Goal: Task Accomplishment & Management: Manage account settings

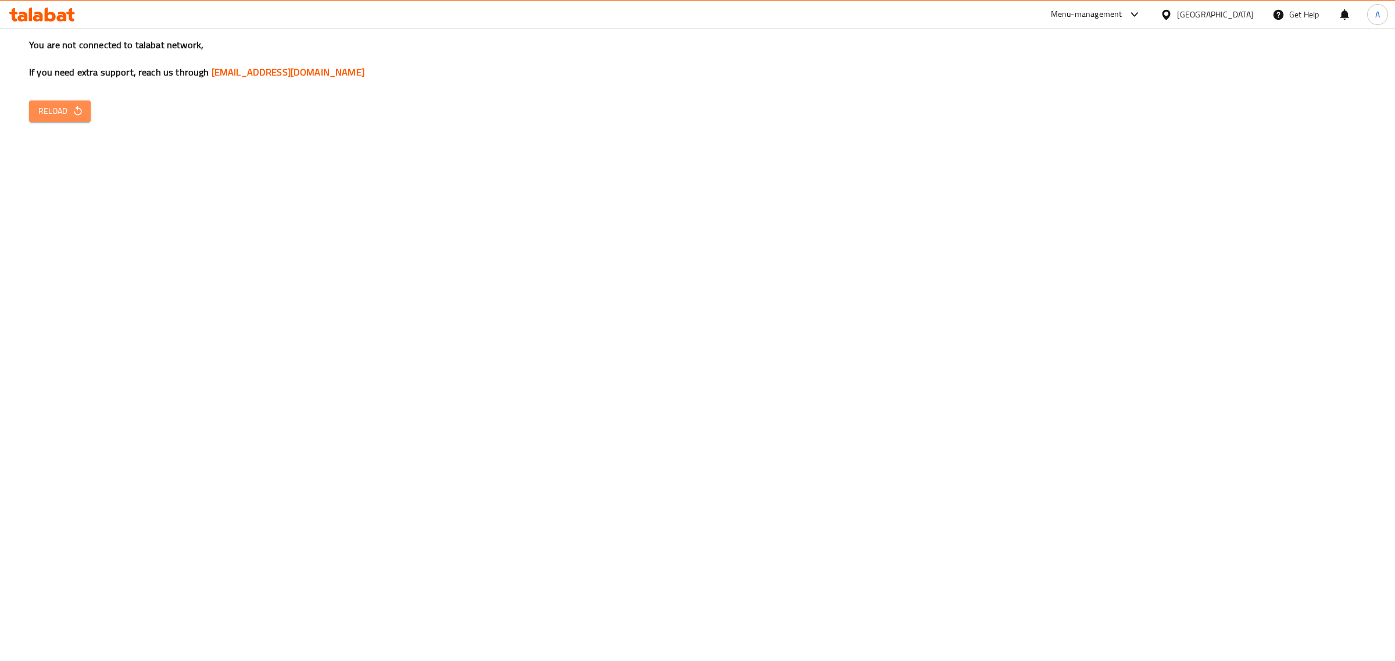
click at [62, 104] on span "Reload" at bounding box center [59, 111] width 43 height 15
click at [77, 113] on icon "button" at bounding box center [78, 111] width 12 height 12
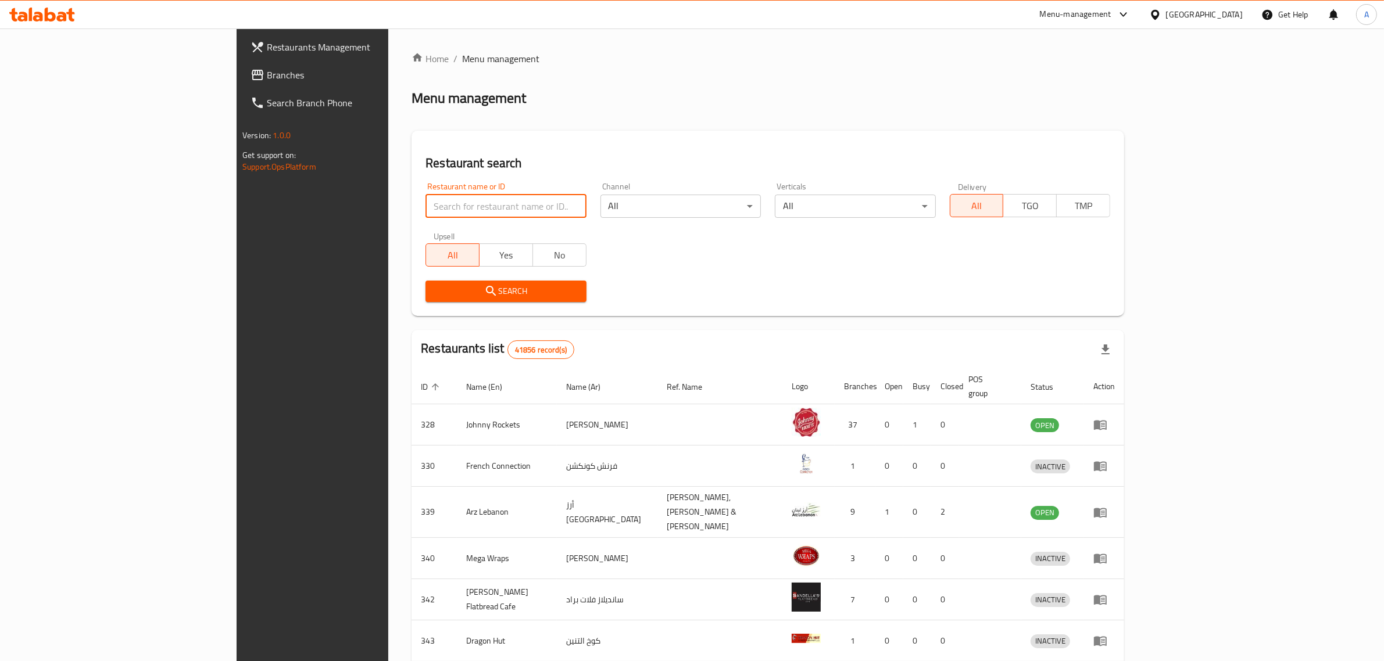
click at [425, 202] on input "search" at bounding box center [505, 206] width 160 height 23
paste input "342759080"
paste input "Puff & Chill Restaurant"
type input "Puff & Chill Restaurant"
click button "Search" at bounding box center [505, 291] width 160 height 21
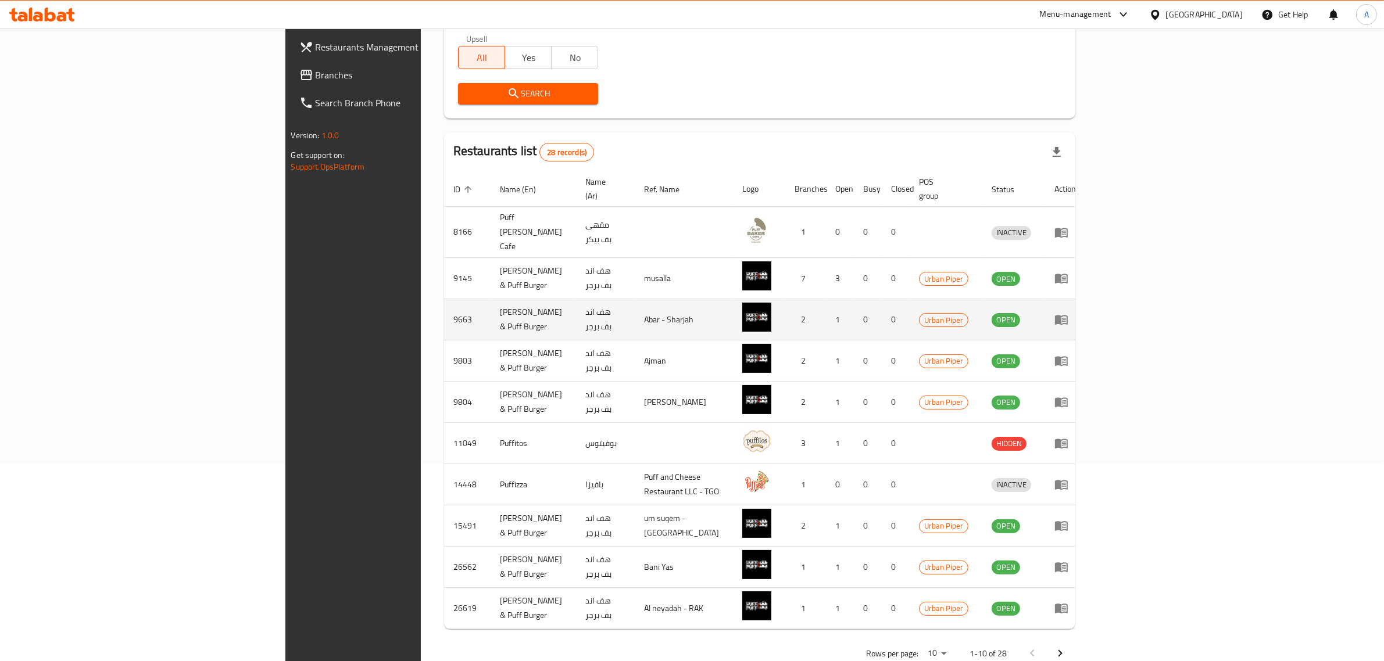
scroll to position [204, 0]
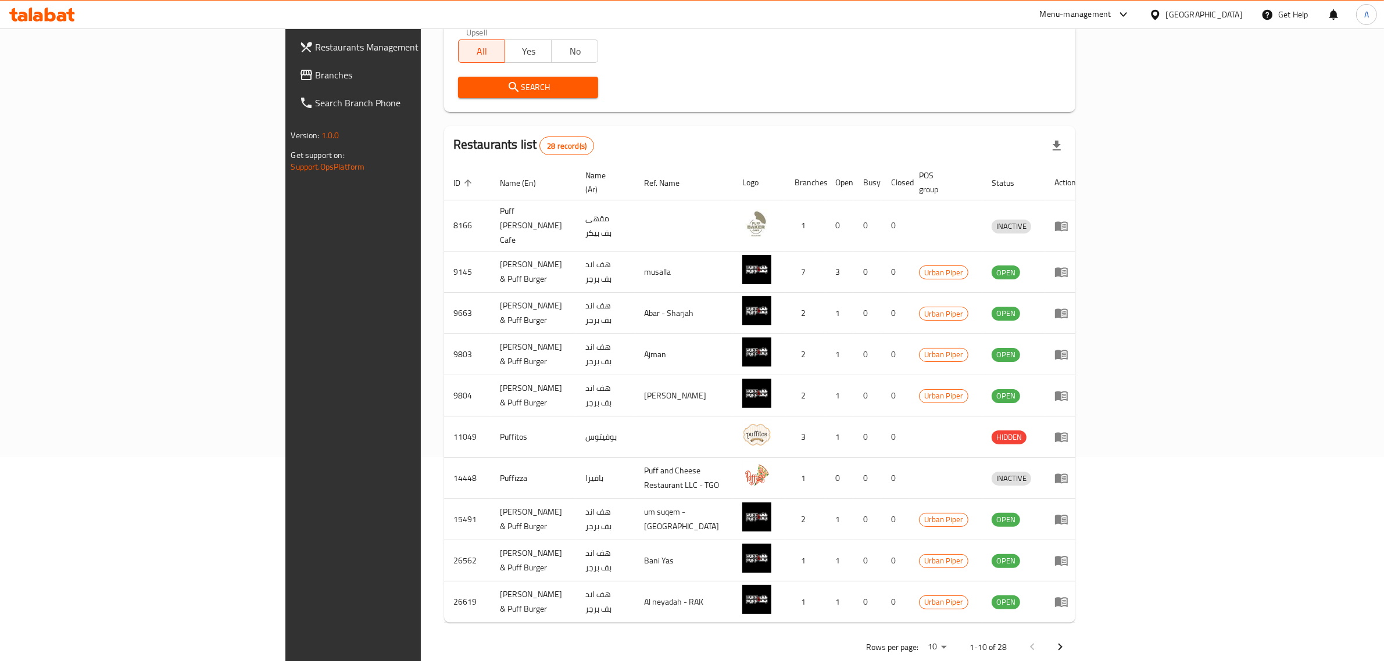
click at [316, 71] on span "Branches" at bounding box center [412, 75] width 192 height 14
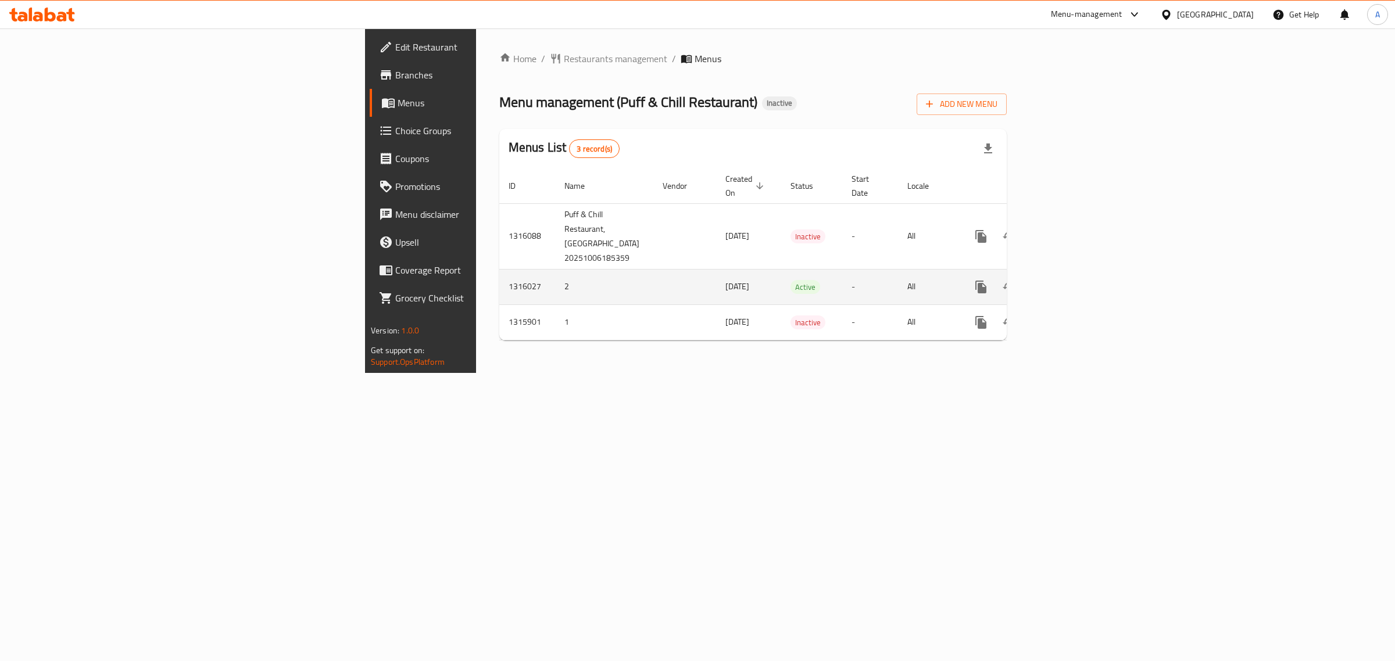
click at [1078, 286] on link "enhanced table" at bounding box center [1065, 287] width 28 height 28
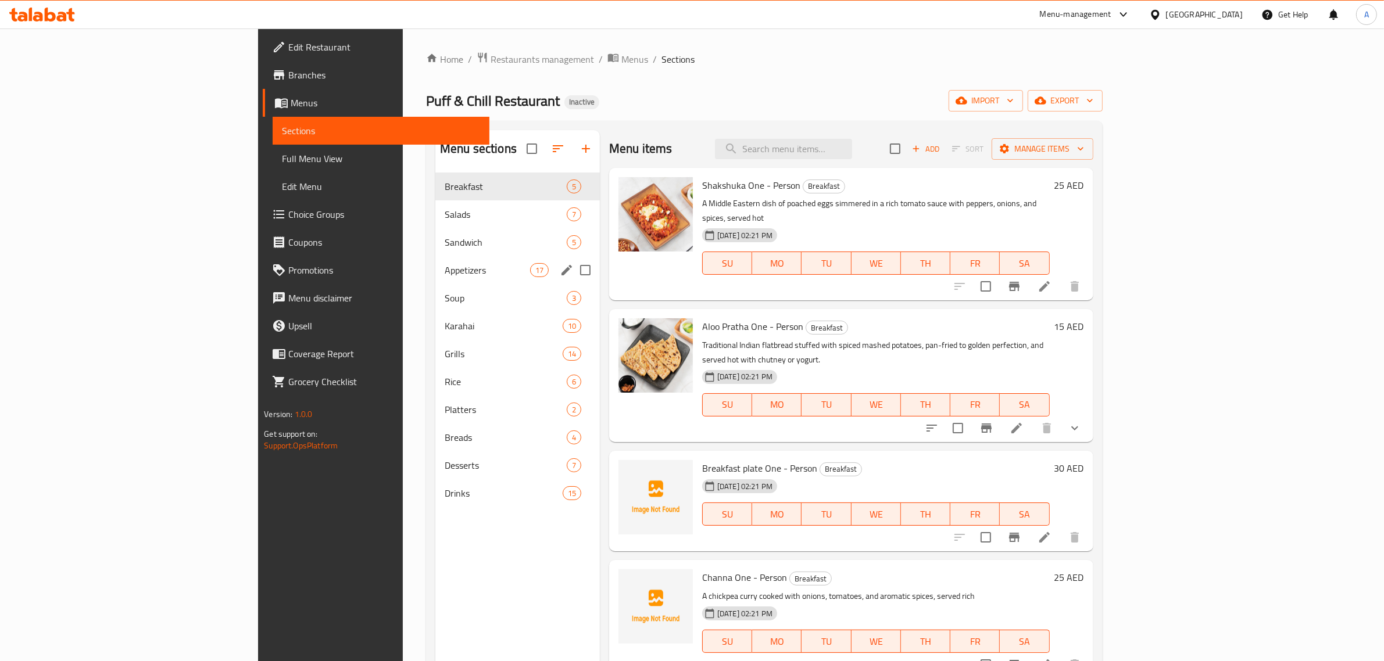
click at [435, 283] on div "Appetizers 17" at bounding box center [517, 270] width 164 height 28
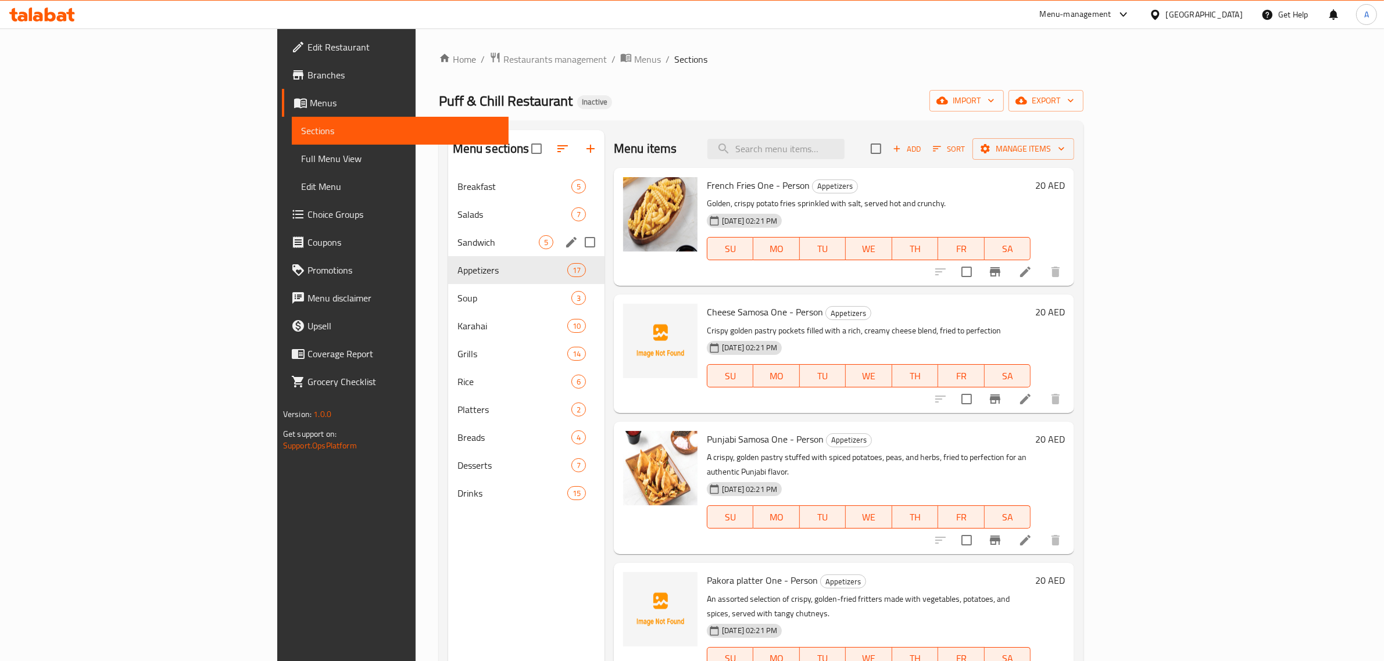
click at [448, 253] on div "Sandwich 5" at bounding box center [526, 242] width 156 height 28
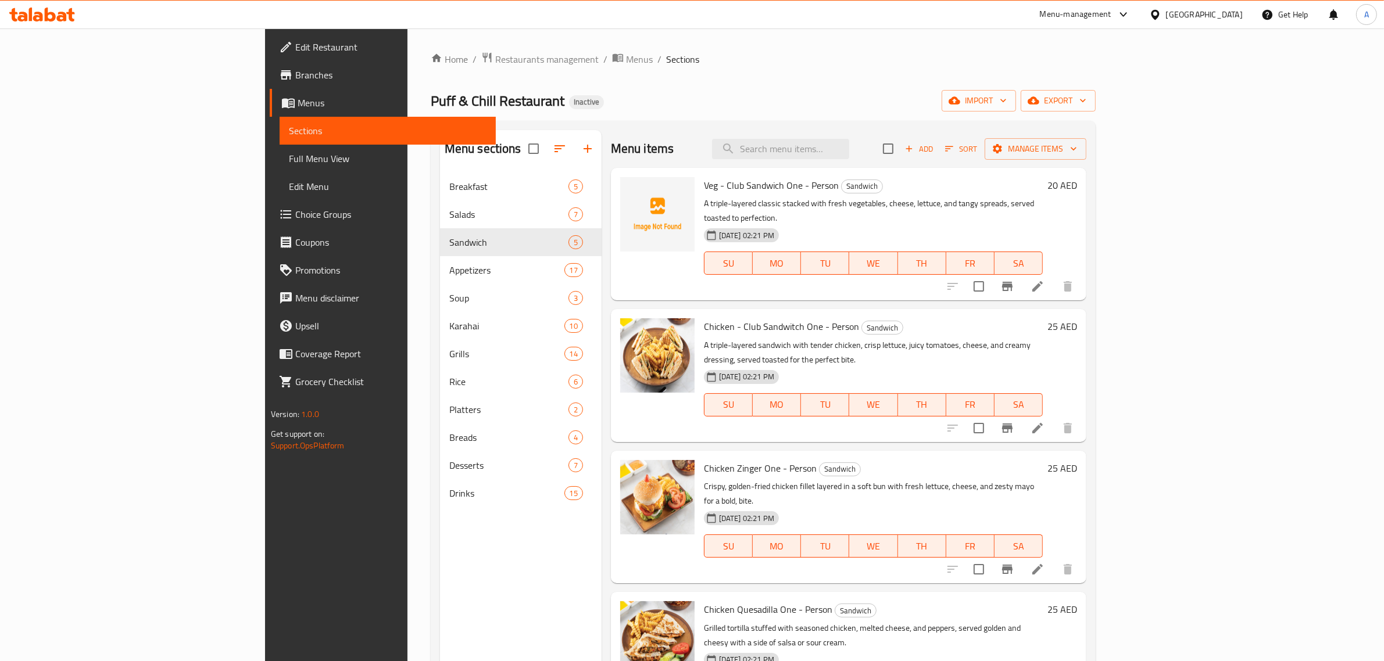
click at [641, 59] on ol "Home / Restaurants management / Menus / Sections" at bounding box center [763, 59] width 665 height 15
click at [1095, 88] on div "Home / Restaurants management / Menus / Sections Puff & Chill Restaurant Inacti…" at bounding box center [763, 426] width 665 height 749
click at [1006, 100] on span "import" at bounding box center [979, 101] width 56 height 15
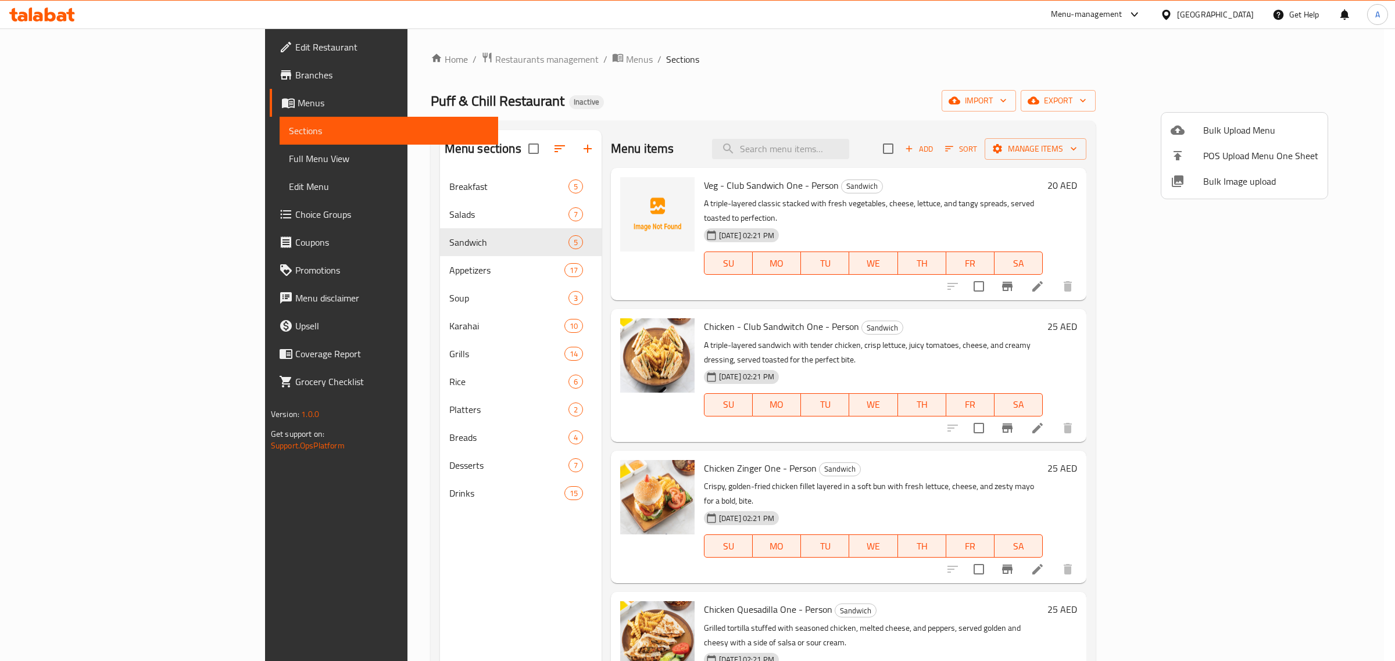
click at [1200, 189] on li "Bulk Image upload" at bounding box center [1244, 182] width 166 height 26
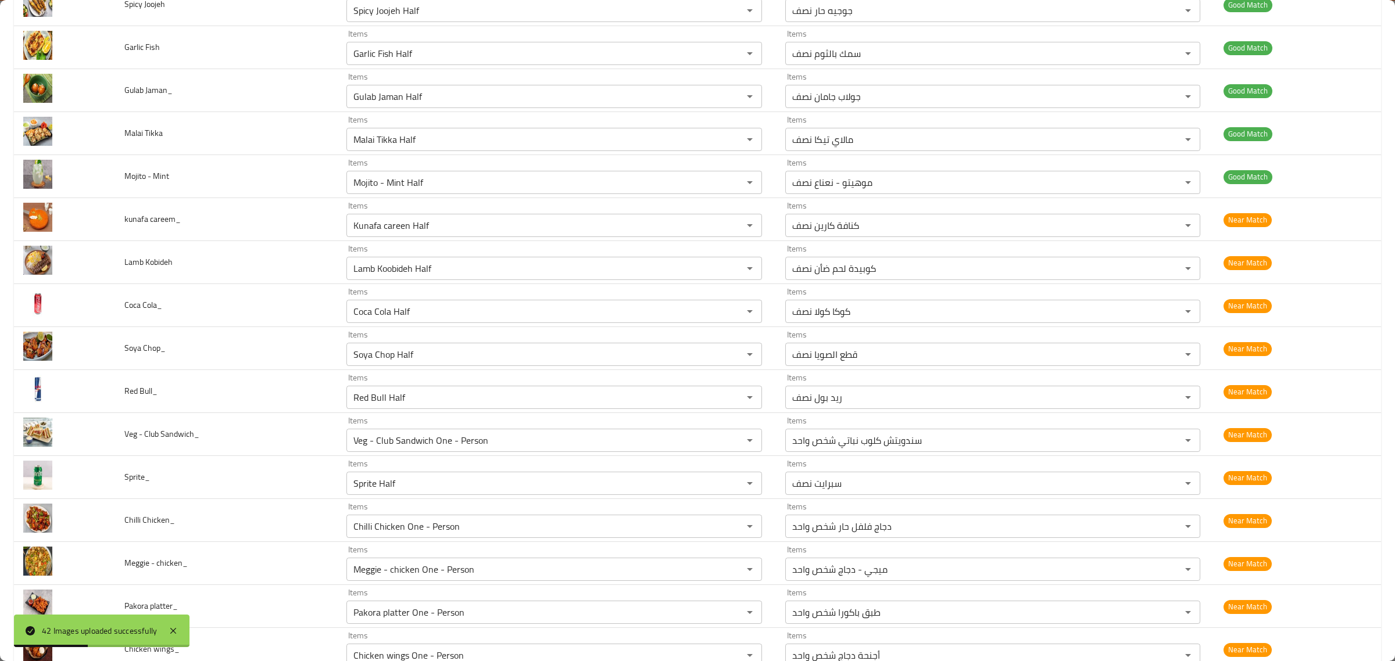
scroll to position [581, 0]
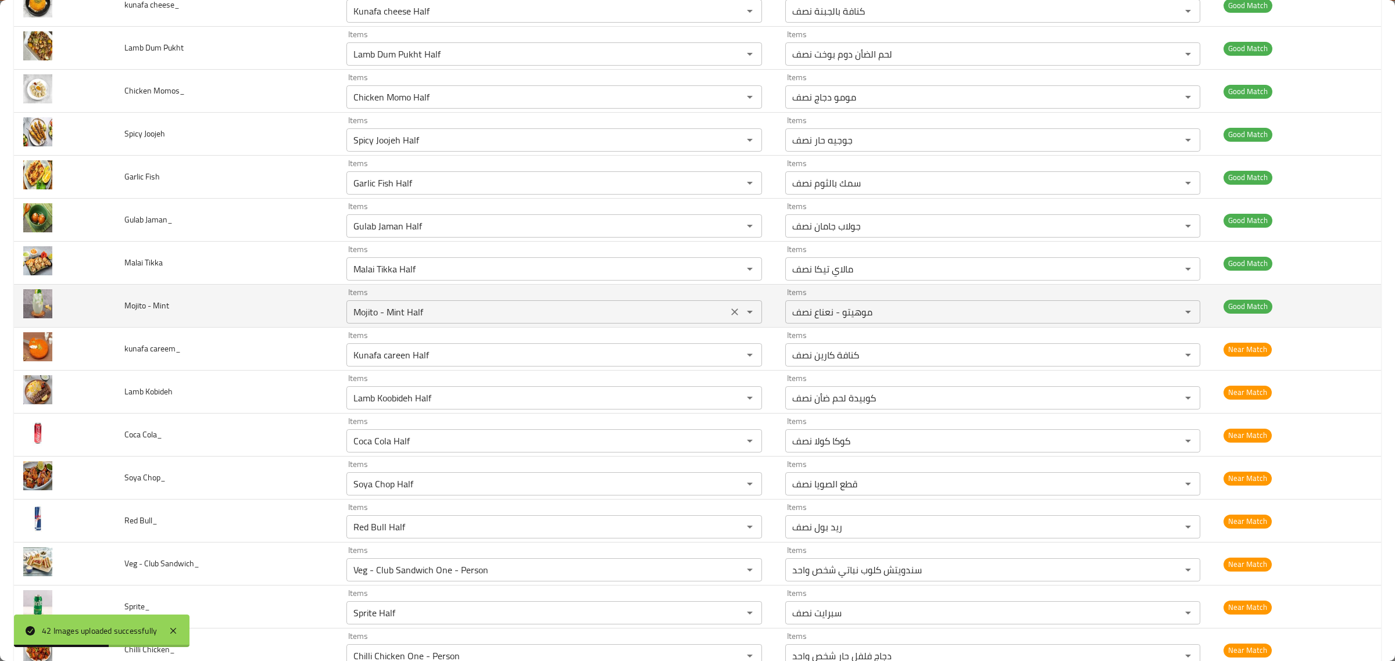
click at [562, 299] on div "Items Mojito - Mint Half Items" at bounding box center [553, 305] width 415 height 35
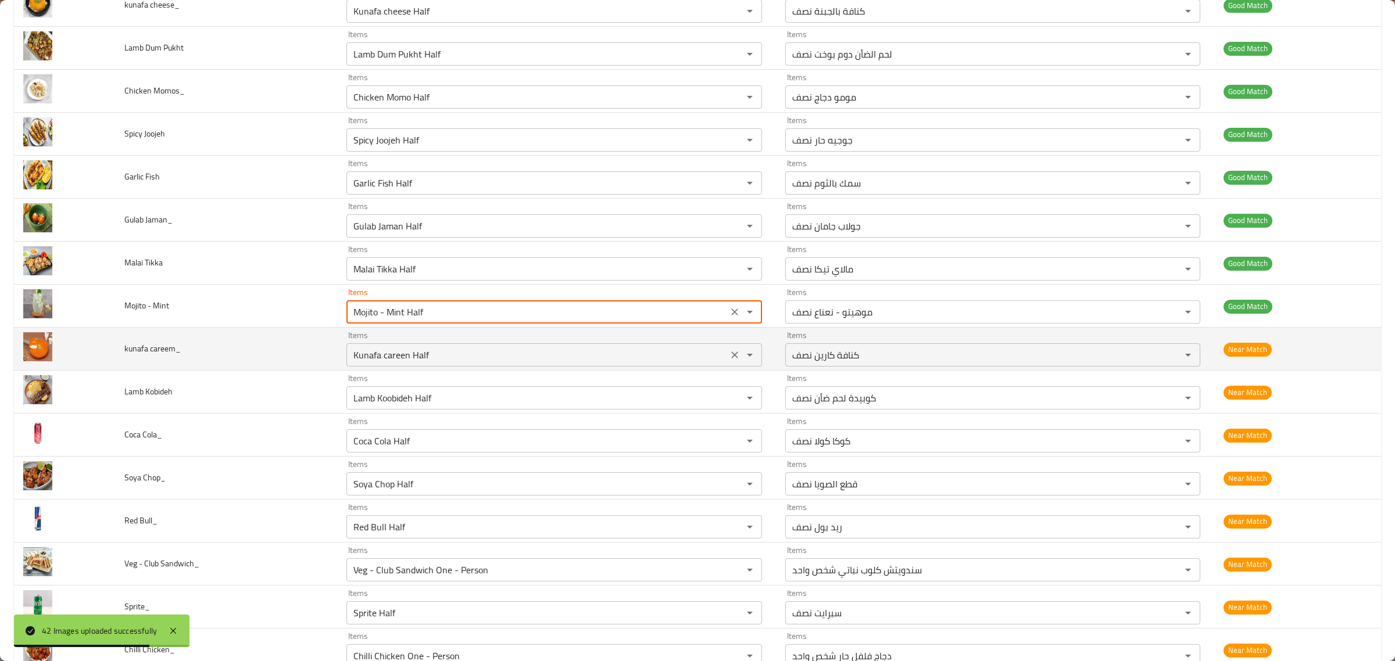
click at [557, 349] on div "Kunafa careen Half Items" at bounding box center [553, 354] width 415 height 23
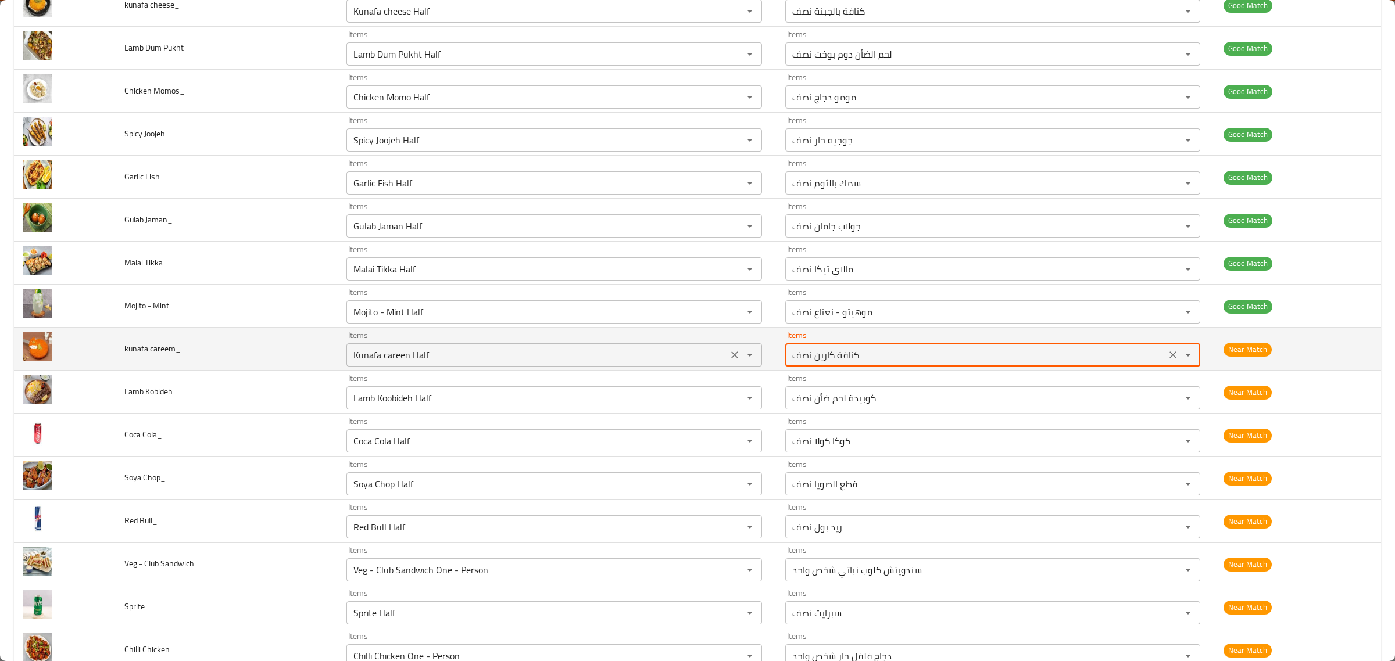
click at [554, 346] on div "Kunafa careen Half Items" at bounding box center [553, 354] width 415 height 23
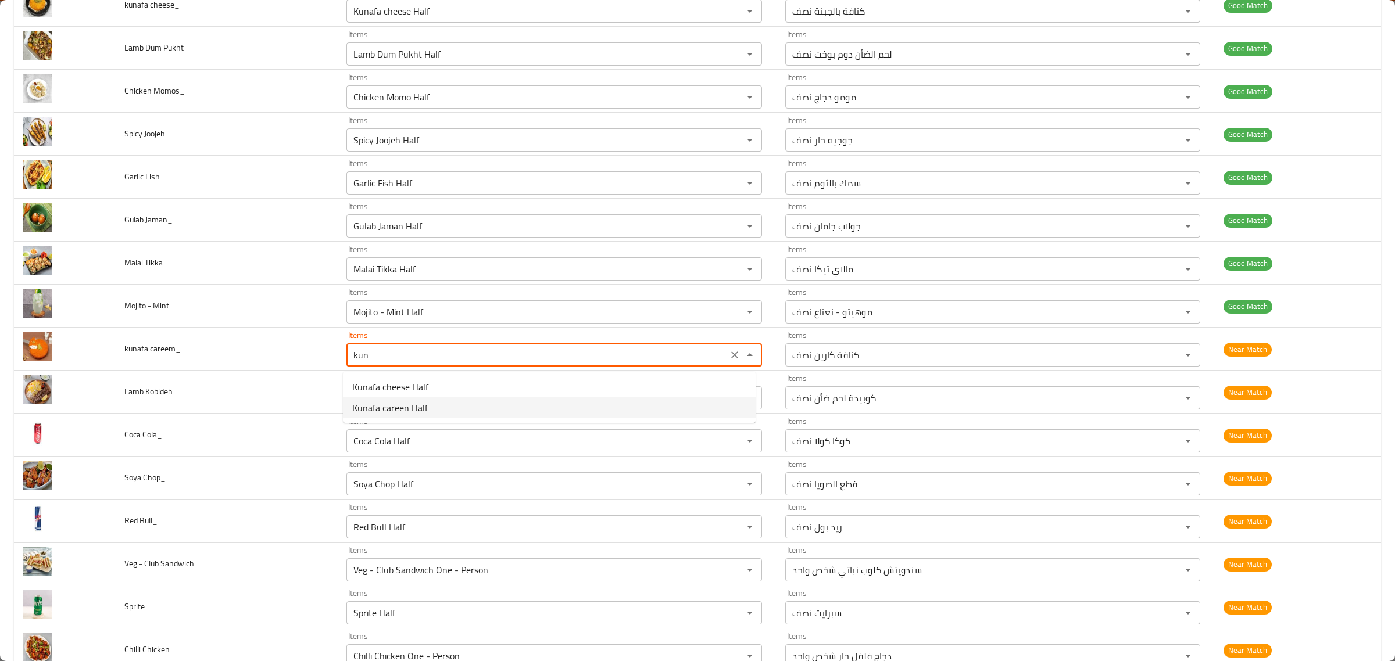
click at [669, 411] on careem_-option-1 "Kunafa careen Half" at bounding box center [549, 407] width 413 height 21
type careem_ "Kunafa careen Half"
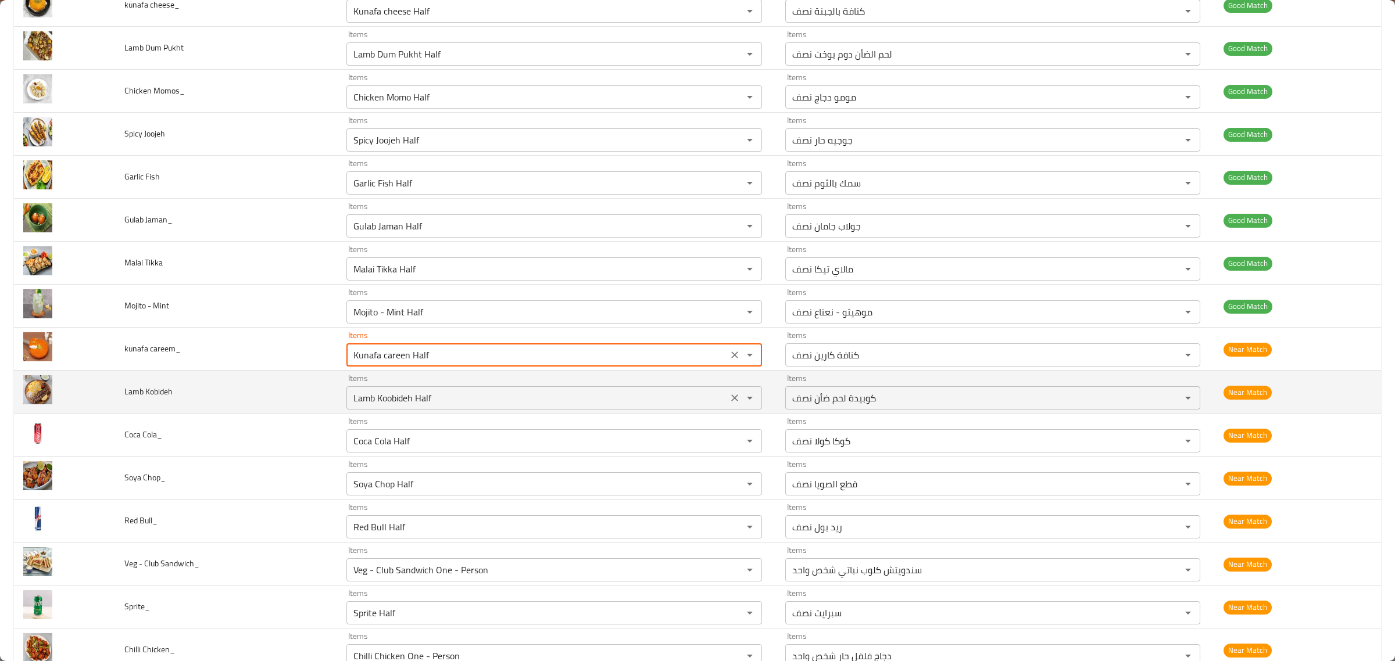
click at [467, 379] on div "Items Lamb Koobideh Half Items" at bounding box center [553, 391] width 415 height 35
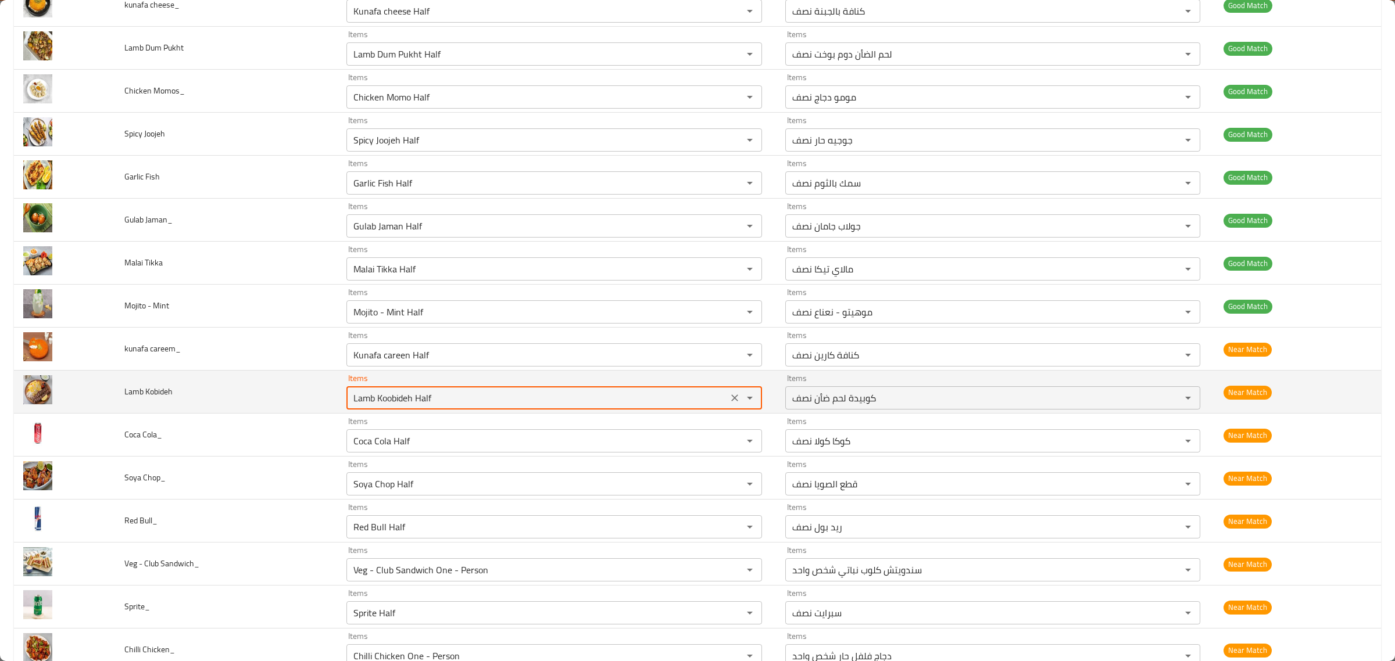
click at [477, 400] on Kobideh "Lamb Koobideh Half" at bounding box center [537, 398] width 374 height 16
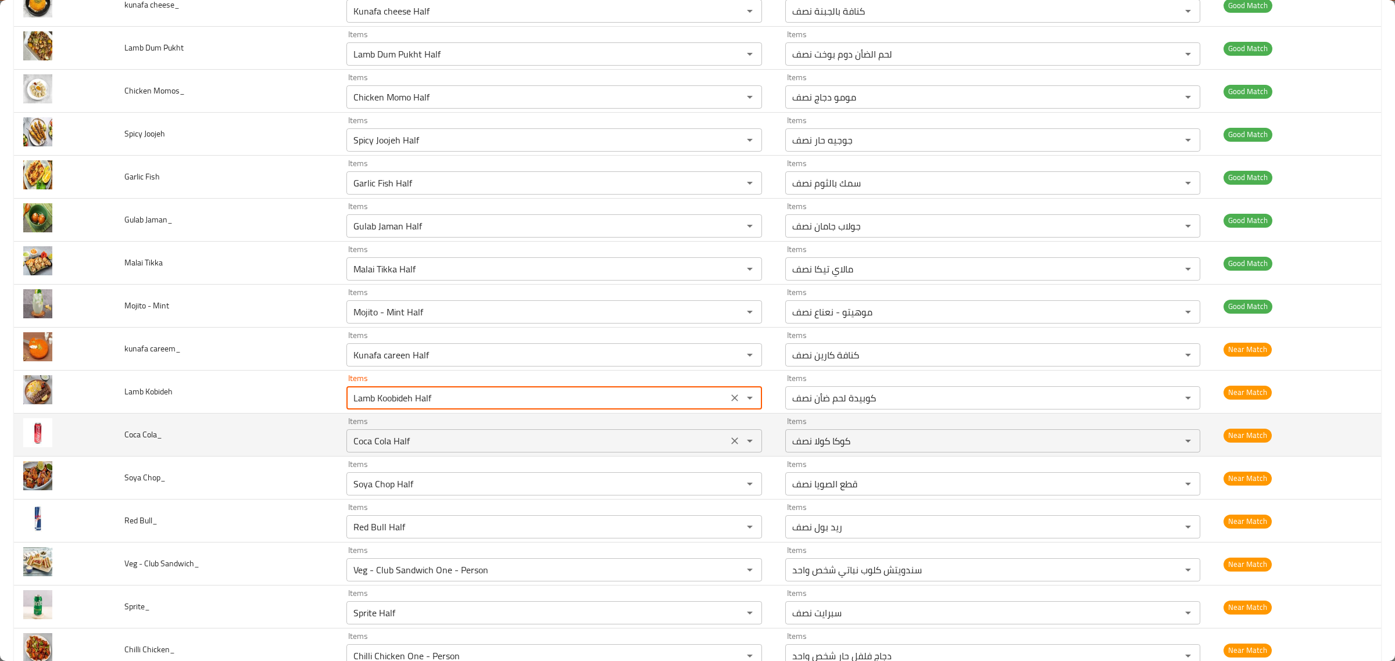
click at [486, 436] on Cola_ "Coca Cola Half" at bounding box center [537, 441] width 374 height 16
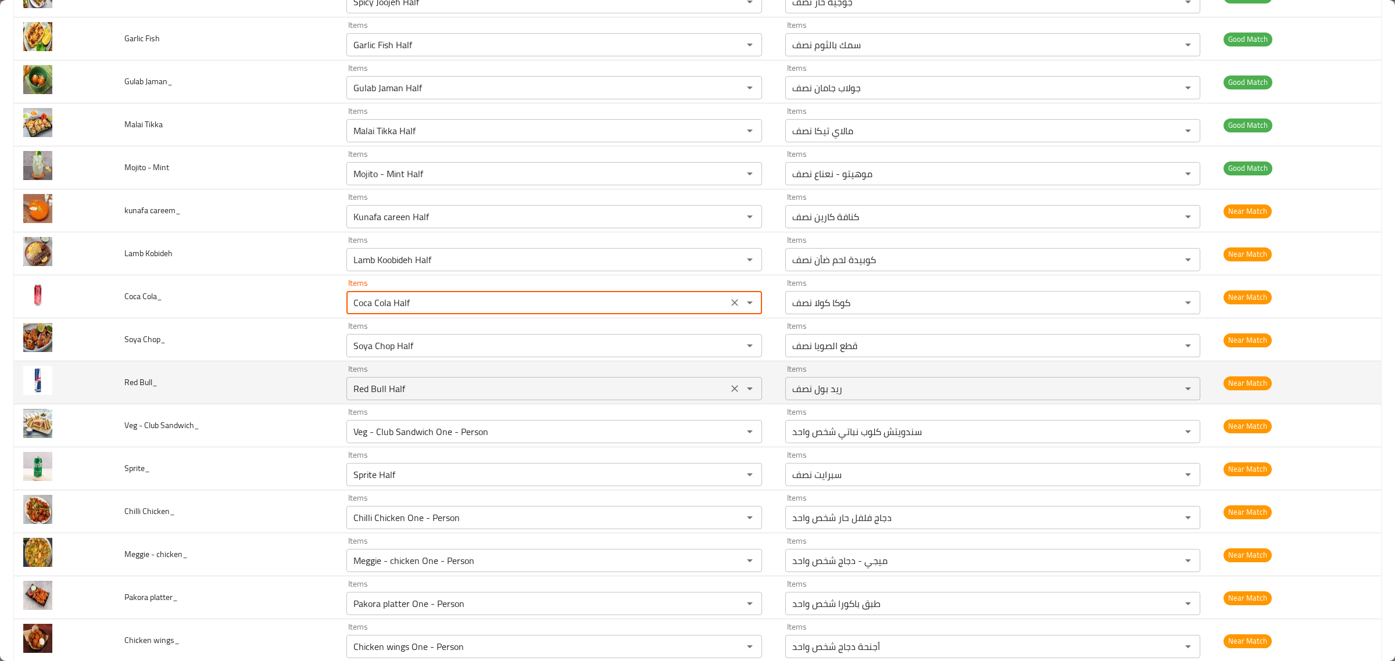
scroll to position [726, 0]
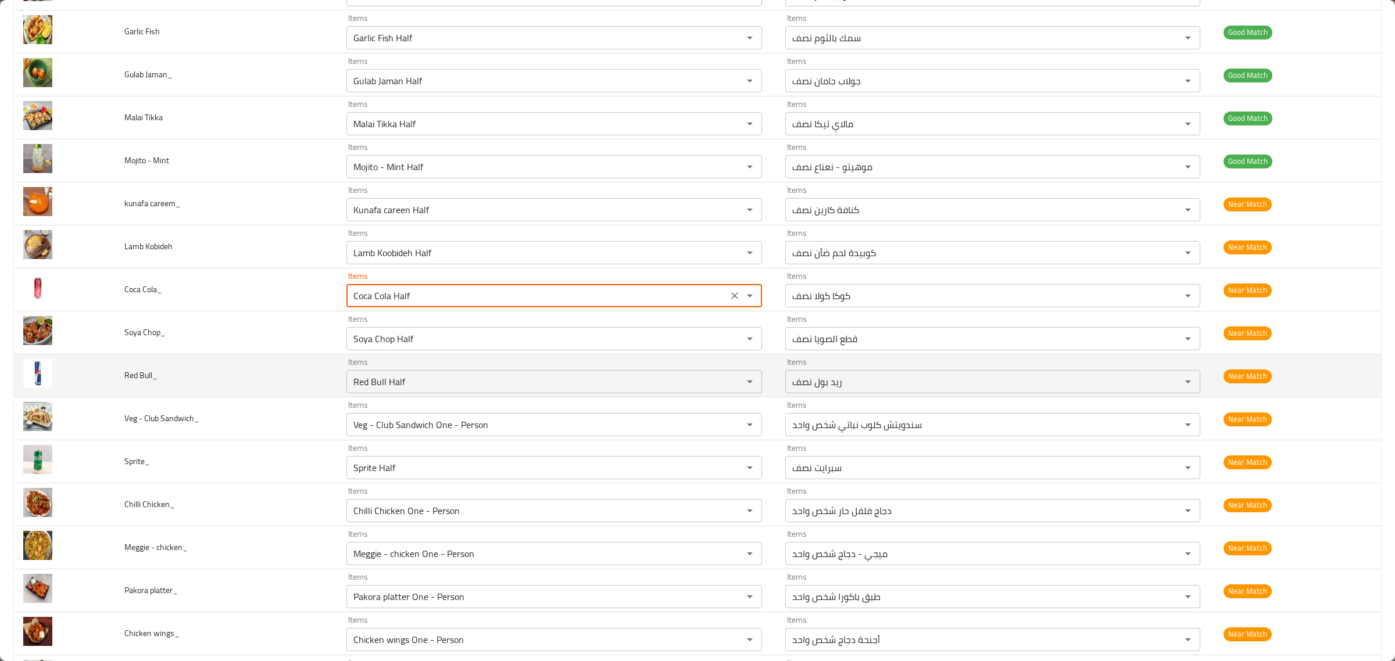
click at [506, 359] on td "Items Red Bull Half Items" at bounding box center [556, 375] width 439 height 43
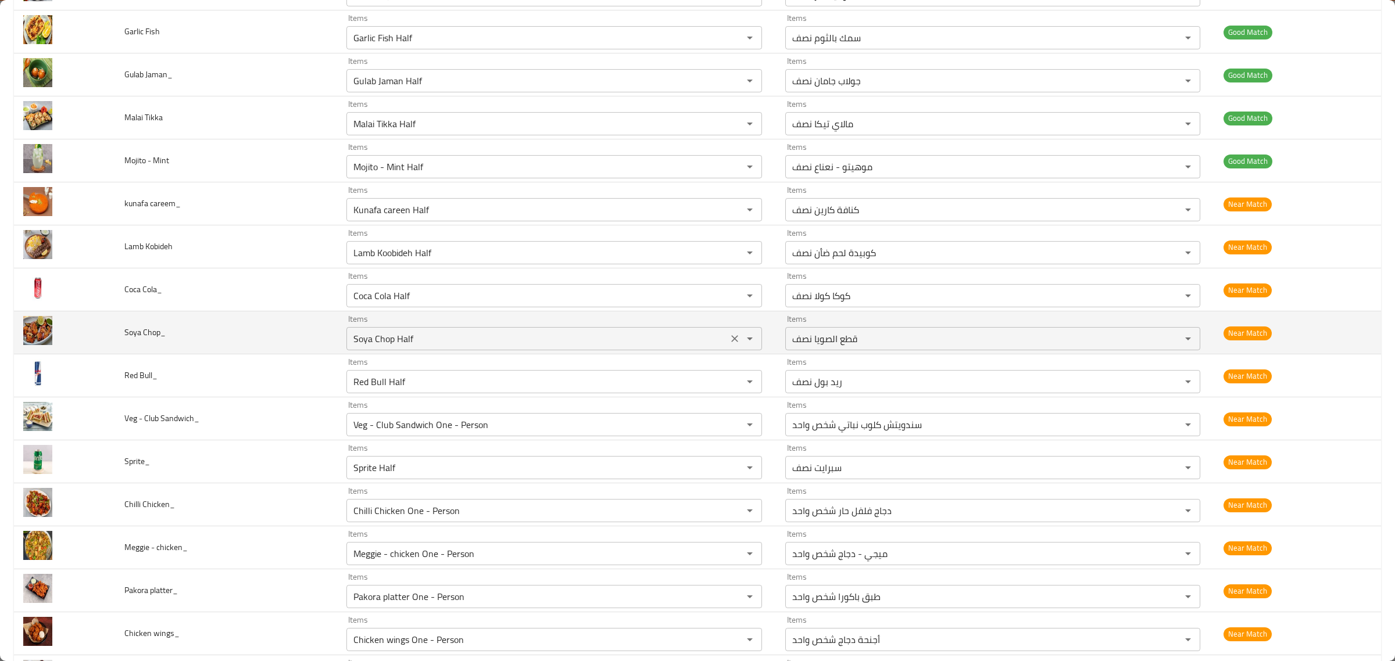
click at [514, 332] on div "Soya Chop Half Items" at bounding box center [553, 338] width 415 height 23
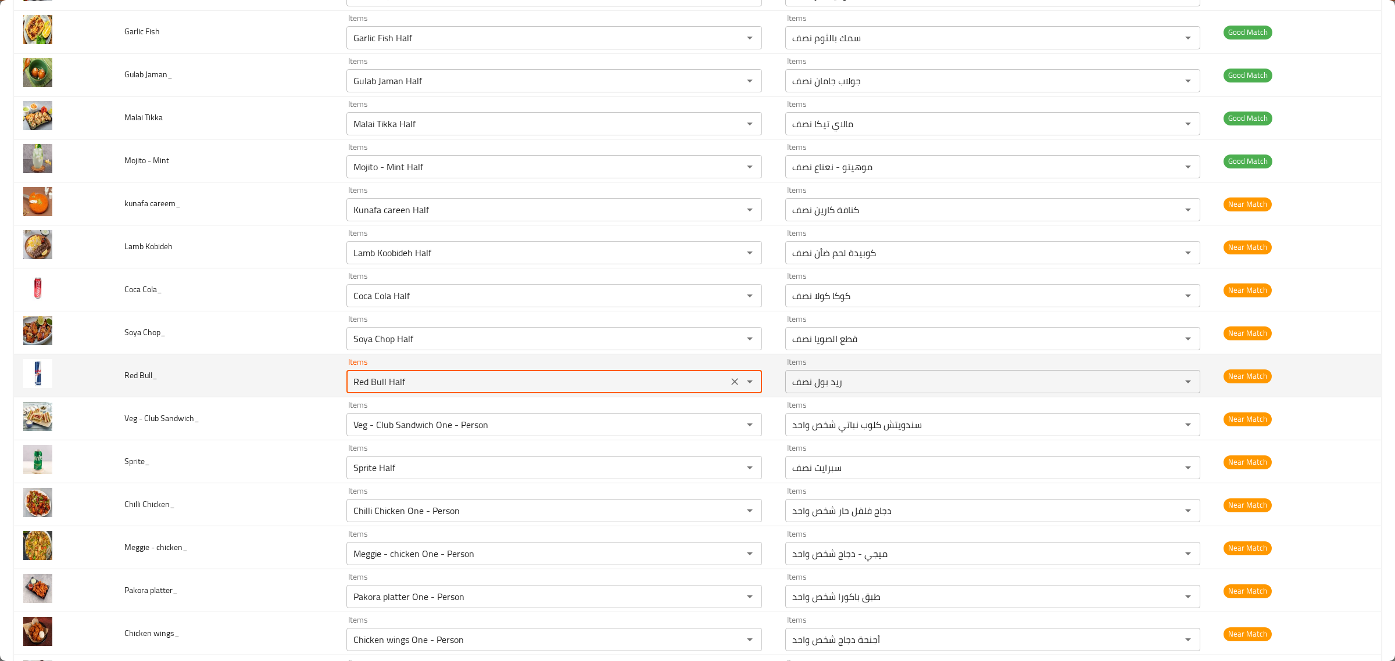
click at [498, 382] on Bull_ "Red Bull Half" at bounding box center [537, 382] width 374 height 16
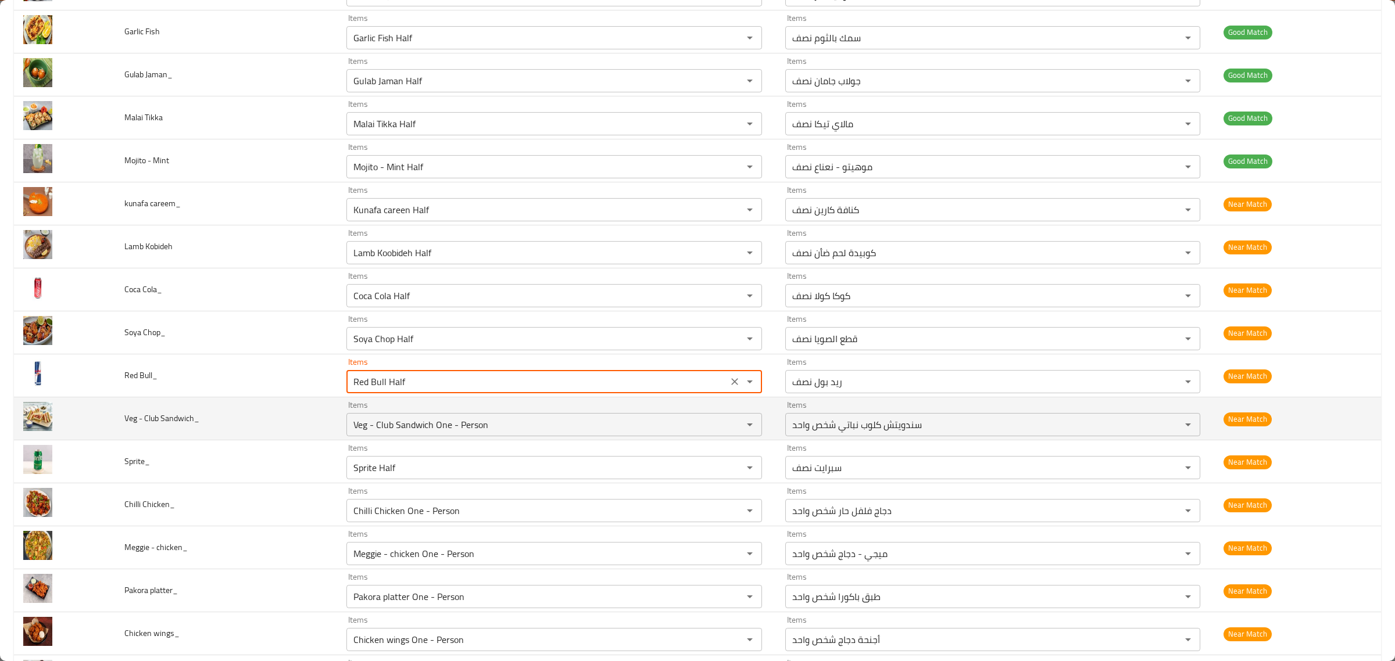
click at [531, 440] on td "Items Veg - Club Sandwich One - Person Items" at bounding box center [556, 418] width 439 height 43
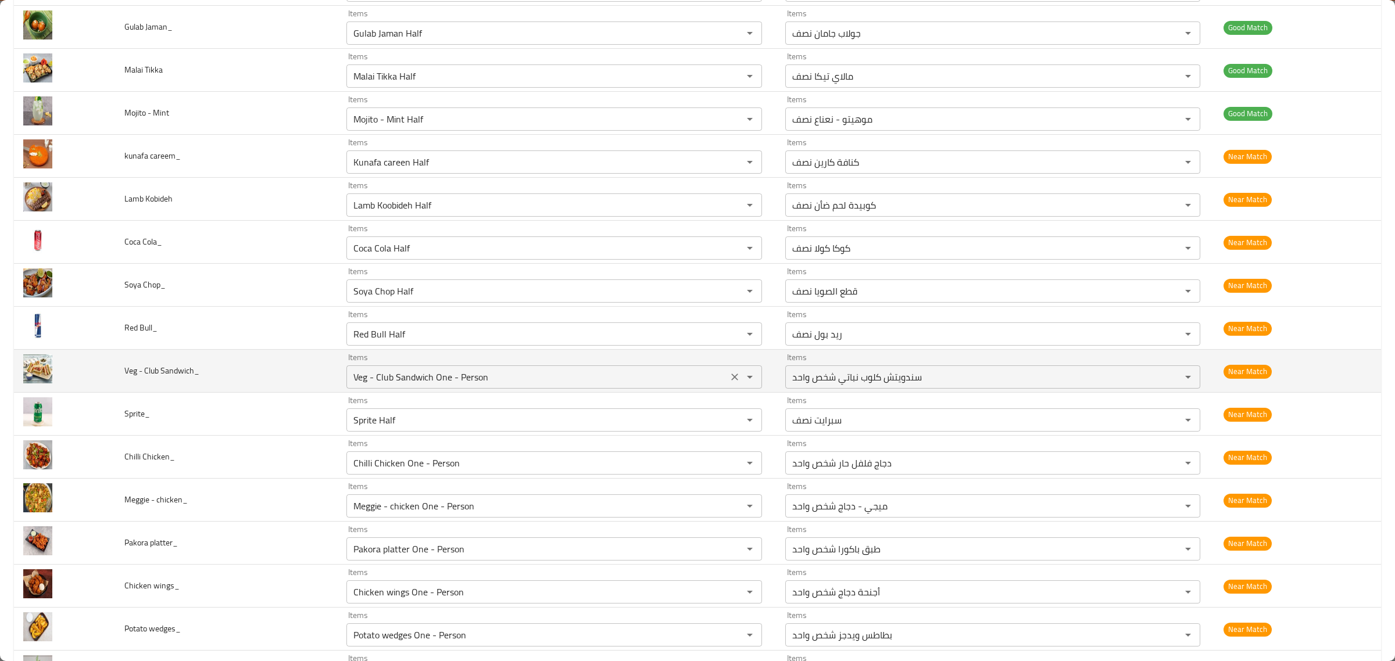
scroll to position [799, 0]
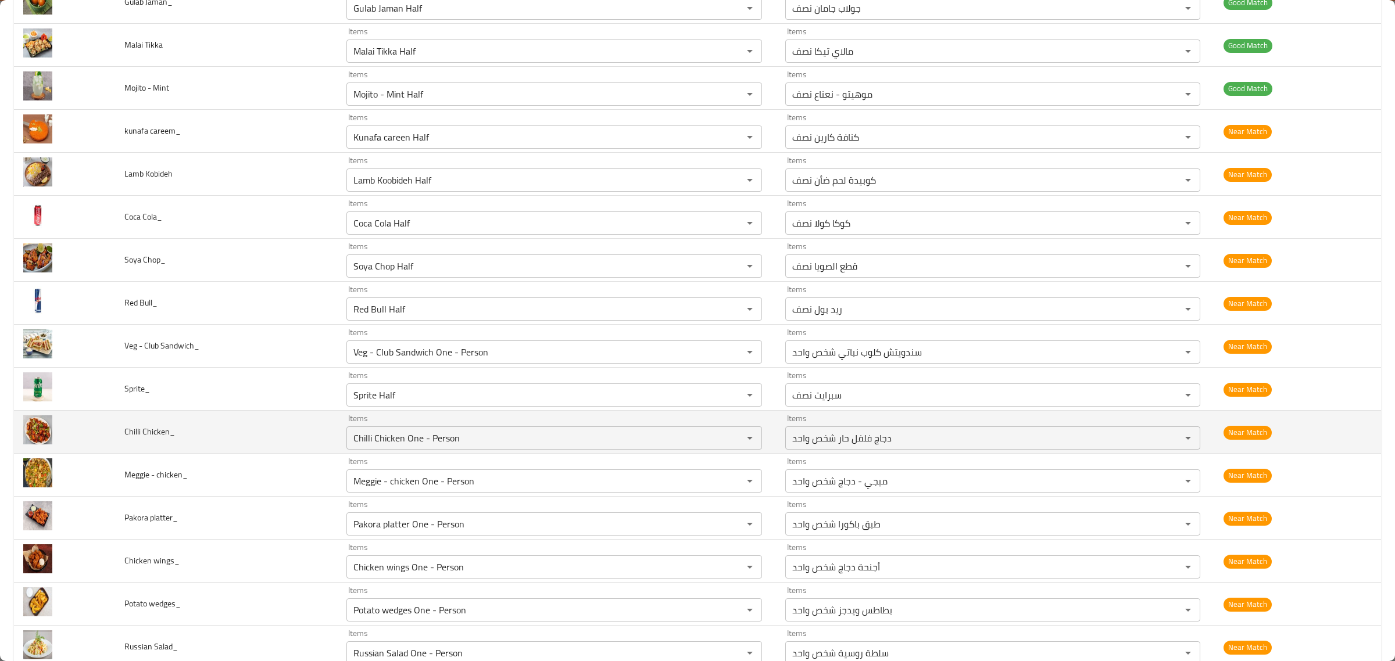
click at [532, 414] on td "Items Chilli Chicken One - Person Items" at bounding box center [556, 432] width 439 height 43
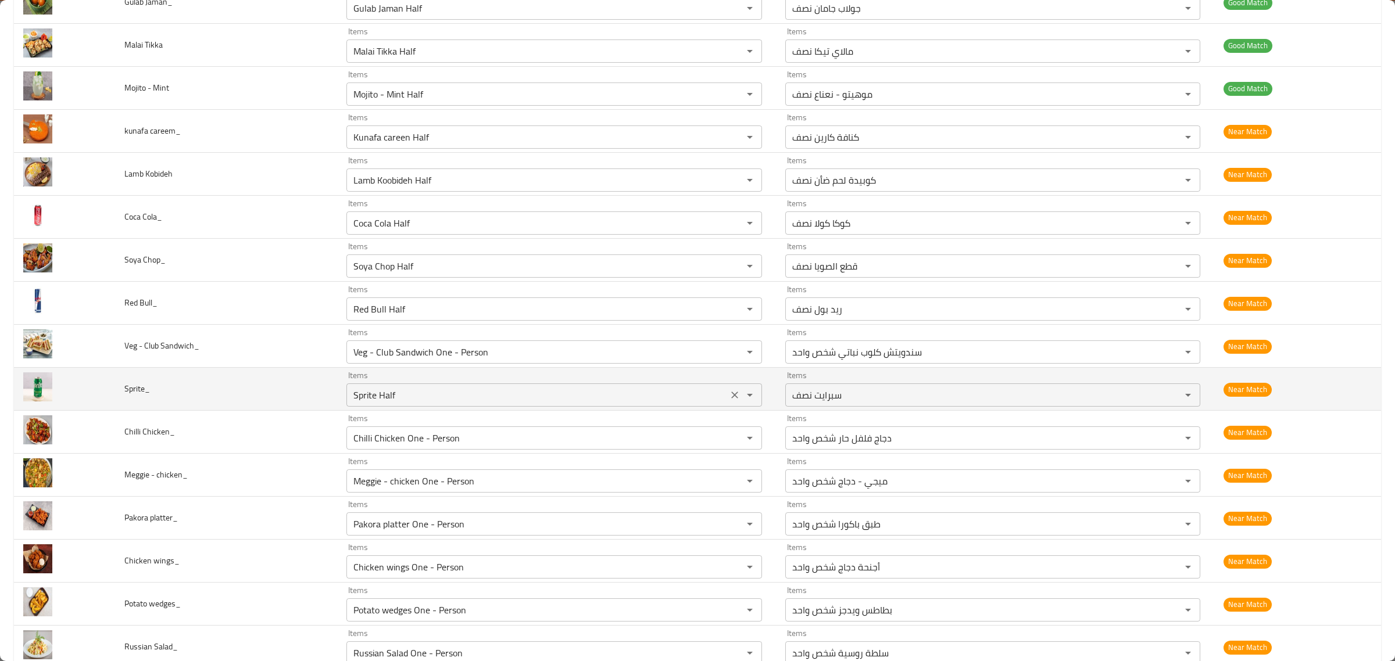
click at [536, 399] on input "Sprite Half" at bounding box center [537, 395] width 374 height 16
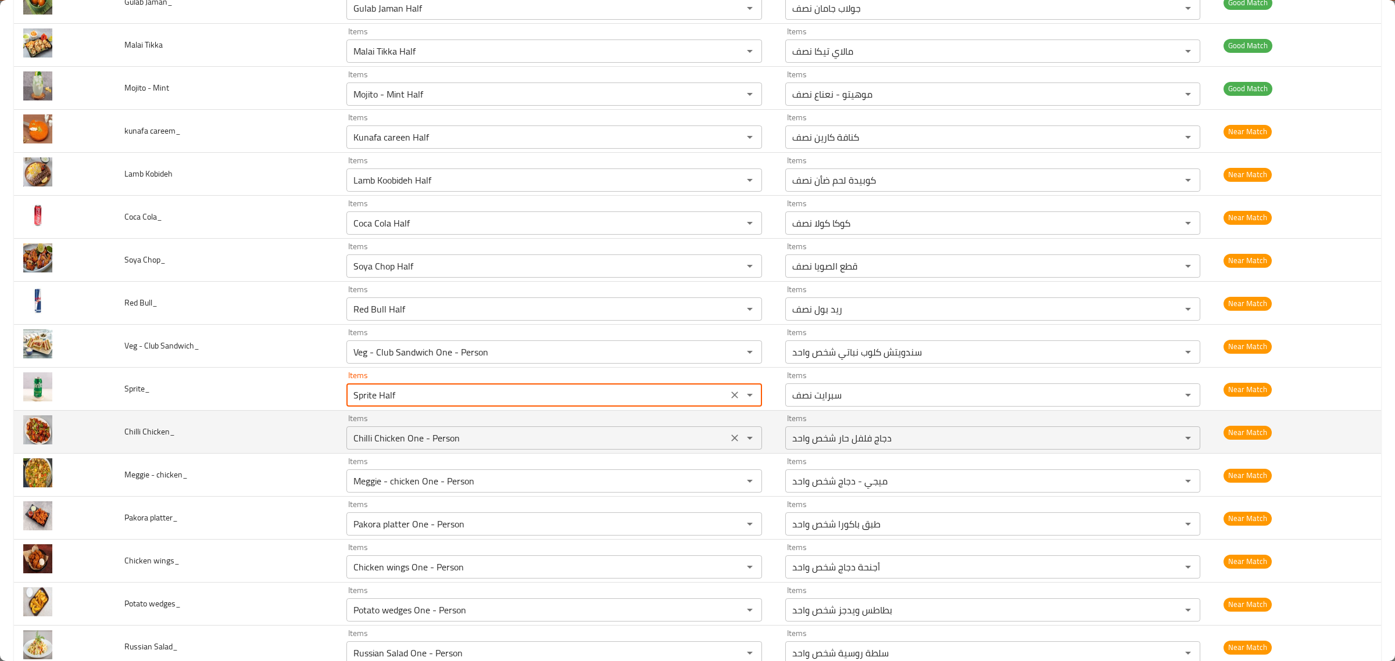
click at [545, 443] on Chicken_ "Chilli Chicken One - Person" at bounding box center [537, 438] width 374 height 16
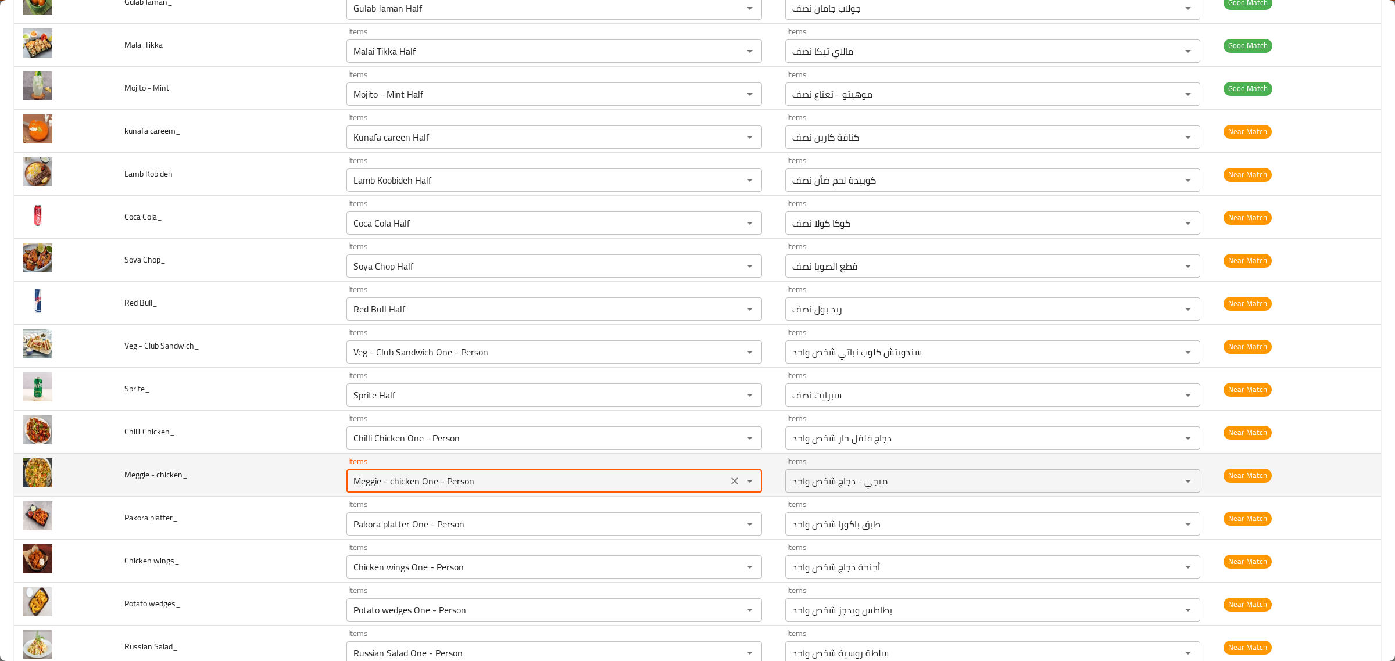
click at [528, 486] on chicken_ "Meggie - chicken One - Person" at bounding box center [537, 481] width 374 height 16
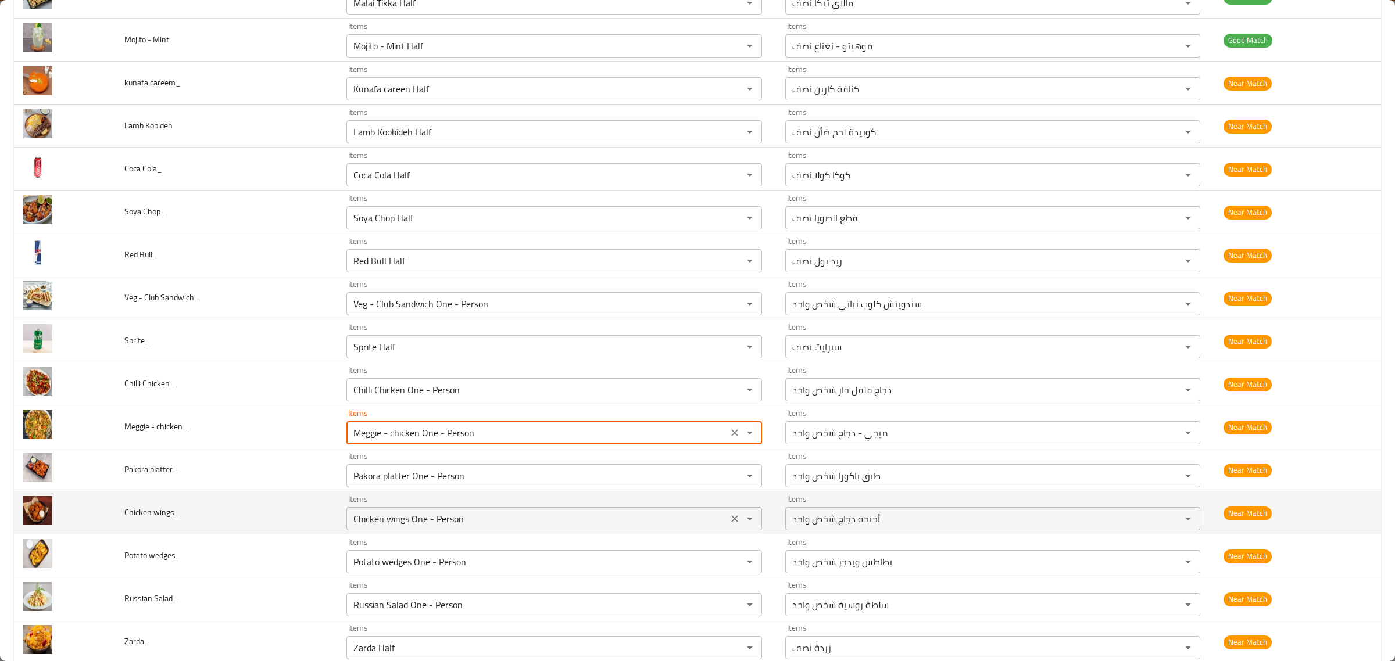
scroll to position [872, 0]
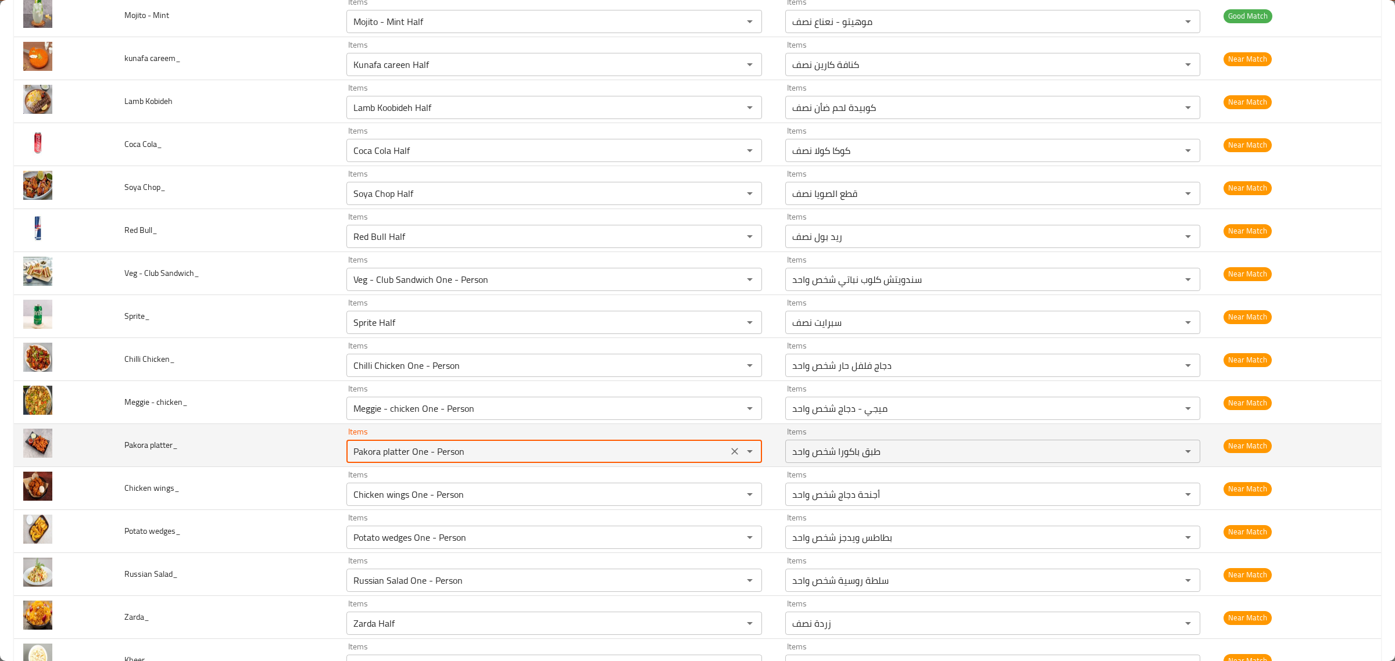
click at [538, 451] on platter_ "Pakora platter One - Person" at bounding box center [537, 451] width 374 height 16
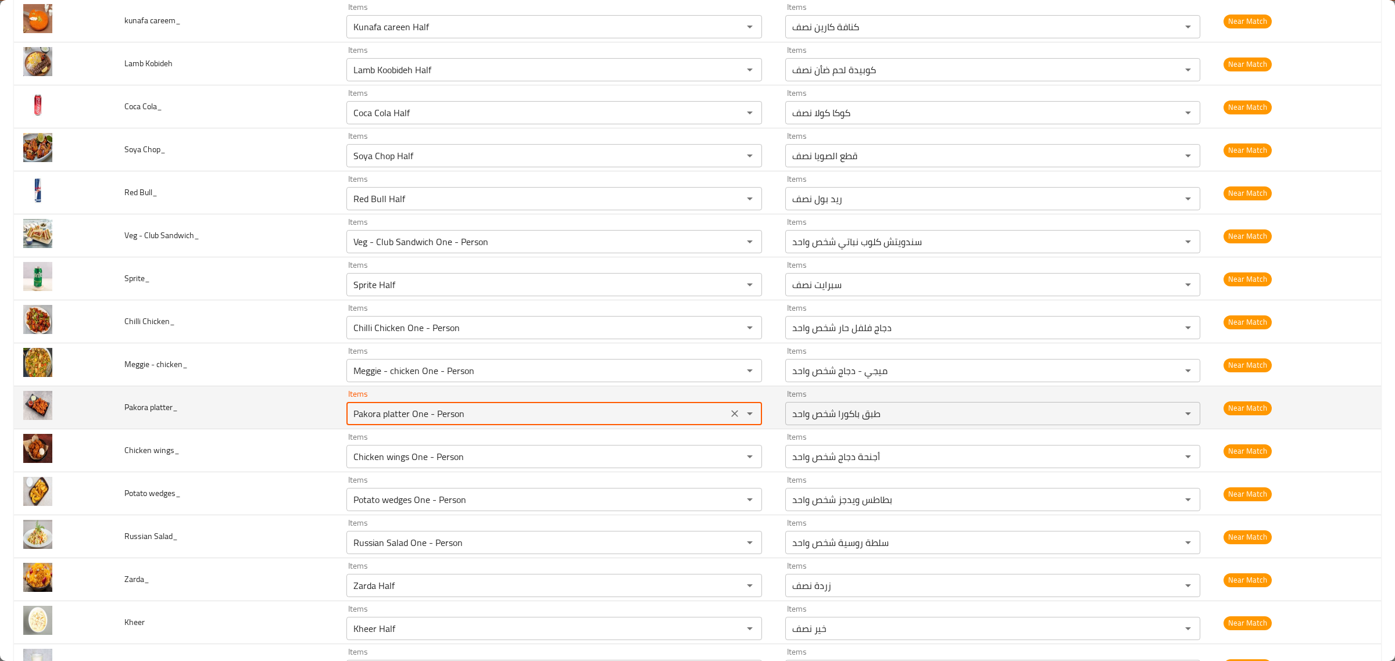
scroll to position [944, 0]
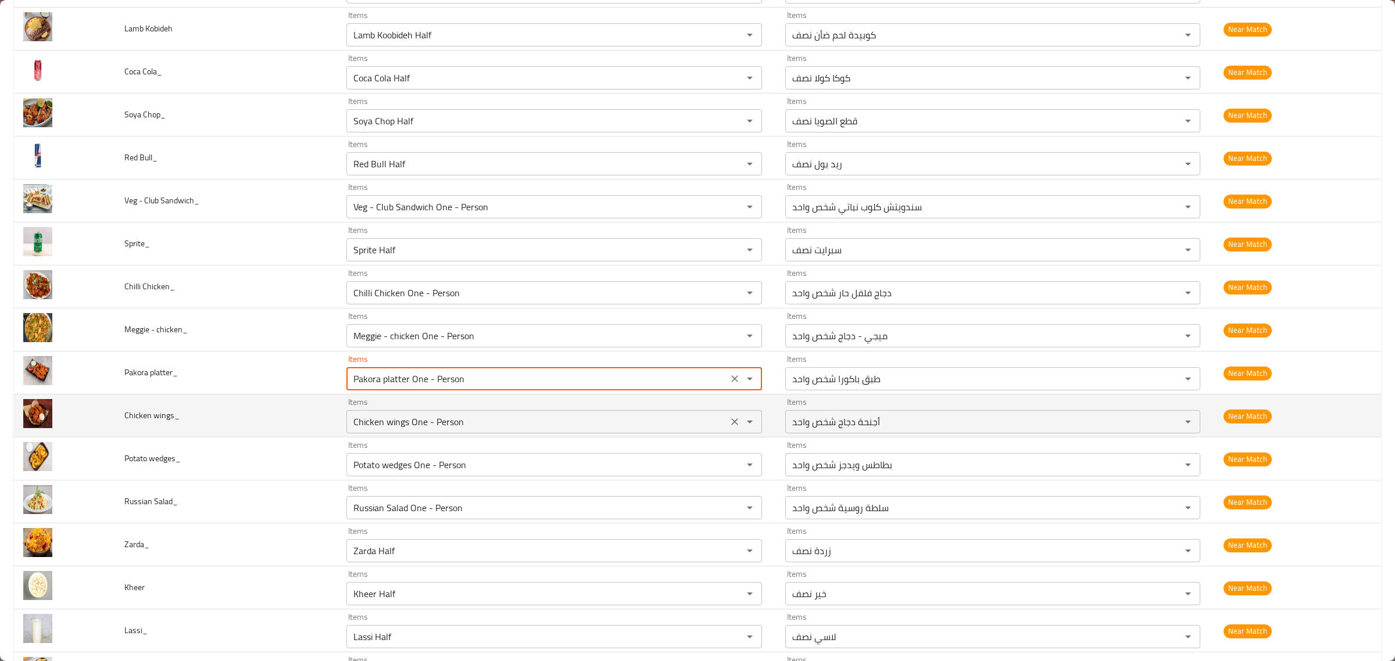
click at [547, 430] on wings_ "Chicken wings One - Person" at bounding box center [537, 422] width 374 height 16
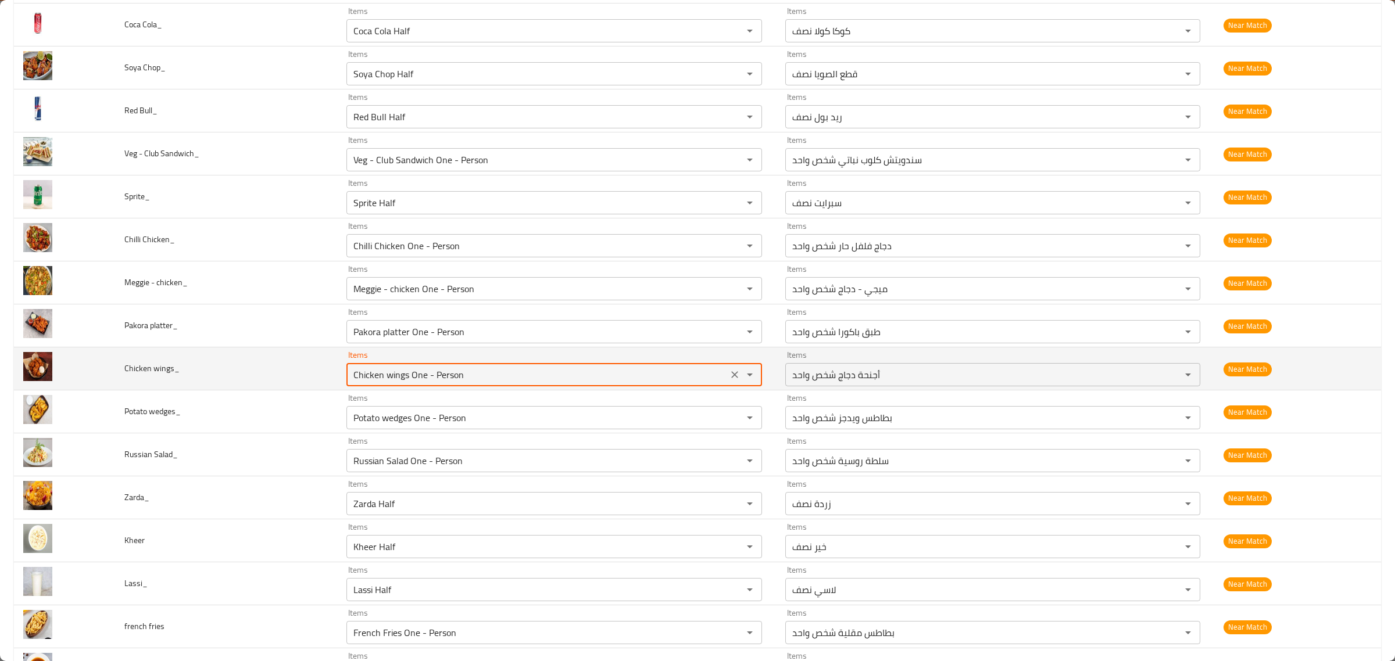
scroll to position [1017, 0]
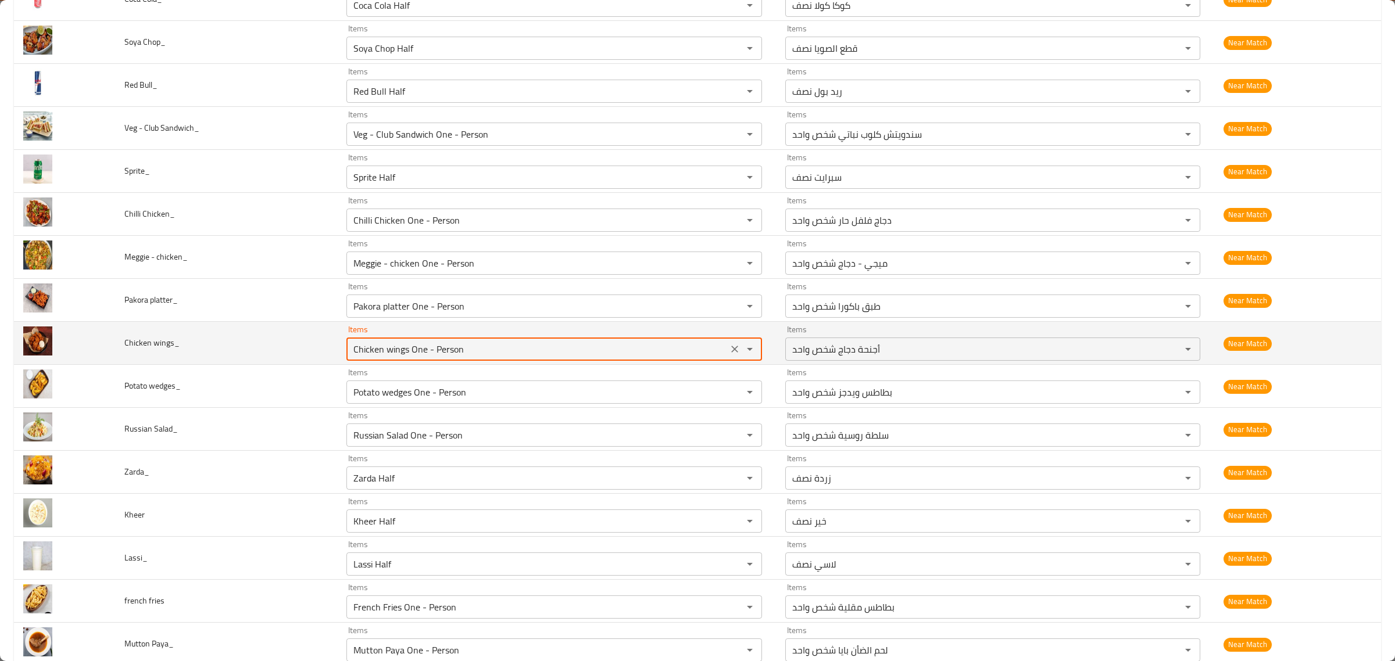
click at [547, 431] on Salad_ "Russian Salad One - Person" at bounding box center [537, 435] width 374 height 16
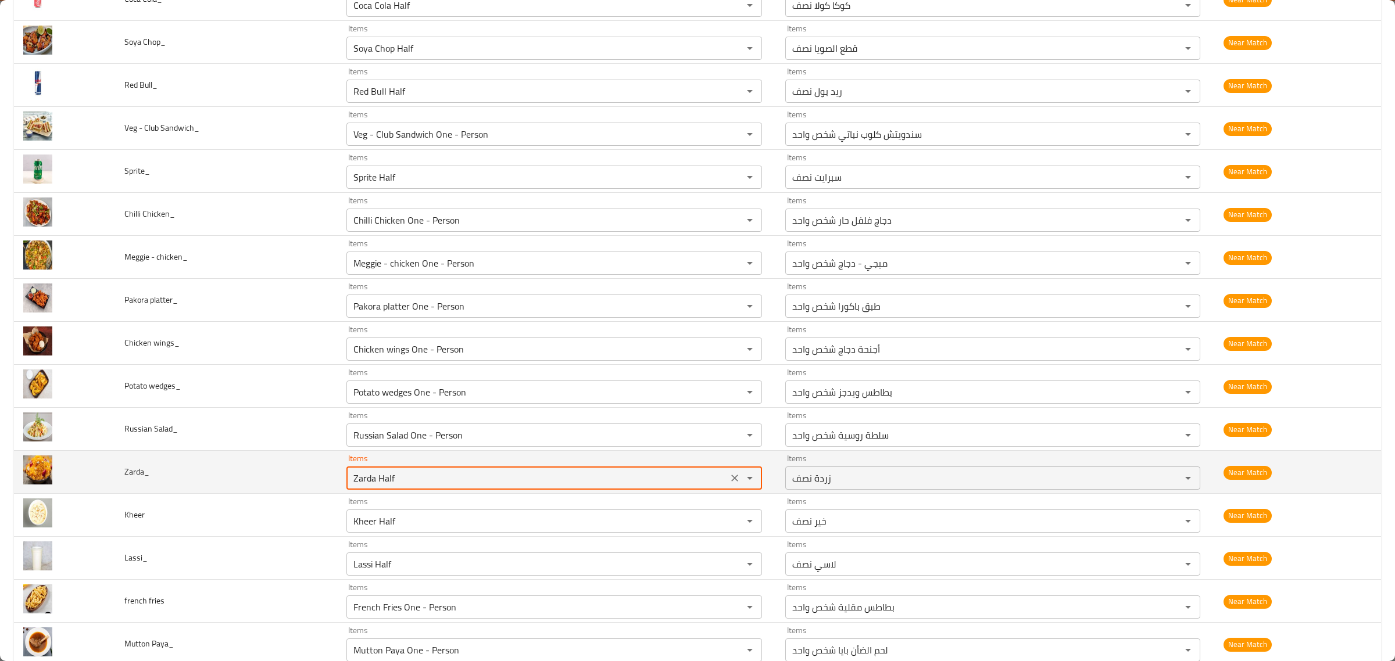
click at [536, 475] on input "Zarda Half" at bounding box center [537, 478] width 374 height 16
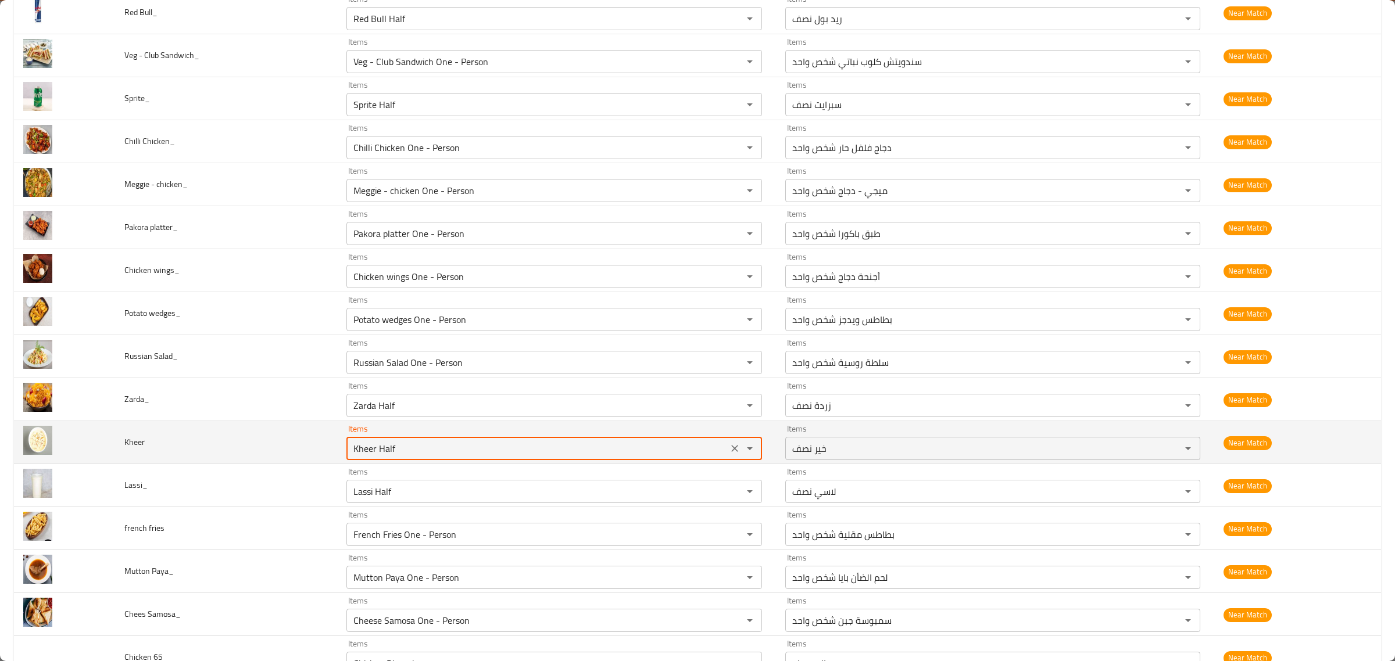
click at [539, 446] on input "Kheer Half" at bounding box center [537, 448] width 374 height 16
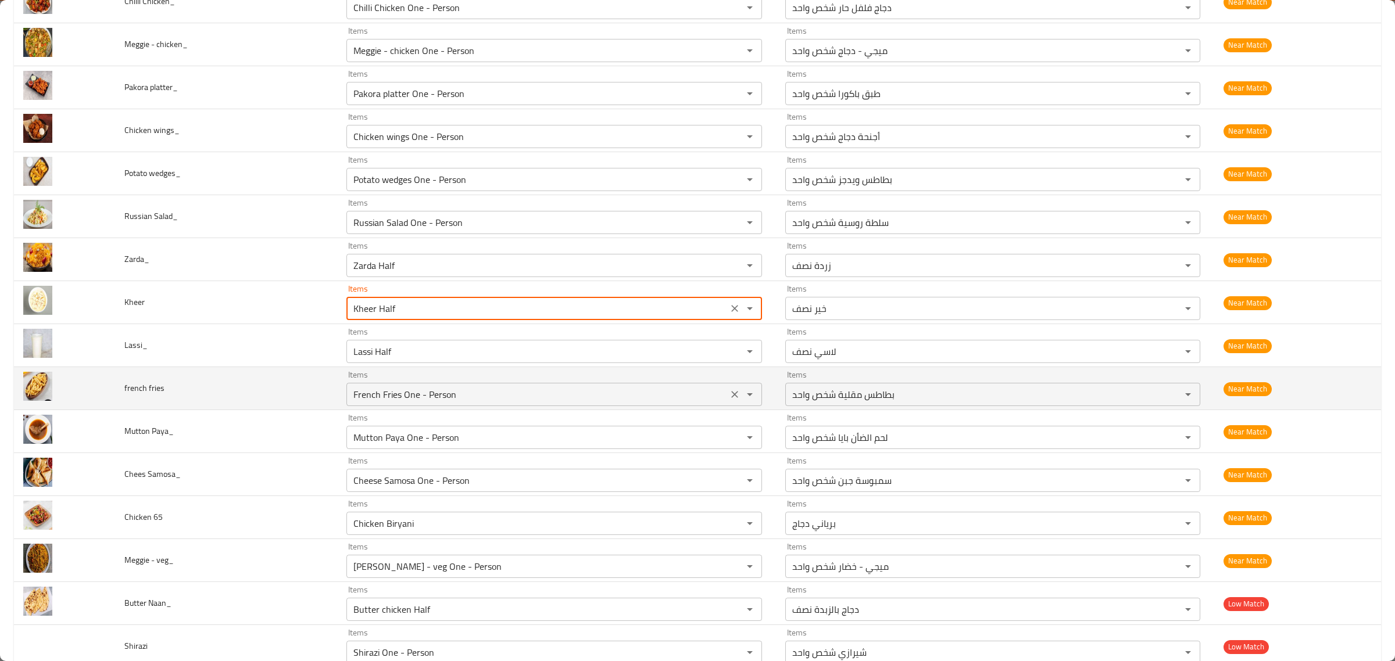
scroll to position [1235, 0]
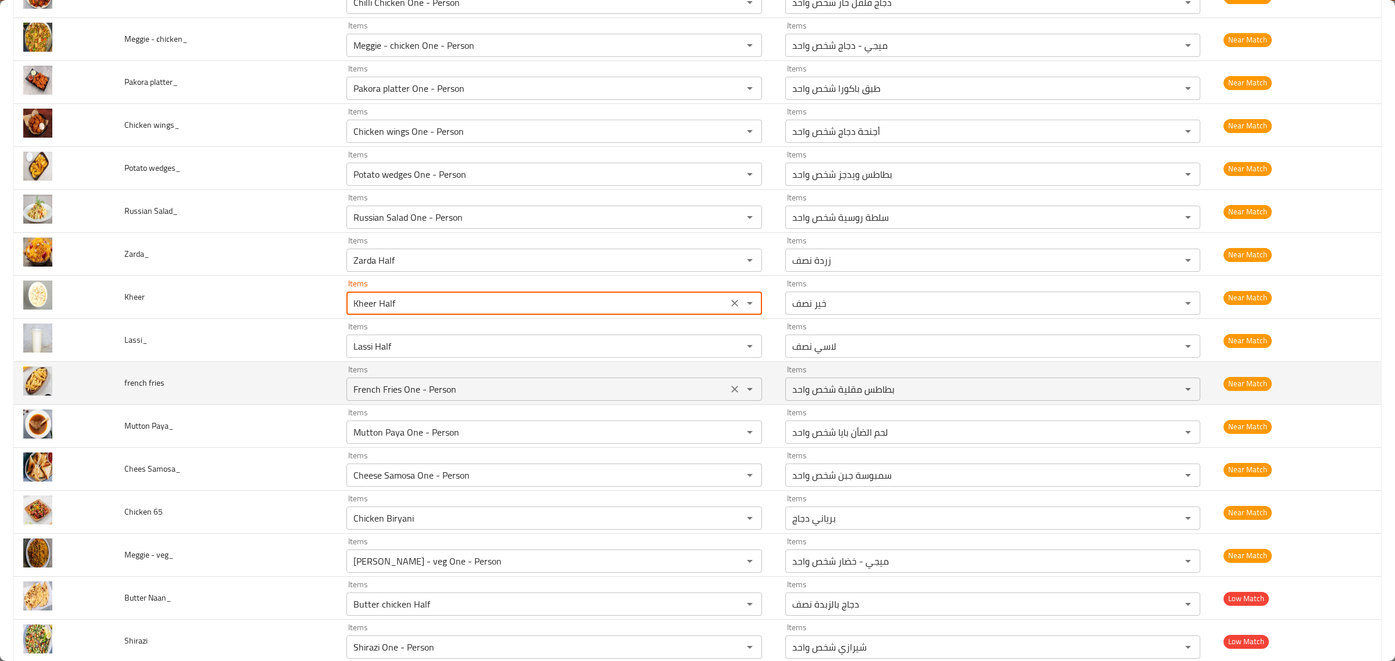
click at [545, 370] on div "Items French Fries One - Person Items" at bounding box center [553, 382] width 415 height 35
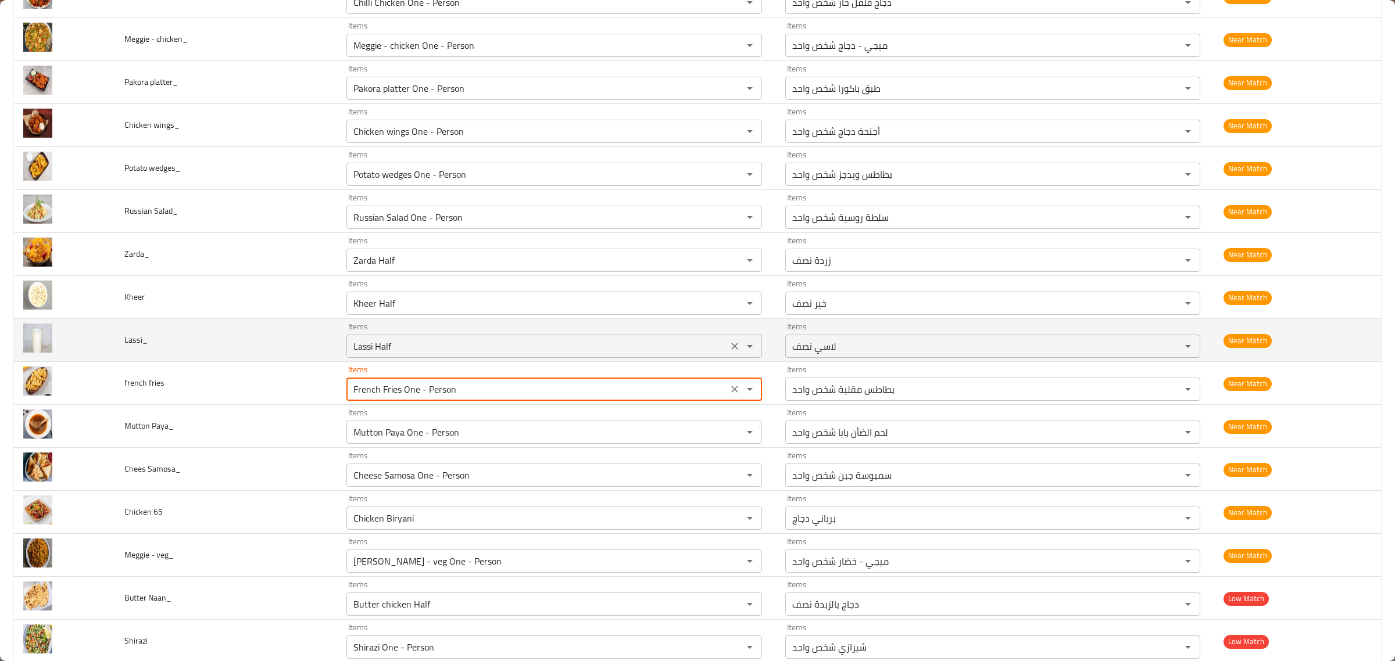
click at [547, 354] on input "Lassi Half" at bounding box center [537, 346] width 374 height 16
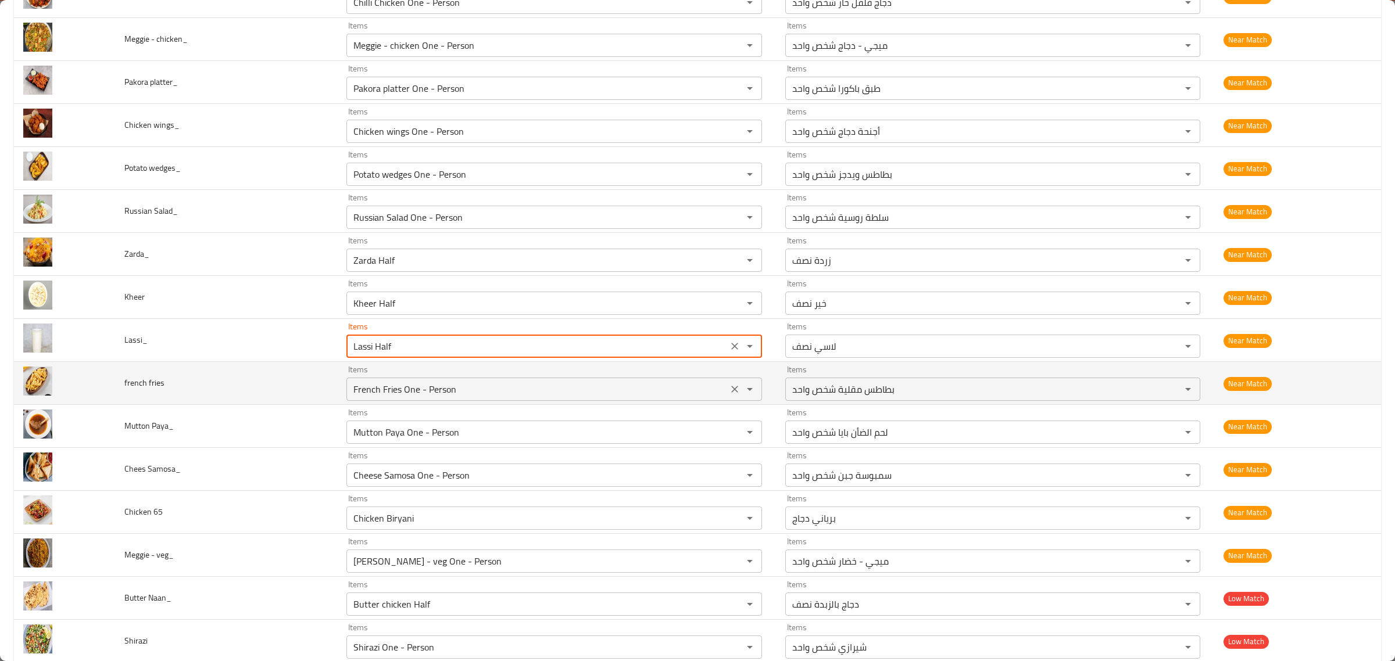
click at [539, 384] on div "French Fries One - Person Items" at bounding box center [553, 389] width 415 height 23
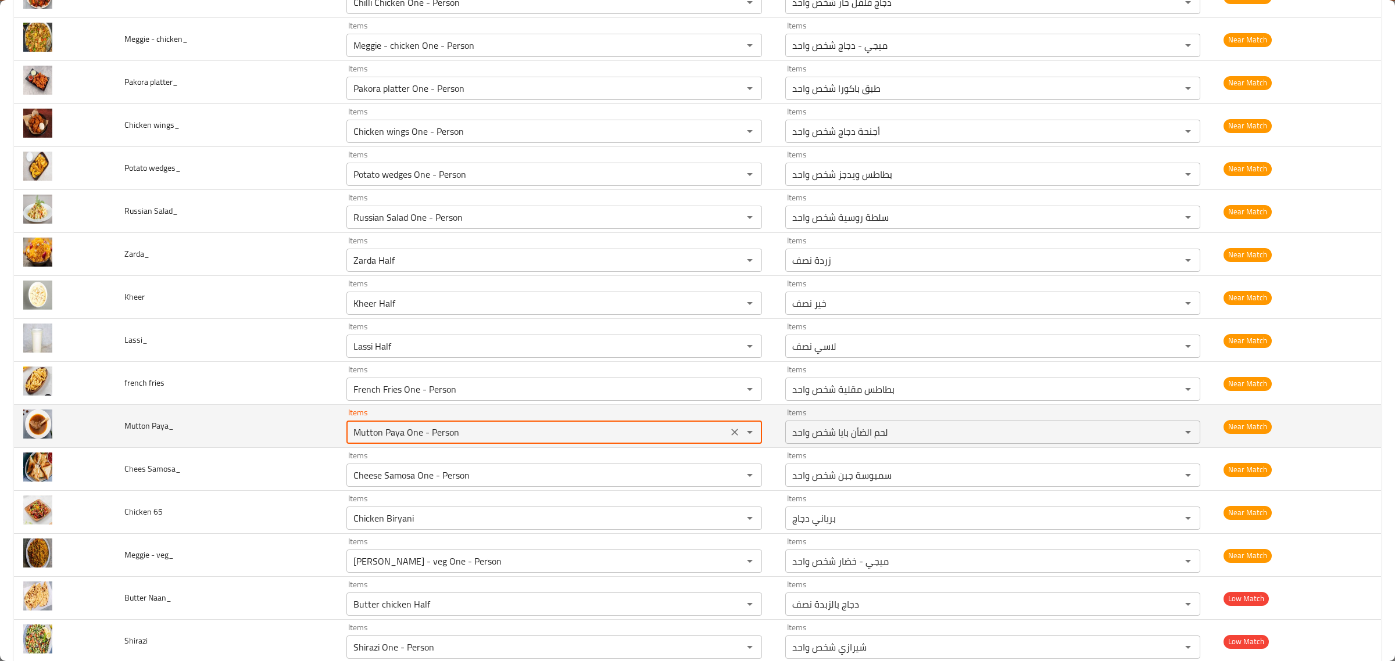
click at [507, 440] on Paya_ "Mutton Paya One - Person" at bounding box center [537, 432] width 374 height 16
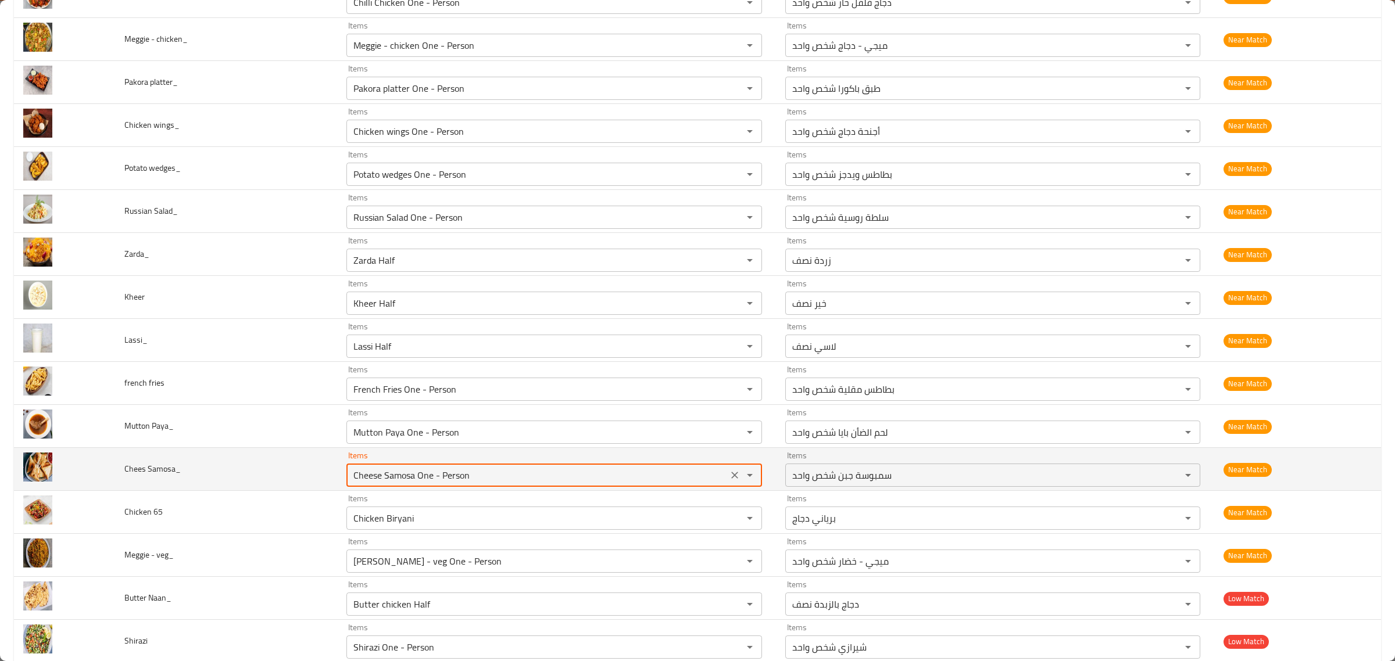
click at [497, 474] on Samosa_ "Cheese Samosa One - Person" at bounding box center [537, 475] width 374 height 16
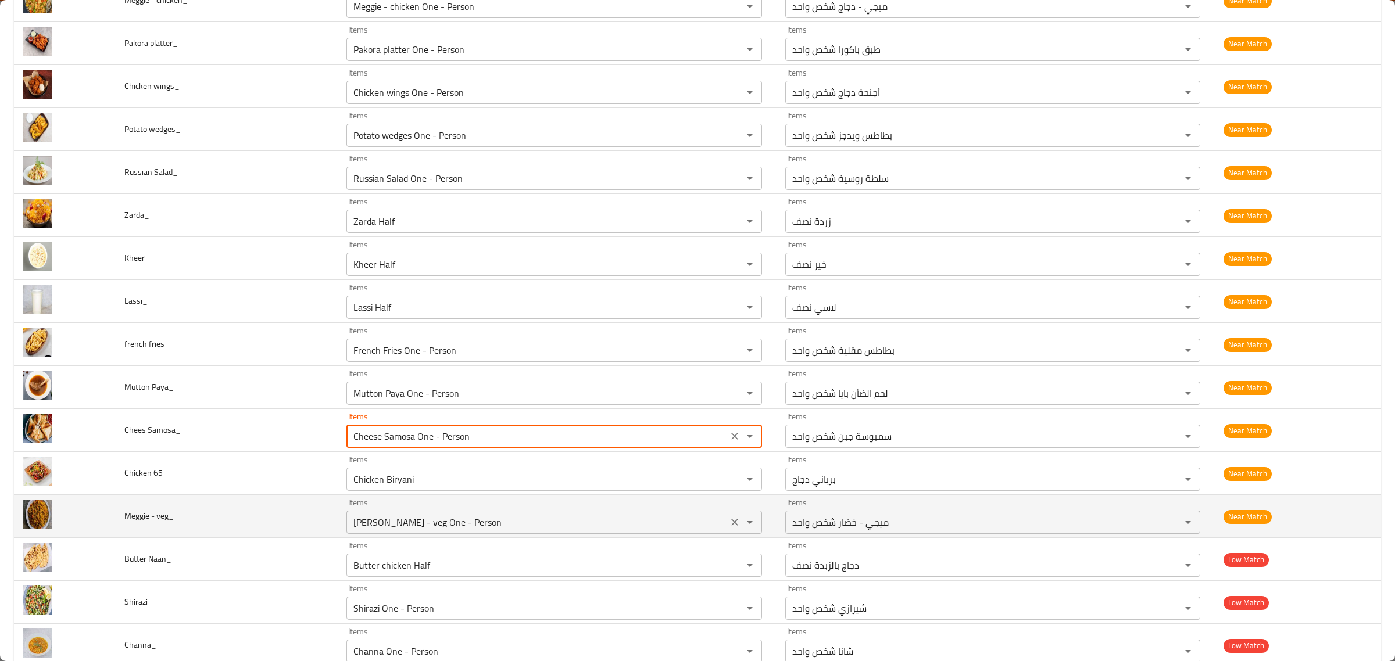
scroll to position [1307, 0]
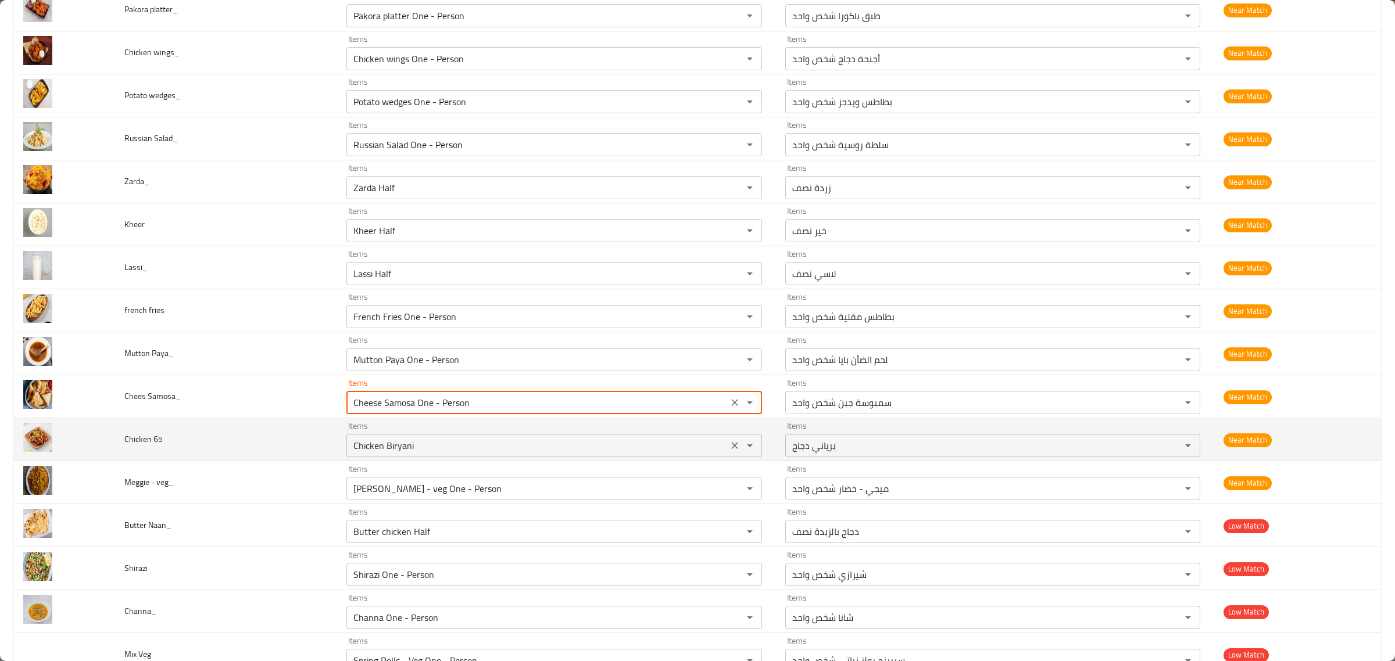
click at [495, 451] on 65 "Chicken Biryani" at bounding box center [537, 446] width 374 height 16
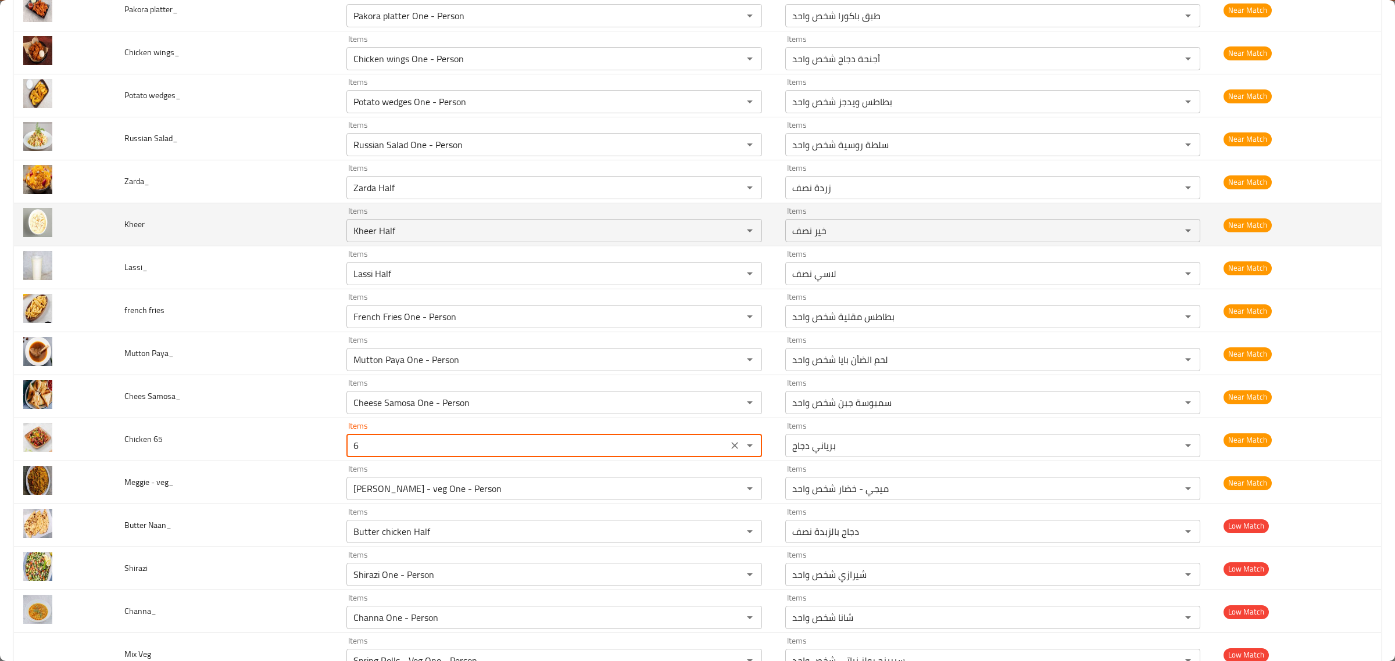
type 65 "65"
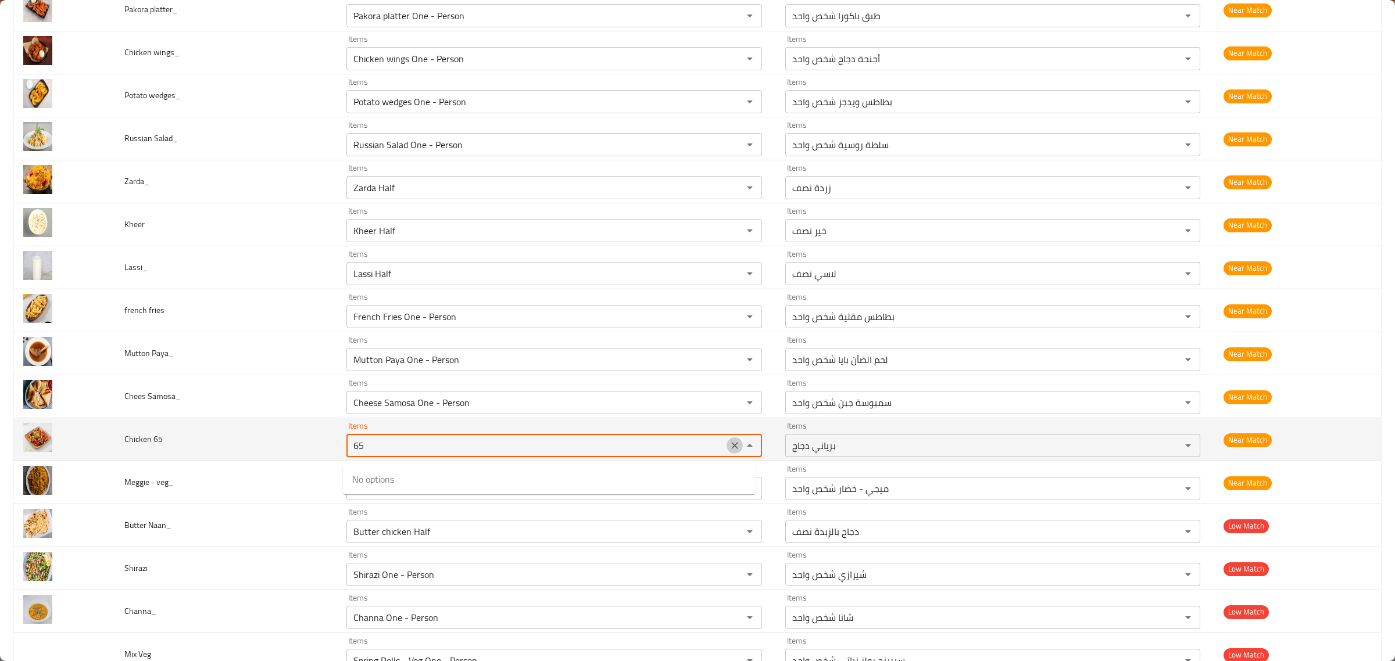
click at [729, 451] on icon "Clear" at bounding box center [735, 446] width 12 height 12
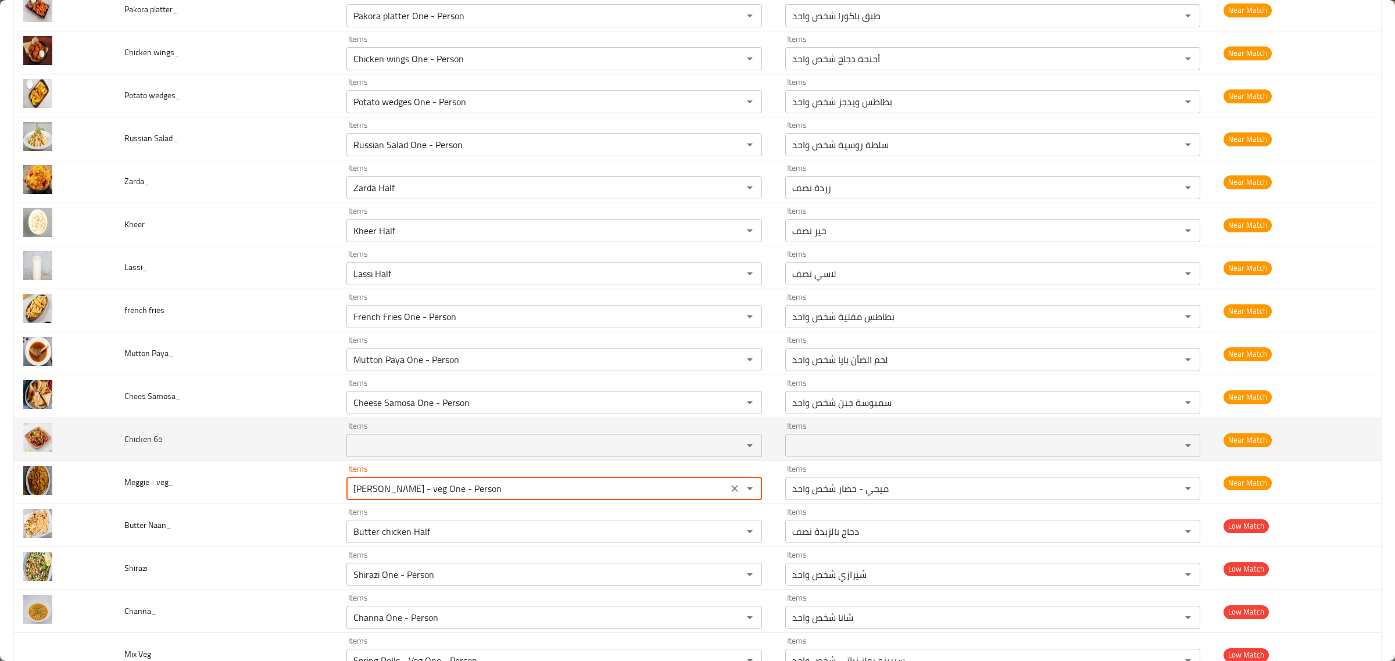
scroll to position [1351, 0]
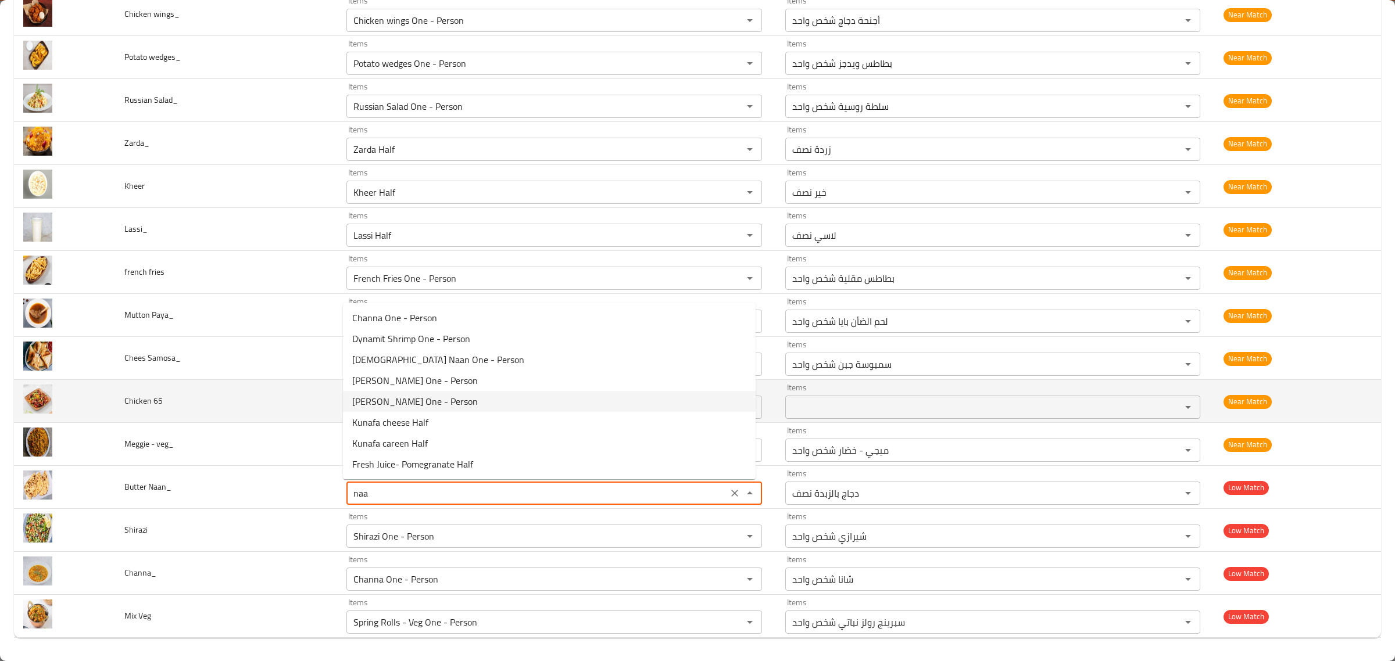
type Naan_ "naan"
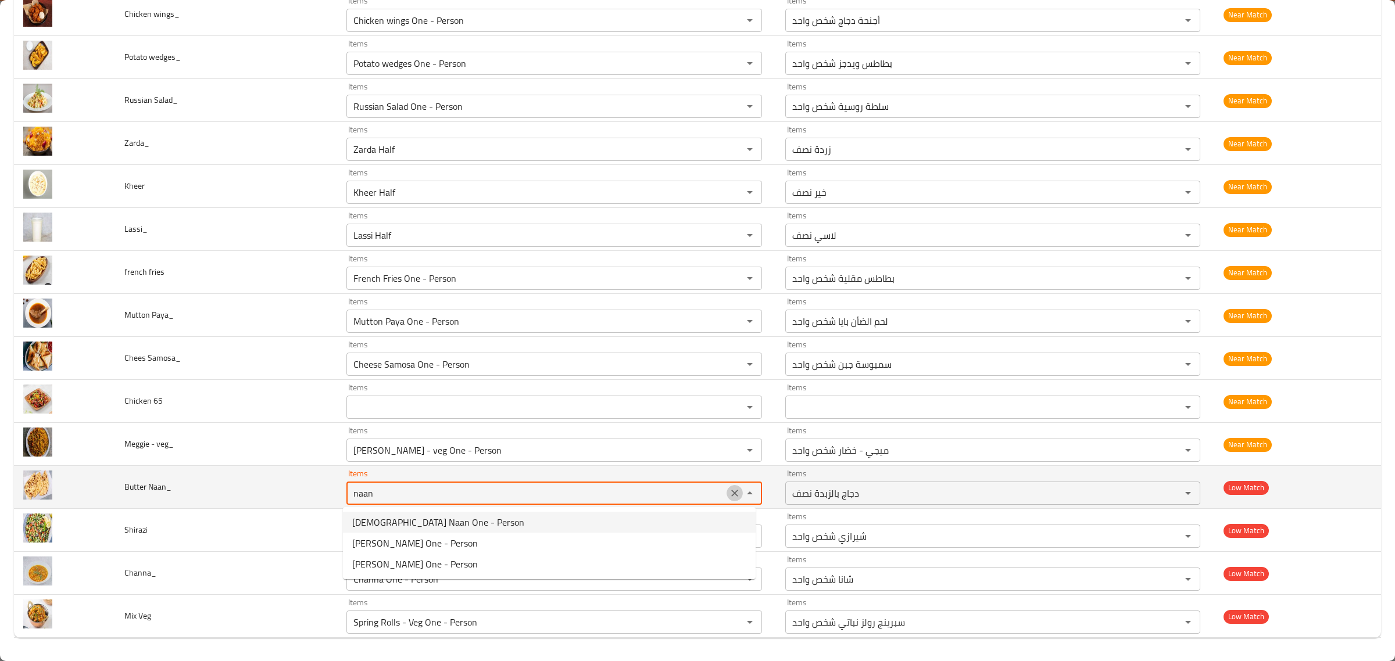
click at [729, 489] on icon "Clear" at bounding box center [735, 494] width 12 height 12
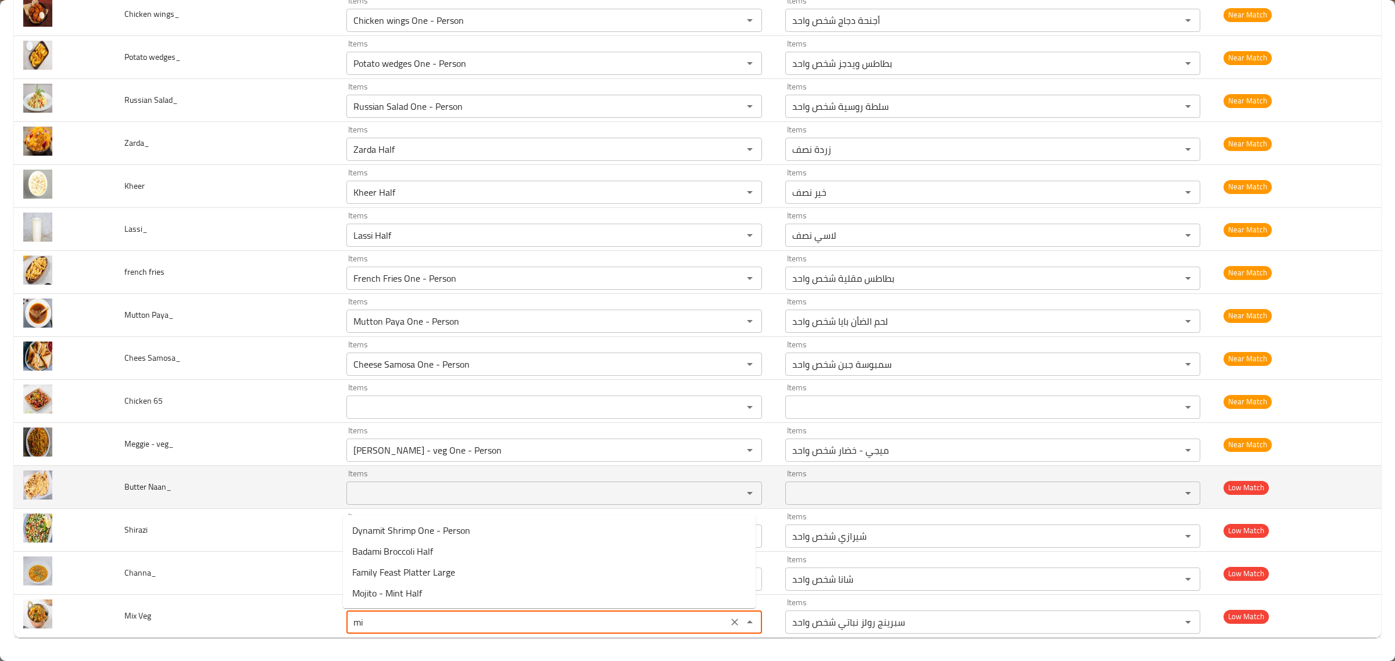
type Veg "m"
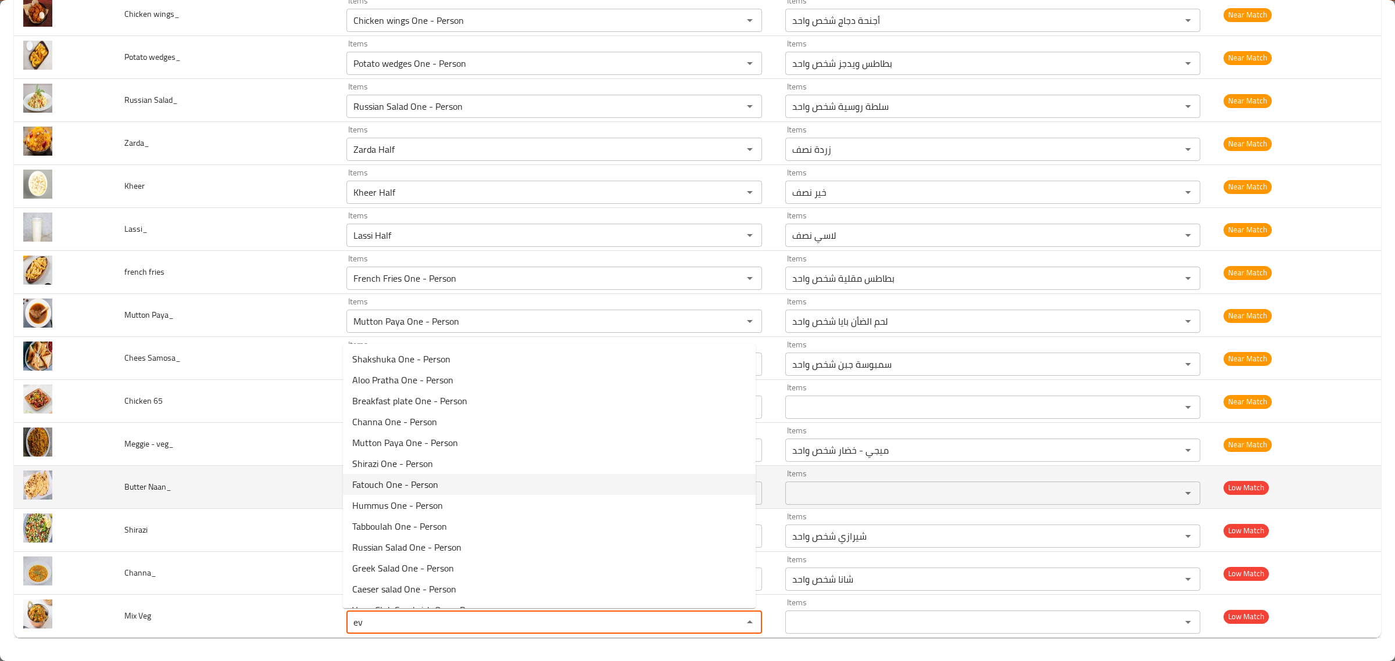
type Veg "e"
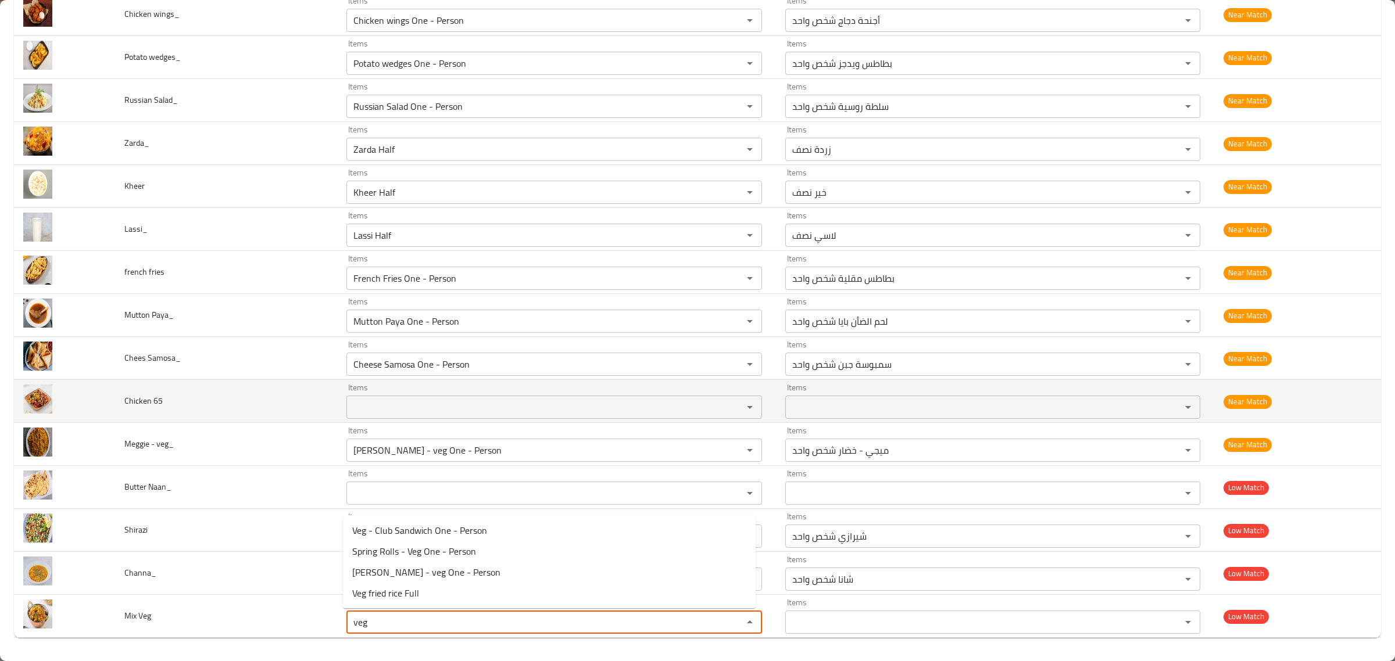
type Veg "veg"
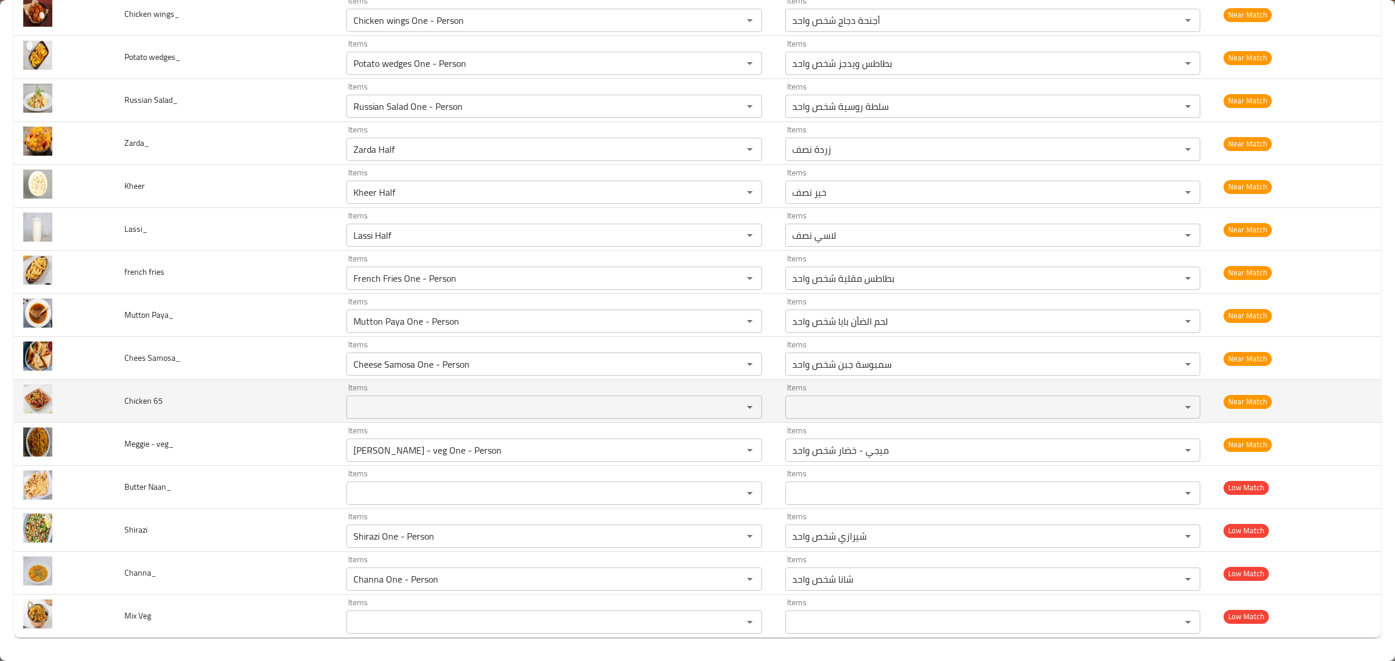
click at [148, 386] on td "Chicken 65" at bounding box center [225, 401] width 221 height 43
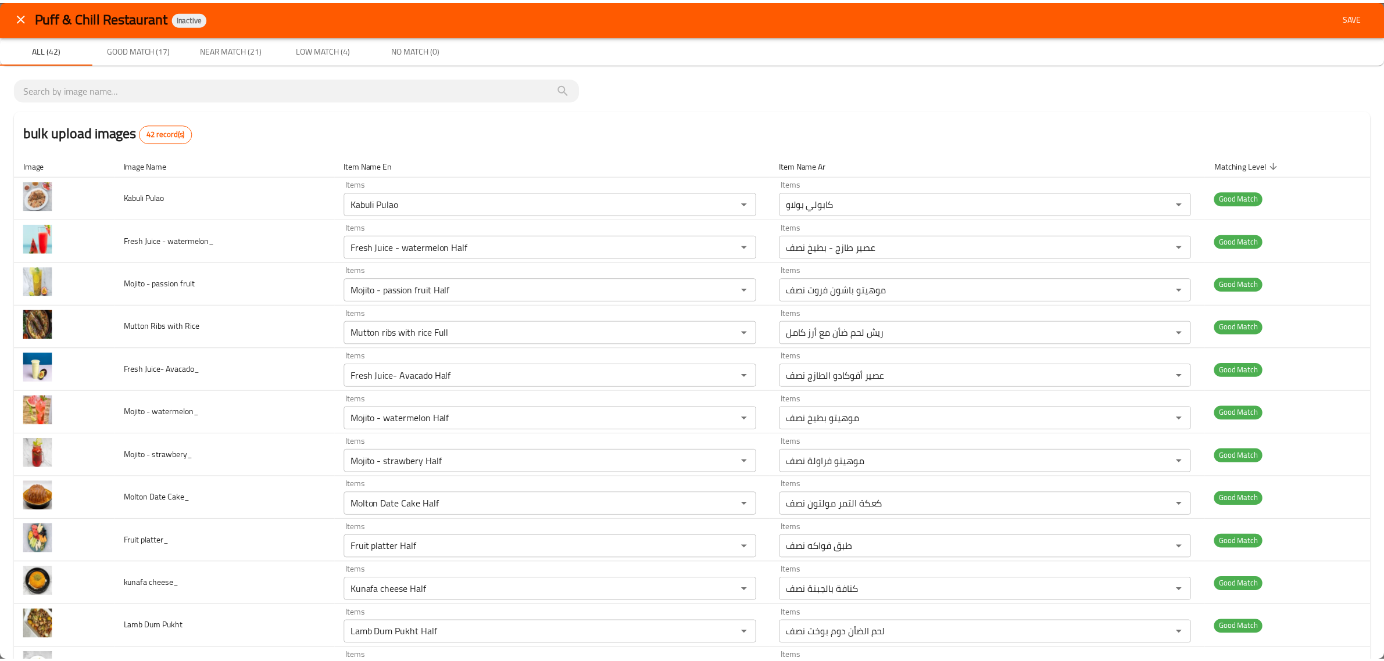
scroll to position [0, 0]
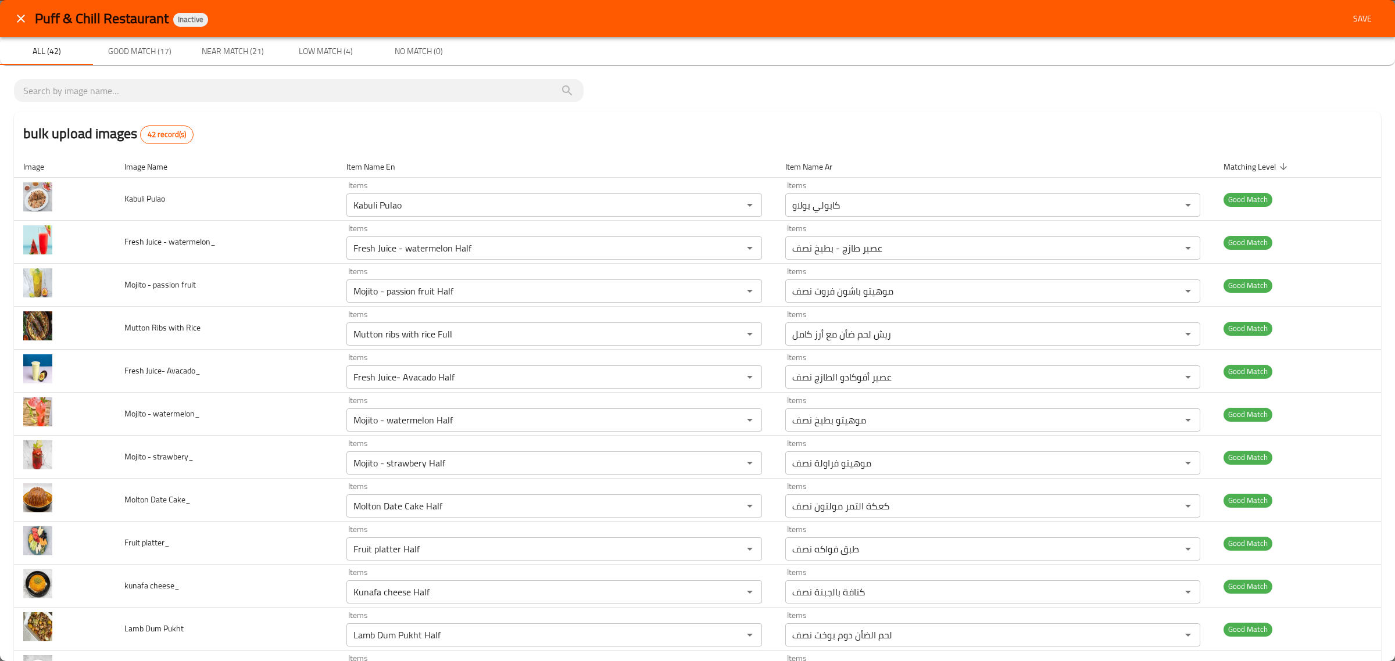
click at [1348, 20] on span "Save" at bounding box center [1362, 19] width 28 height 15
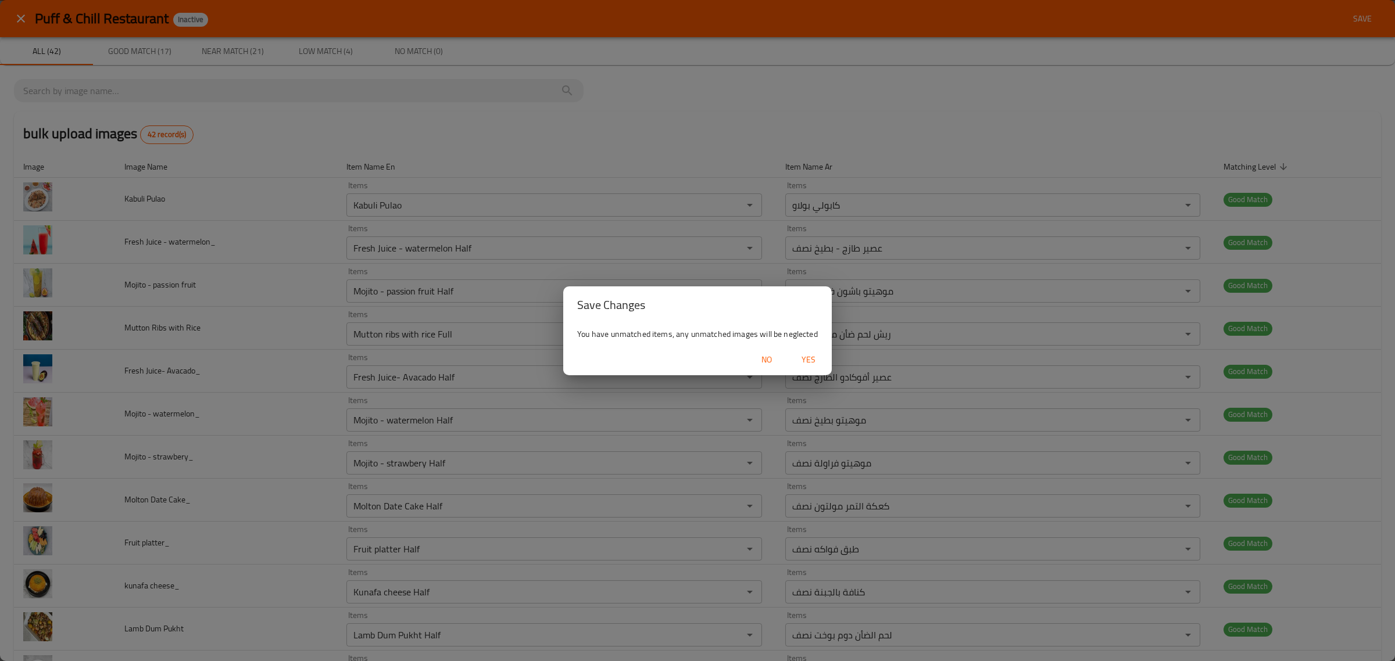
click at [816, 361] on span "Yes" at bounding box center [808, 360] width 28 height 15
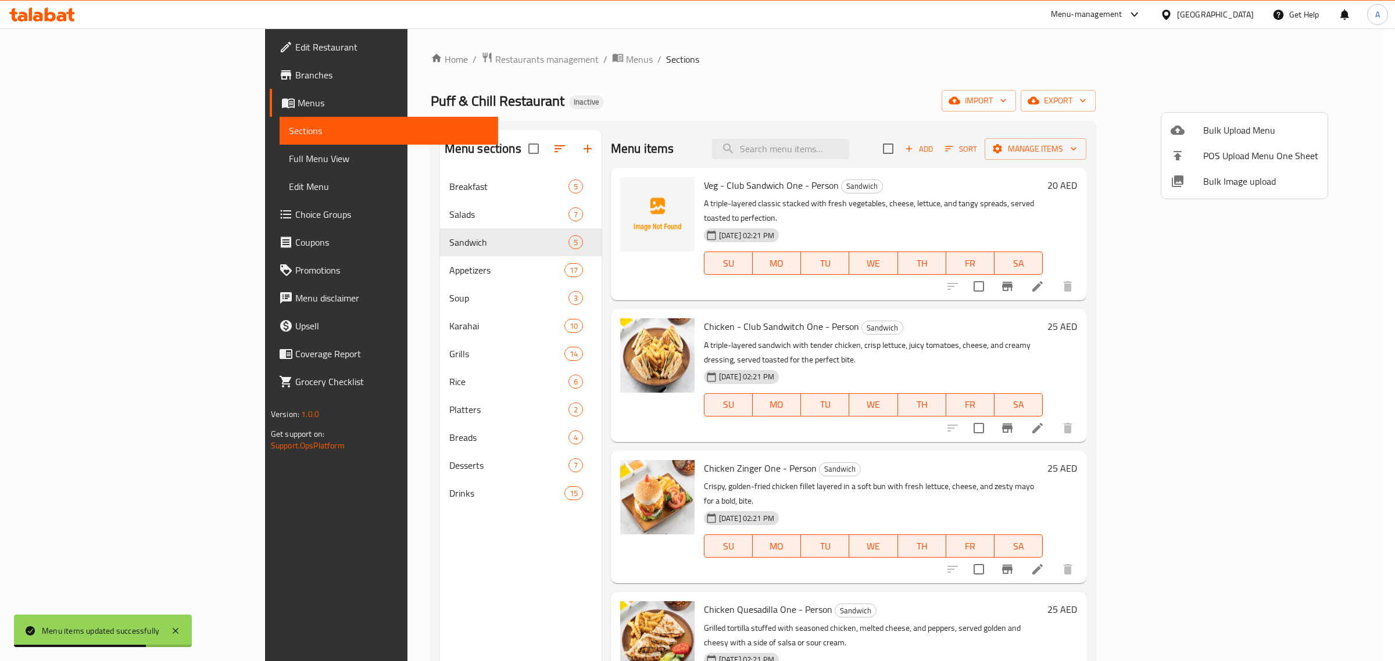
click at [375, 206] on div at bounding box center [697, 330] width 1395 height 661
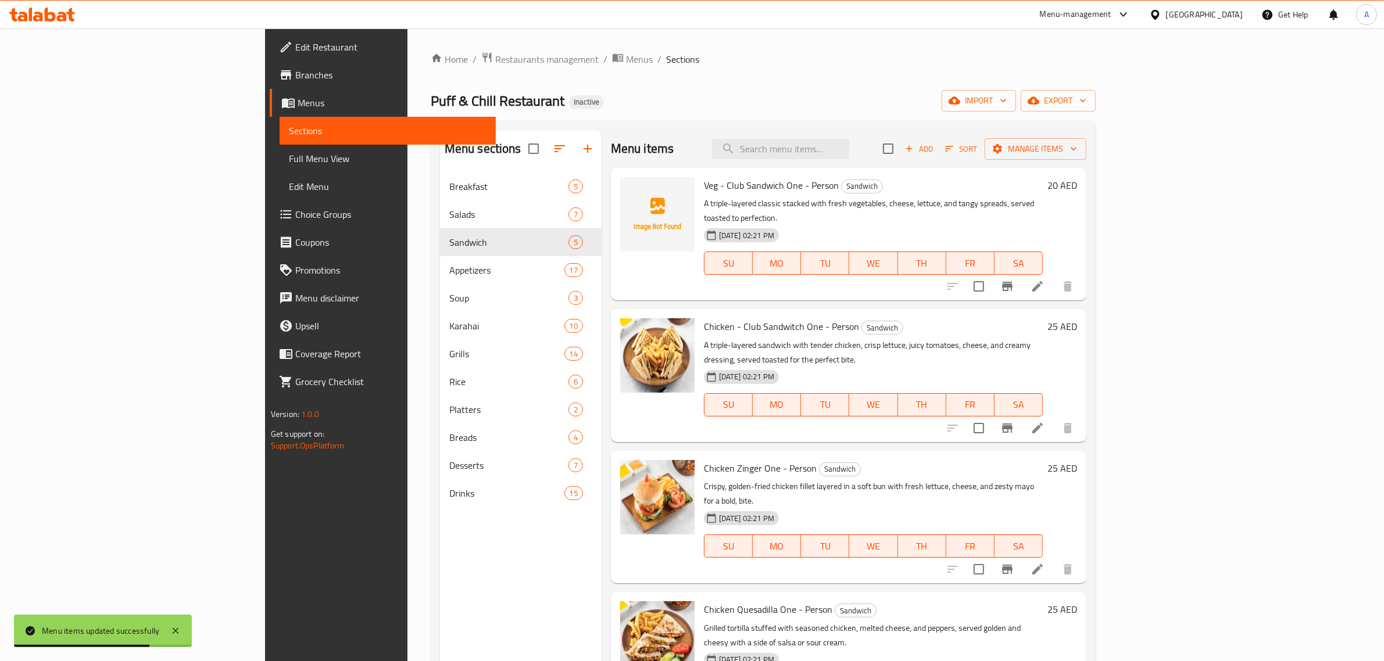
click at [449, 190] on span "Breakfast" at bounding box center [508, 187] width 119 height 14
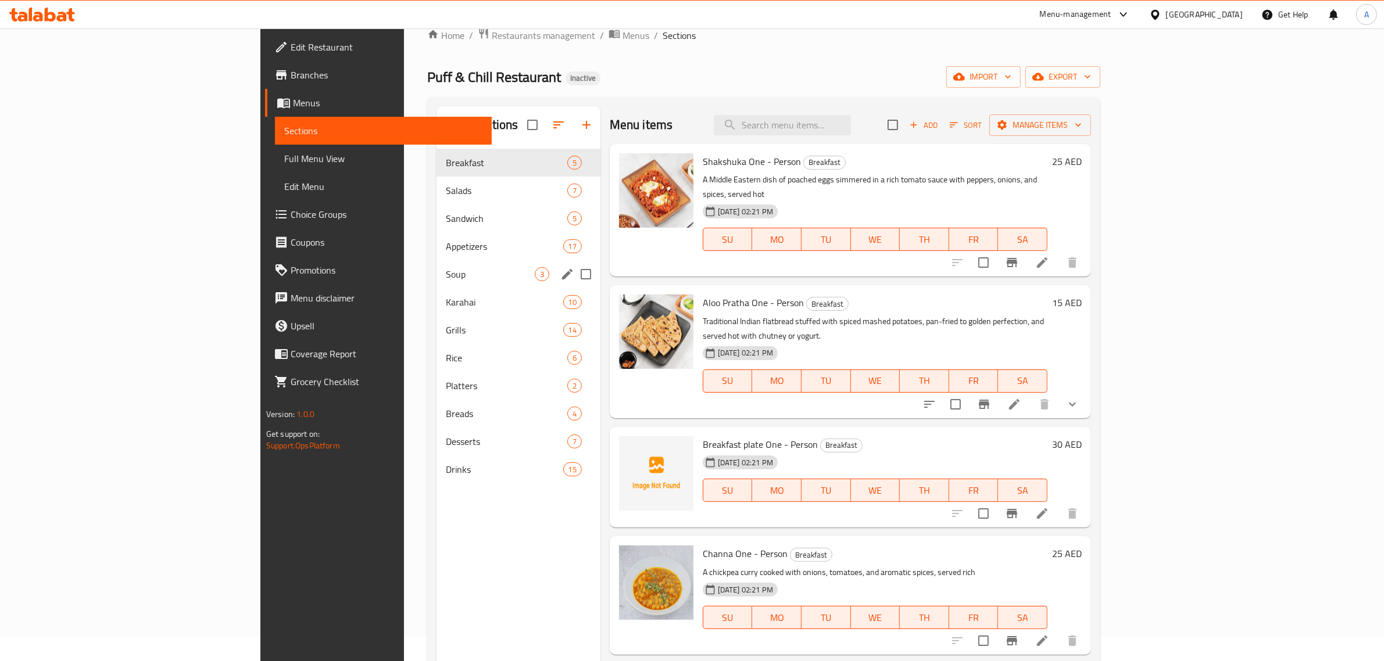
scroll to position [18, 0]
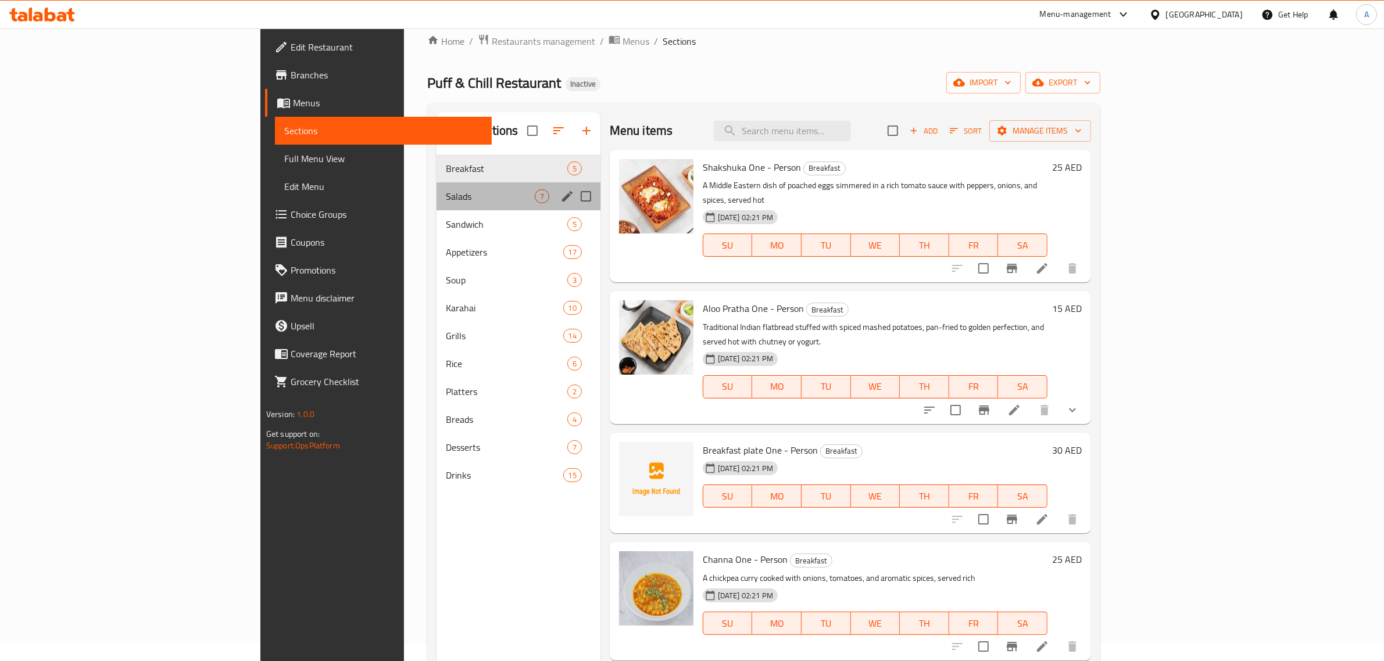
click at [436, 204] on div "Salads 7" at bounding box center [517, 196] width 163 height 28
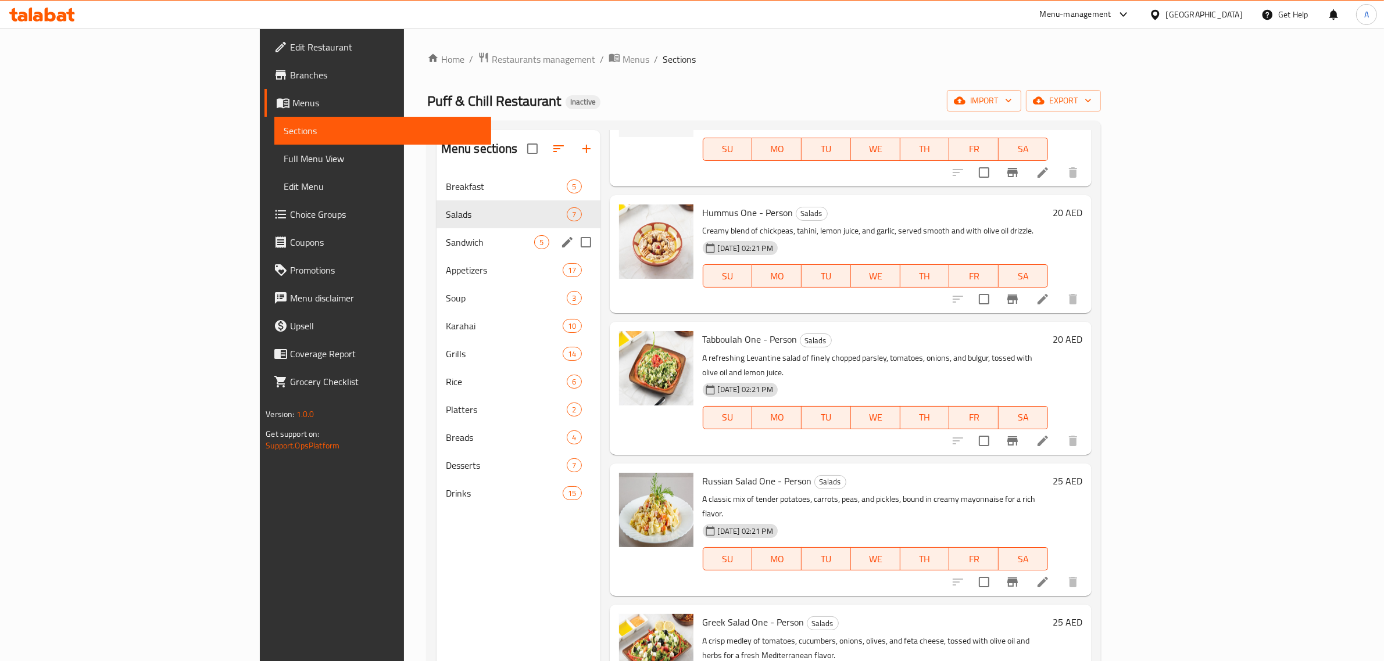
click at [446, 249] on span "Sandwich" at bounding box center [490, 242] width 89 height 14
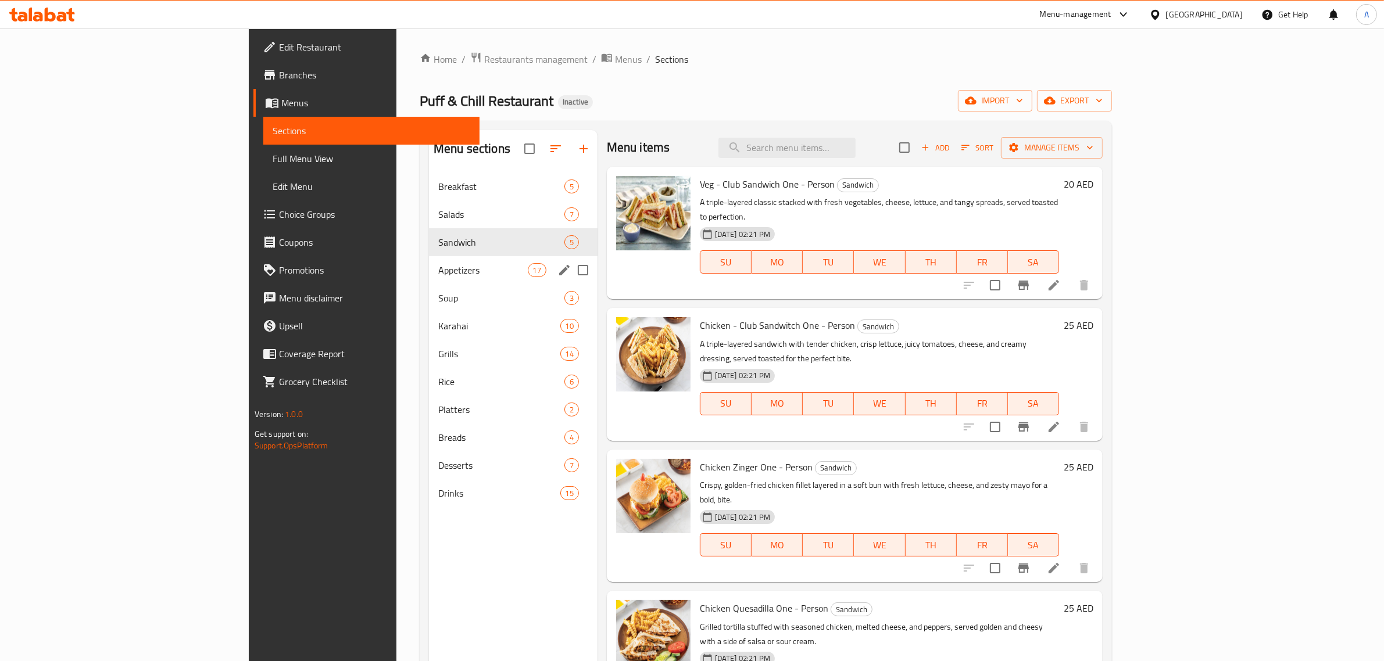
click at [438, 267] on span "Appetizers" at bounding box center [482, 270] width 89 height 14
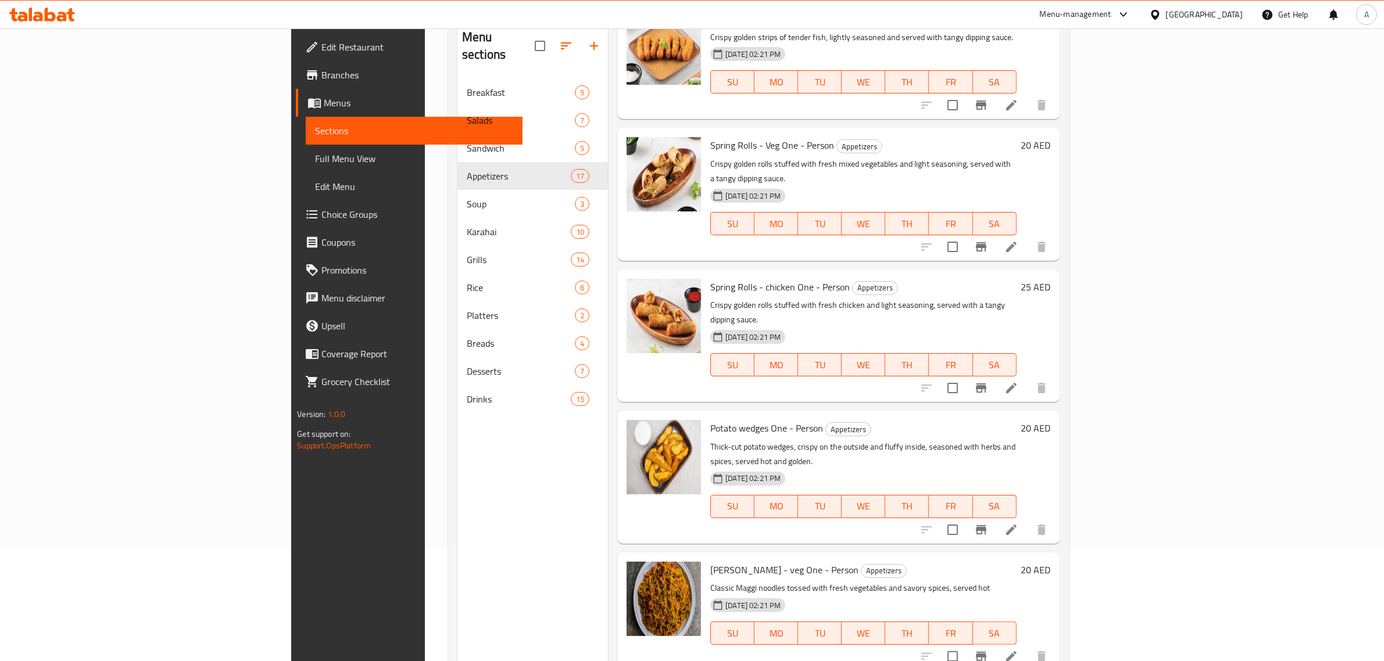
scroll to position [145, 0]
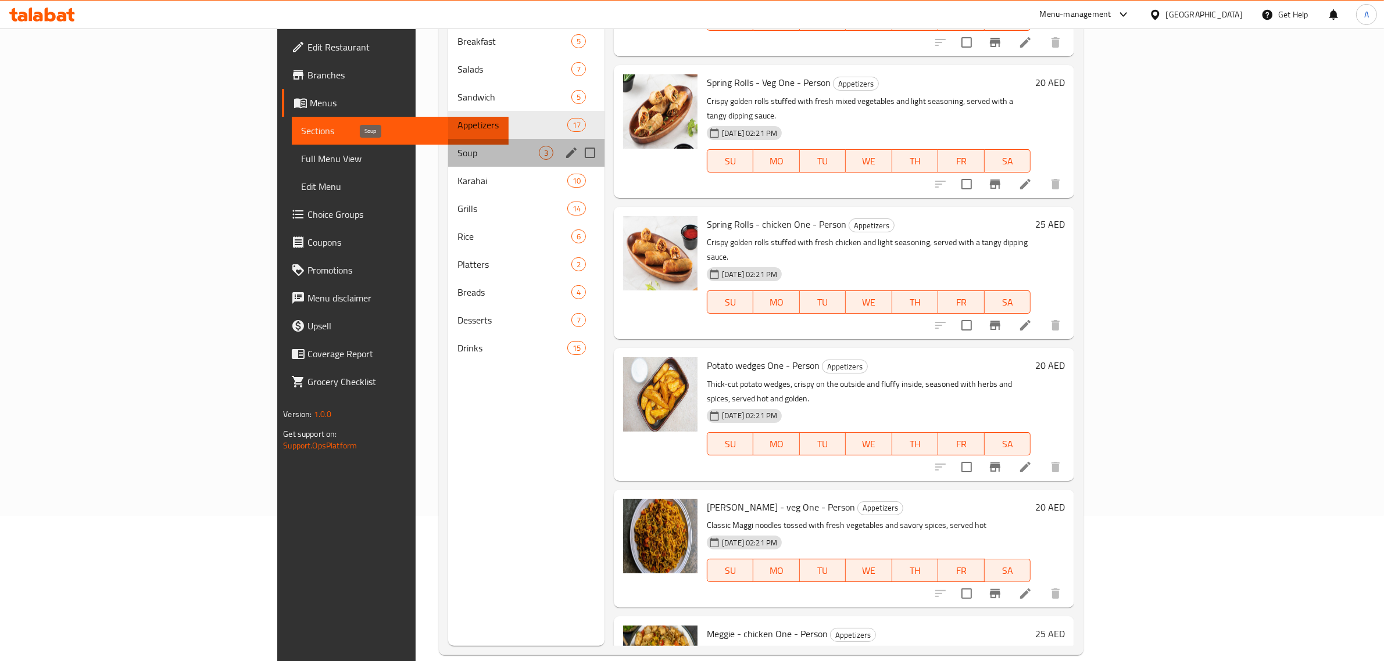
click at [457, 154] on span "Soup" at bounding box center [497, 153] width 81 height 14
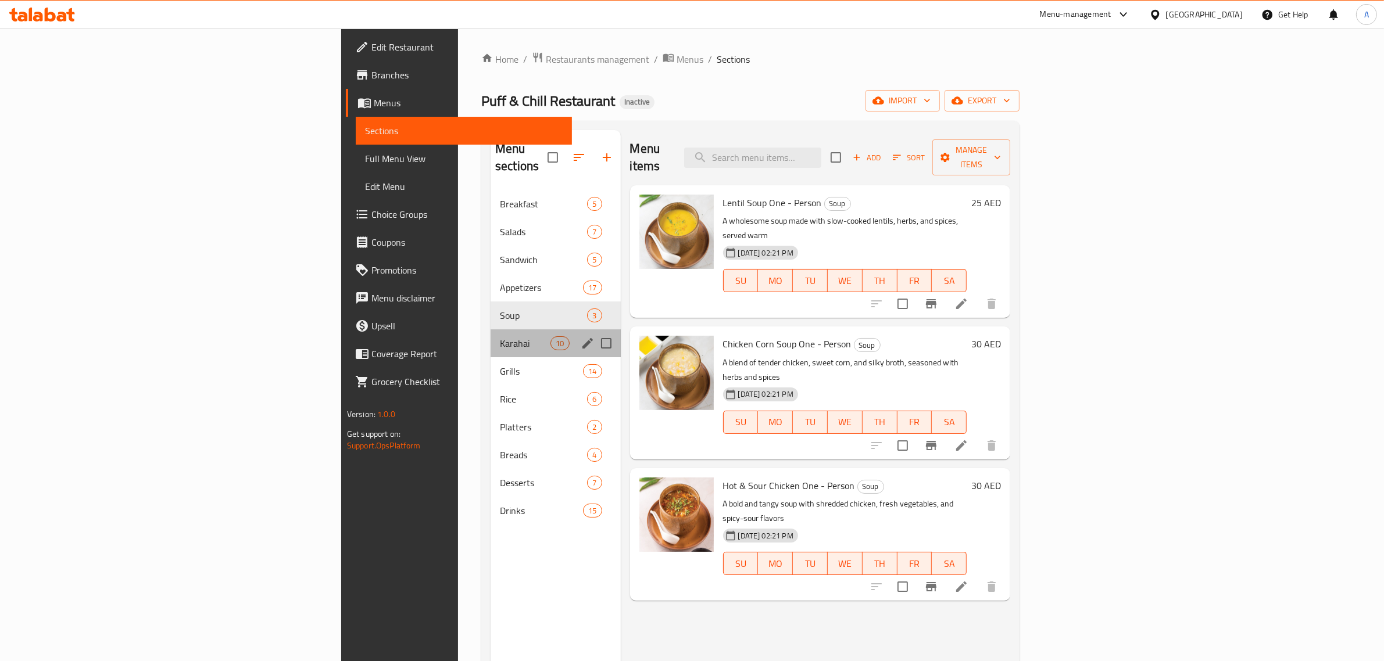
click at [490, 333] on div "Karahai 10" at bounding box center [555, 343] width 130 height 28
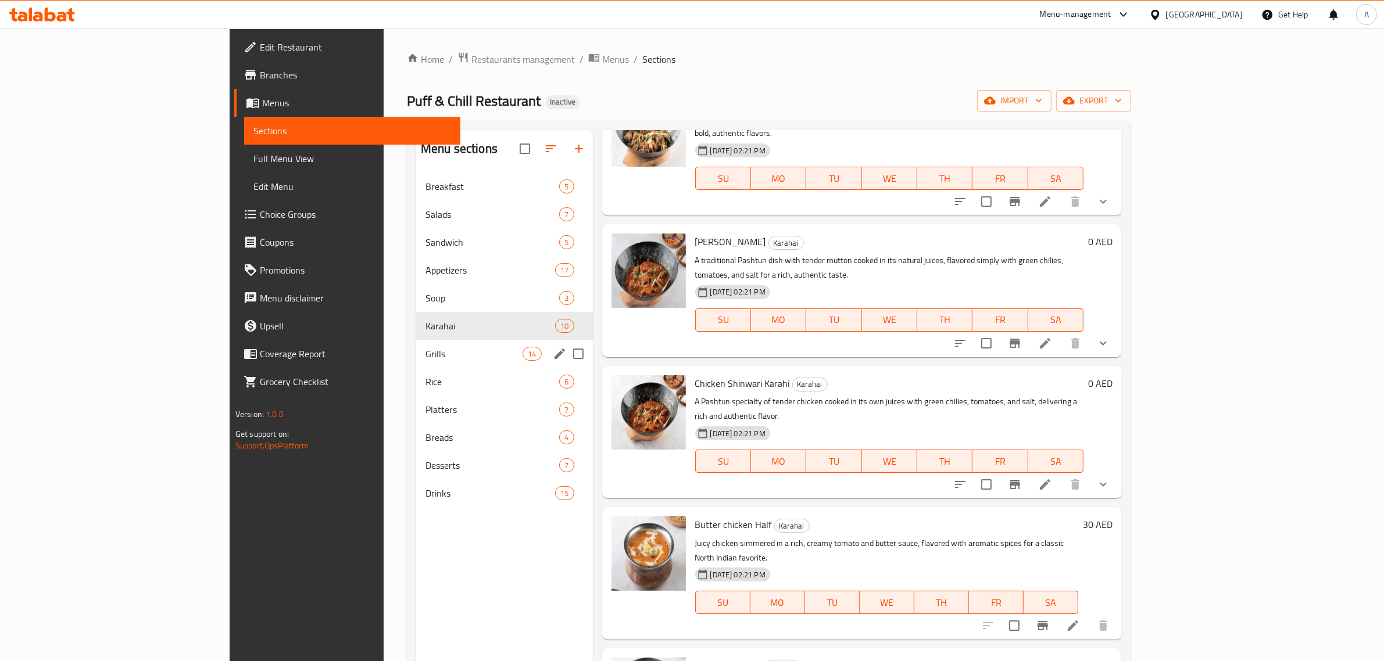
click at [428, 361] on div "Grills 14" at bounding box center [504, 354] width 177 height 28
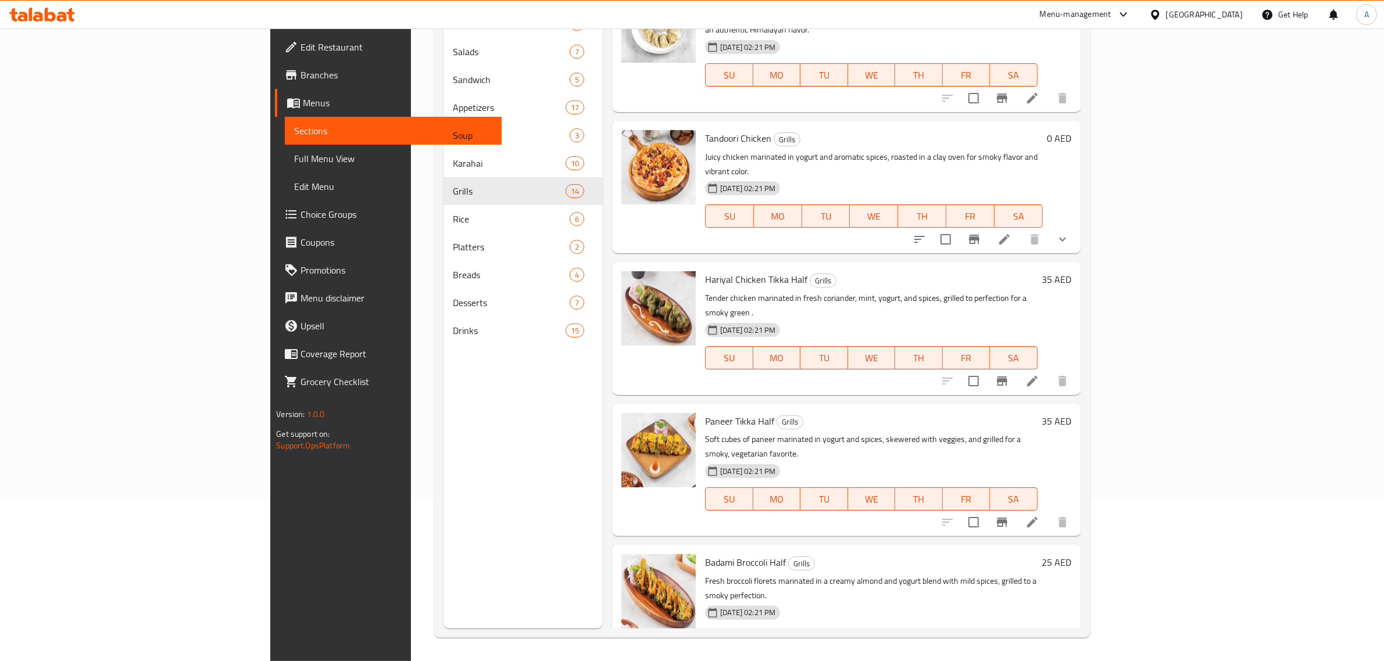
scroll to position [635, 0]
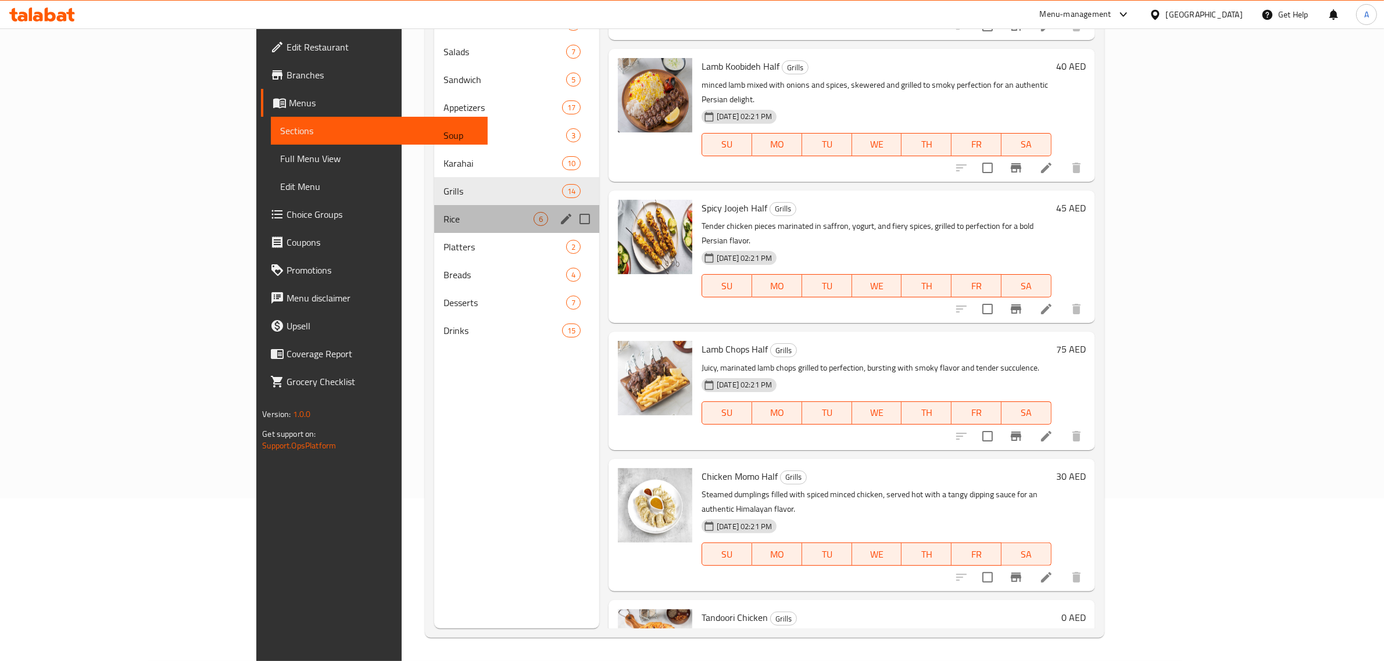
click at [434, 228] on div "Rice 6" at bounding box center [516, 219] width 165 height 28
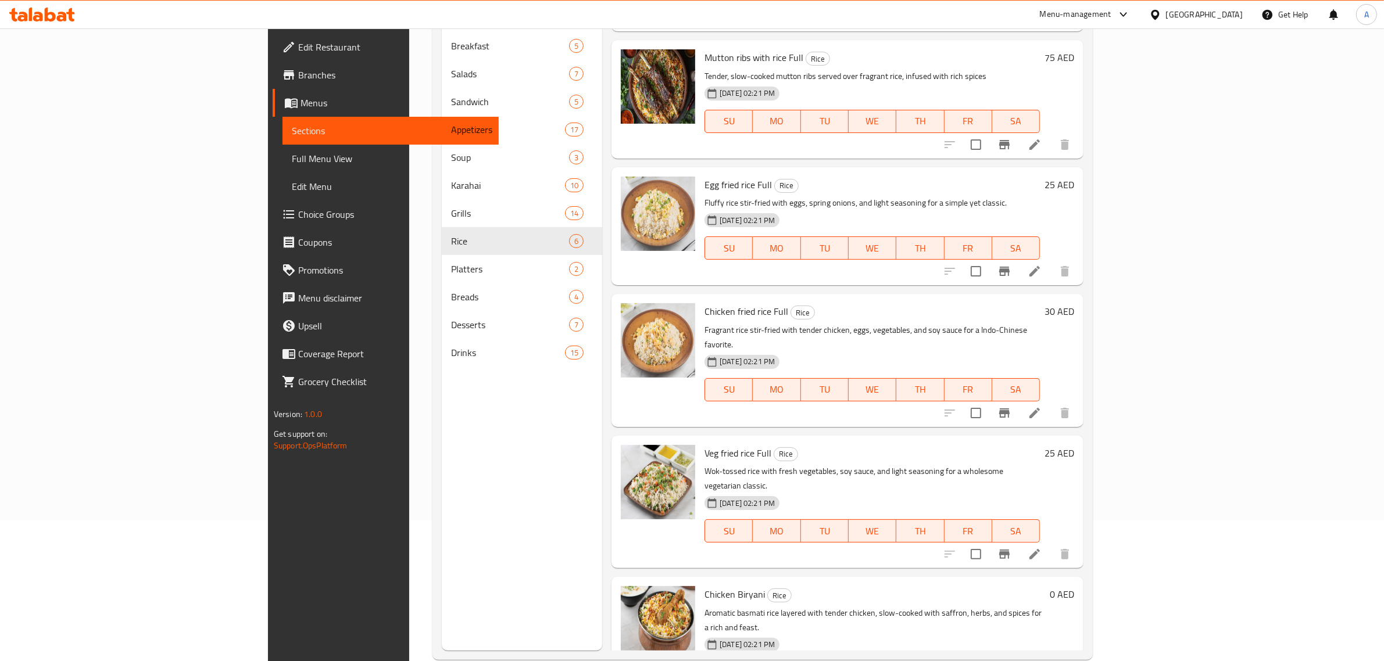
scroll to position [163, 0]
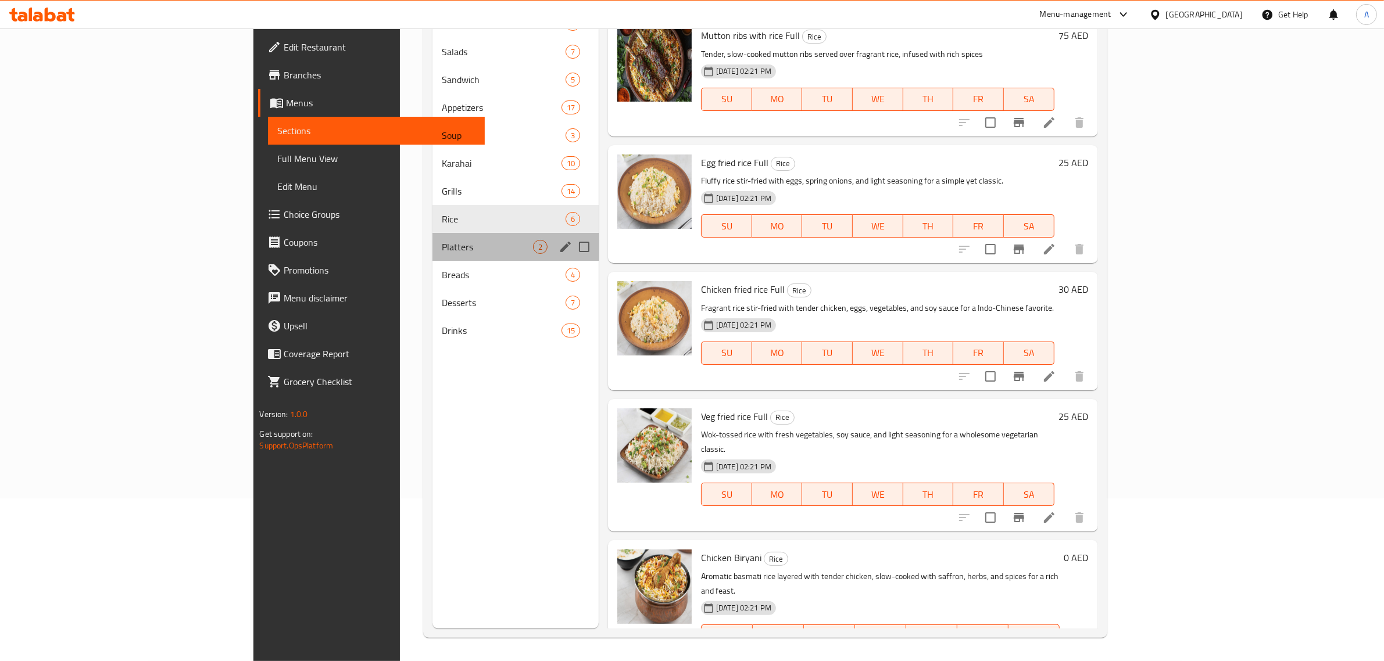
click at [432, 236] on div "Platters 2" at bounding box center [515, 247] width 166 height 28
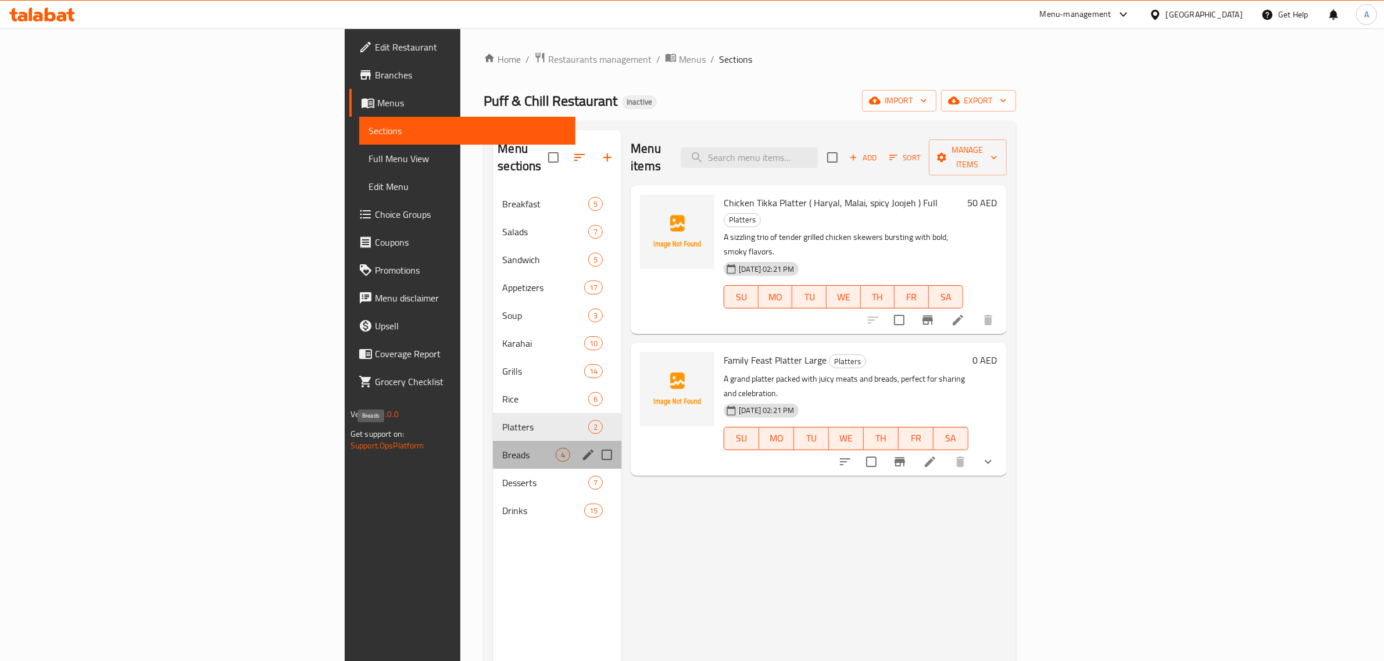
click at [502, 448] on span "Breads" at bounding box center [528, 455] width 53 height 14
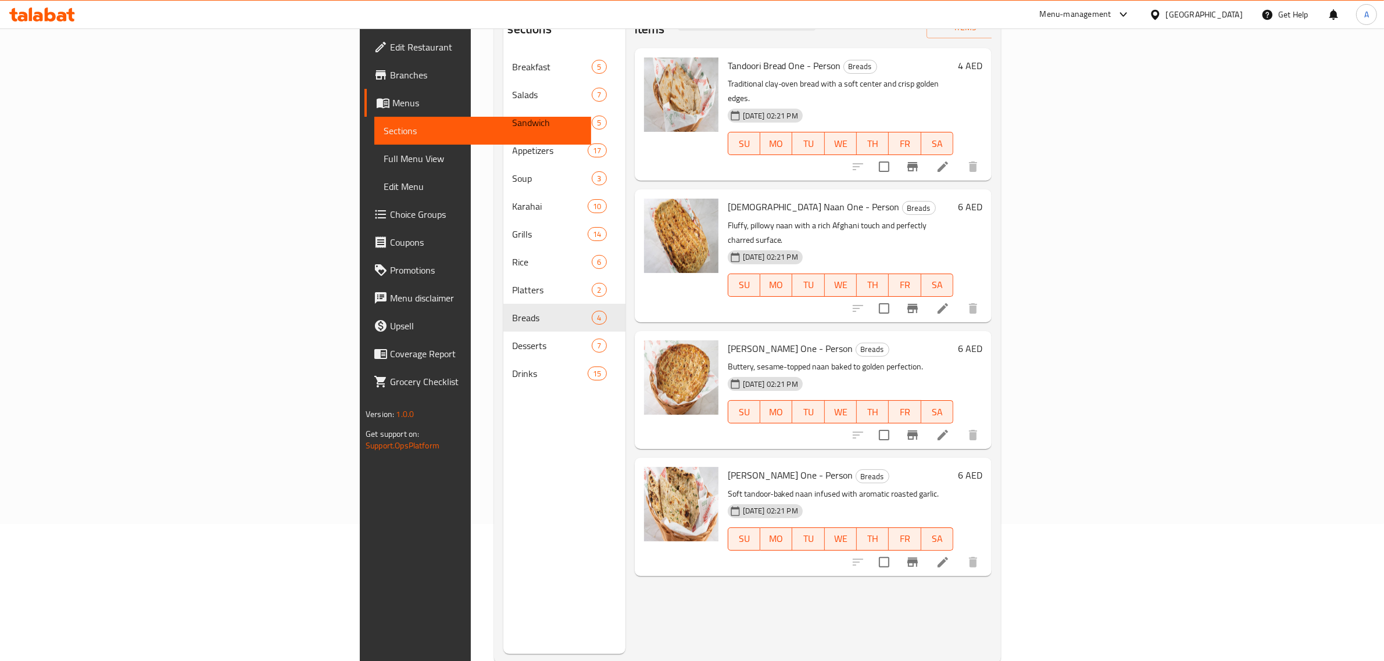
scroll to position [163, 0]
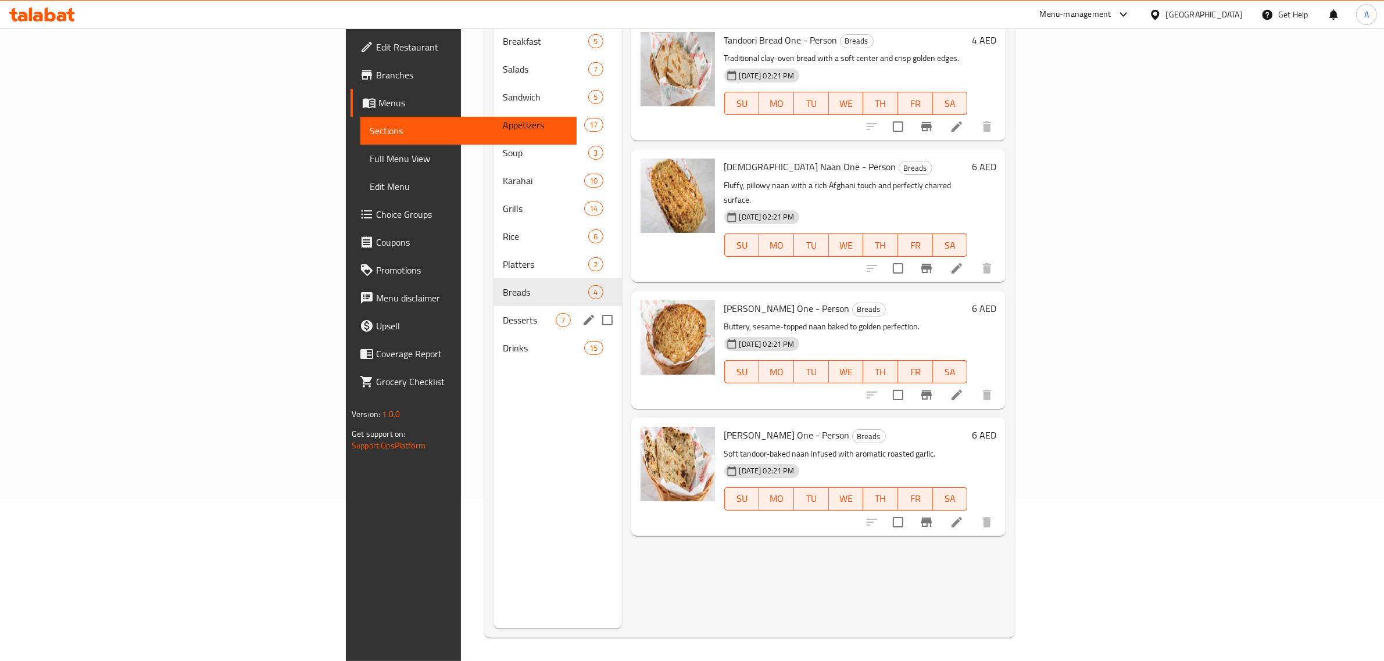
click at [493, 306] on div "Desserts 7" at bounding box center [557, 320] width 128 height 28
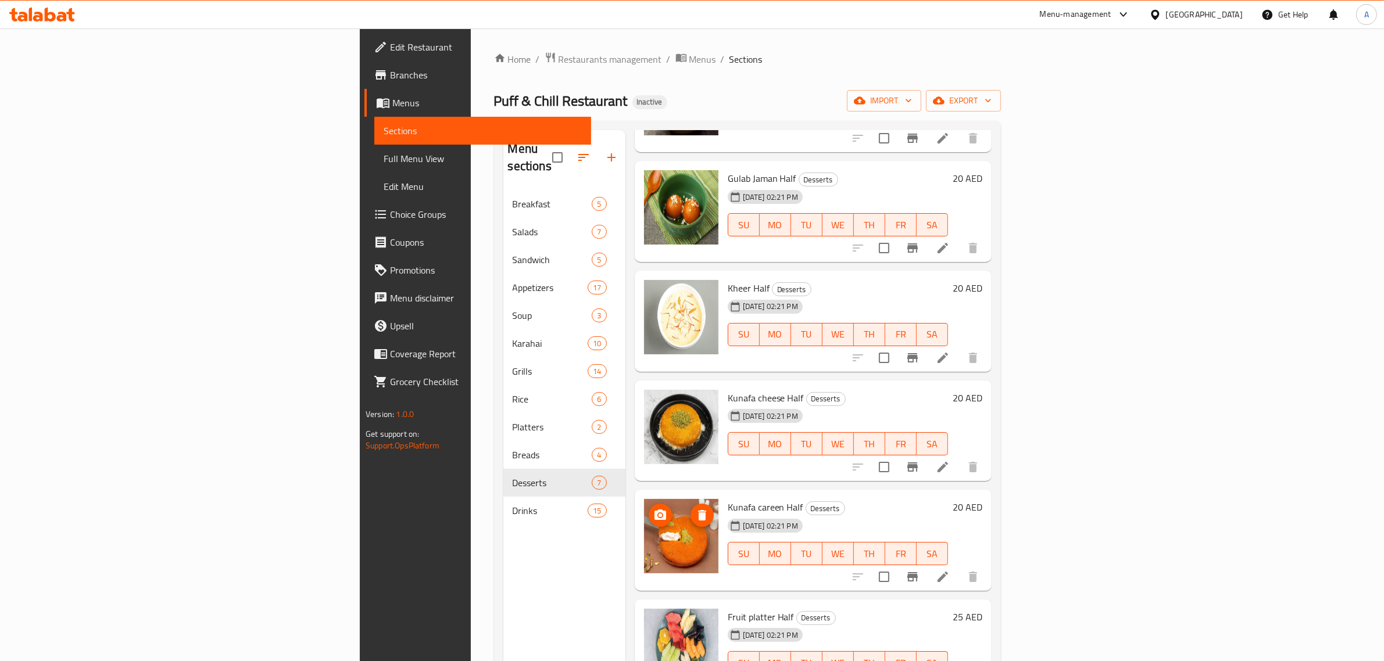
scroll to position [163, 0]
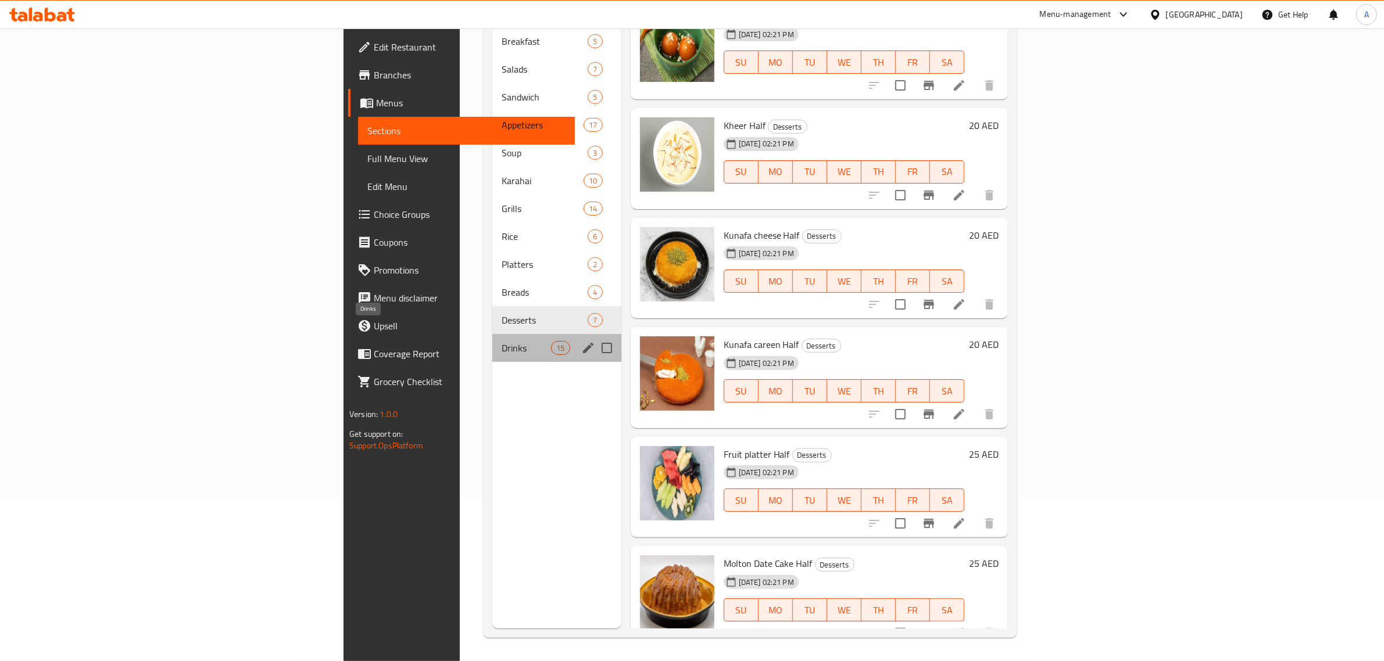
click at [501, 341] on span "Drinks" at bounding box center [525, 348] width 49 height 14
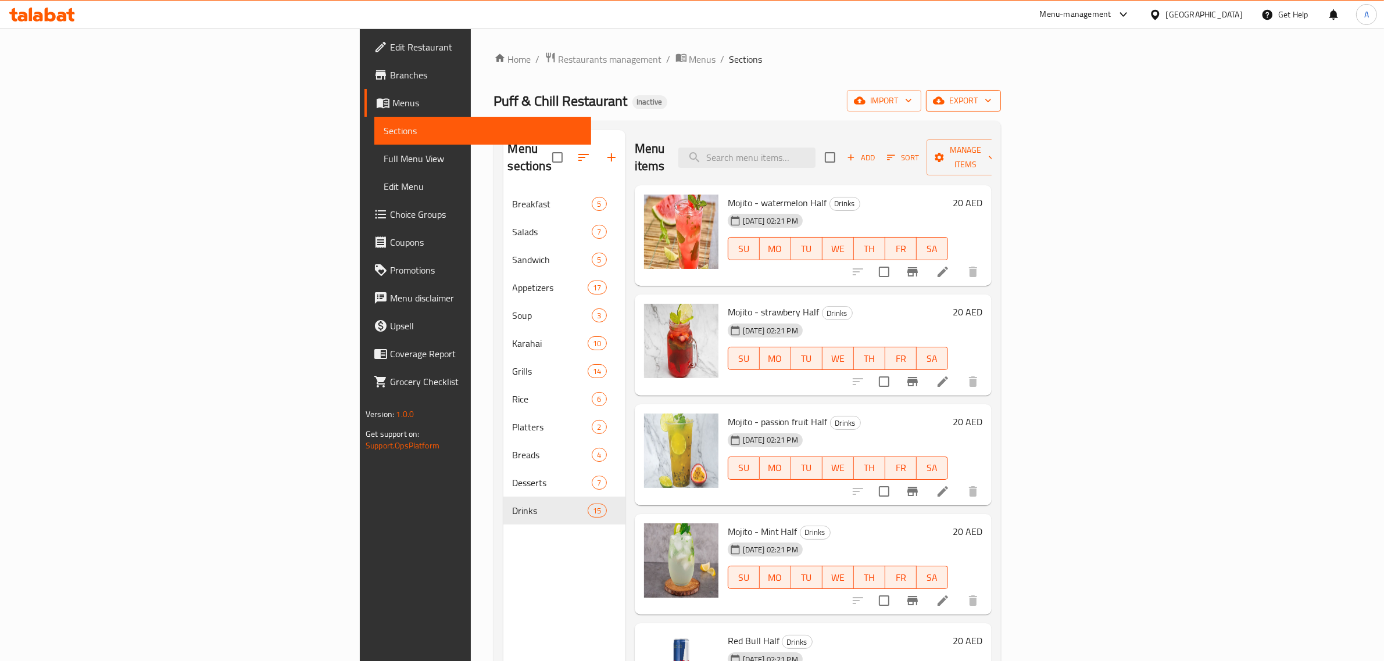
click at [1001, 91] on button "export" at bounding box center [963, 100] width 75 height 21
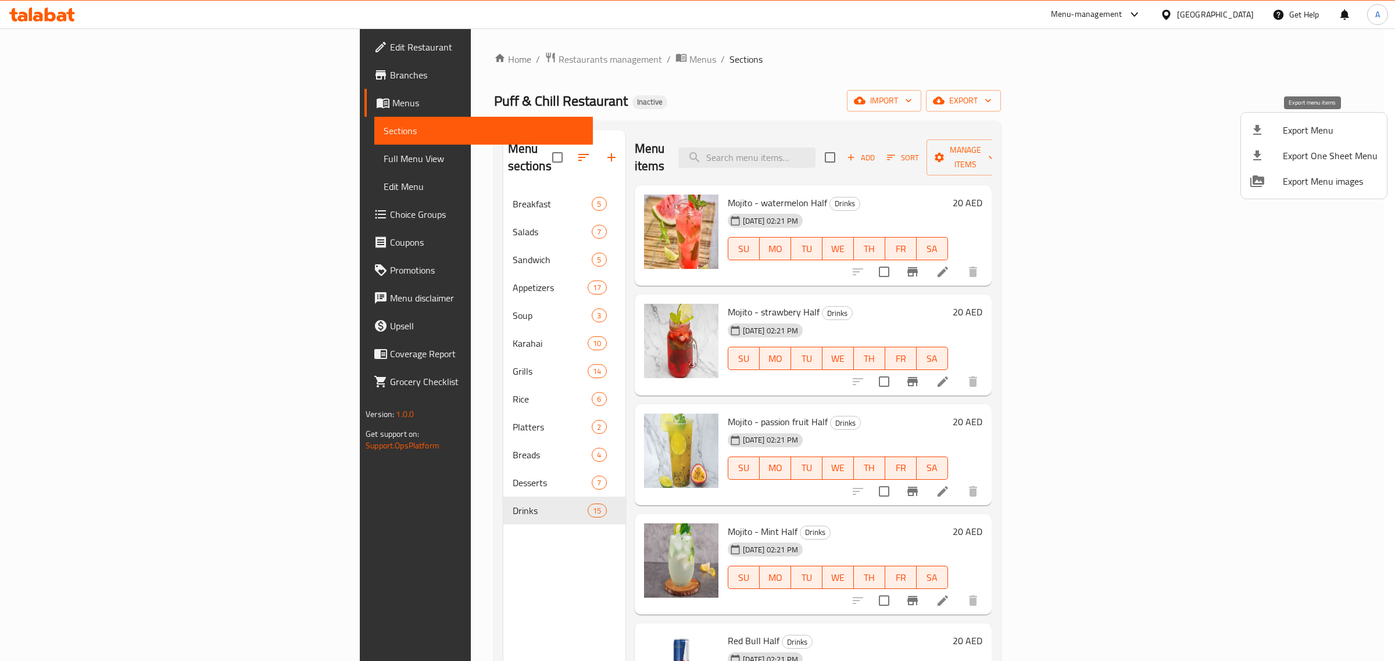
click at [1304, 131] on span "Export Menu" at bounding box center [1329, 130] width 95 height 14
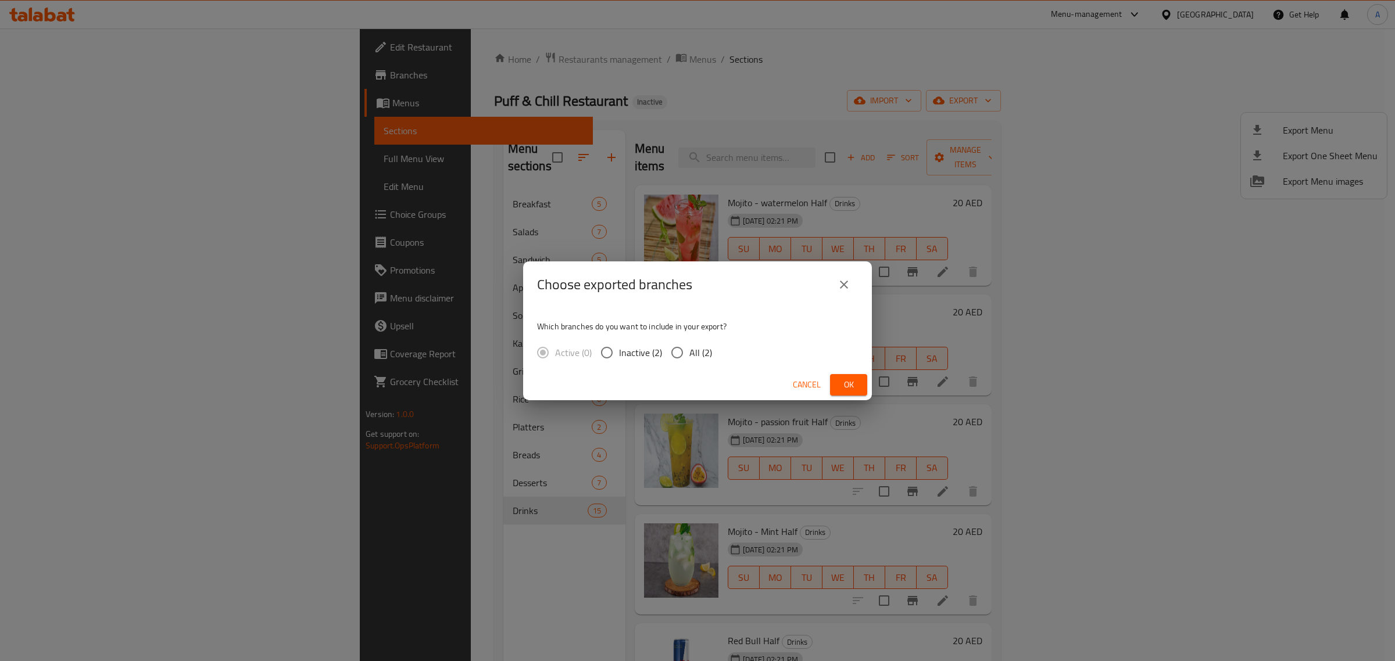
click at [693, 352] on span "All (2)" at bounding box center [700, 353] width 23 height 14
click at [689, 352] on input "All (2)" at bounding box center [677, 353] width 24 height 24
radio input "true"
click at [858, 383] on button "Ok" at bounding box center [848, 384] width 37 height 21
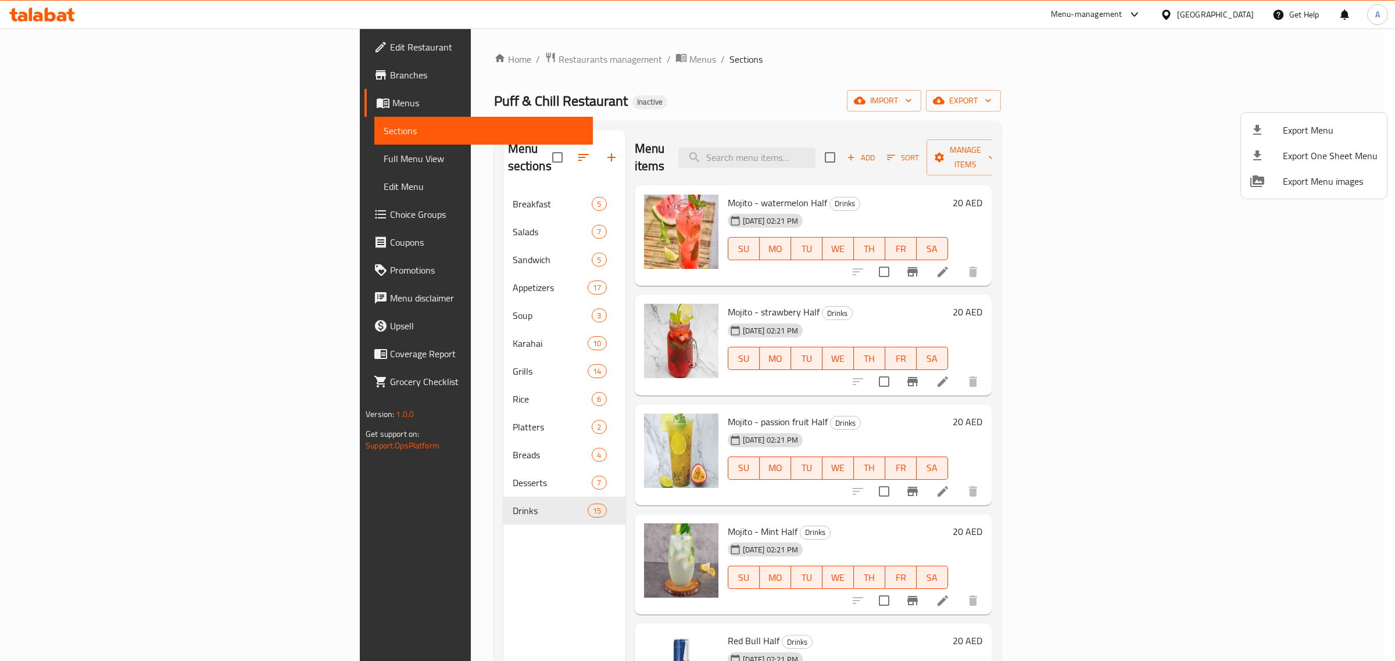
click at [385, 44] on div at bounding box center [697, 330] width 1395 height 661
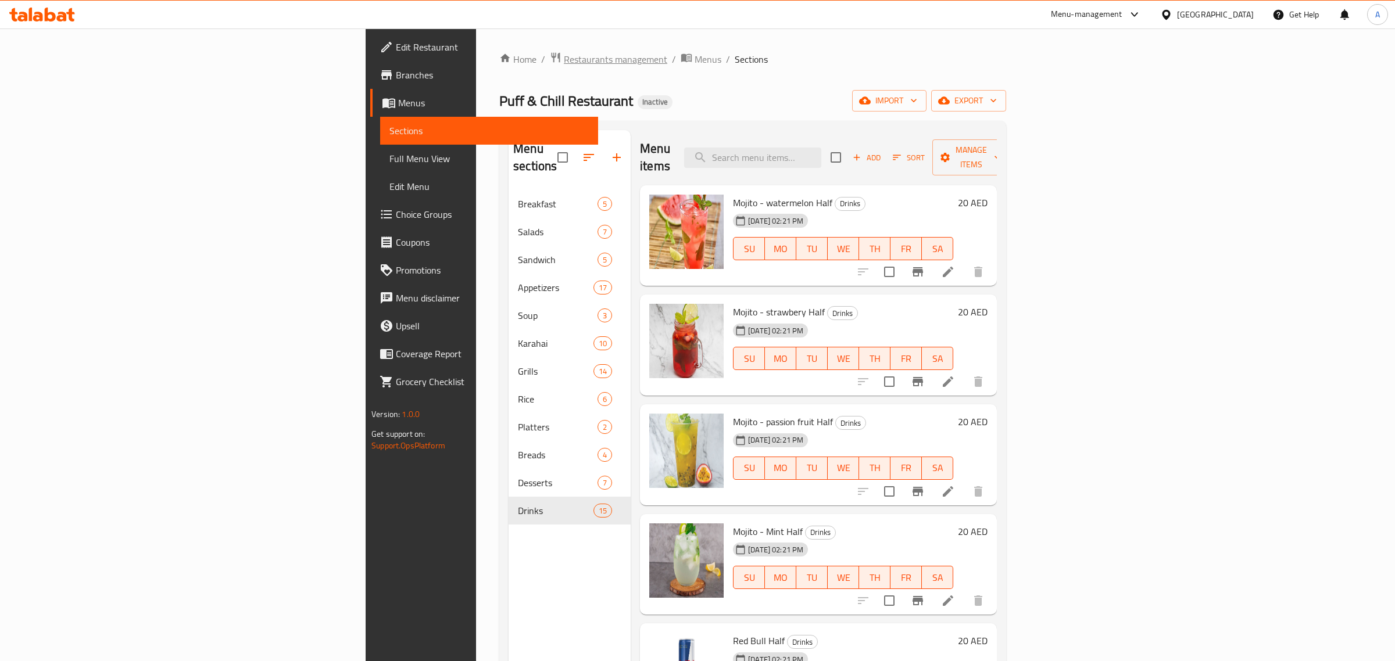
click at [564, 52] on span "Restaurants management" at bounding box center [615, 59] width 103 height 14
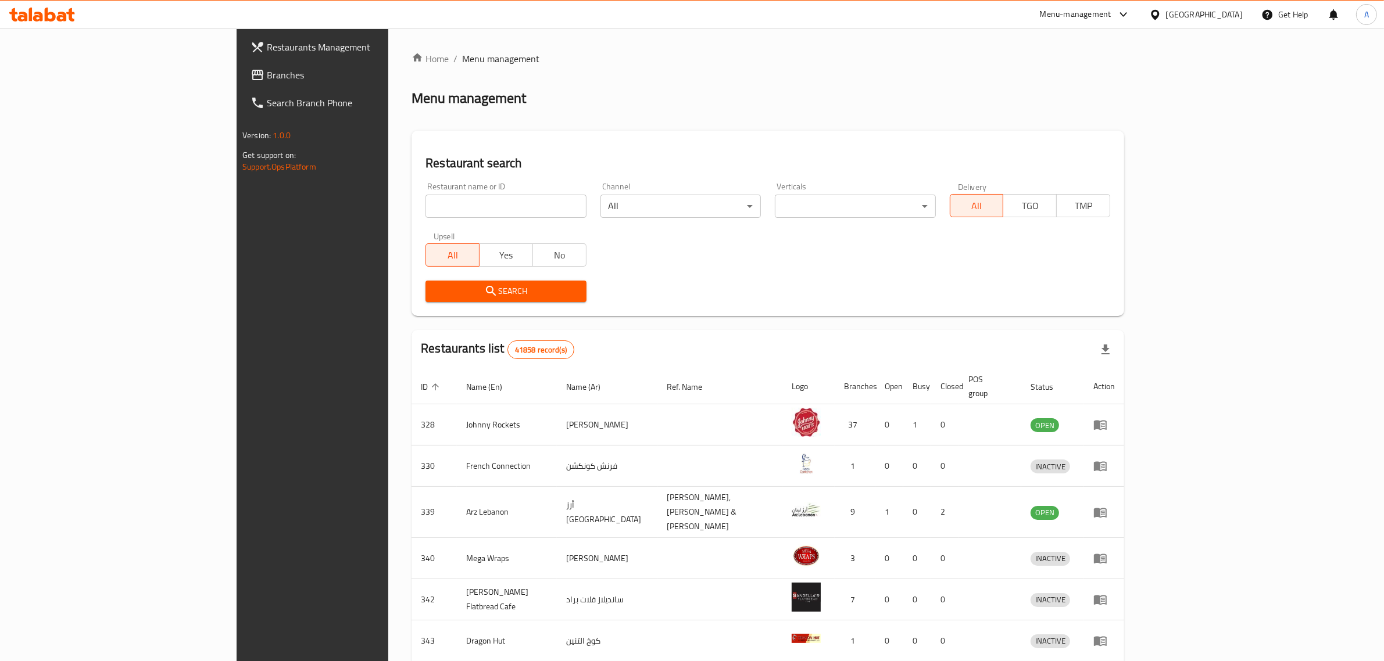
click at [427, 193] on div "Restaurant name or ID Restaurant name or ID" at bounding box center [505, 199] width 160 height 35
click at [427, 214] on input "search" at bounding box center [505, 206] width 160 height 23
paste input "KHALID HURIAH TRADITIONAL"
type input "KHALID HURIAH TRADITIONAL"
click button "Search" at bounding box center [505, 291] width 160 height 21
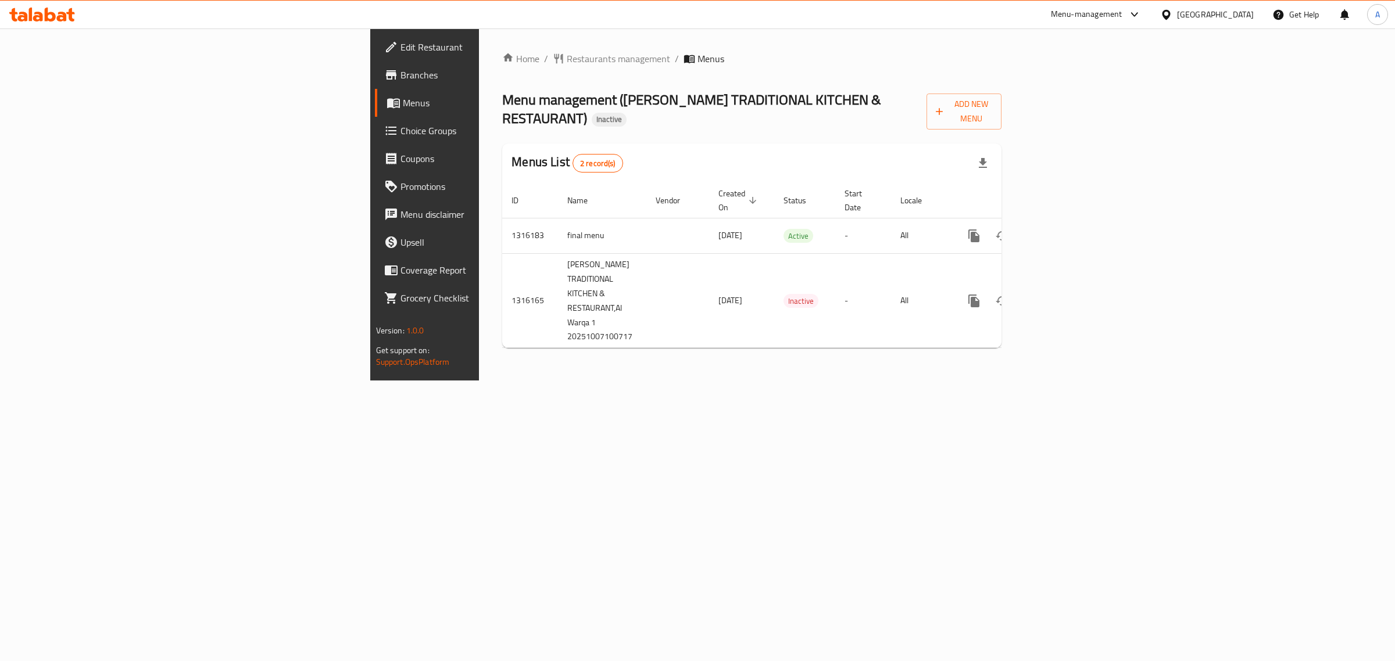
click at [479, 381] on div "Home / Restaurants management / Menus Menu management ( [PERSON_NAME] TRADITION…" at bounding box center [752, 204] width 546 height 352
click at [1064, 229] on icon "enhanced table" at bounding box center [1058, 236] width 14 height 14
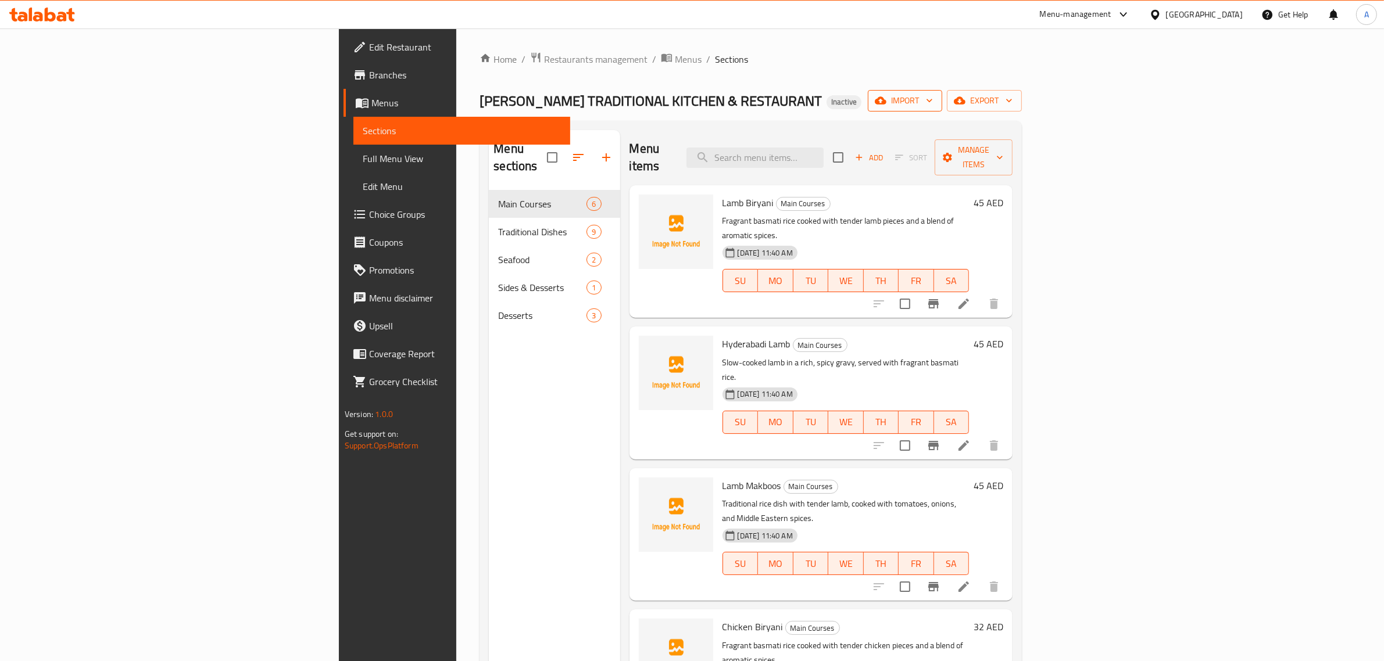
click at [933, 103] on span "import" at bounding box center [905, 101] width 56 height 15
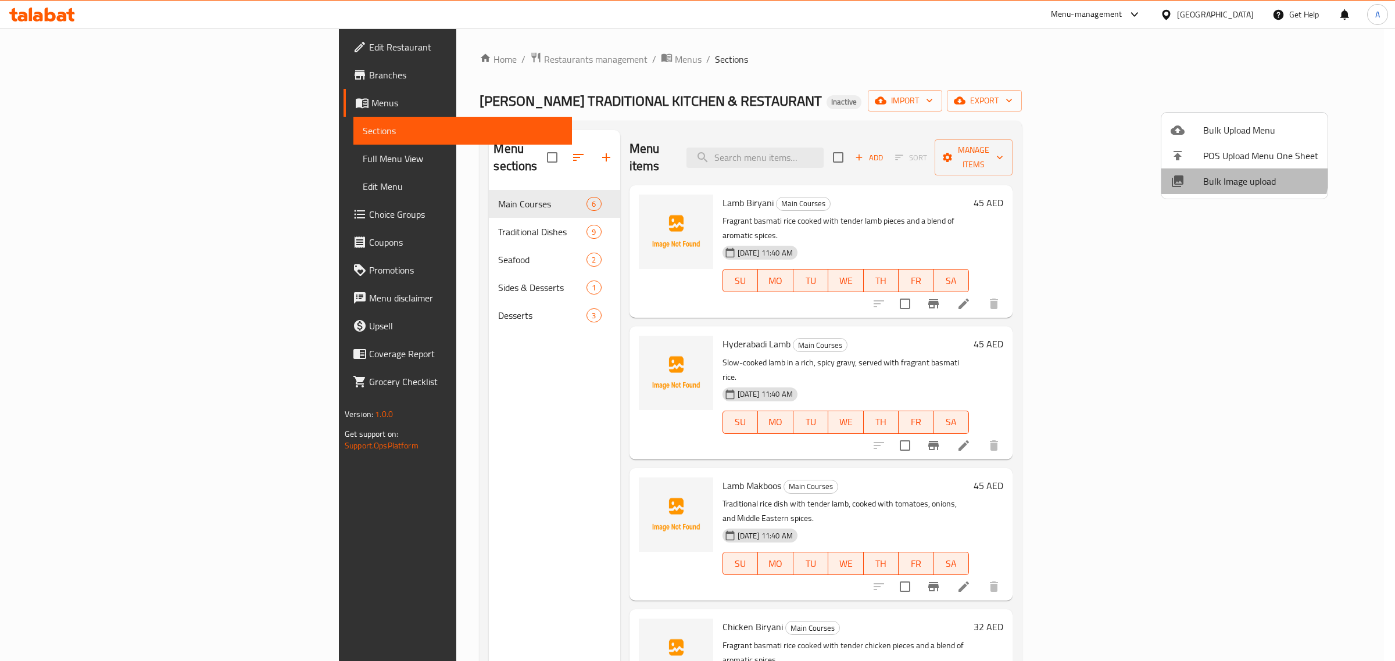
click at [1212, 171] on li "Bulk Image upload" at bounding box center [1244, 182] width 166 height 26
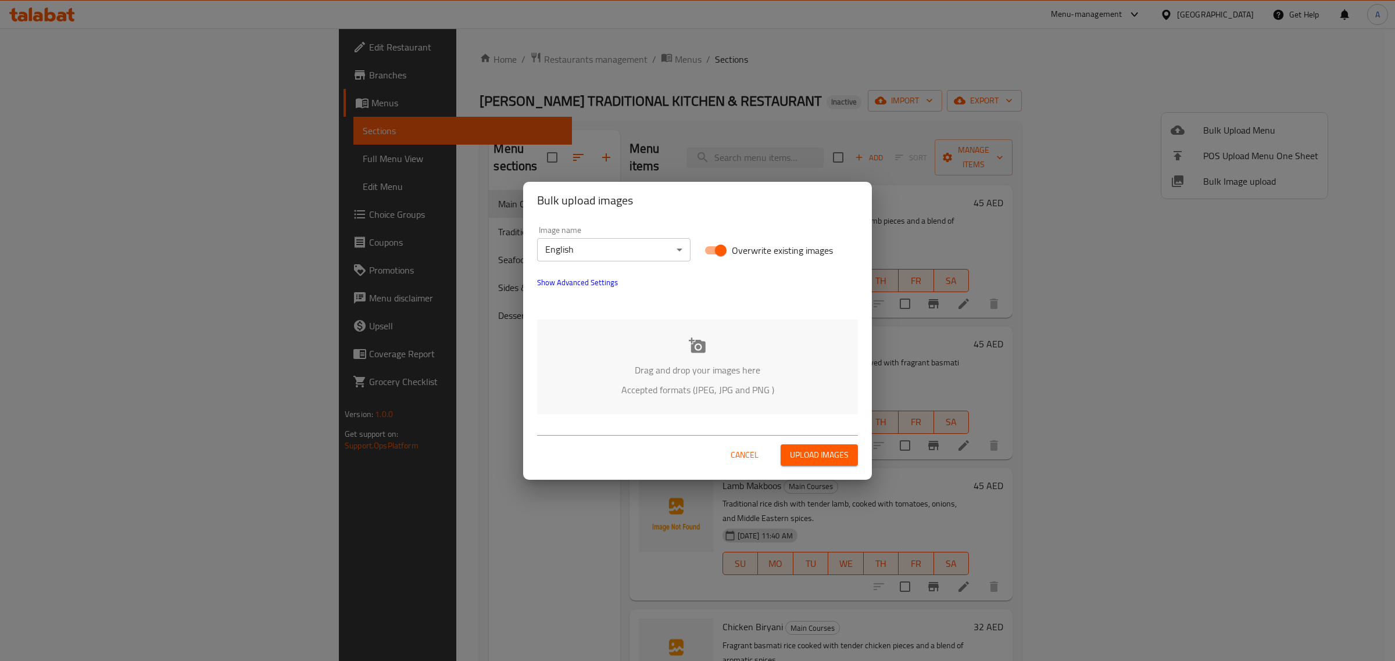
click at [591, 249] on body "​ Menu-management United Arab Emirates Get Help A Edit Restaurant Branches Menu…" at bounding box center [697, 344] width 1395 height 633
click at [578, 268] on li "Arabic" at bounding box center [613, 270] width 153 height 21
click at [702, 389] on p "Accepted formats (JPEG, JPG and PNG )" at bounding box center [697, 390] width 286 height 14
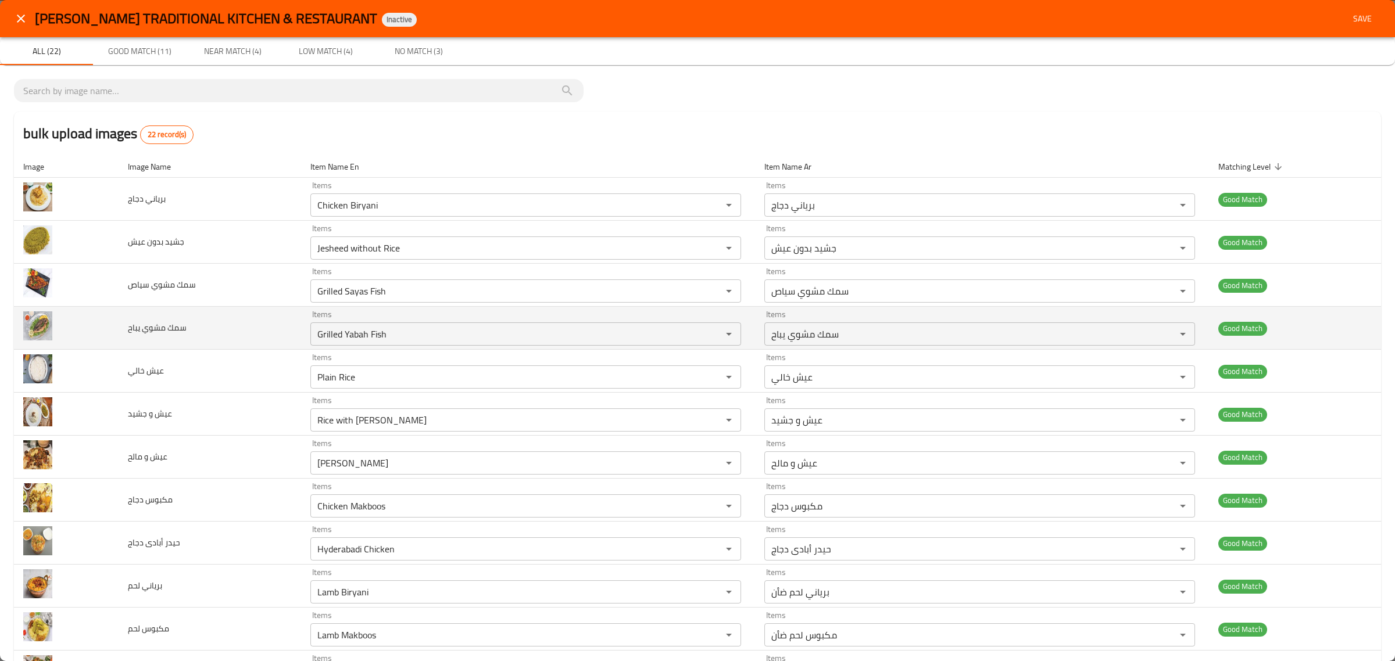
scroll to position [489, 0]
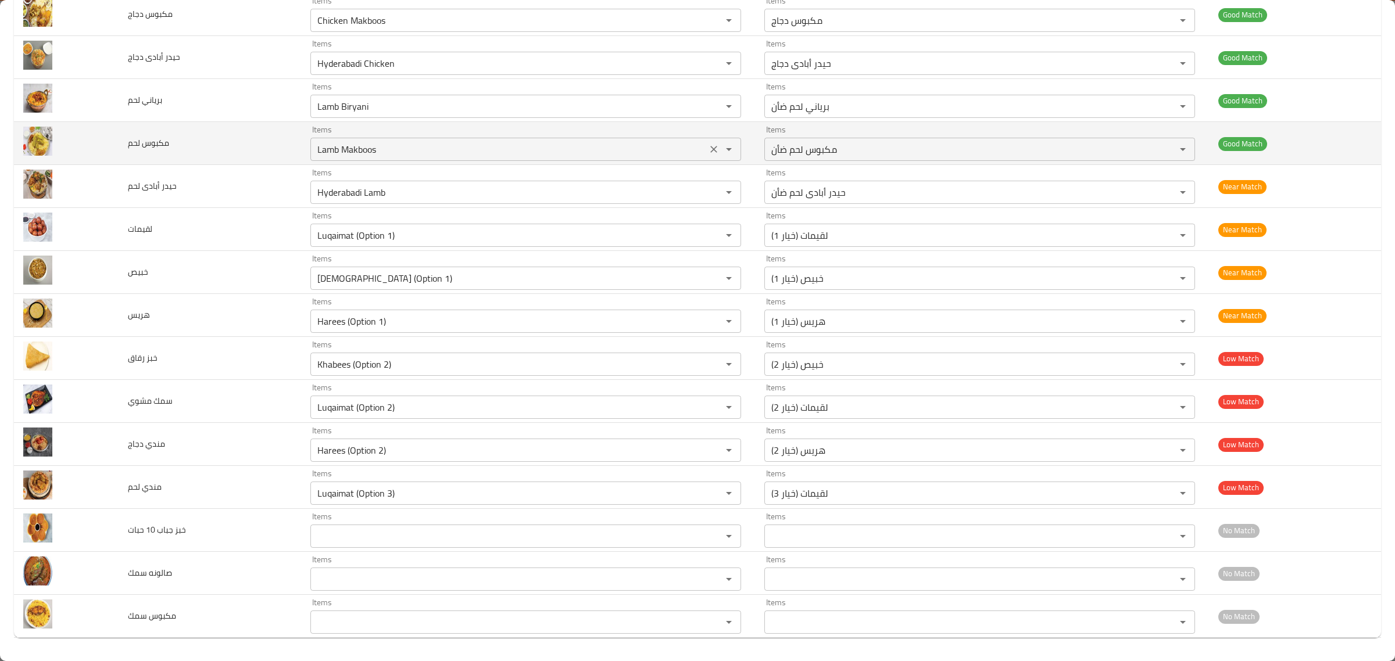
click at [375, 153] on لحم "Lamb Makboos" at bounding box center [508, 149] width 389 height 16
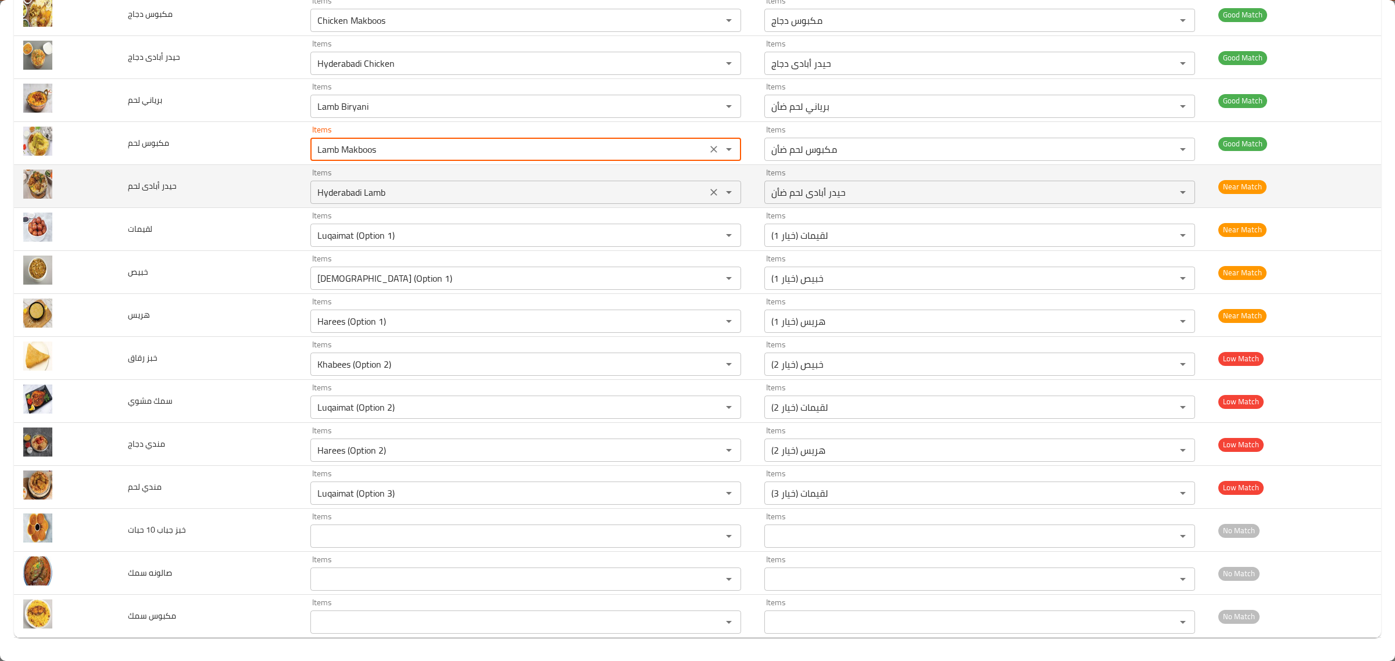
click at [445, 182] on div "Hyderabadi Lamb Items" at bounding box center [525, 192] width 431 height 23
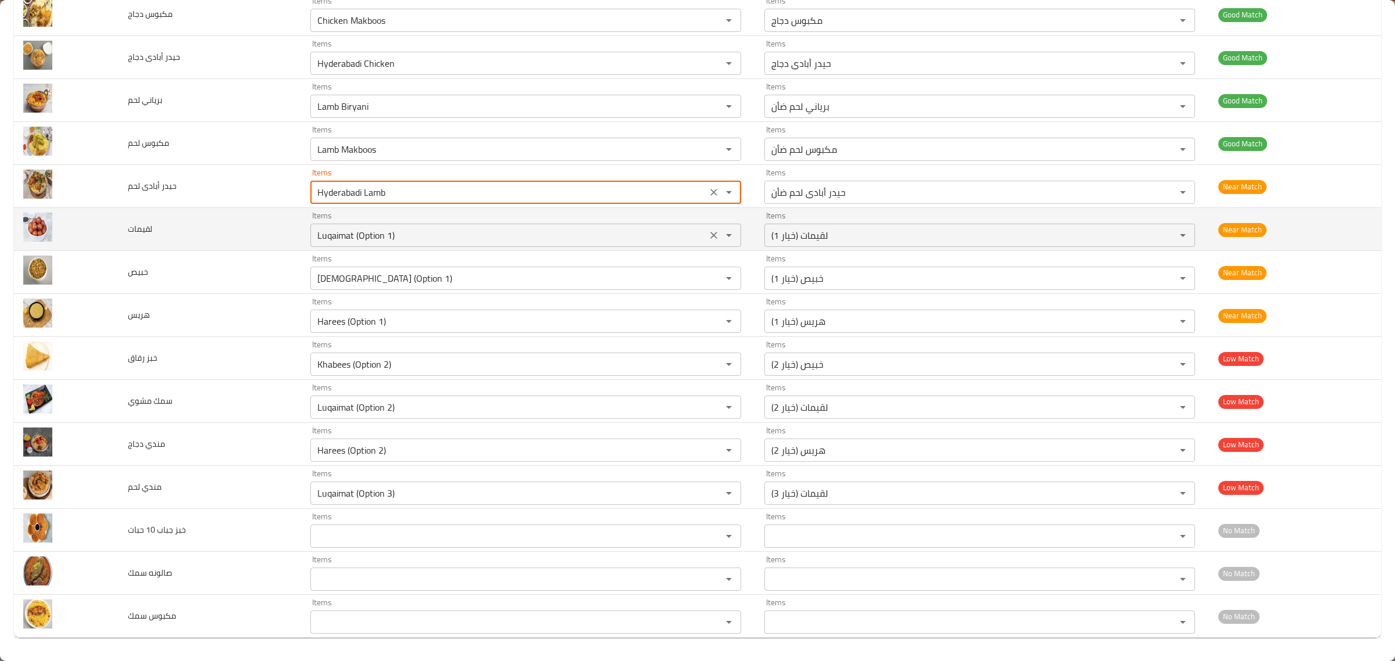
drag, startPoint x: 452, startPoint y: 224, endPoint x: 453, endPoint y: 243, distance: 18.6
click at [453, 243] on div "Luqaimat (Option 1) Items" at bounding box center [525, 235] width 431 height 23
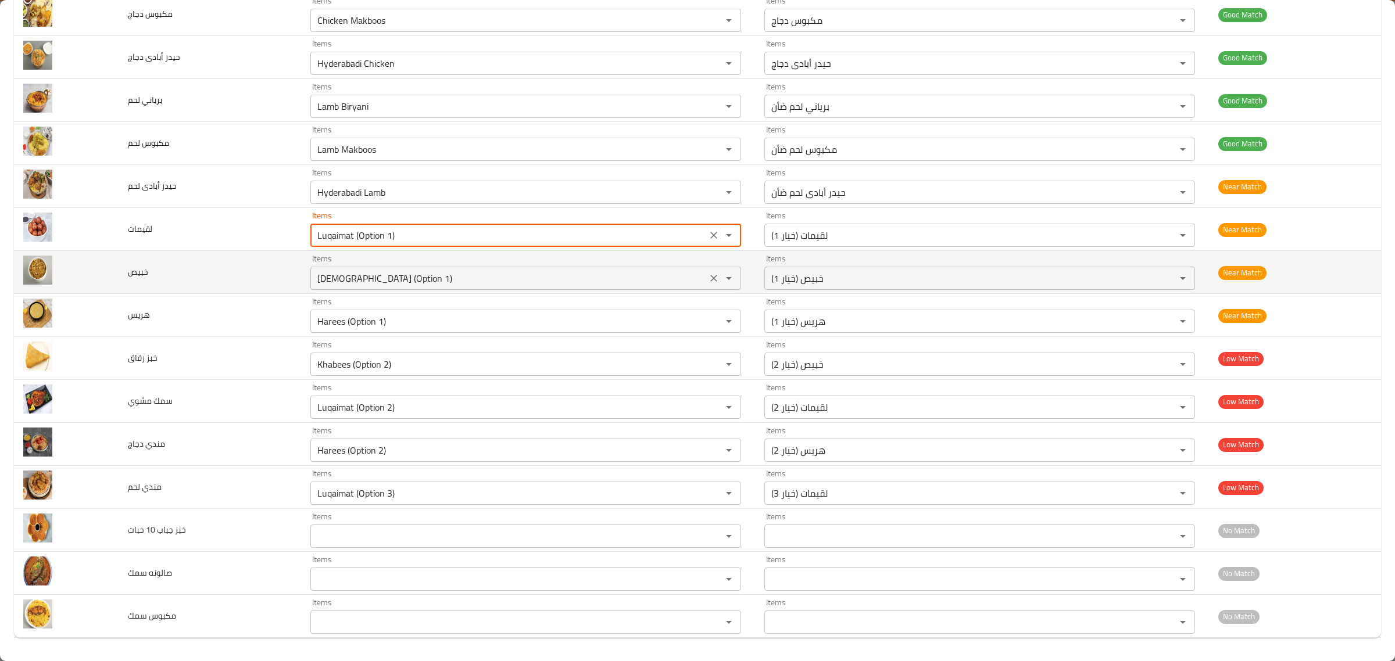
click at [455, 282] on input "Khabees (Option 1)" at bounding box center [508, 278] width 389 height 16
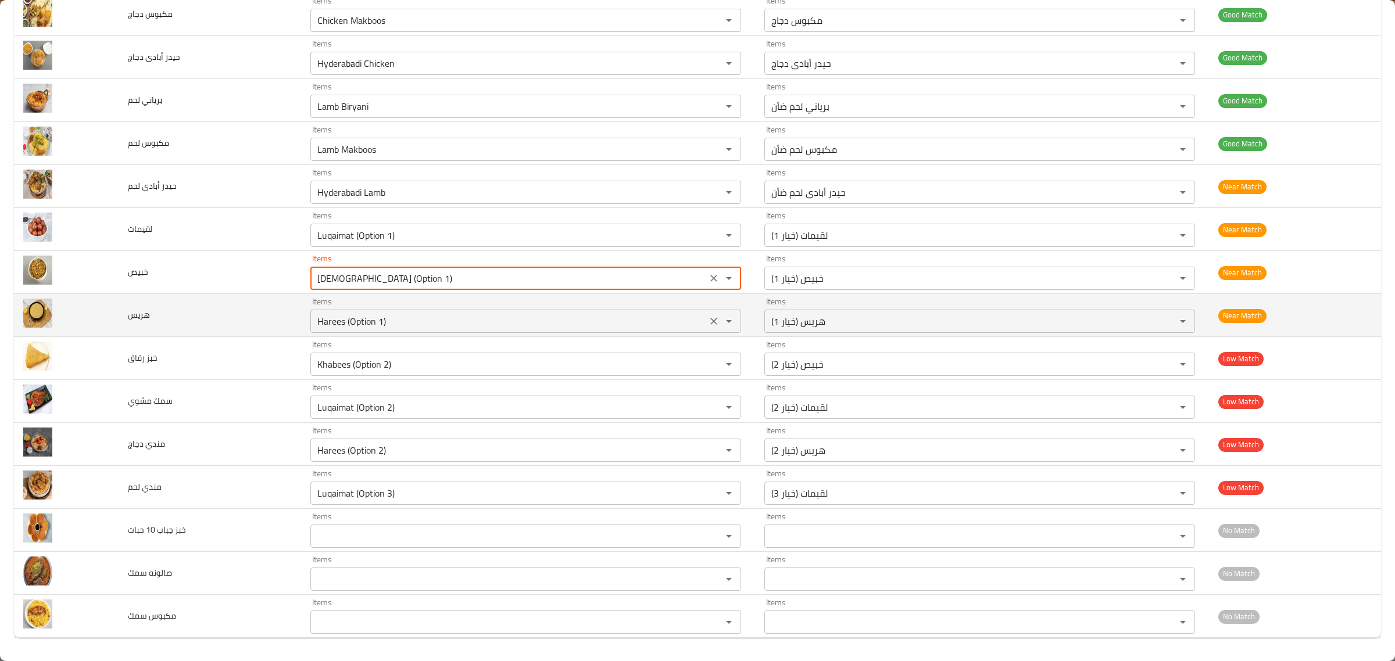
click at [463, 314] on input "Harees (Option 1)" at bounding box center [508, 321] width 389 height 16
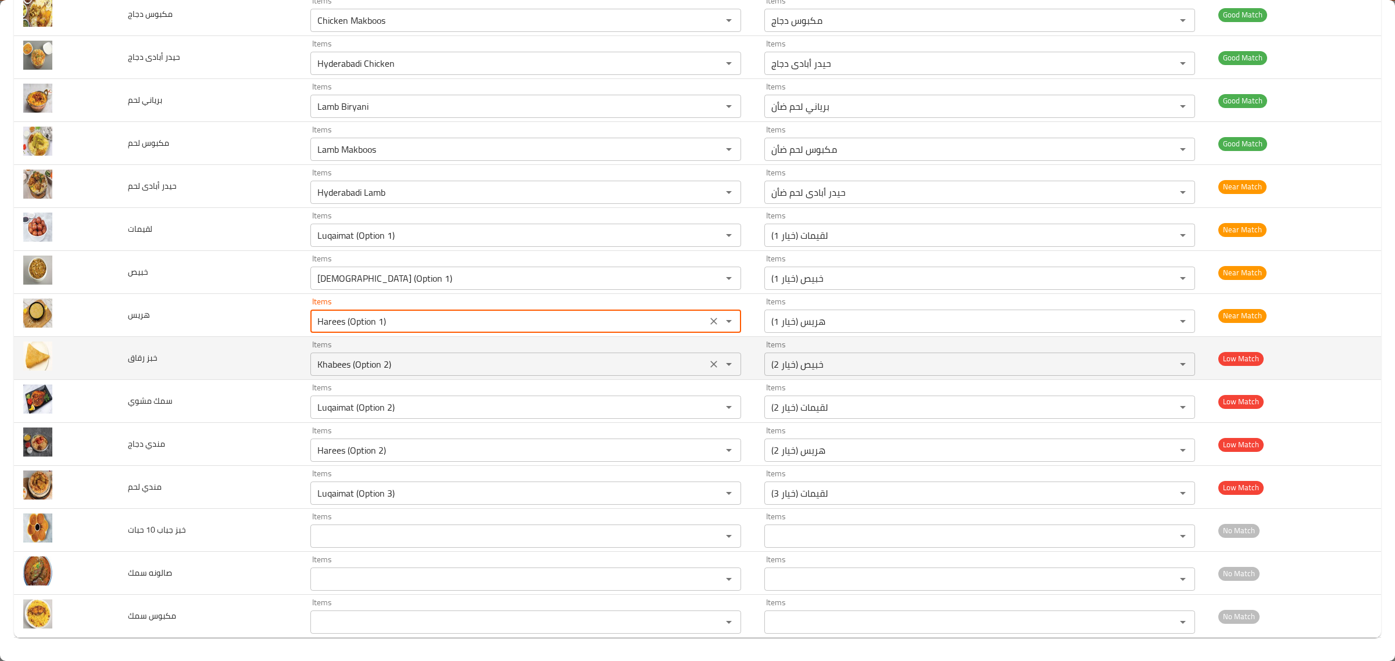
click at [477, 353] on div "Khabees (Option 2) Items" at bounding box center [525, 364] width 431 height 23
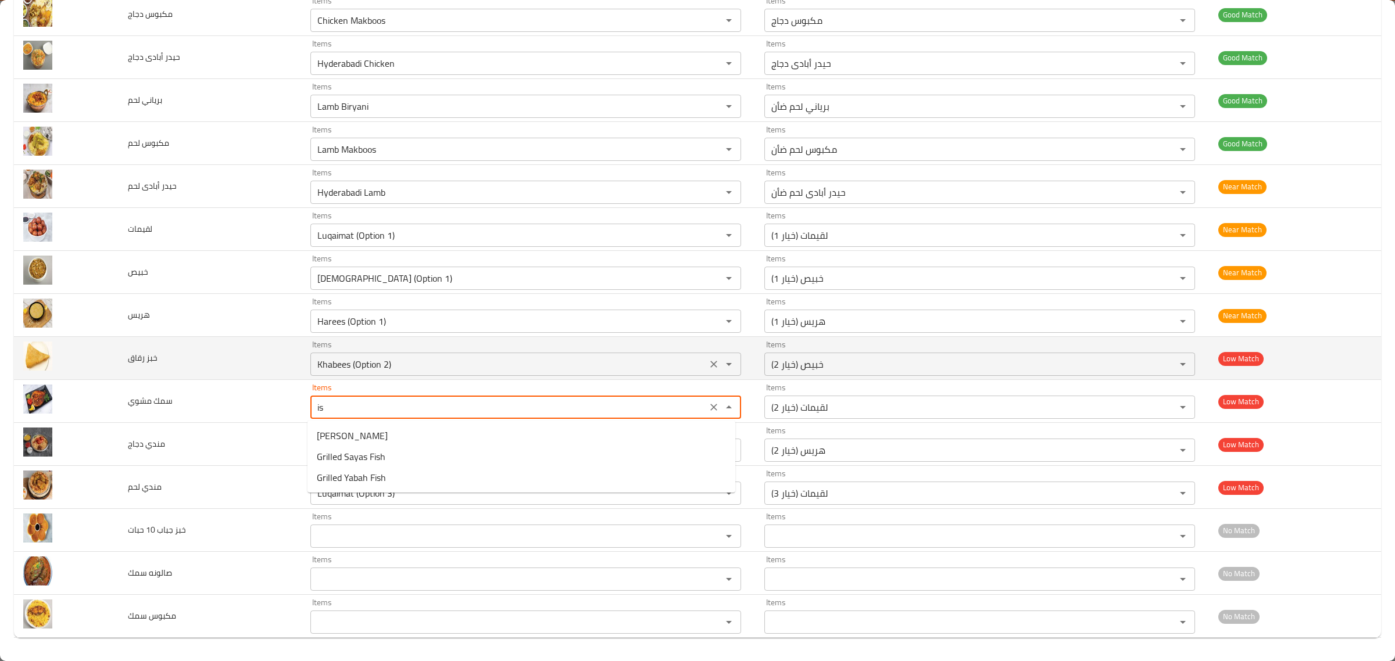
type مشوي "i"
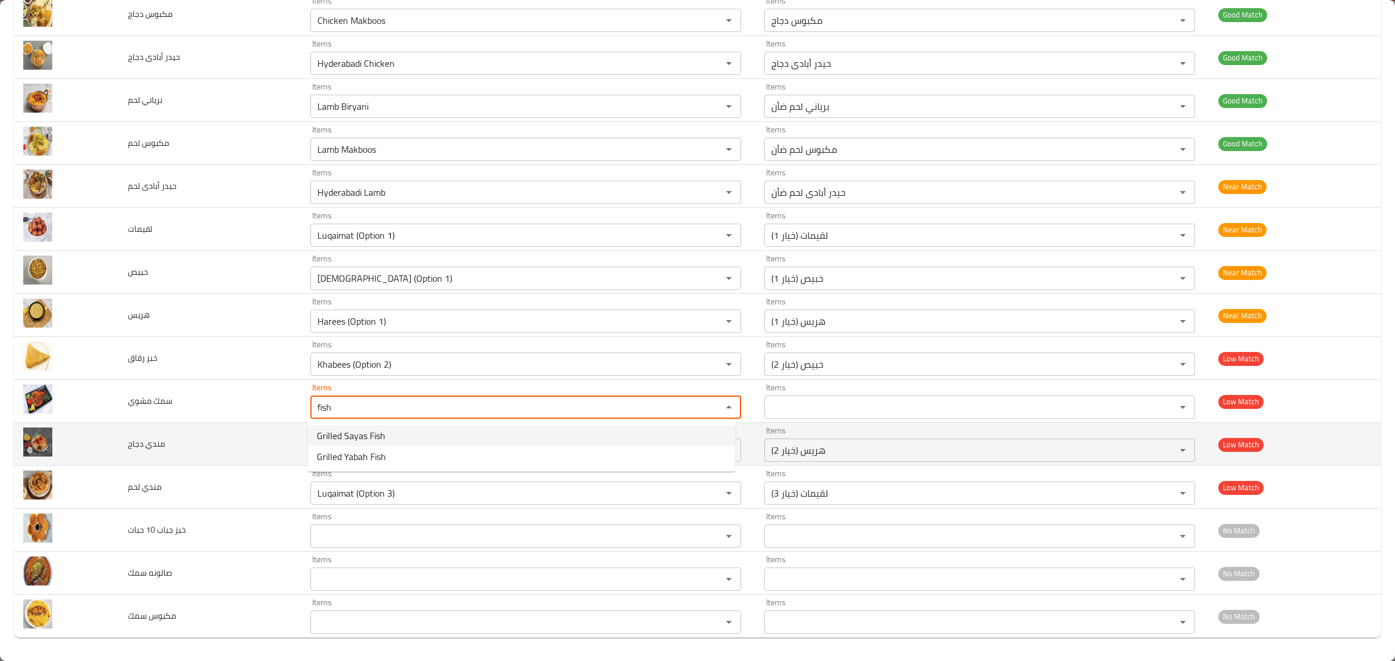
type مشوي "fish"
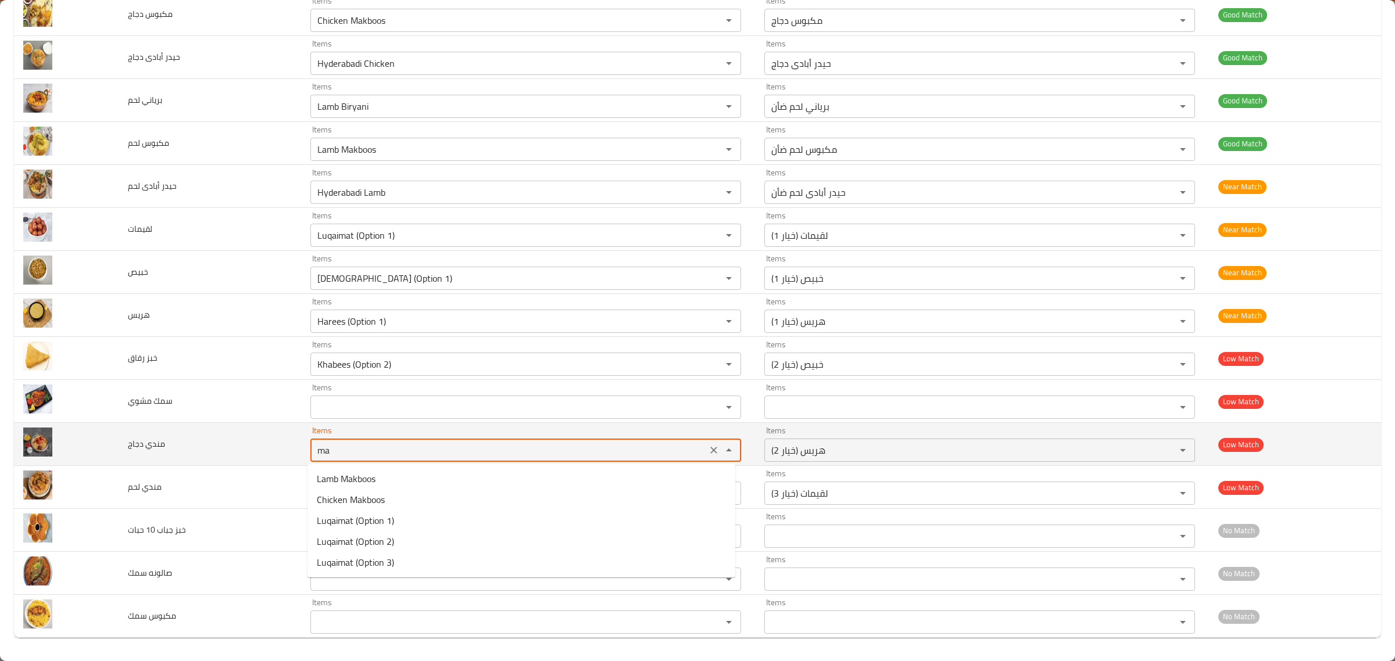
type دجاج "m"
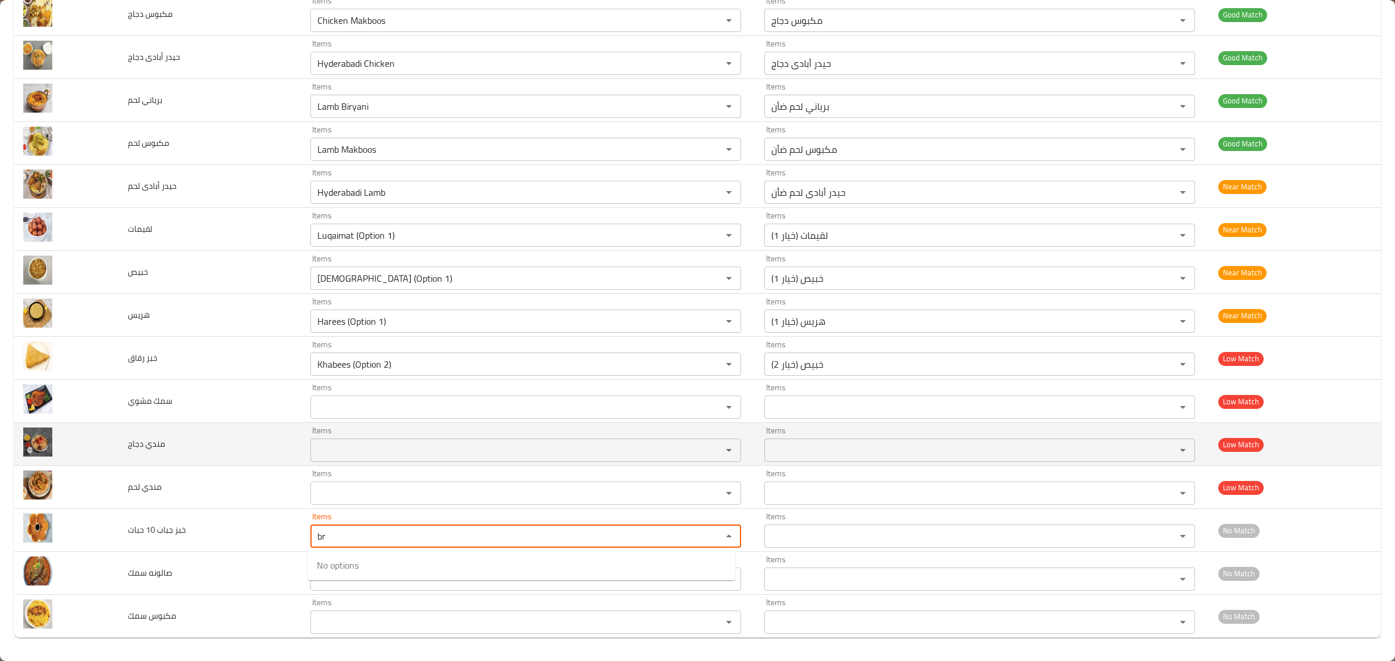
type حبات "b"
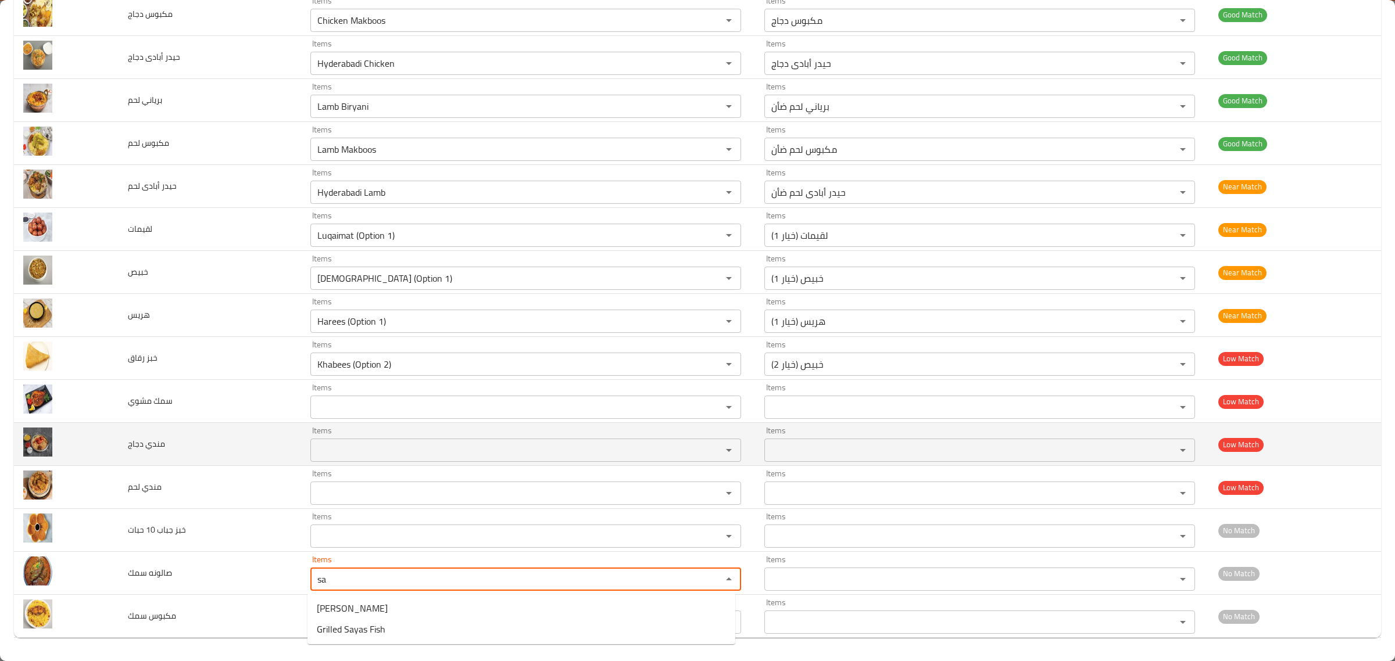
type سمك "s"
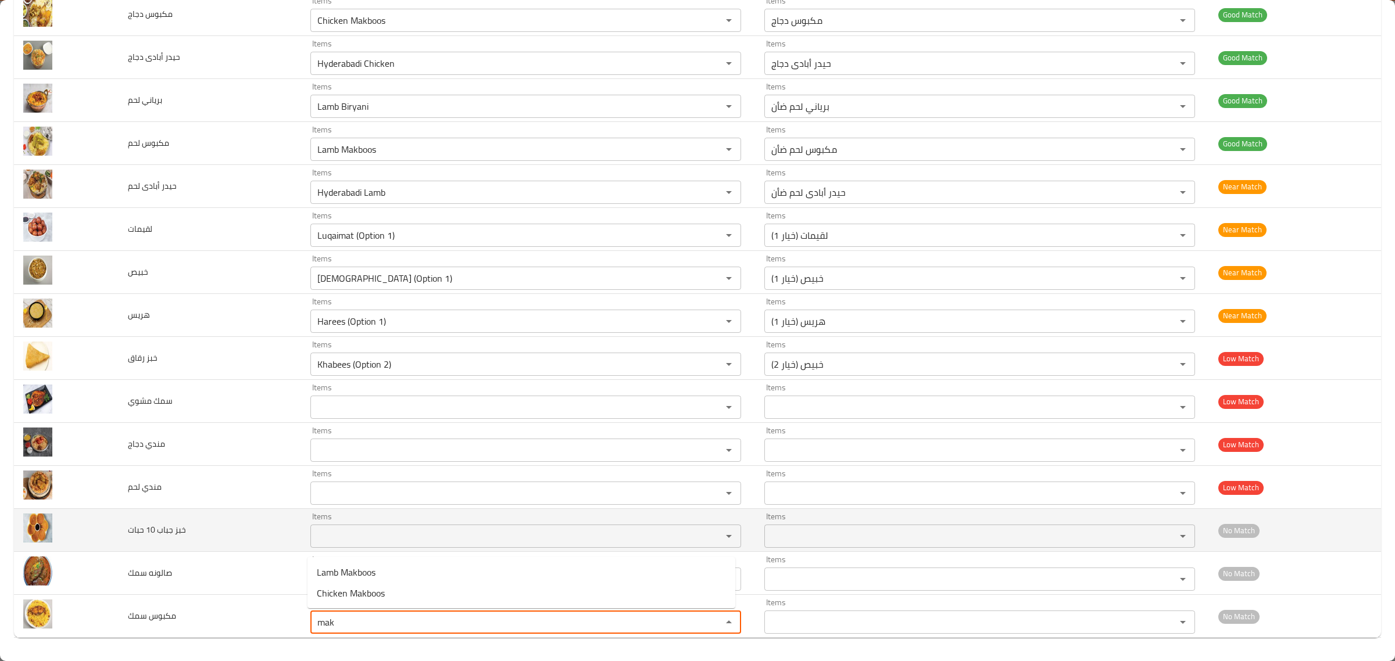
type سمك "mak"
click at [244, 513] on td "خبز جباب 10 حبات" at bounding box center [210, 530] width 182 height 43
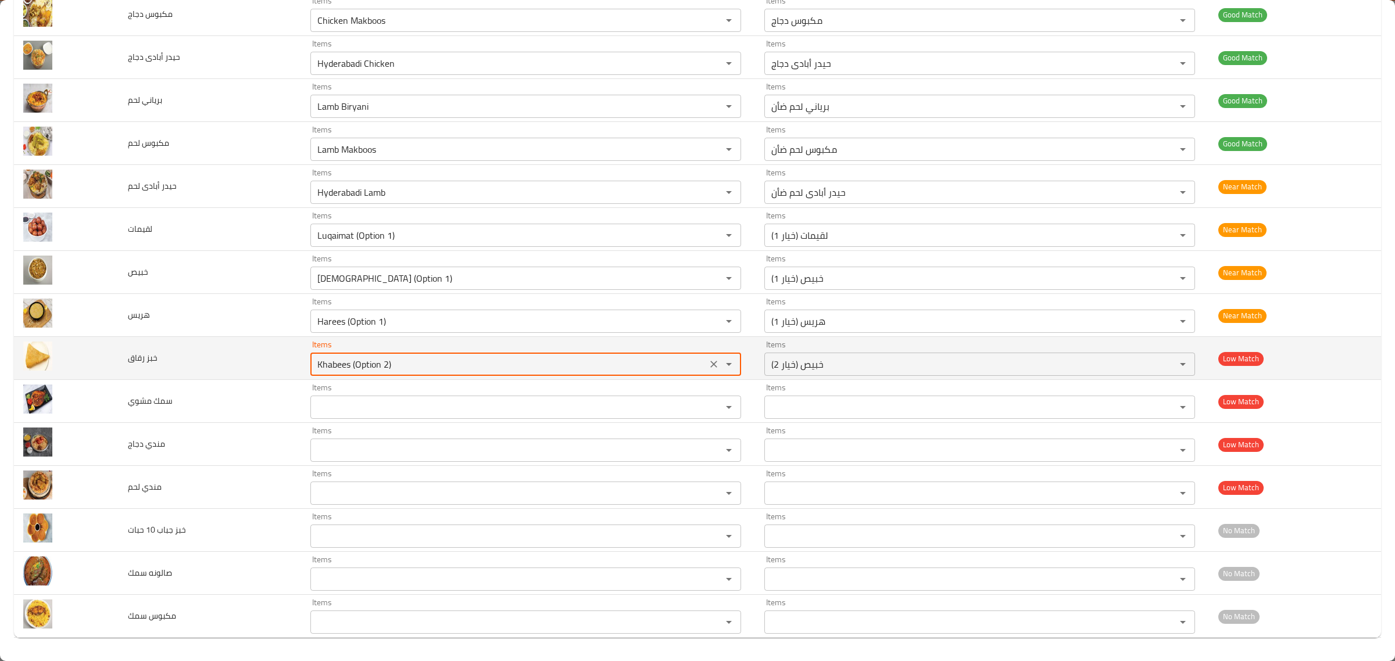
click at [458, 360] on رقاق "Khabees (Option 2)" at bounding box center [508, 364] width 389 height 16
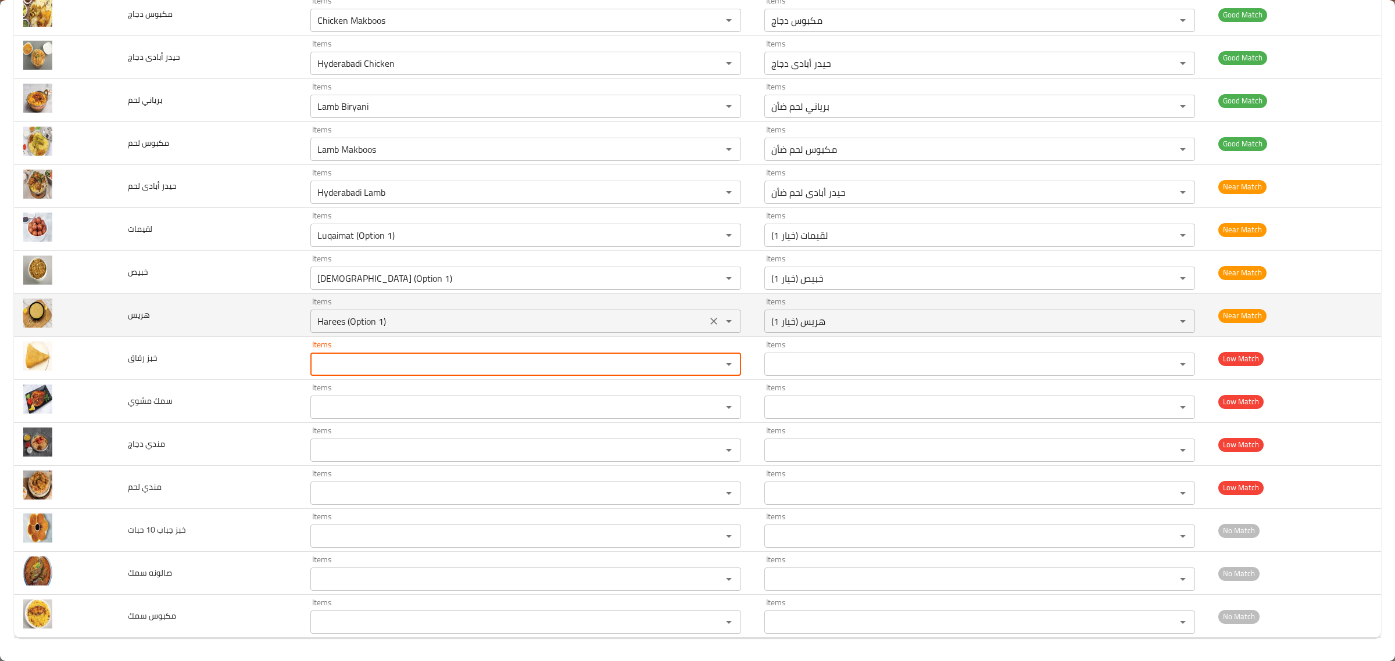
click at [476, 313] on input "Harees (Option 1)" at bounding box center [508, 321] width 389 height 16
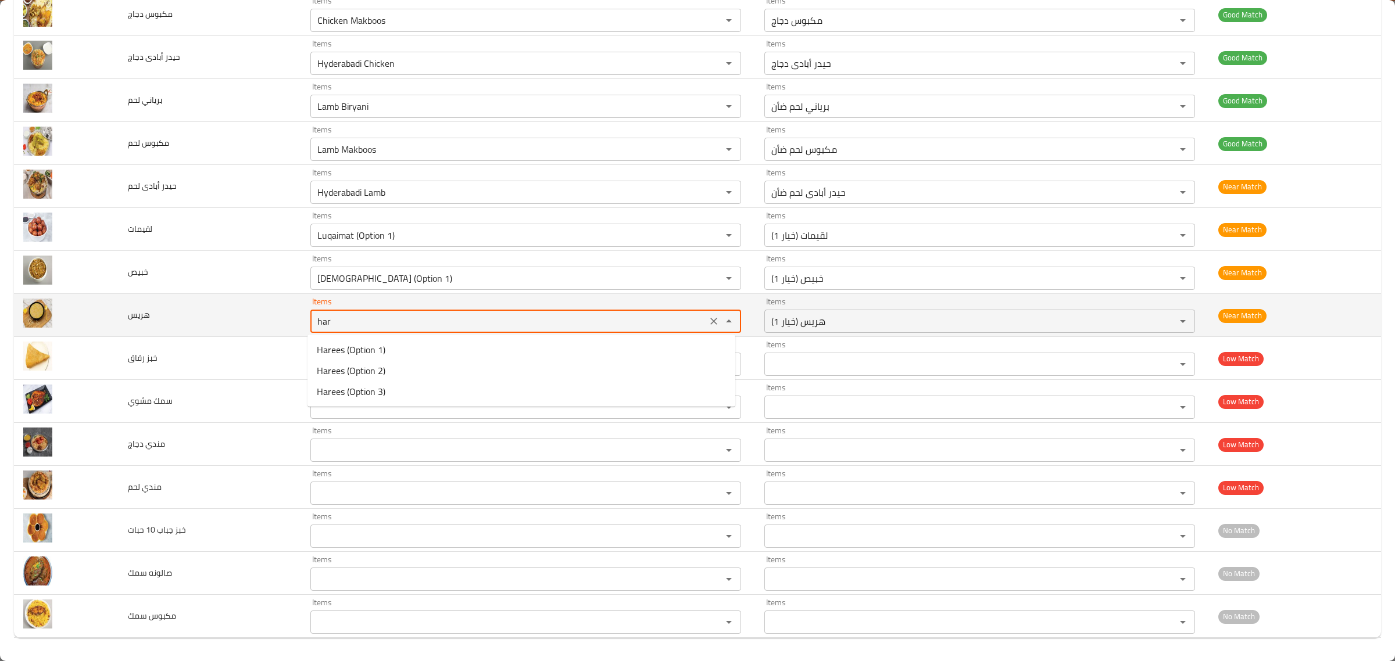
type input "Harees (Option 1)"
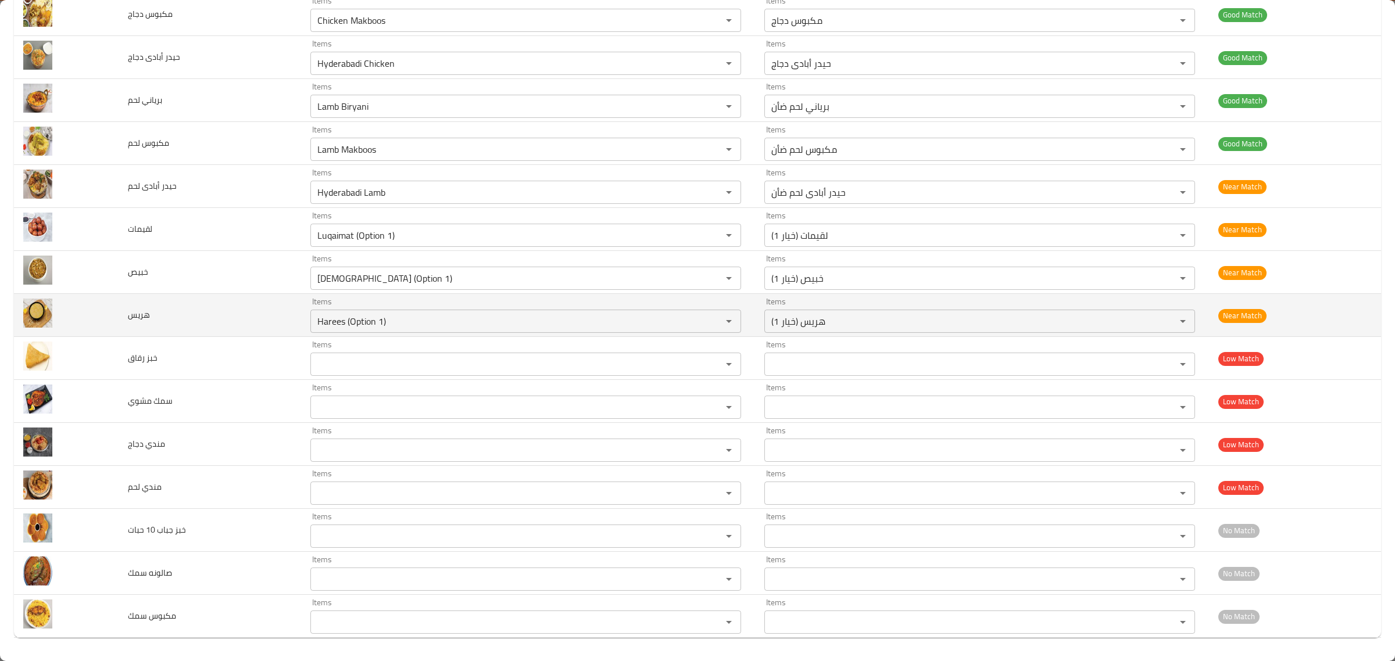
click at [206, 294] on td "هريس" at bounding box center [210, 315] width 182 height 43
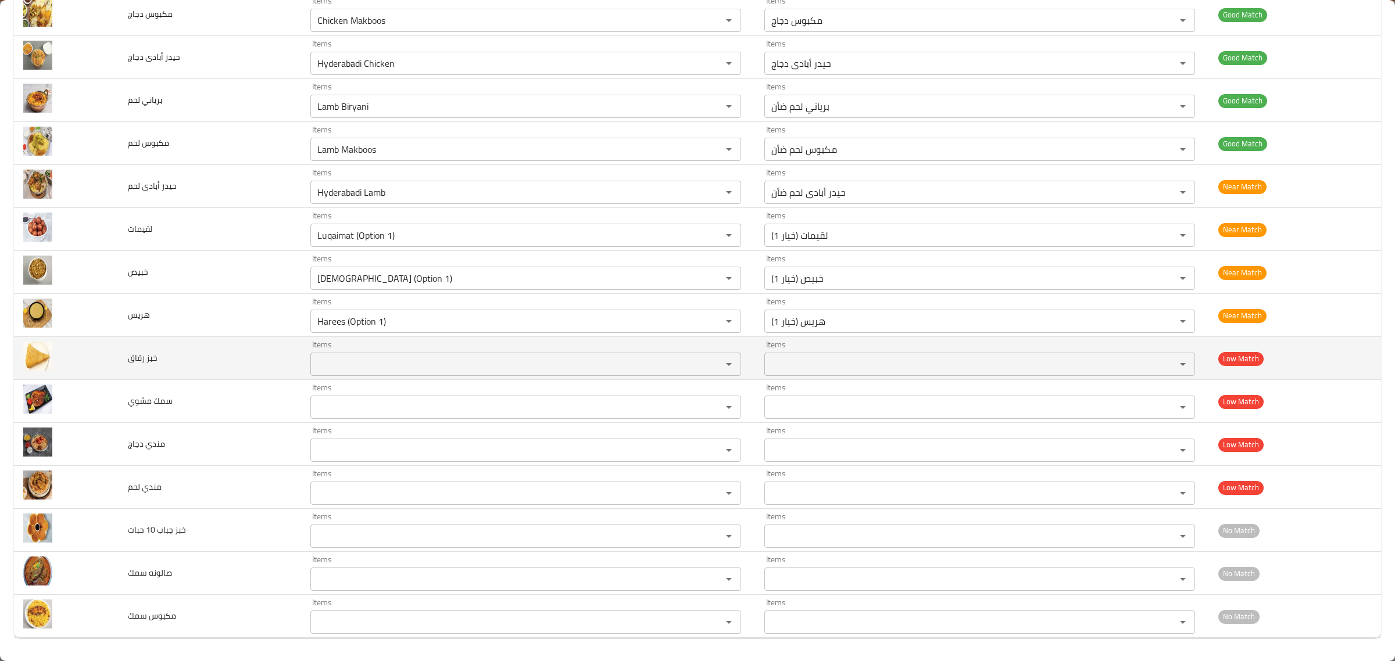
click at [131, 352] on span "خبز رقاق" at bounding box center [143, 357] width 30 height 15
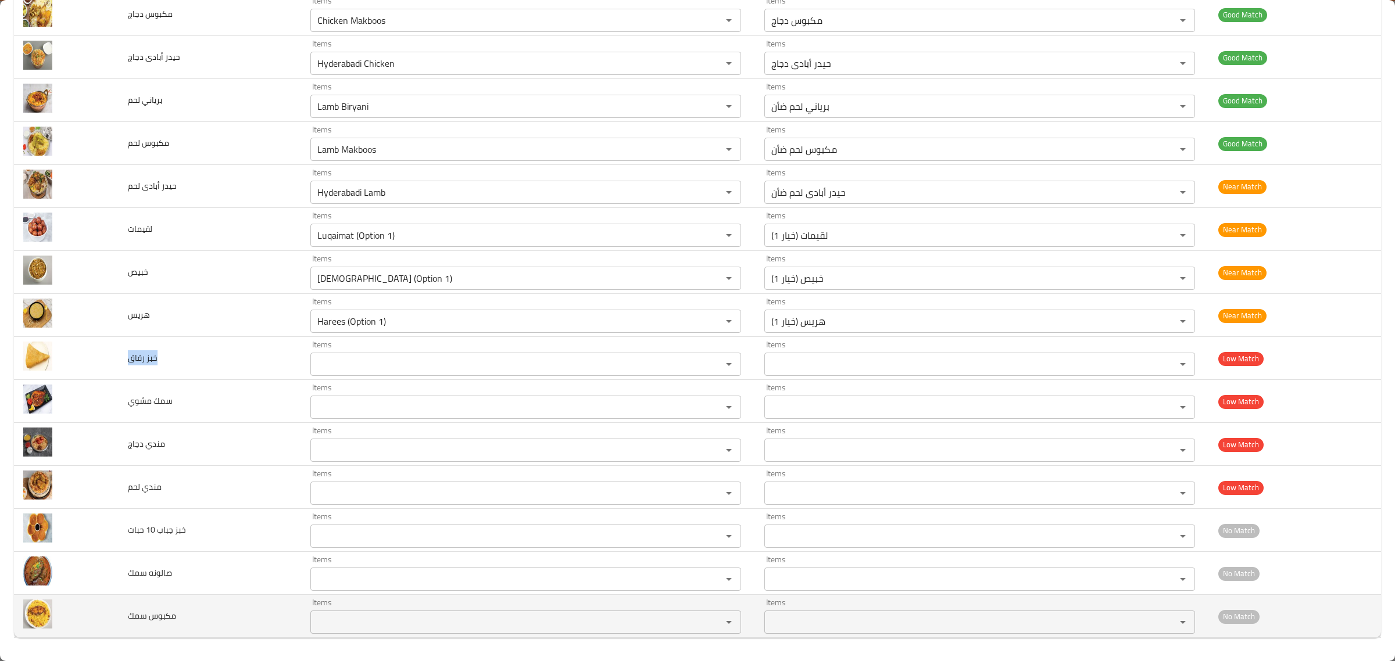
copy span "خبز رقاق"
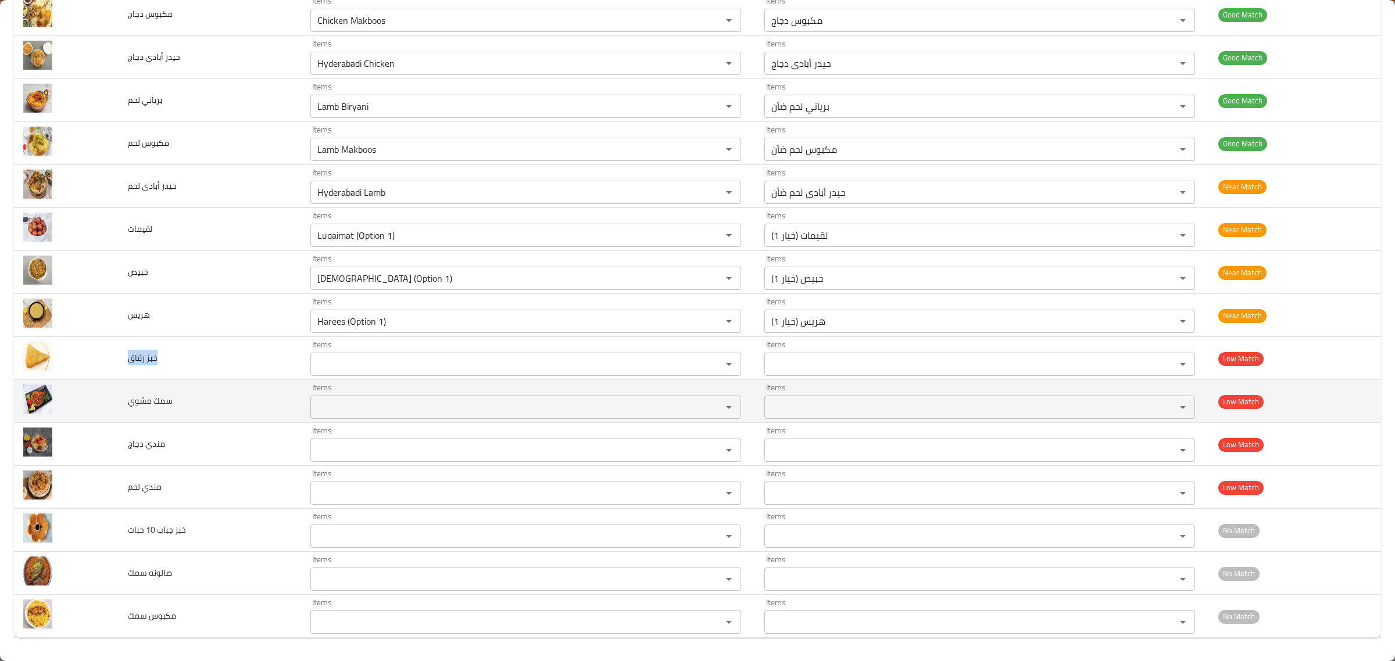
click at [144, 406] on span "سمك مشوي" at bounding box center [150, 400] width 45 height 15
click at [144, 405] on span "سمك مشوي" at bounding box center [150, 400] width 45 height 15
copy span "سمك مشوي"
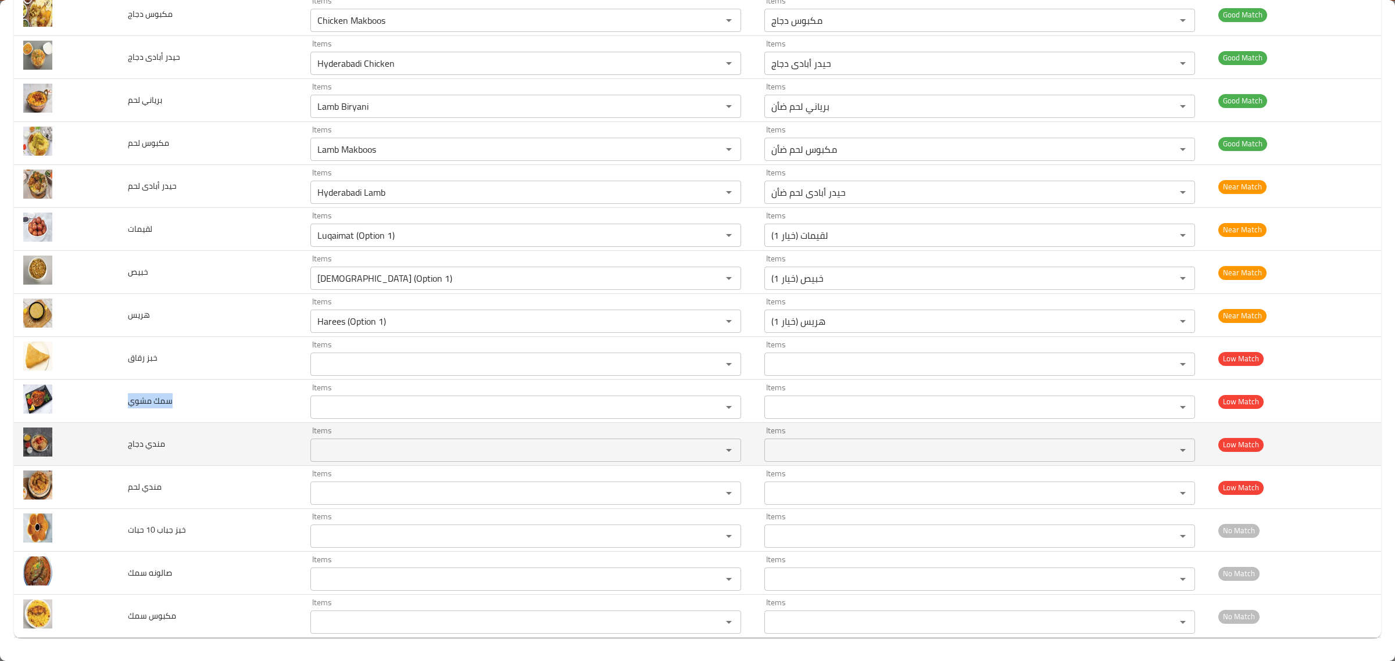
click at [124, 457] on td "مندي دجاج" at bounding box center [210, 444] width 182 height 43
copy span "مندي دجاج"
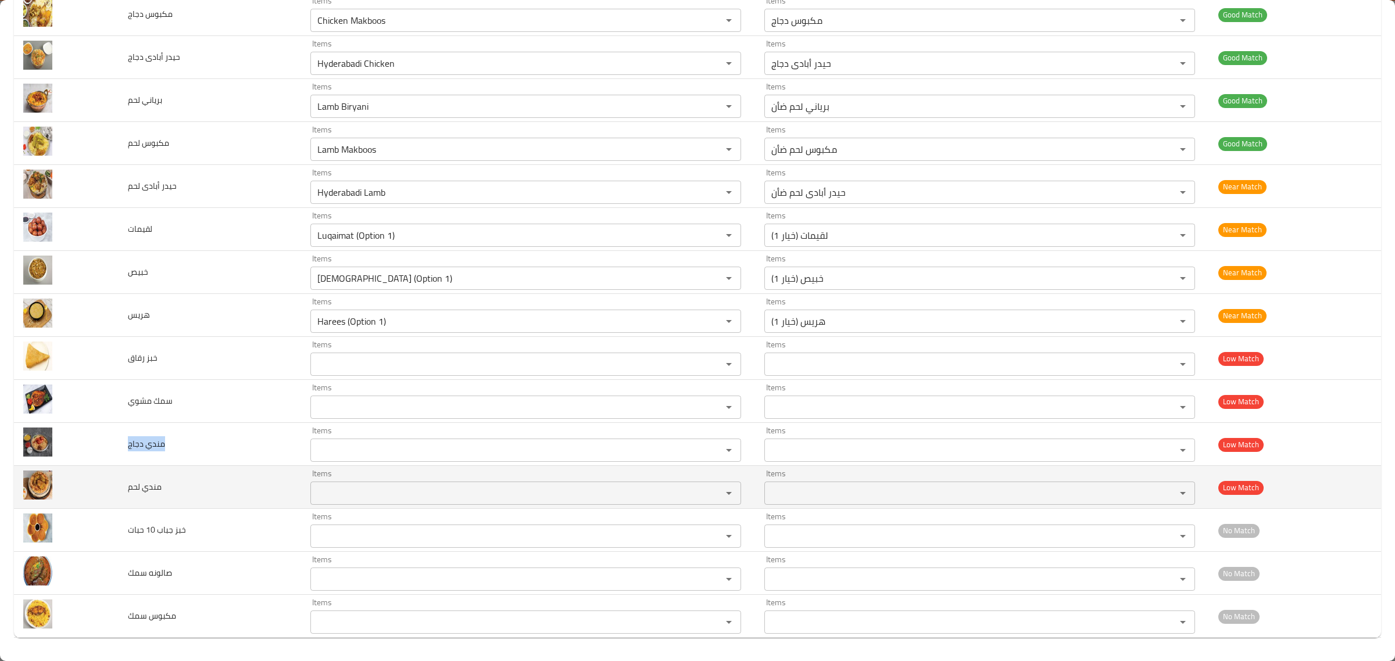
click at [124, 466] on td "مندي لحم" at bounding box center [210, 487] width 182 height 43
copy span "مندي لحم"
click at [134, 495] on td "مندي لحم" at bounding box center [210, 487] width 182 height 43
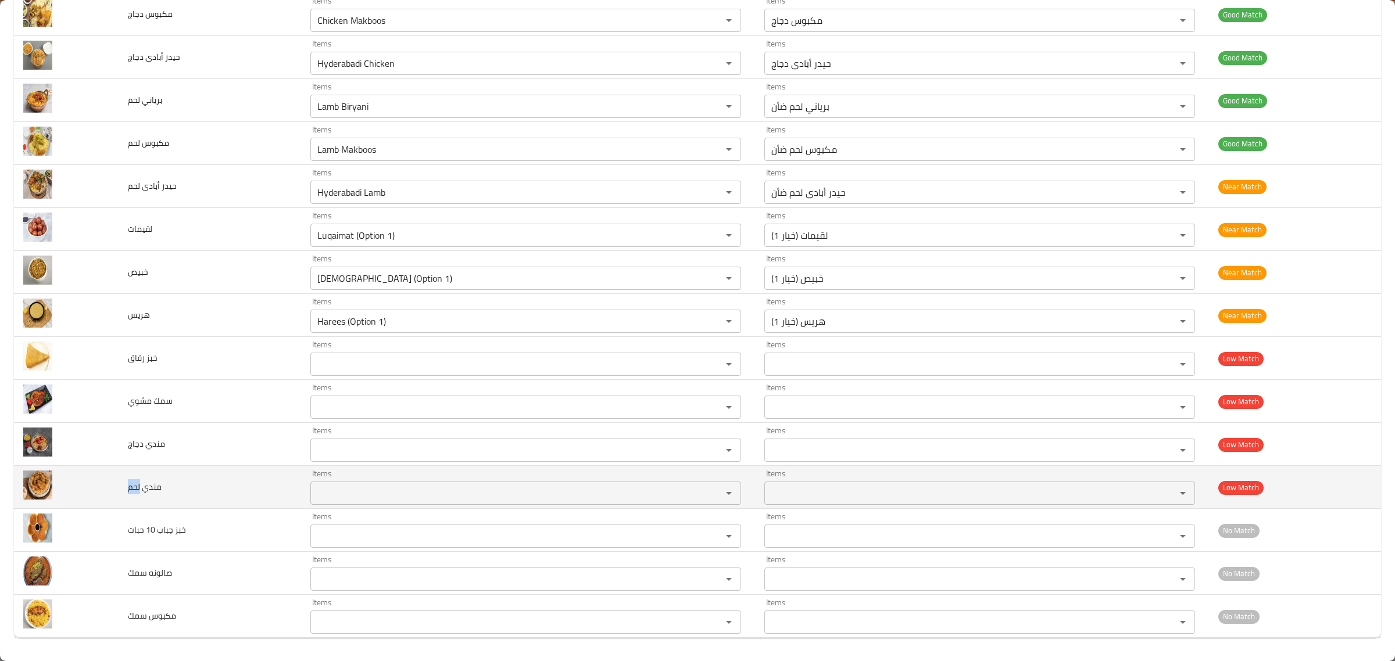
click at [134, 495] on td "مندي لحم" at bounding box center [210, 487] width 182 height 43
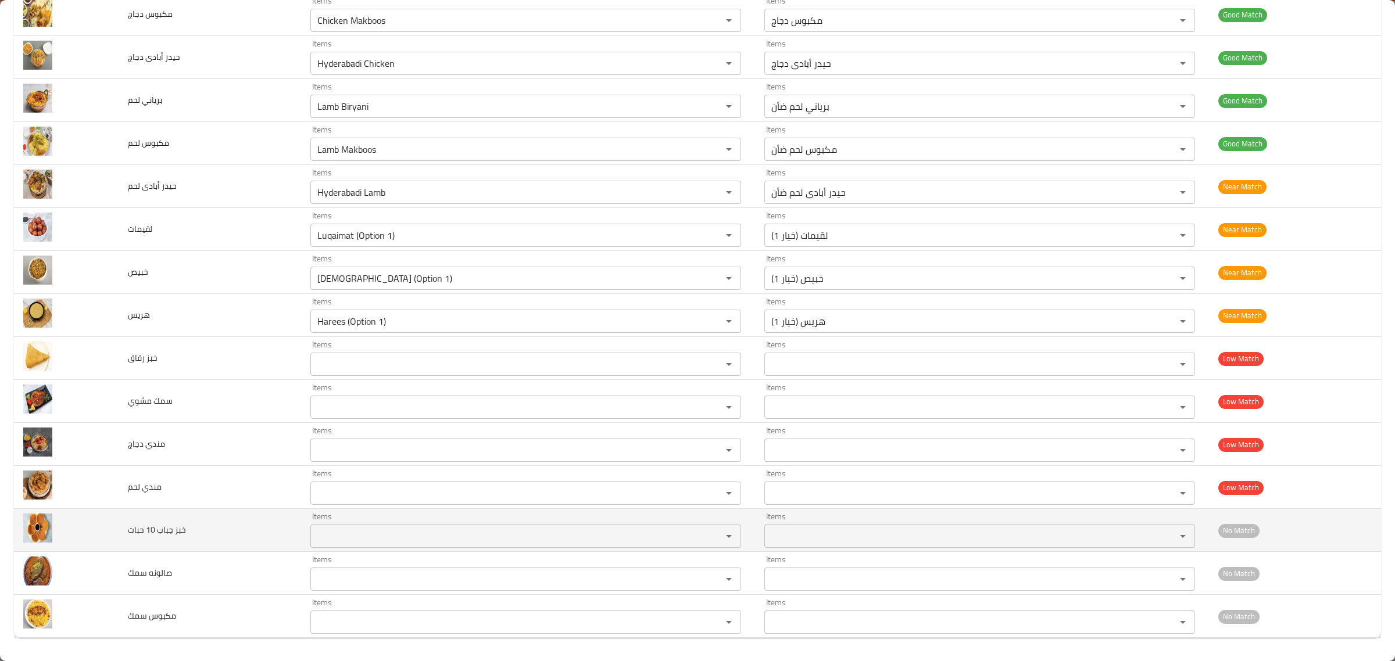
click at [139, 516] on td "خبز جباب 10 حبات" at bounding box center [210, 530] width 182 height 43
copy span "خبز جباب 10 حبات"
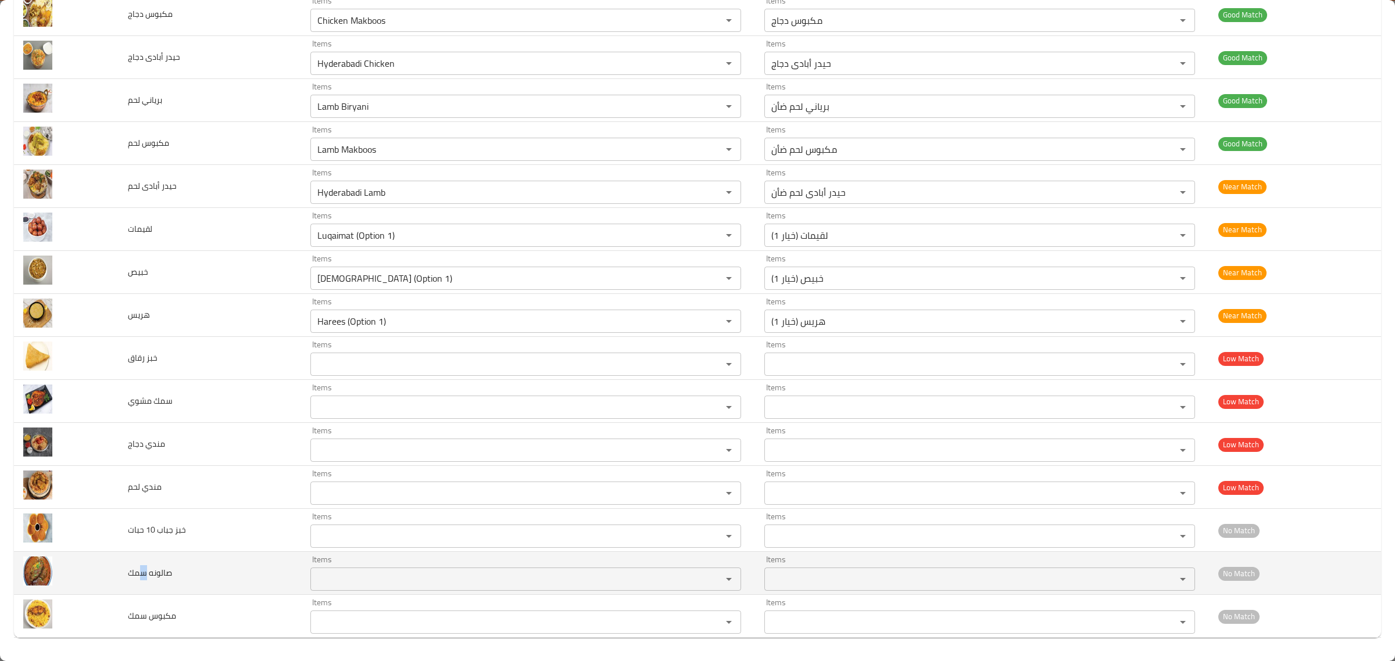
click at [142, 561] on td "صالونه سمك" at bounding box center [210, 573] width 182 height 43
copy span "صالونه سمك"
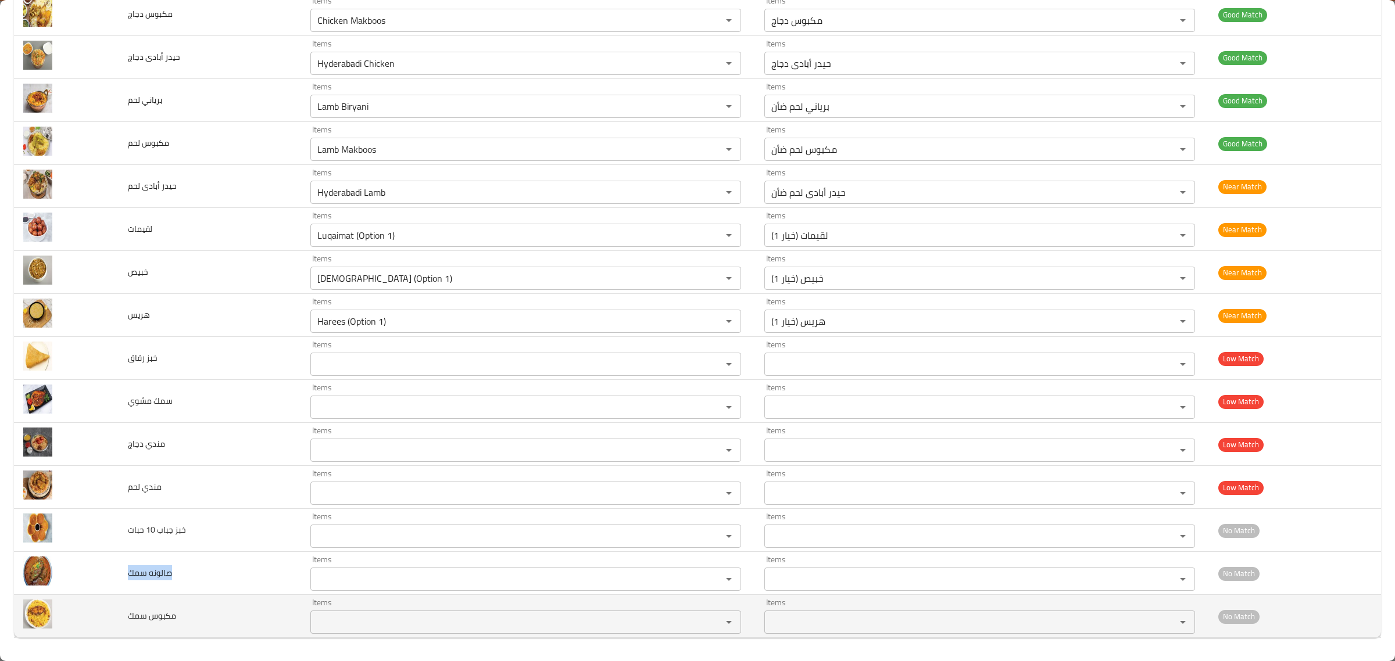
click at [129, 609] on span "مكبوس سمك" at bounding box center [152, 615] width 48 height 15
copy span "مكبوس سمك"
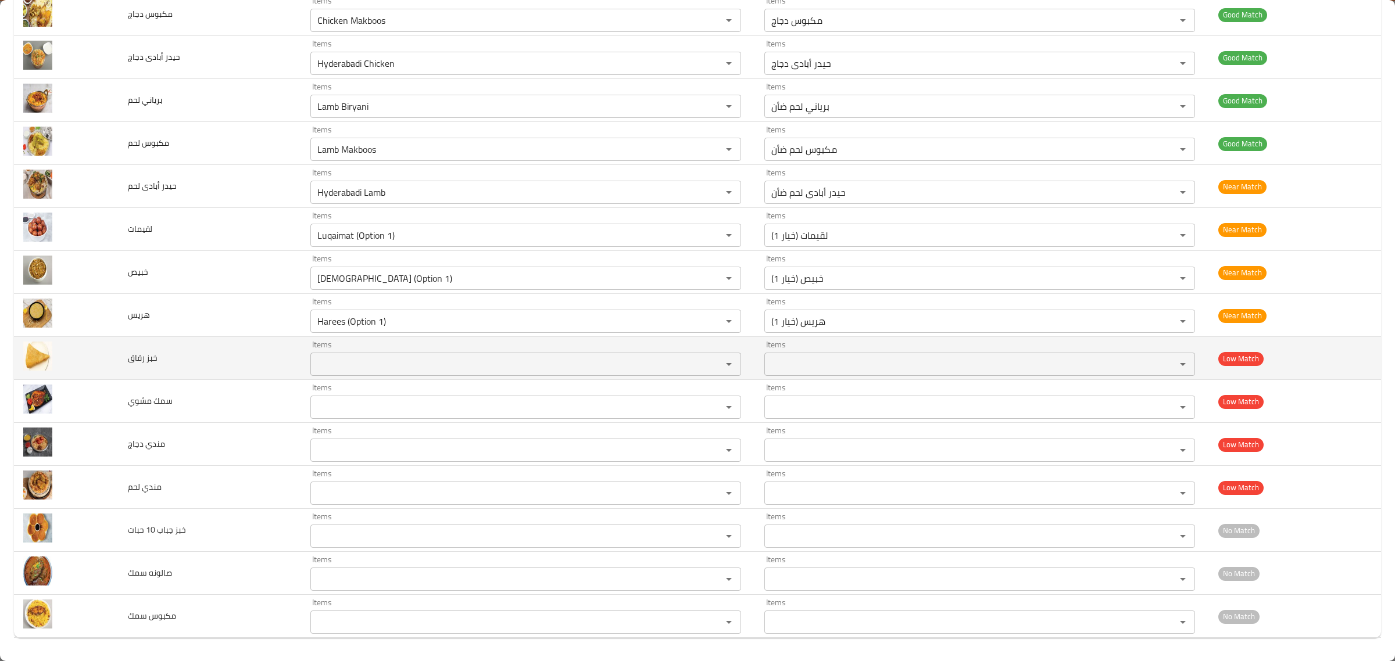
drag, startPoint x: 152, startPoint y: 507, endPoint x: 332, endPoint y: 368, distance: 227.9
click at [152, 504] on td "مندي لحم" at bounding box center [210, 487] width 182 height 43
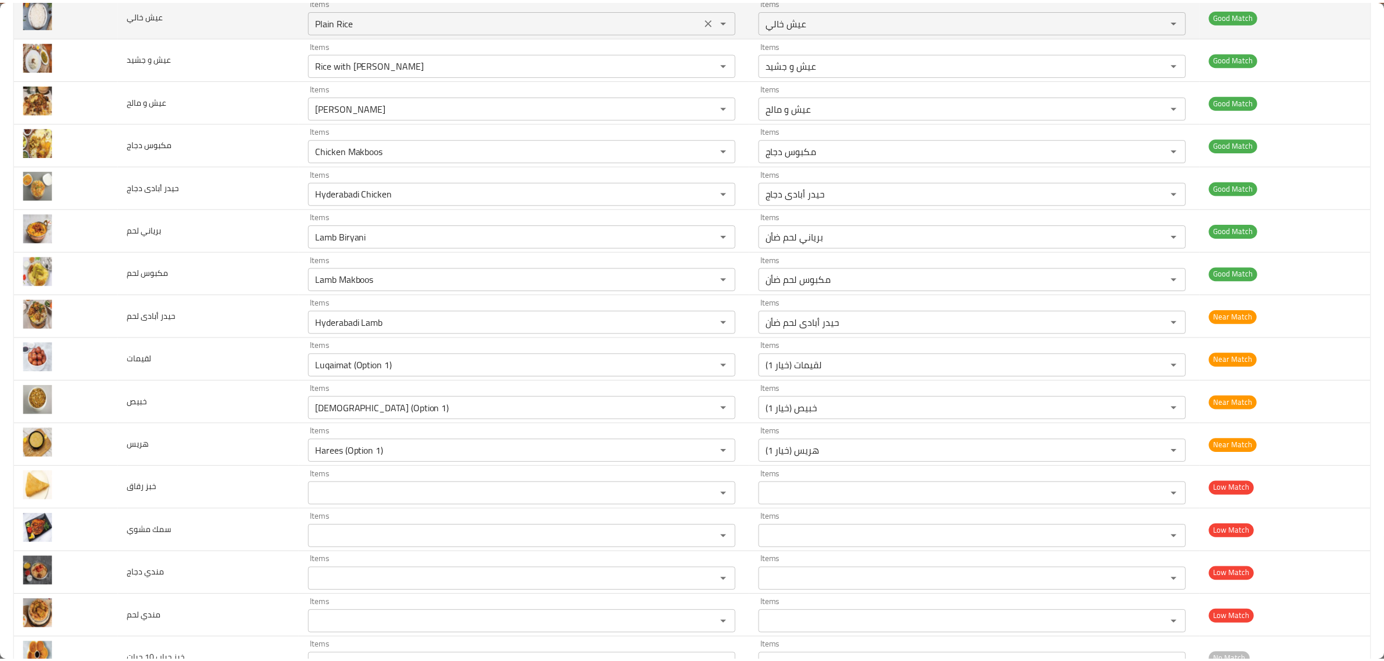
scroll to position [0, 0]
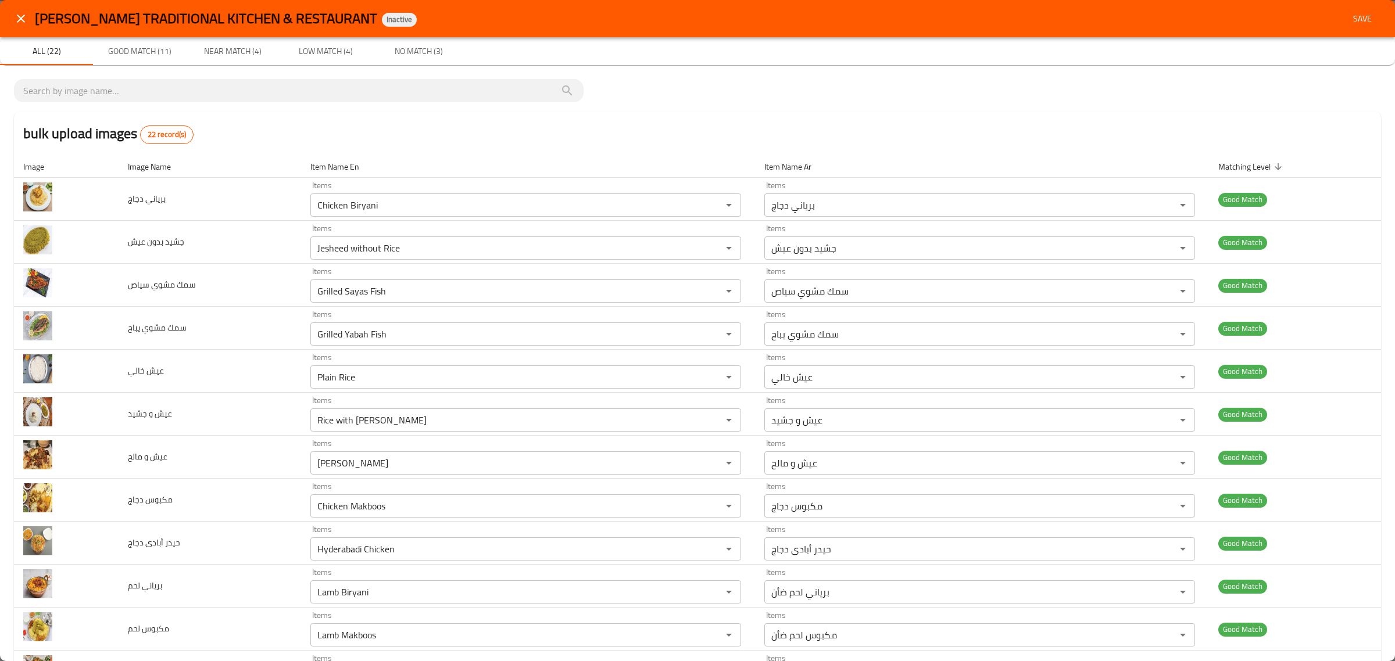
click at [1354, 19] on span "Save" at bounding box center [1362, 19] width 28 height 15
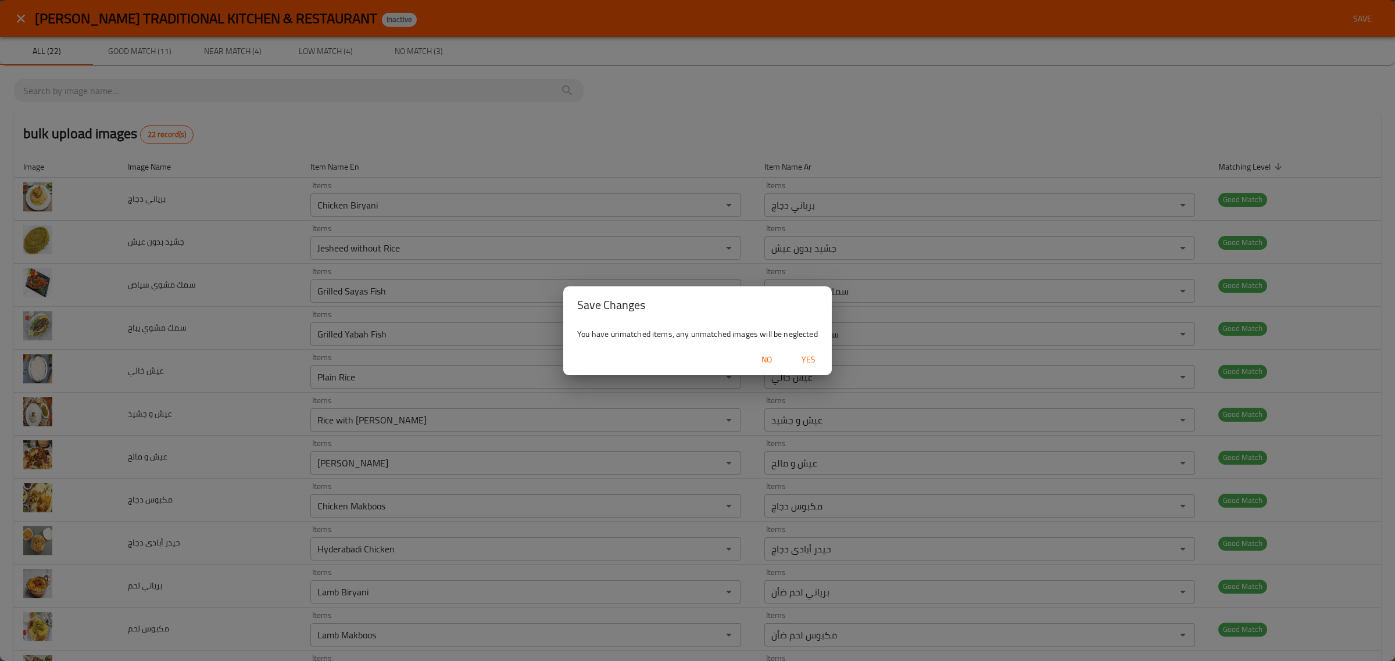
click at [802, 366] on span "Yes" at bounding box center [808, 360] width 28 height 15
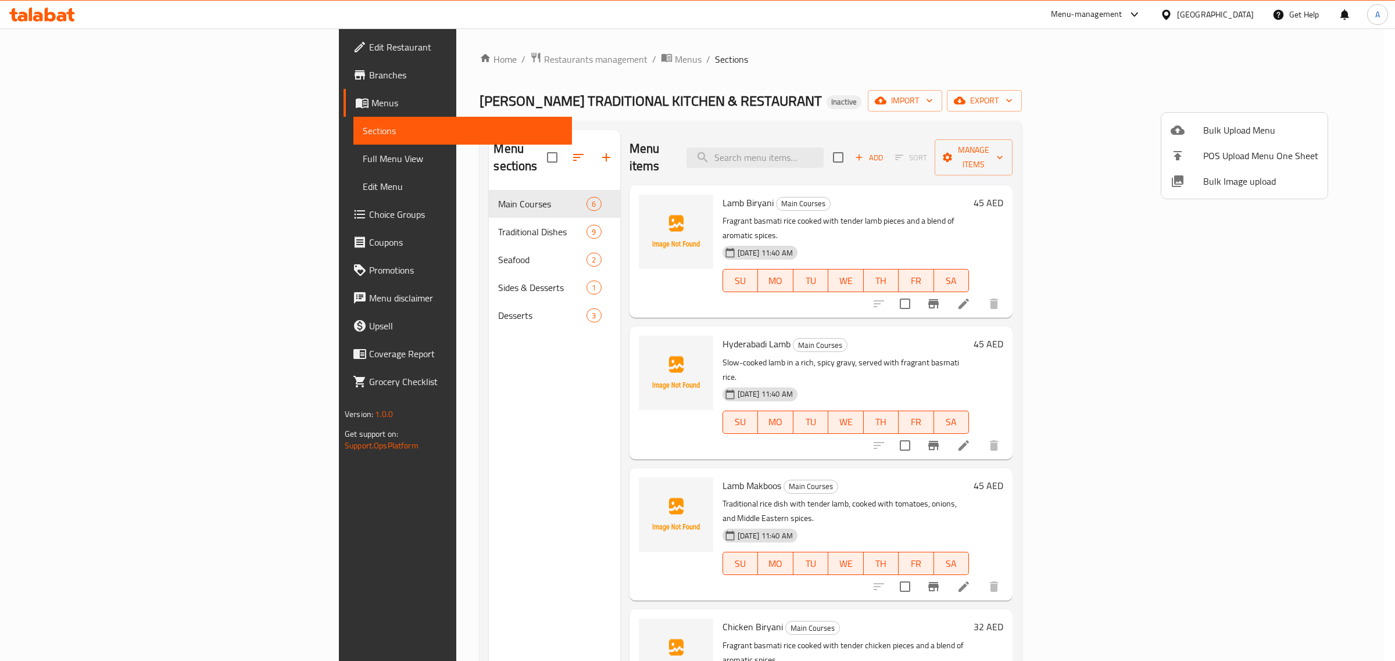
click at [321, 237] on div at bounding box center [697, 330] width 1395 height 661
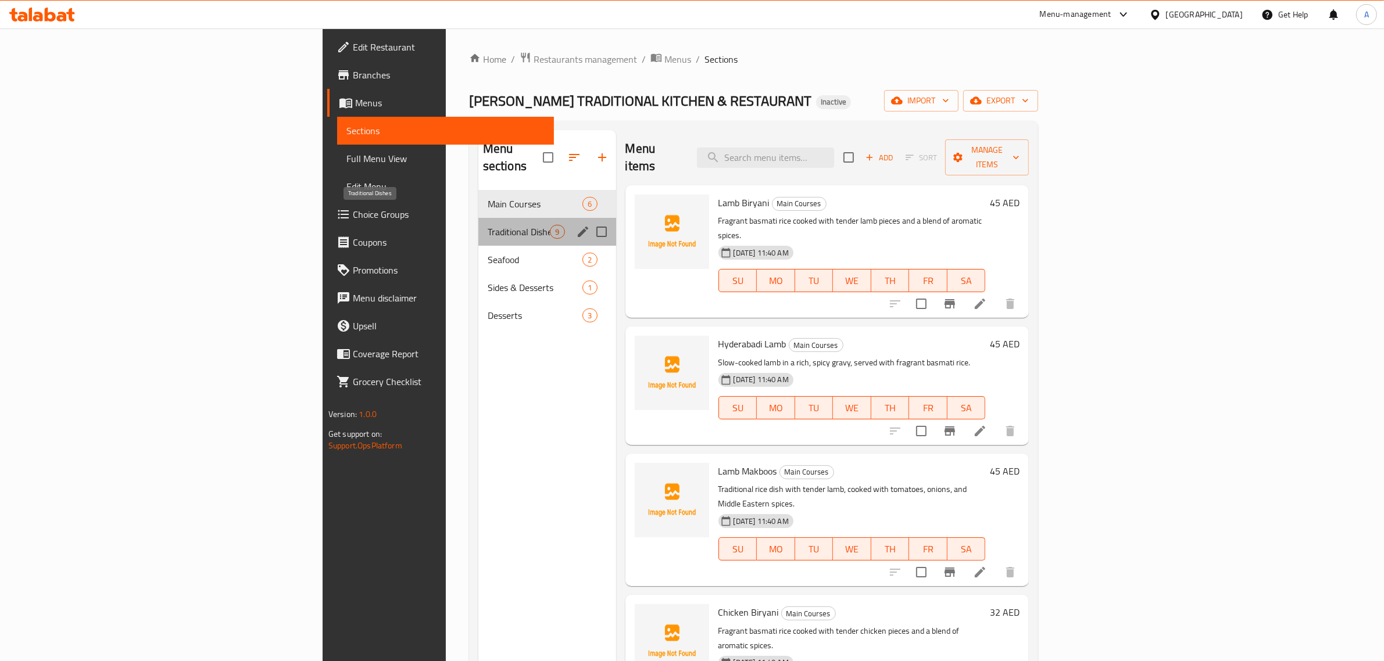
click at [488, 225] on span "Traditional Dishes" at bounding box center [519, 232] width 63 height 14
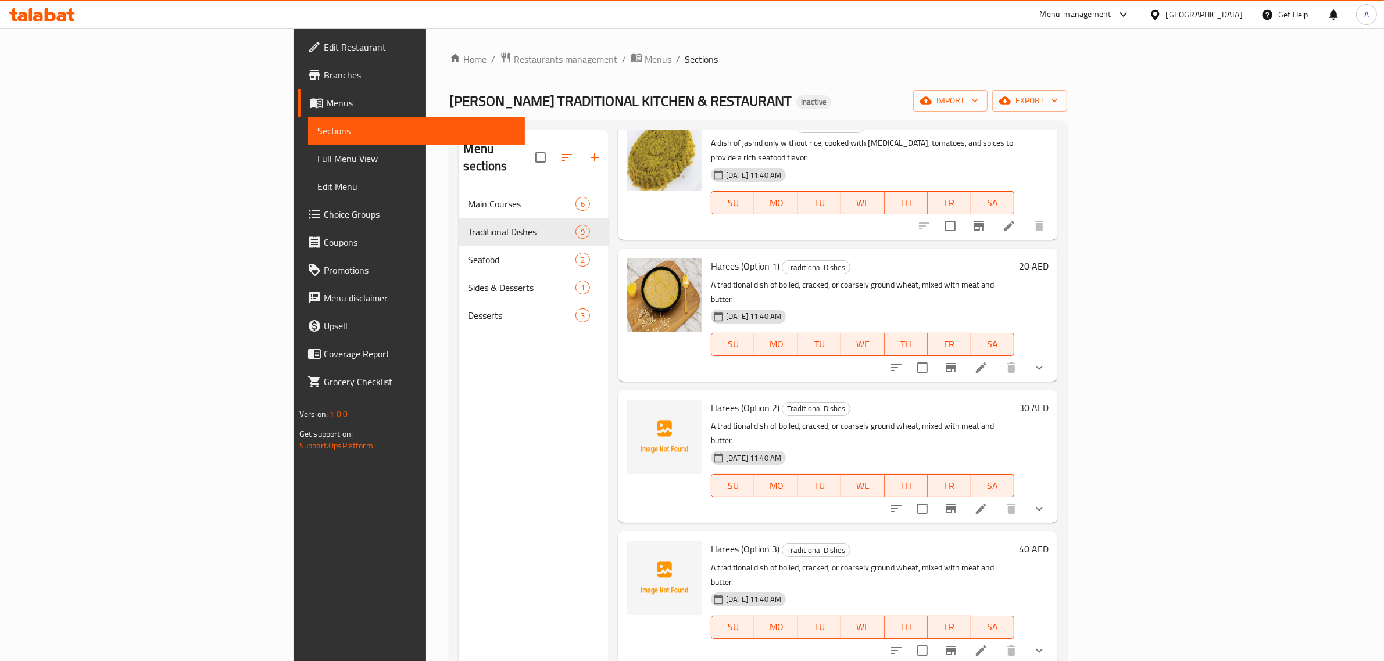
scroll to position [364, 0]
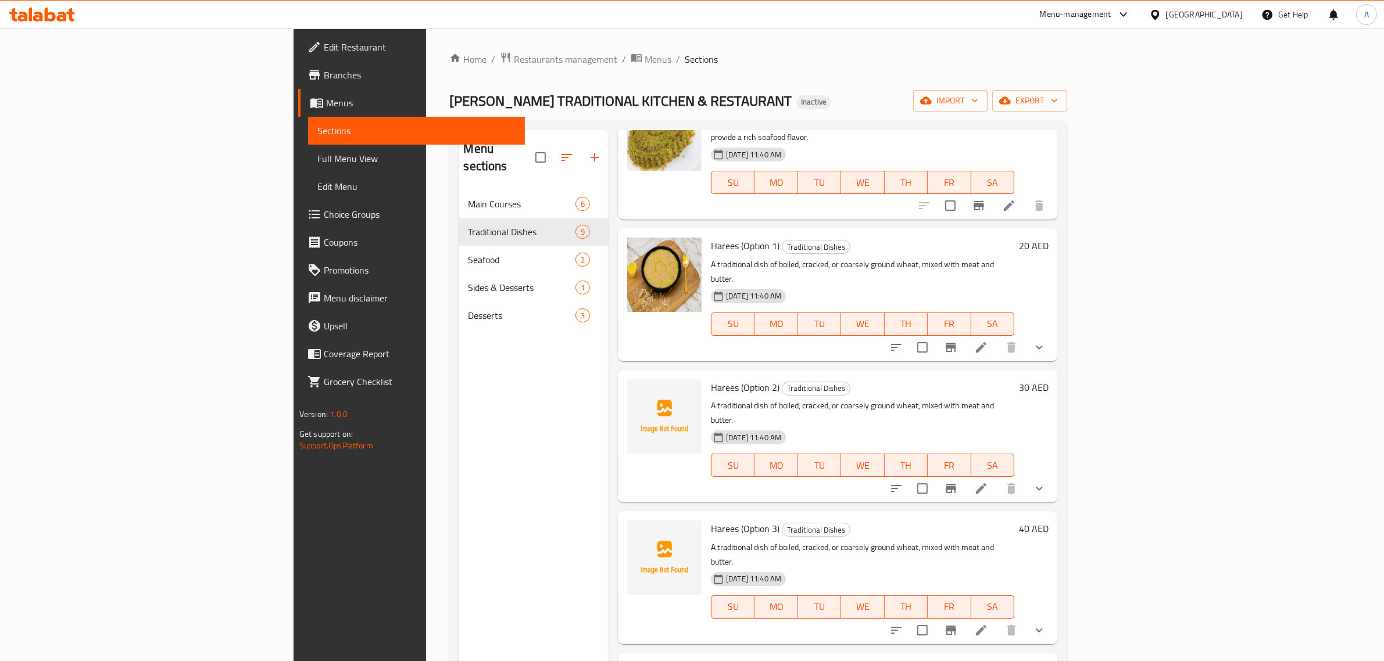
drag, startPoint x: 937, startPoint y: 309, endPoint x: 980, endPoint y: 310, distance: 43.0
click at [937, 309] on div "Menu items Add Sort Manage items Aish wa Saleh Traditional Dishes A traditional…" at bounding box center [832, 460] width 449 height 661
click at [1053, 334] on div at bounding box center [967, 348] width 171 height 28
click at [1053, 334] on button "show more" at bounding box center [1039, 348] width 28 height 28
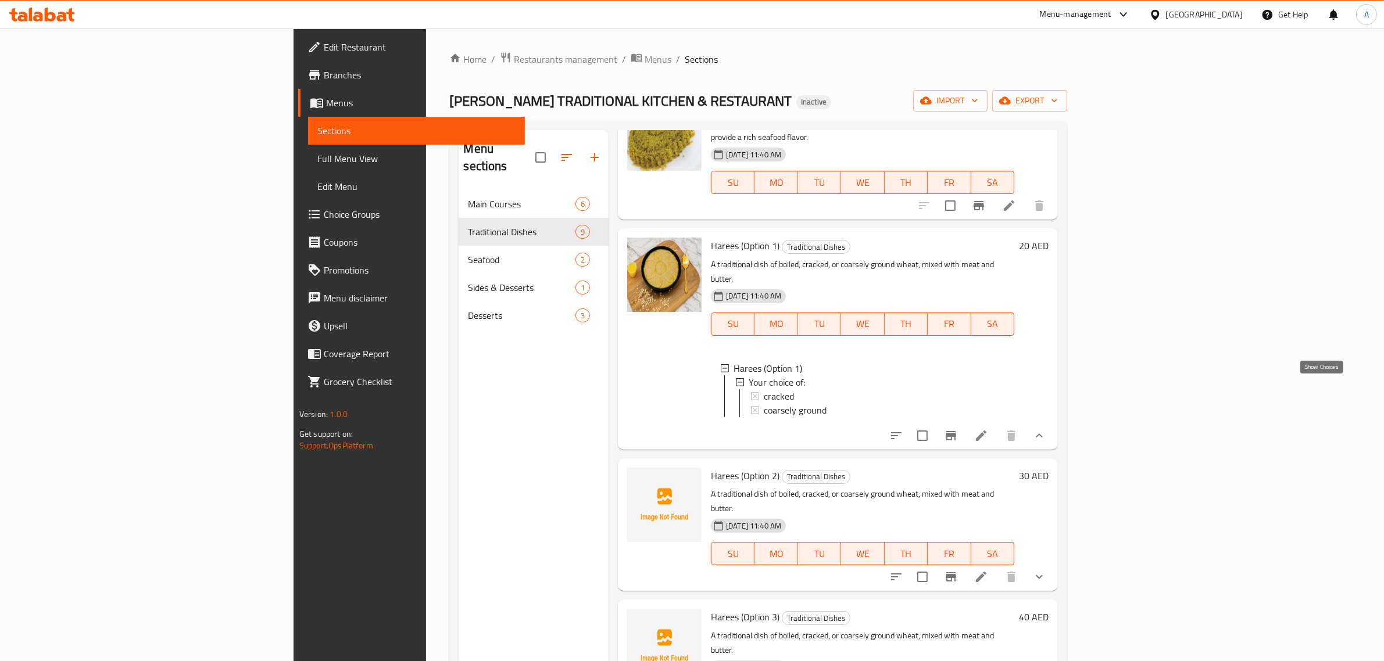
click at [1046, 429] on icon "show more" at bounding box center [1039, 436] width 14 height 14
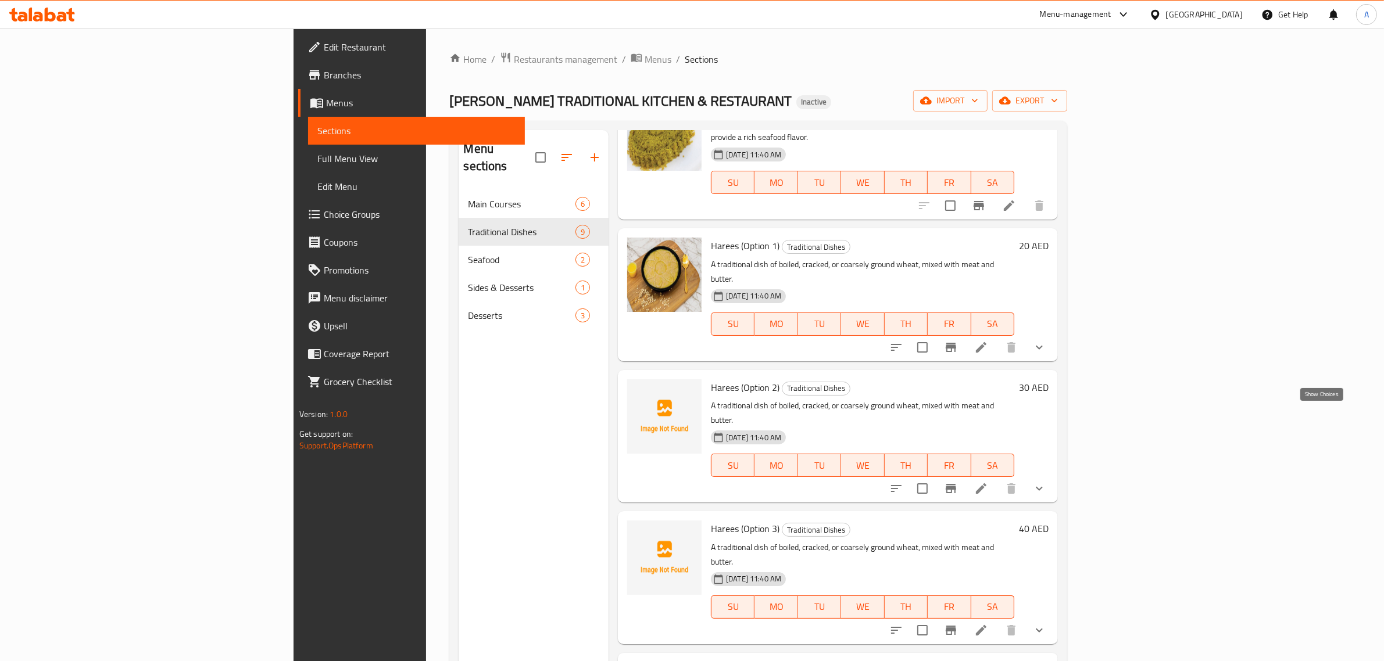
click at [1042, 487] on icon "show more" at bounding box center [1038, 489] width 7 height 4
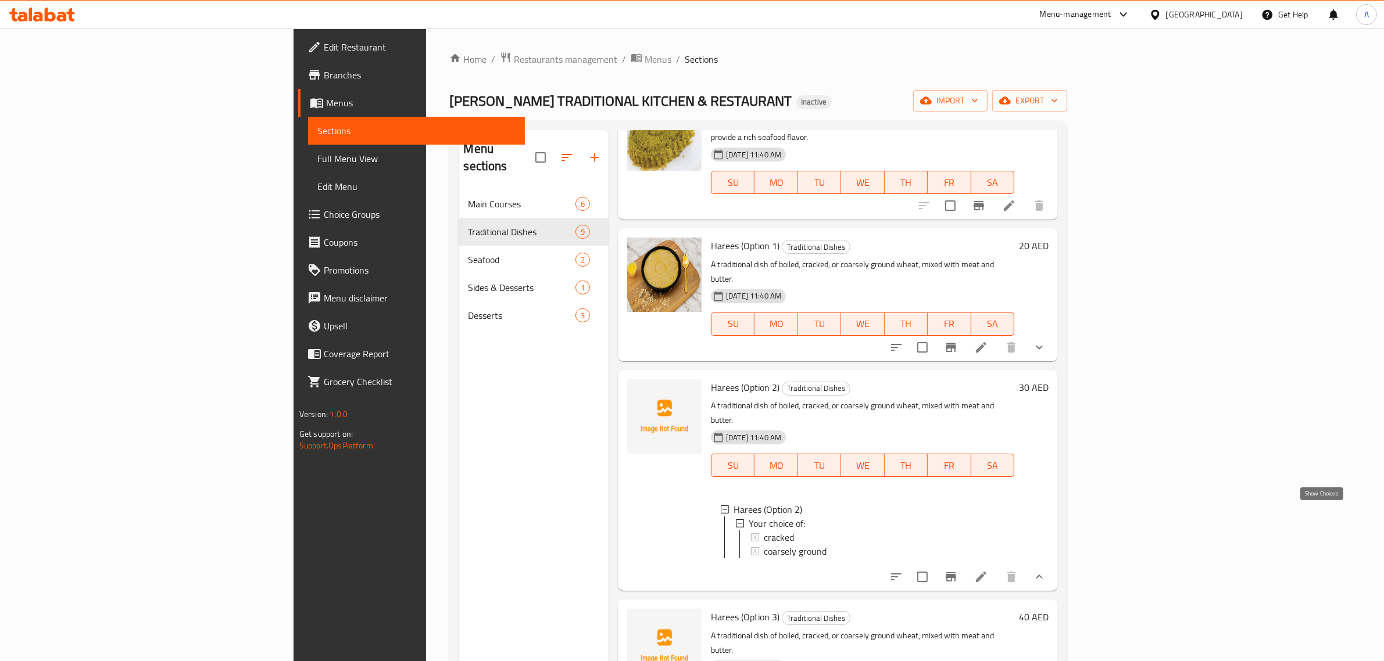
click at [1046, 570] on icon "show more" at bounding box center [1039, 577] width 14 height 14
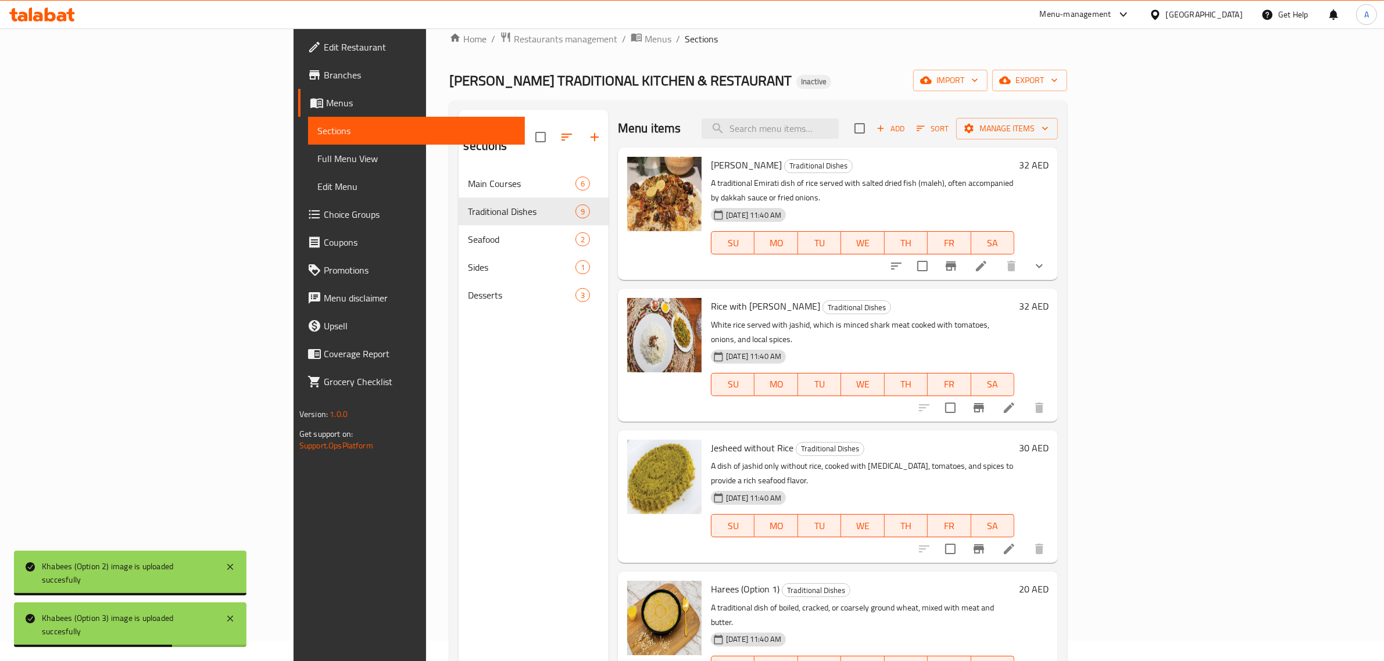
scroll to position [0, 0]
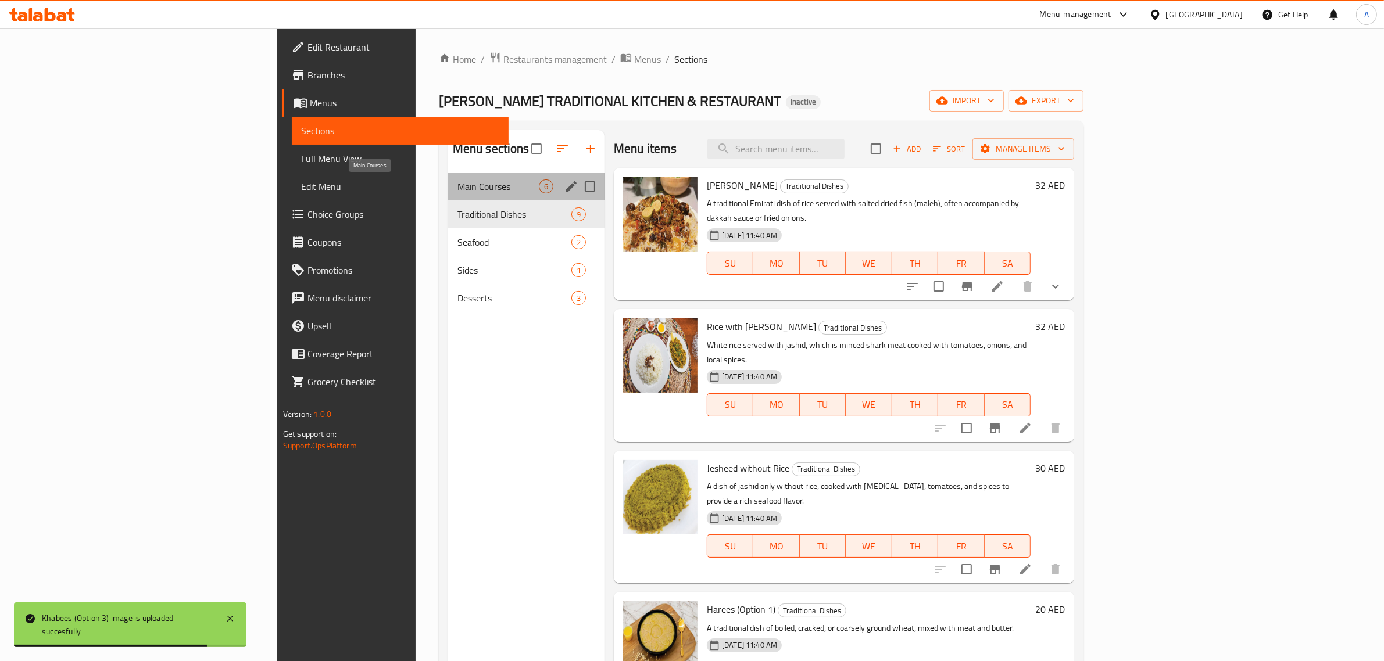
click at [457, 184] on span "Main Courses" at bounding box center [497, 187] width 81 height 14
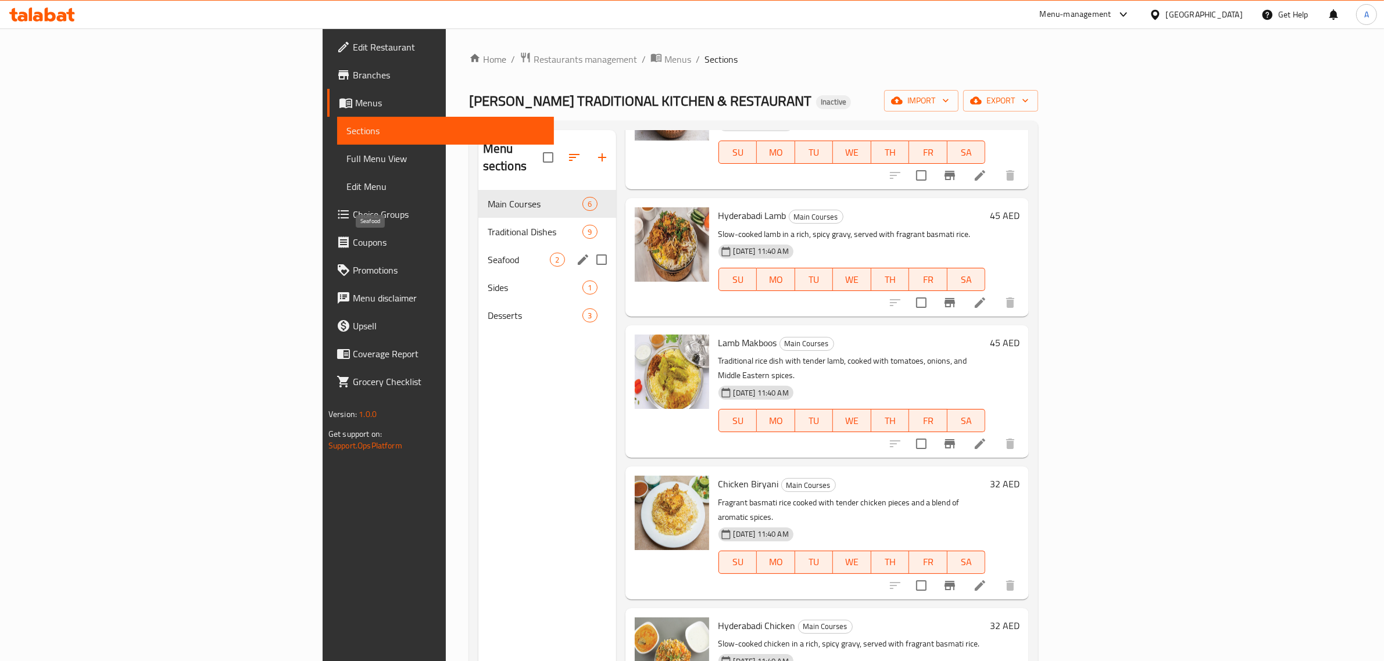
click at [488, 253] on span "Seafood" at bounding box center [519, 260] width 63 height 14
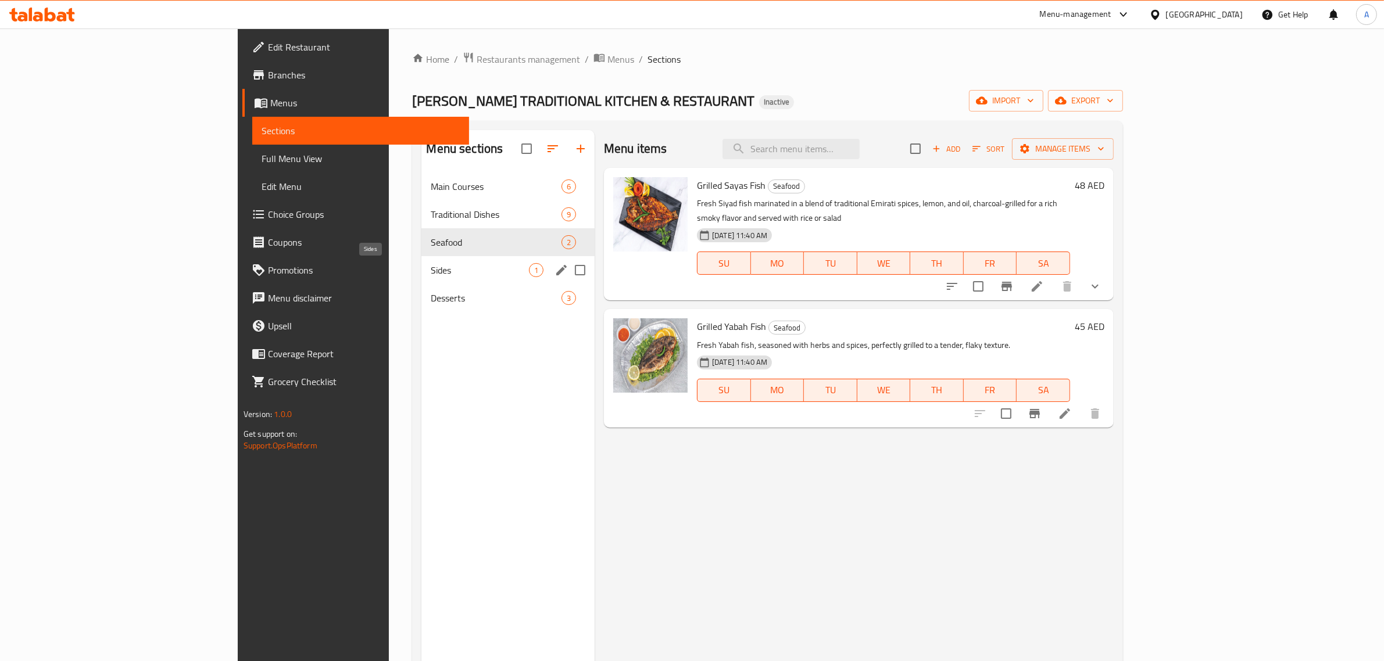
click at [431, 277] on span "Sides" at bounding box center [480, 270] width 98 height 14
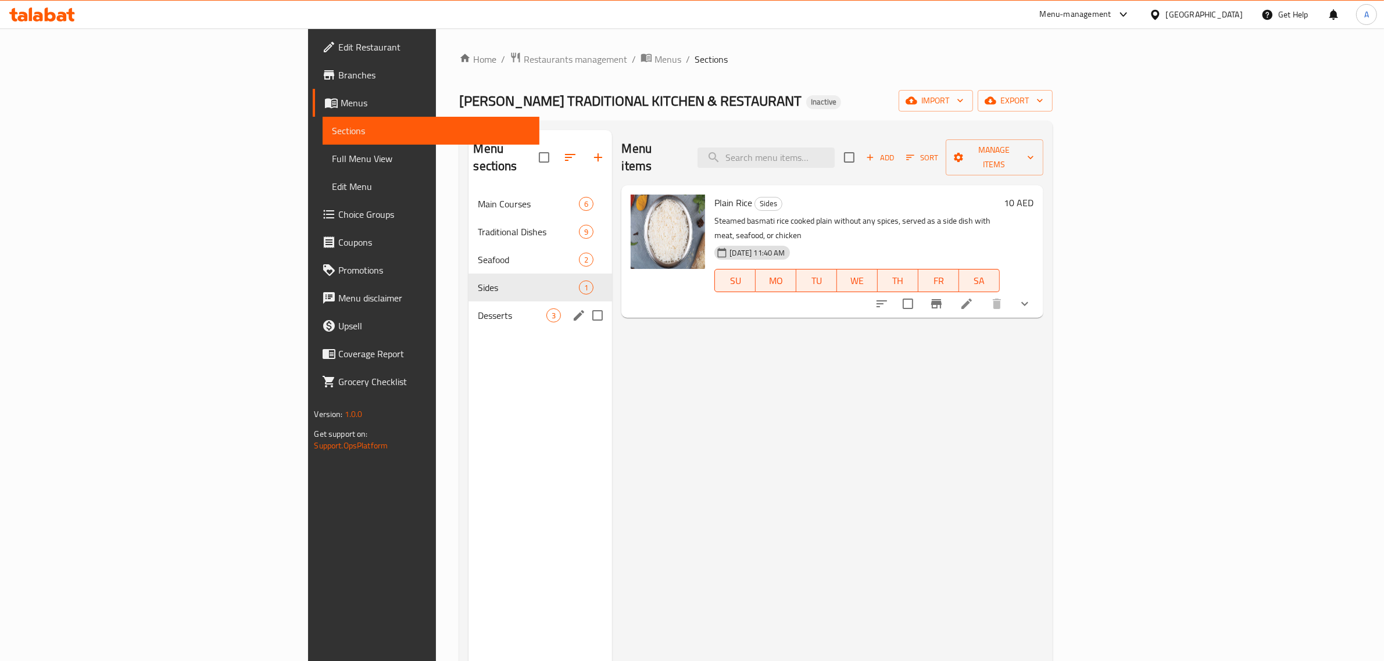
click at [468, 308] on div "Desserts 3" at bounding box center [540, 316] width 144 height 28
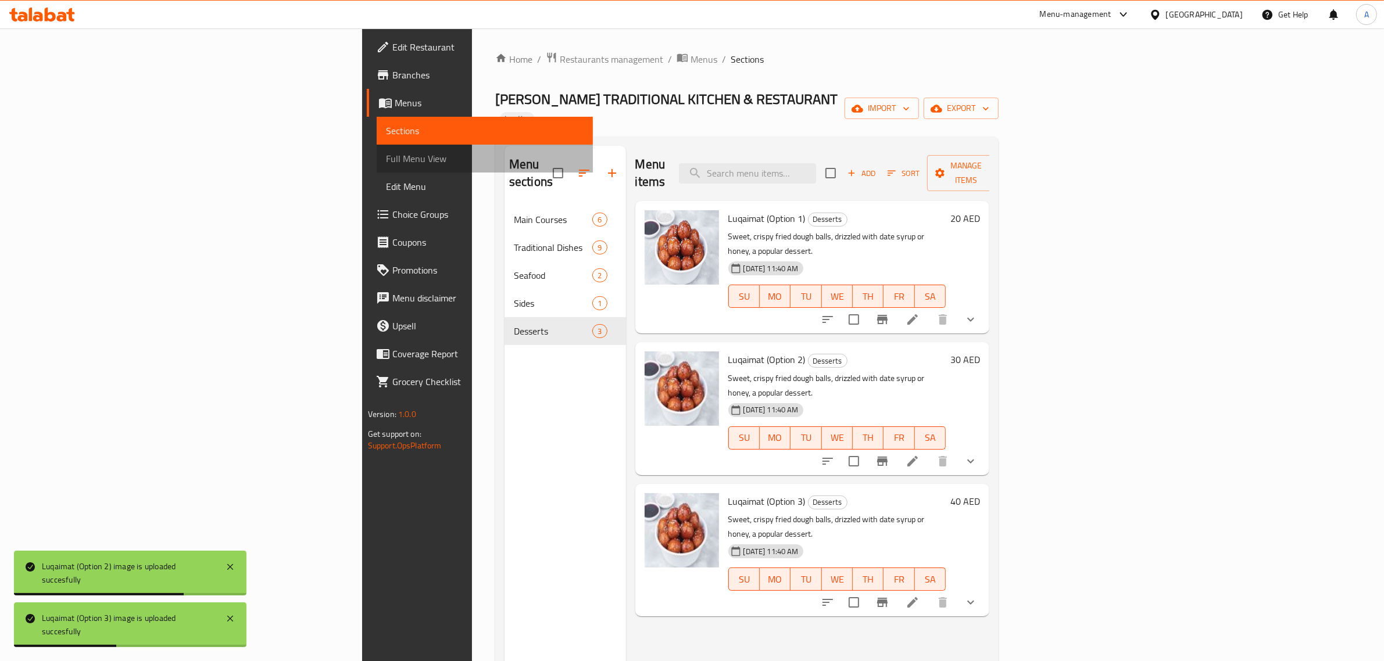
click at [386, 160] on span "Full Menu View" at bounding box center [485, 159] width 198 height 14
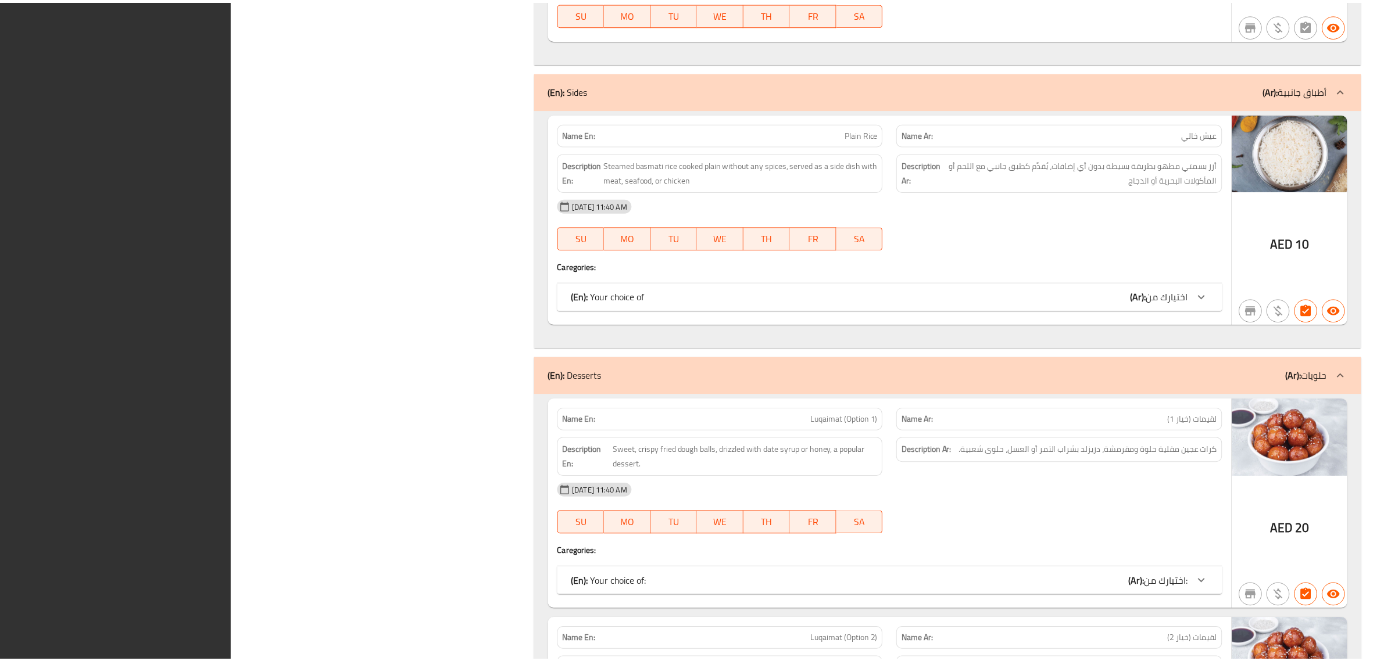
scroll to position [3710, 0]
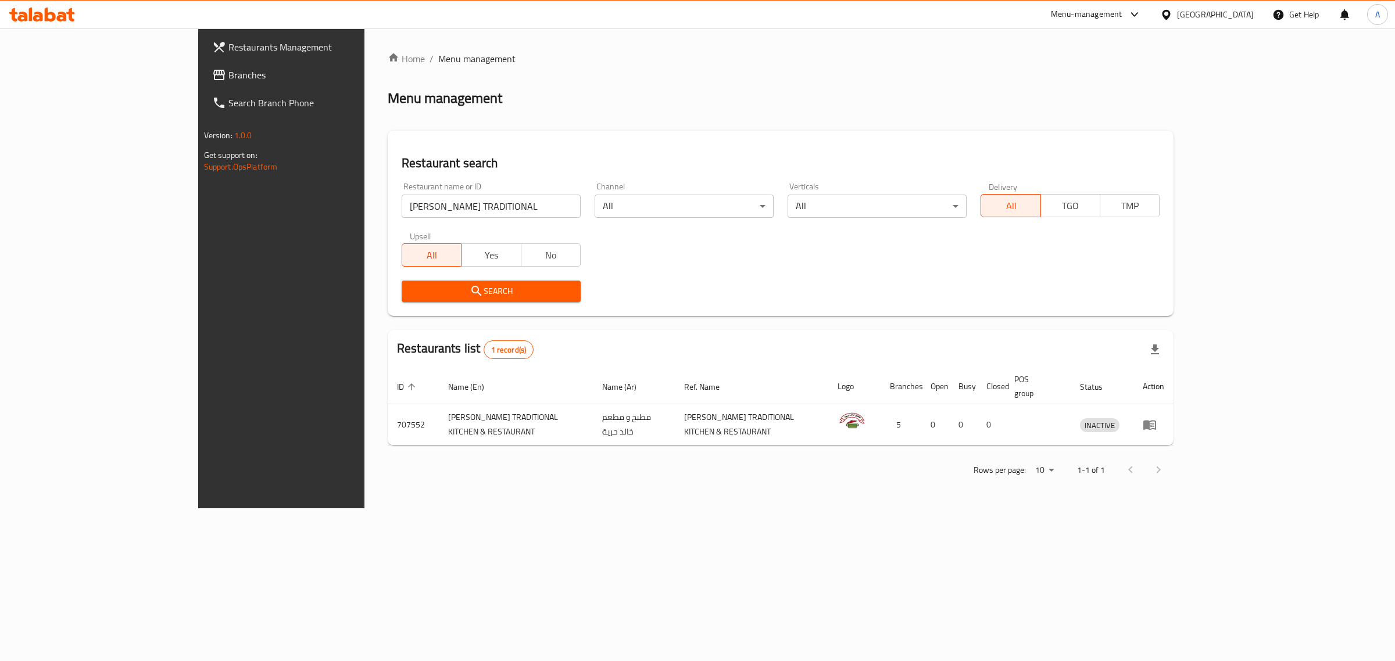
click at [402, 198] on input "KHALID HURIAH TRADITIONAL" at bounding box center [491, 206] width 179 height 23
paste input "Bottega Cafe"
type input "Bottega Cafe"
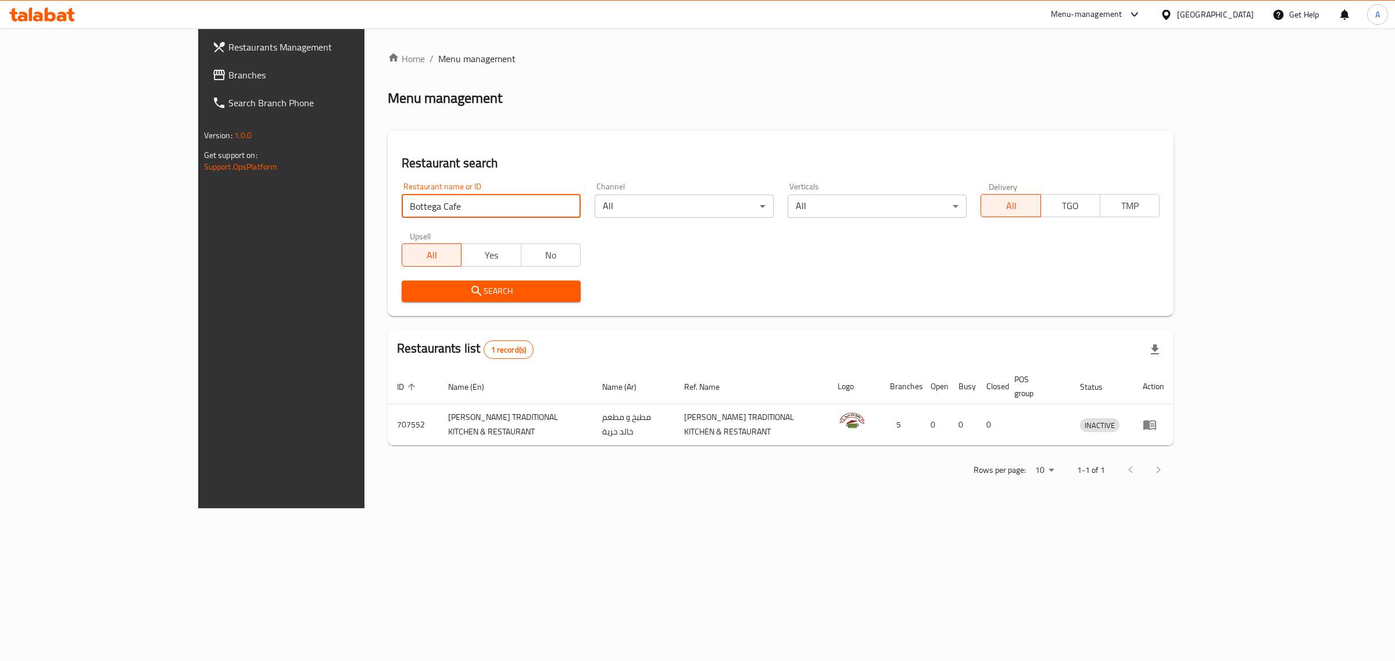
click button "Search" at bounding box center [491, 291] width 179 height 21
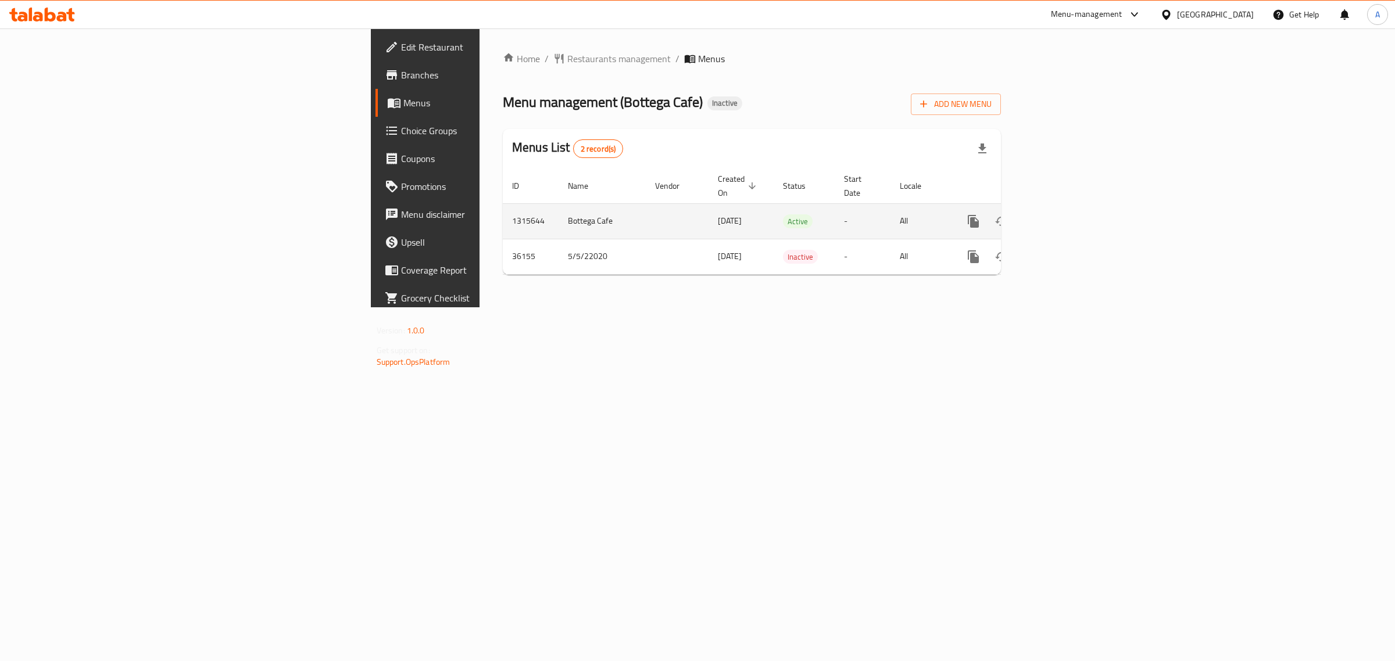
click at [1071, 207] on link "enhanced table" at bounding box center [1057, 221] width 28 height 28
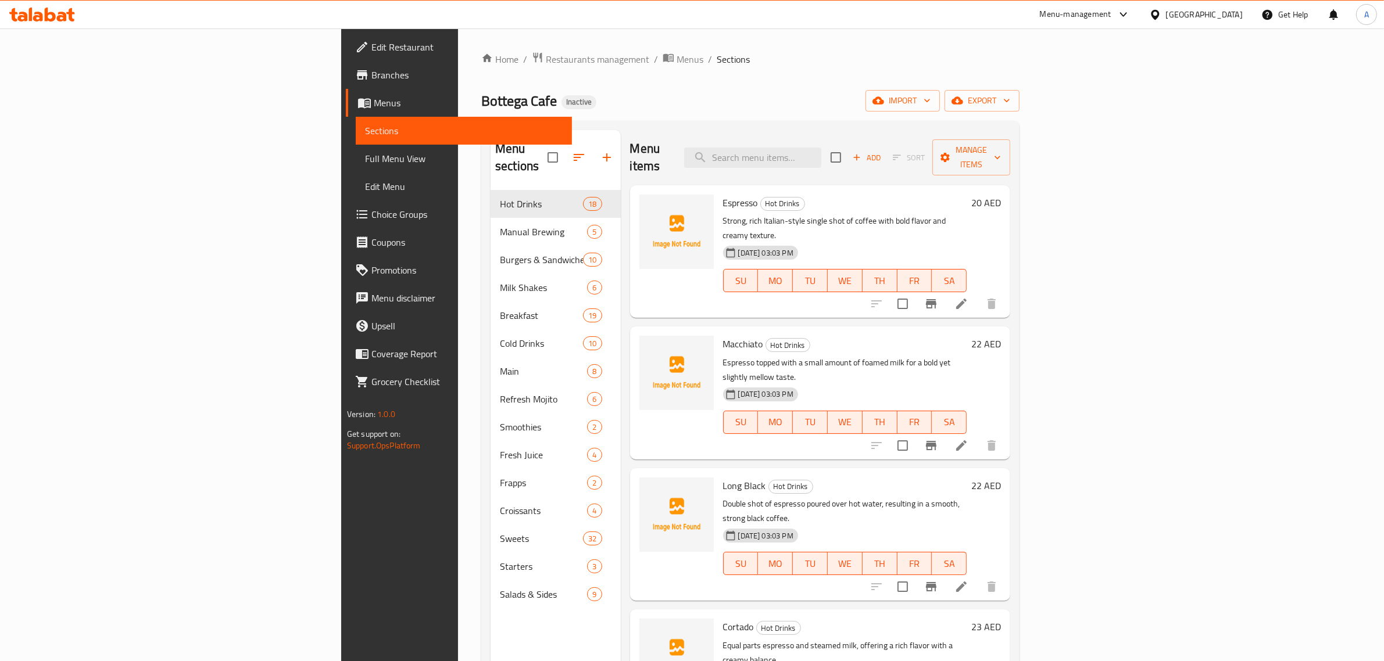
drag, startPoint x: 591, startPoint y: 53, endPoint x: 506, endPoint y: 8, distance: 97.0
click at [590, 53] on ol "Home / Restaurants management / Menus / Sections" at bounding box center [750, 59] width 538 height 15
click at [1019, 114] on div "Home / Restaurants management / Menus / Sections Bottega Cafe Inactive import e…" at bounding box center [750, 426] width 538 height 749
click at [930, 107] on span "import" at bounding box center [902, 101] width 56 height 15
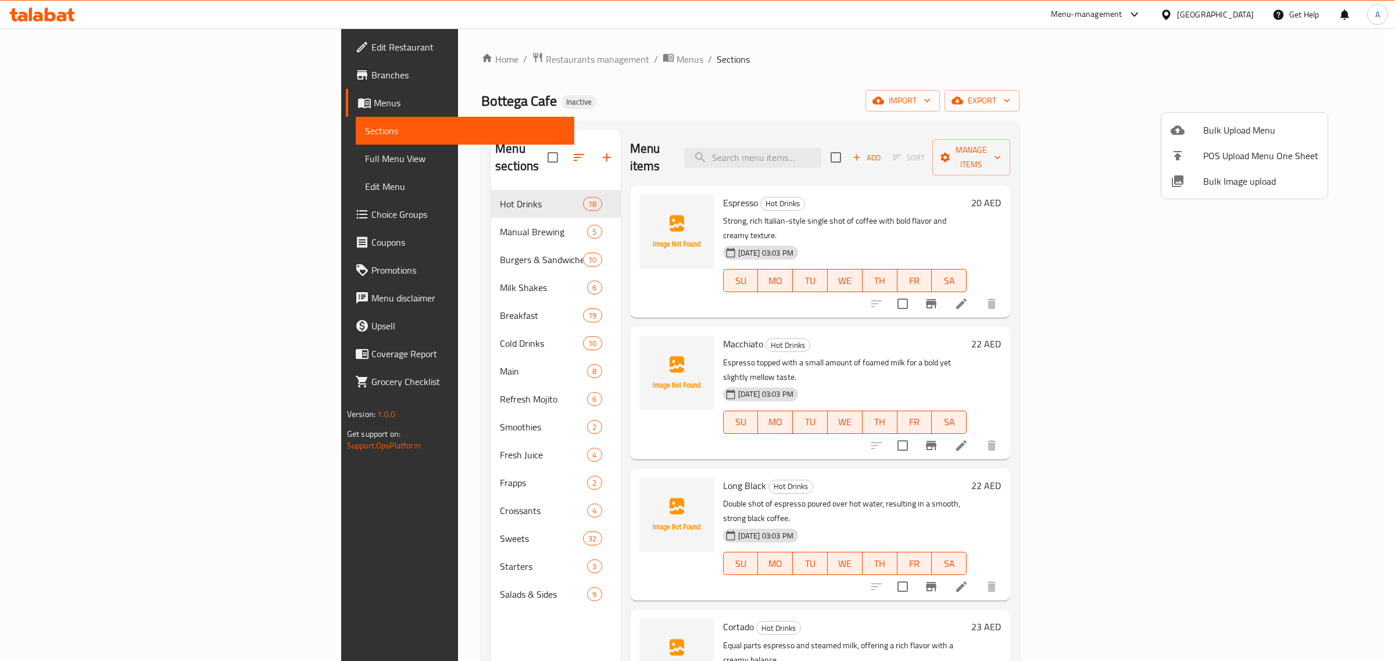
click at [1216, 190] on li "Bulk Image upload" at bounding box center [1244, 182] width 166 height 26
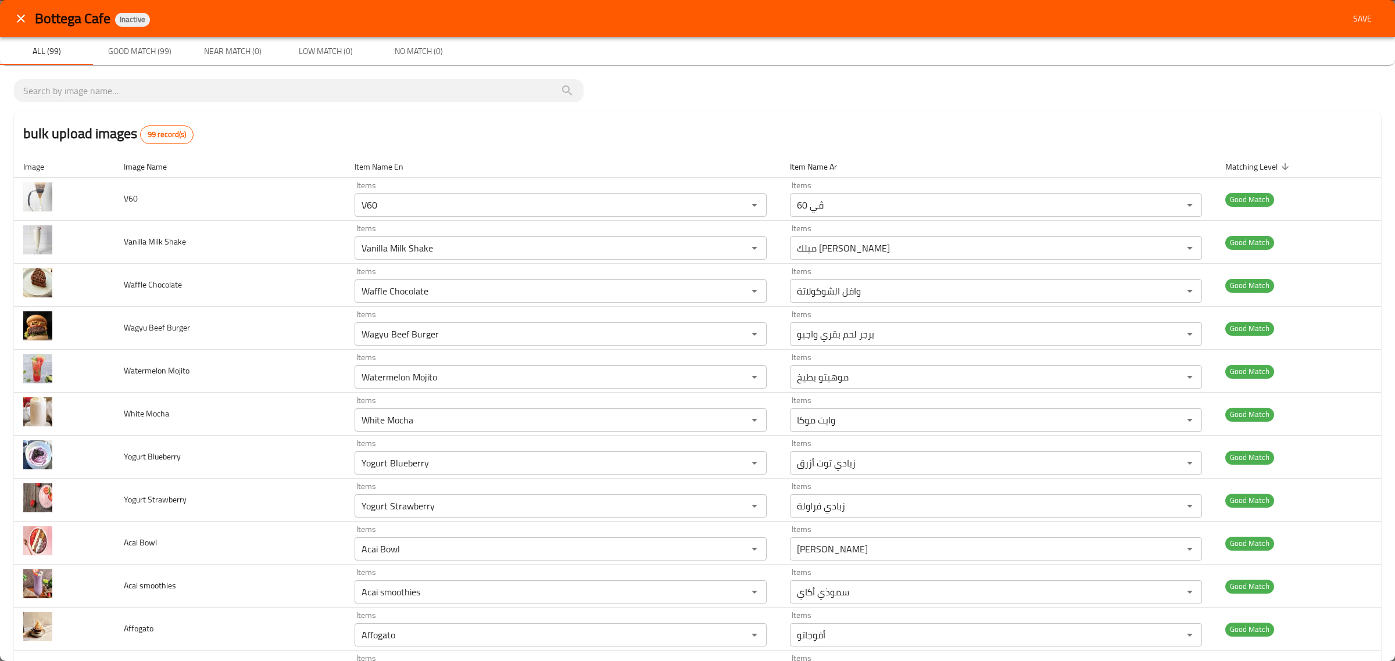
click at [1344, 8] on button "Save" at bounding box center [1361, 18] width 37 height 21
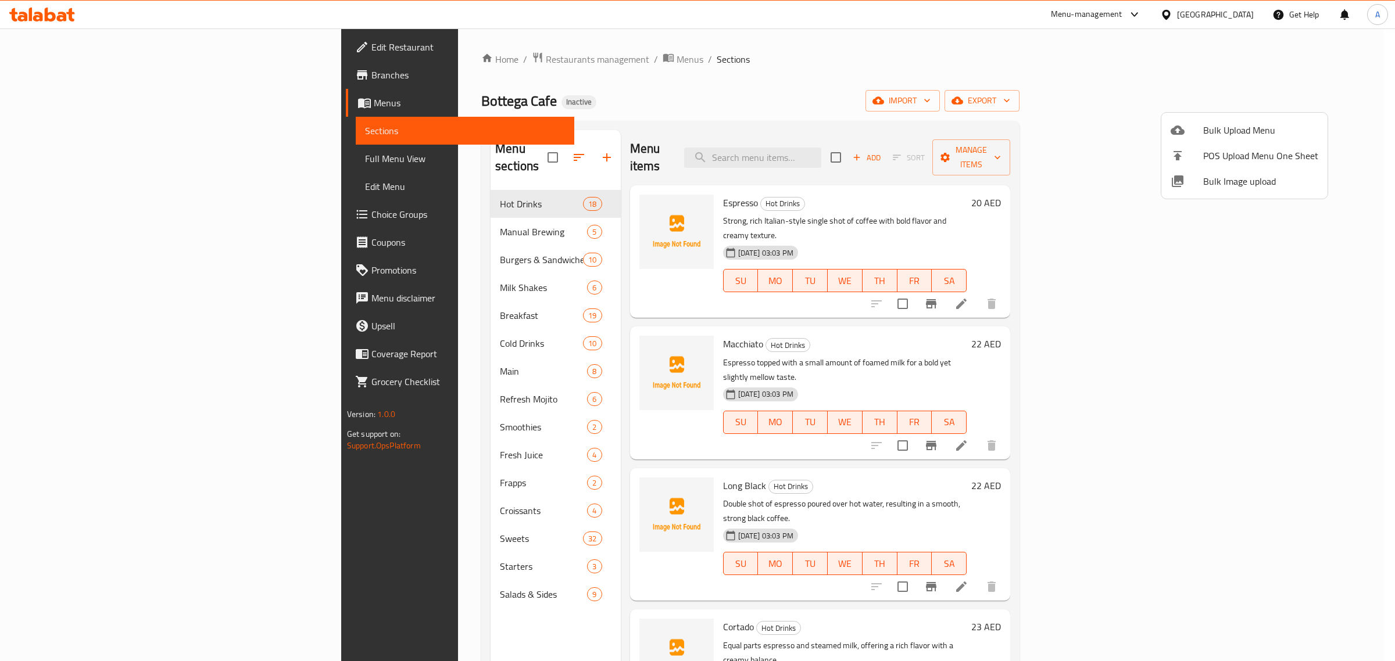
click at [394, 215] on div at bounding box center [697, 330] width 1395 height 661
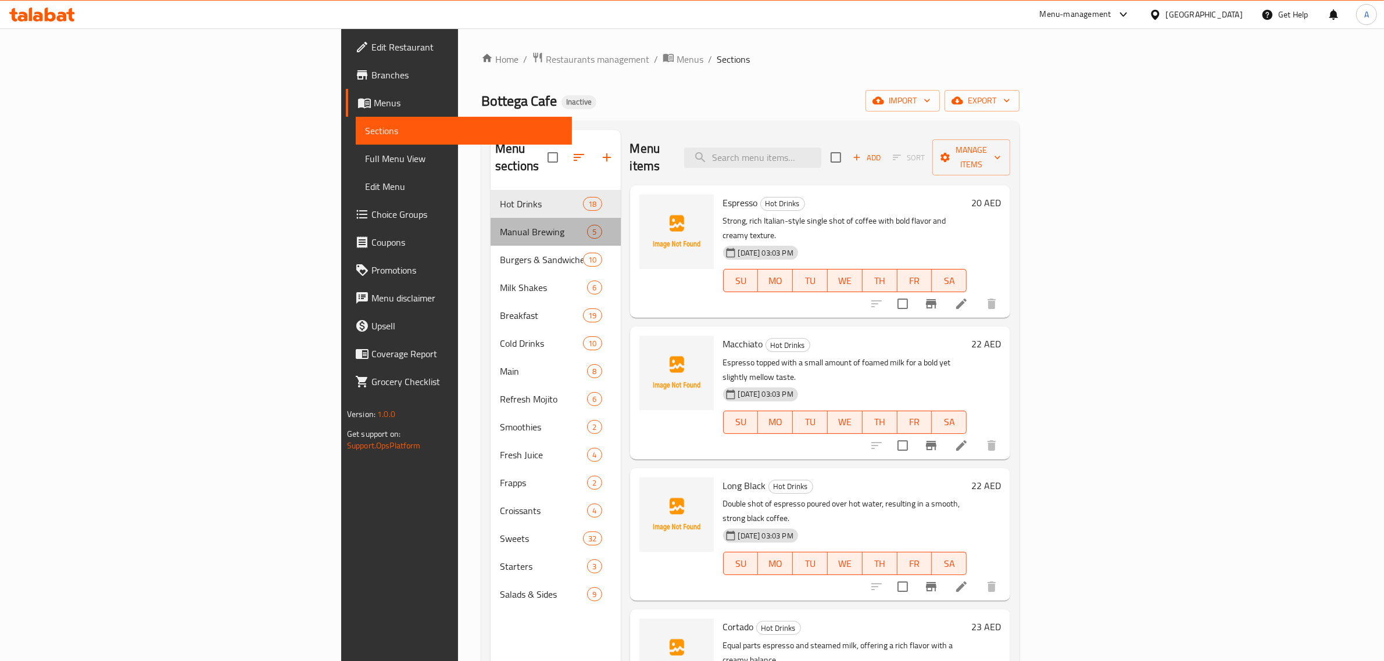
click at [500, 225] on span "Manual Brewing" at bounding box center [543, 232] width 87 height 14
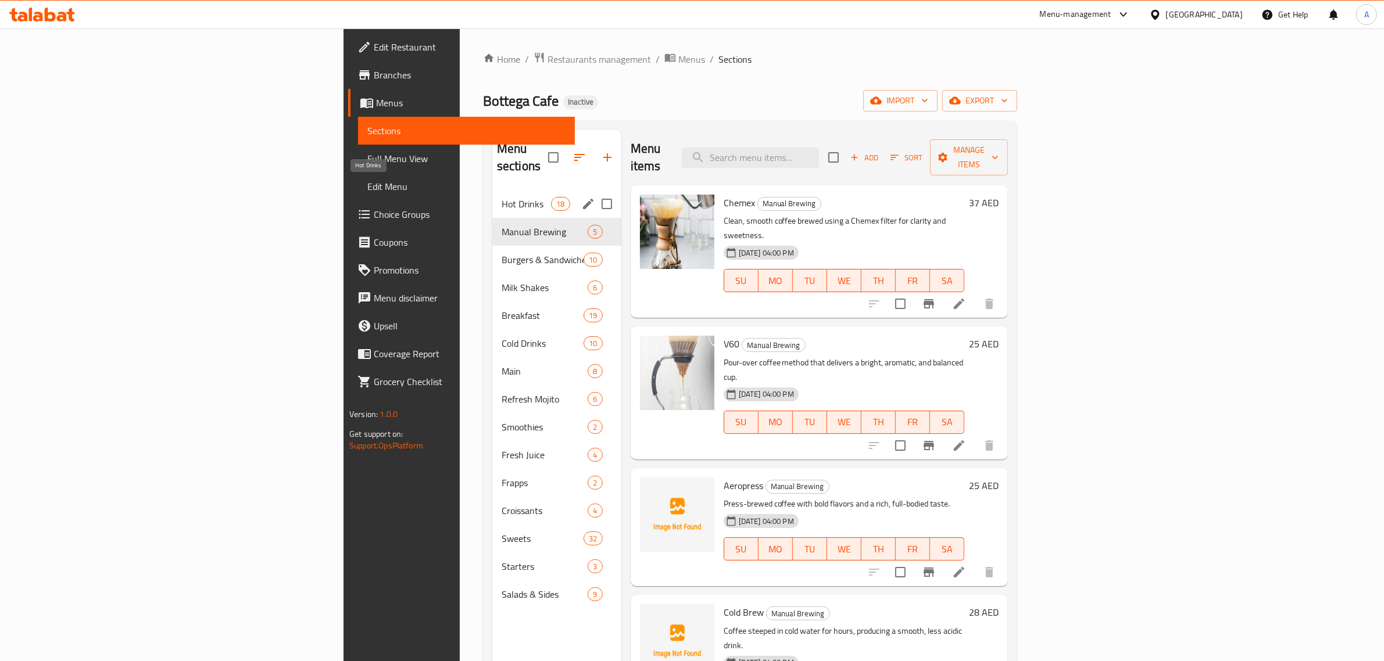
click at [501, 197] on span "Hot Drinks" at bounding box center [525, 204] width 49 height 14
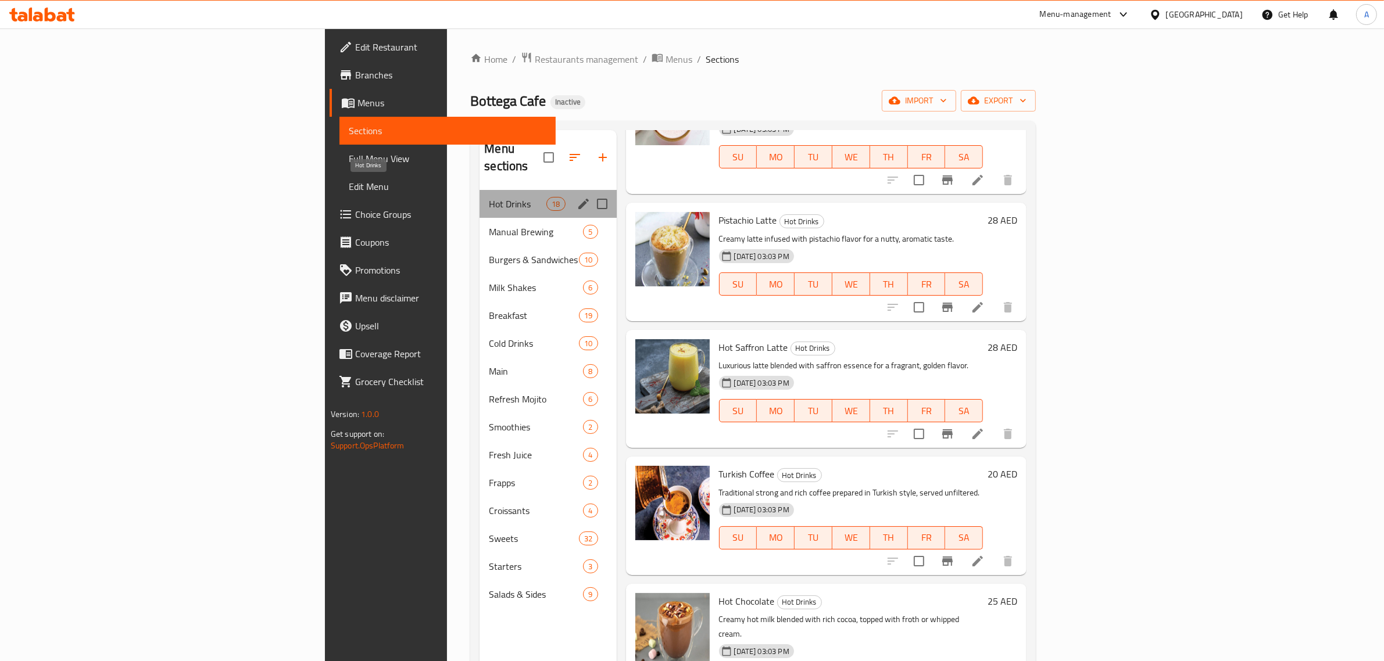
click at [489, 197] on span "Hot Drinks" at bounding box center [518, 204] width 58 height 14
click at [489, 225] on span "Manual Brewing" at bounding box center [536, 232] width 94 height 14
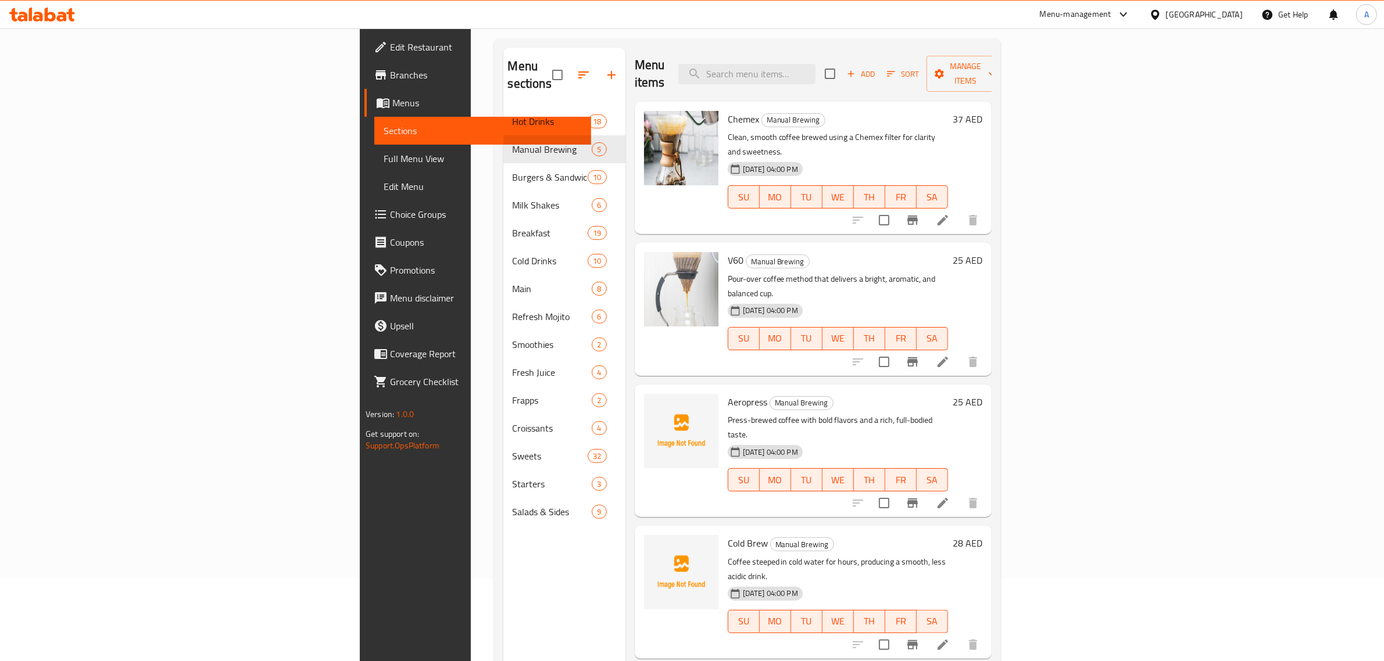
scroll to position [18, 0]
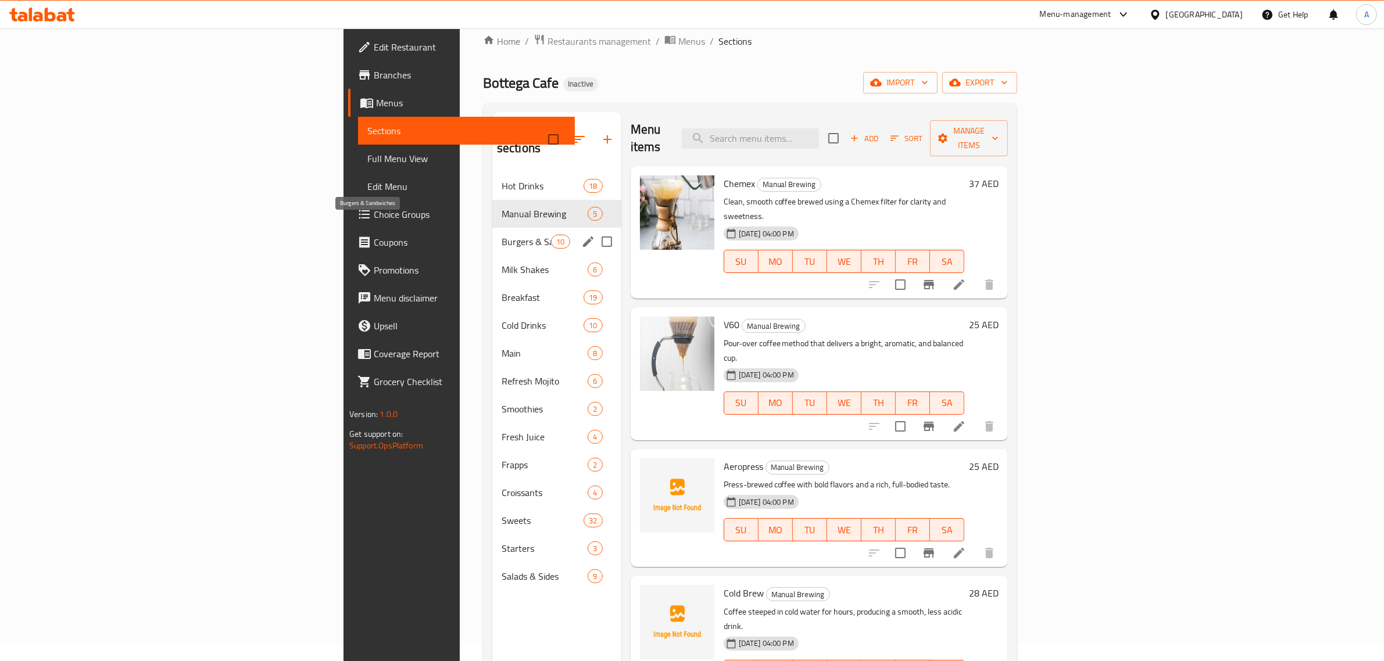
click at [501, 235] on span "Burgers & Sandwiches" at bounding box center [525, 242] width 49 height 14
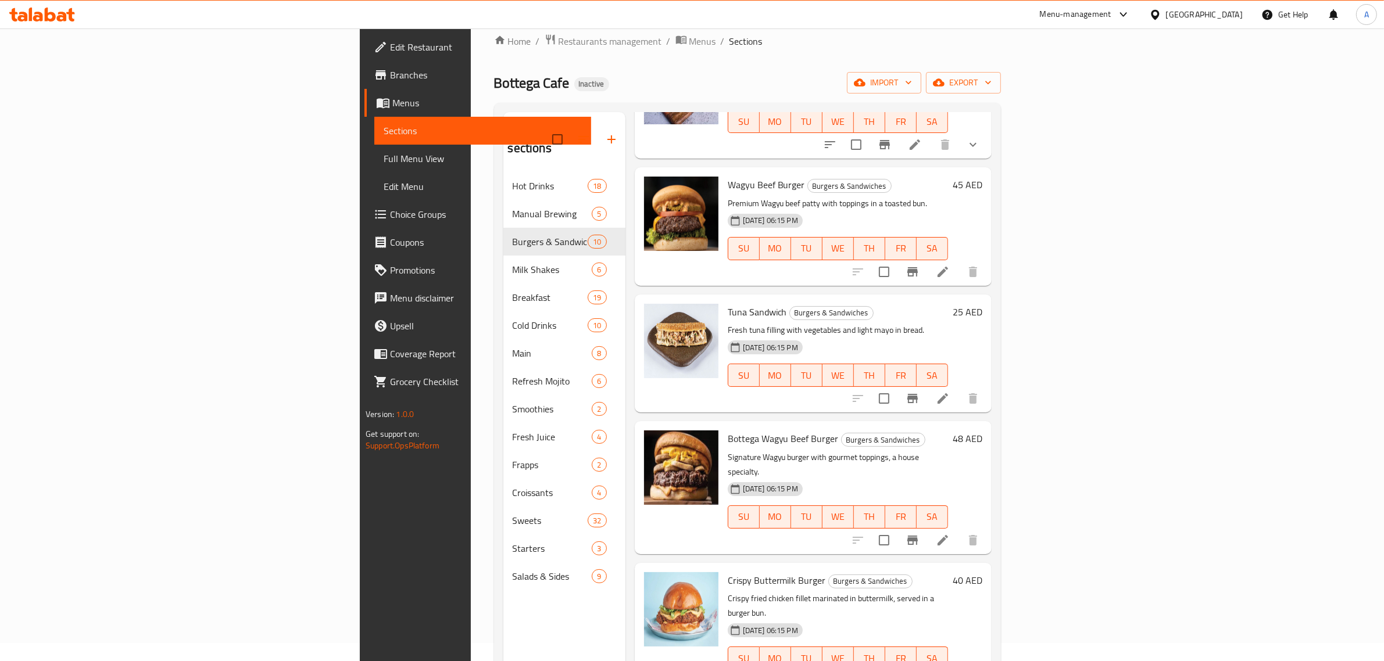
scroll to position [636, 0]
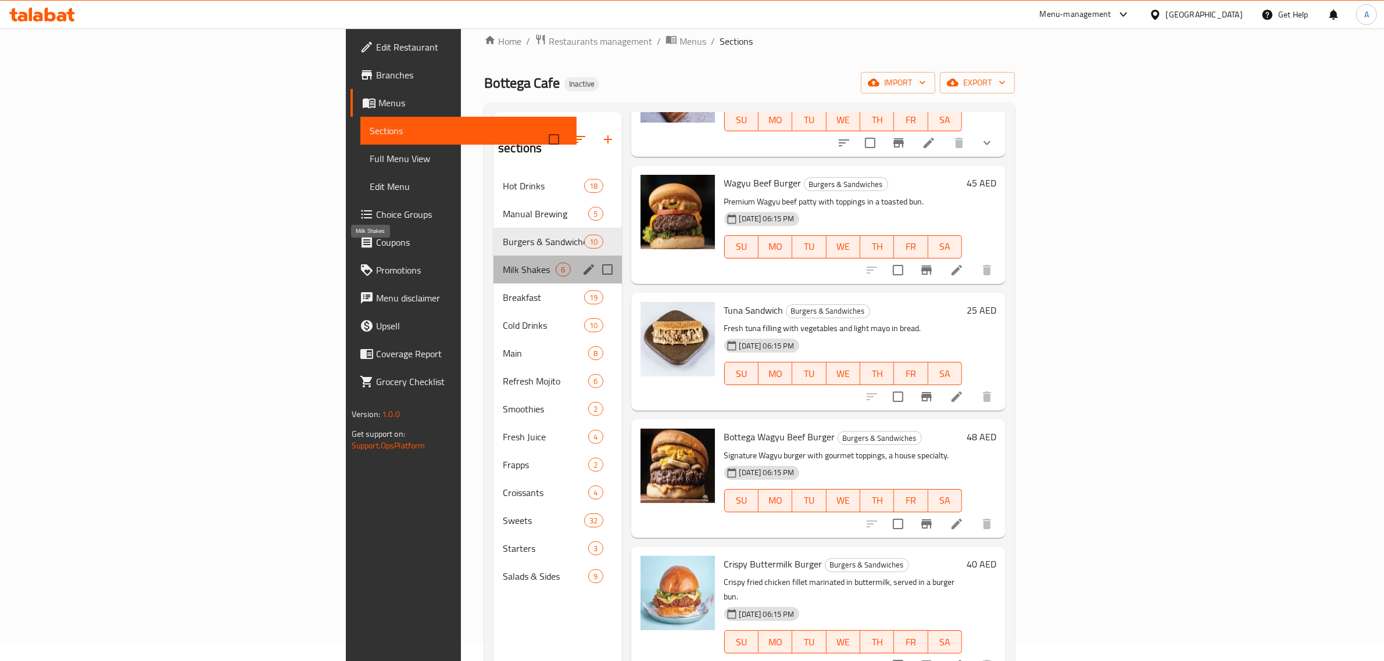
click at [503, 263] on span "Milk Shakes" at bounding box center [529, 270] width 53 height 14
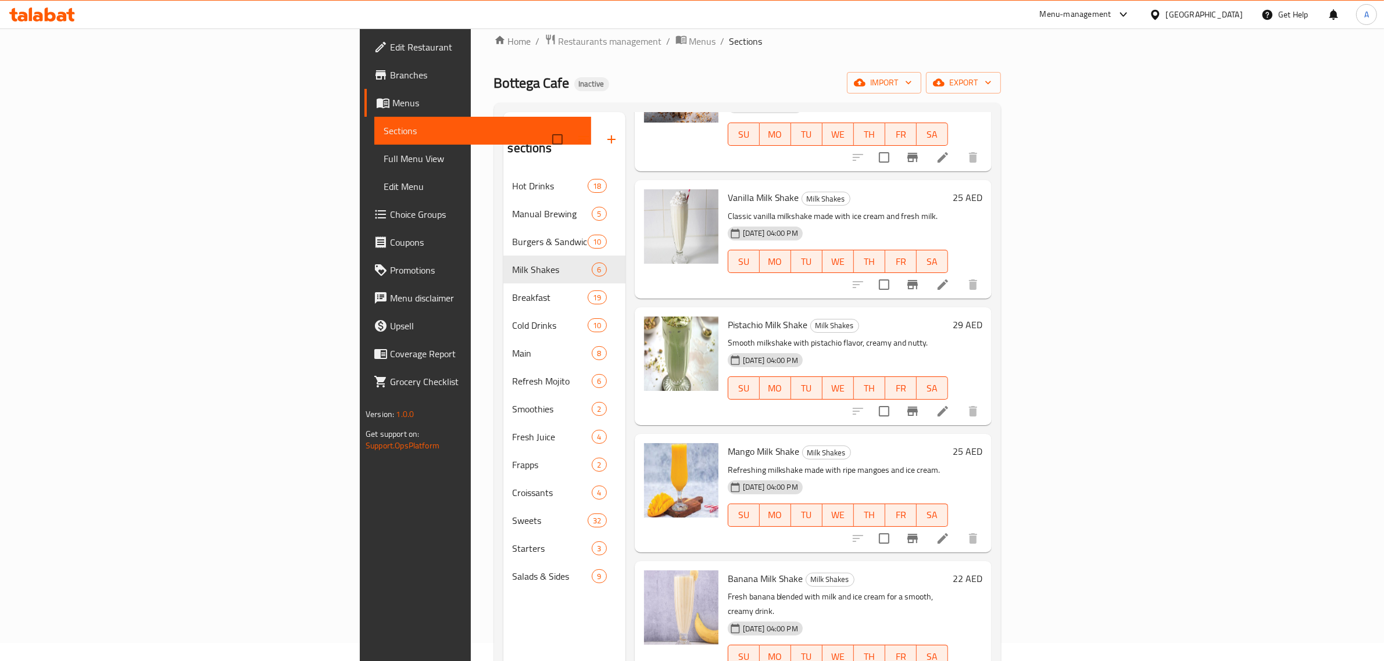
scroll to position [163, 0]
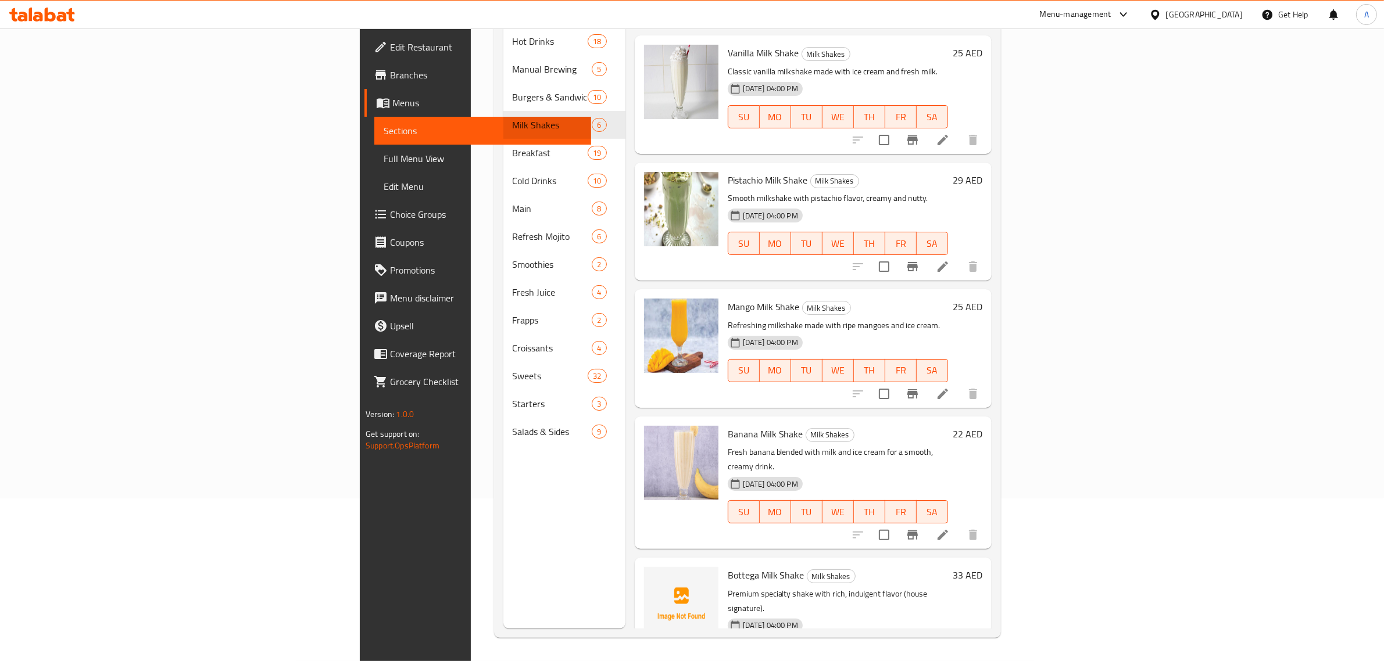
click at [952, 331] on div "03-10-2025 04:00 PM SU MO TU WE TH FR SA" at bounding box center [838, 362] width 230 height 63
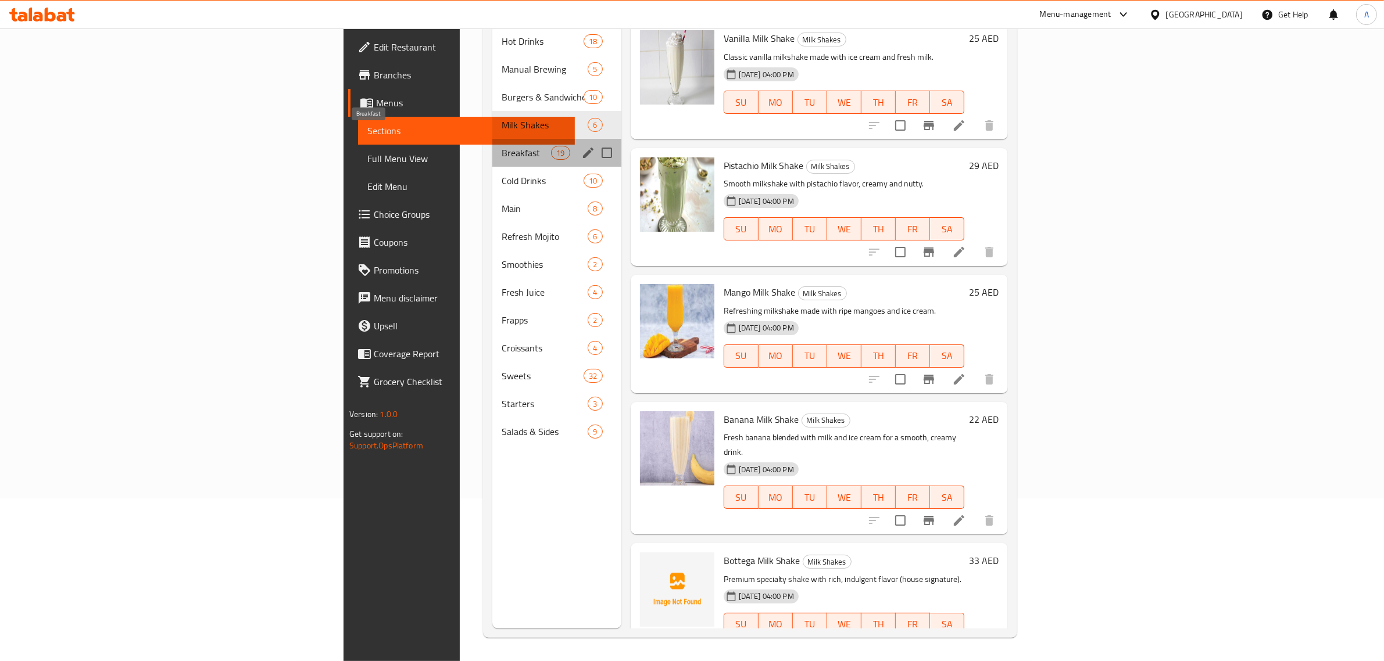
click at [501, 146] on span "Breakfast" at bounding box center [525, 153] width 49 height 14
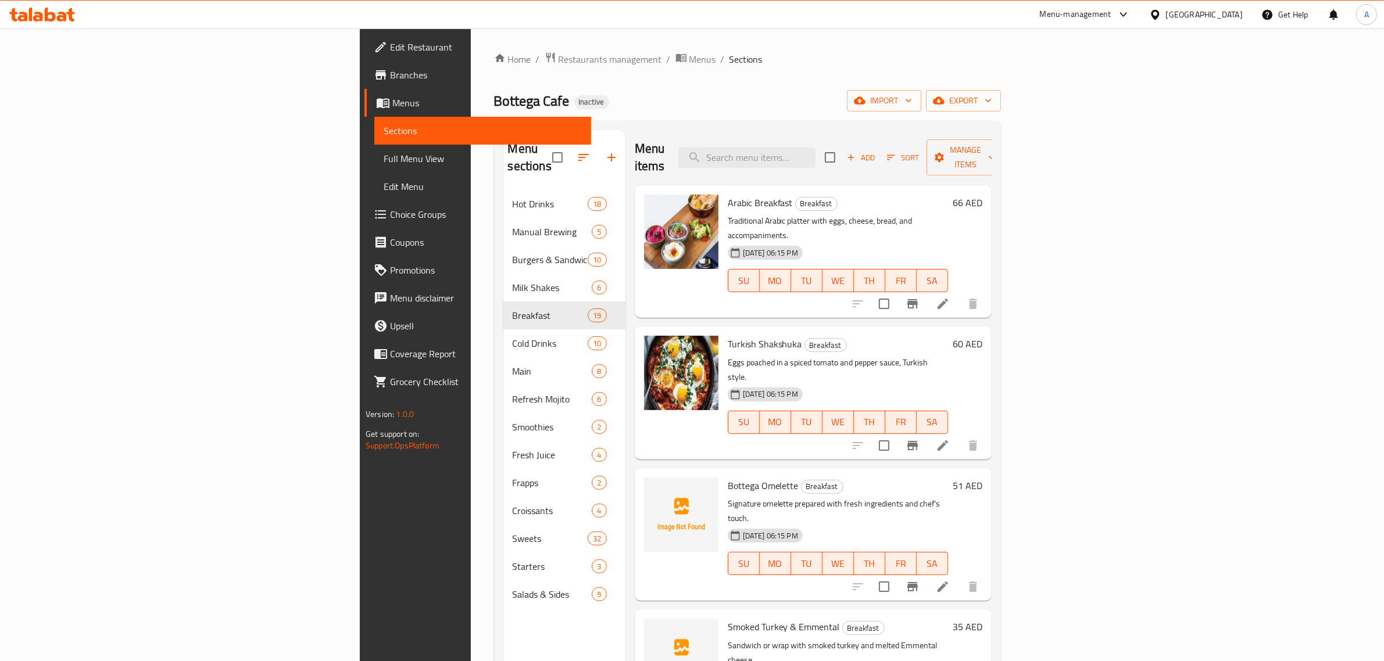
click at [727, 477] on span "Bottega Omelette" at bounding box center [762, 485] width 71 height 17
copy span "Bottega"
click at [815, 158] on input "search" at bounding box center [746, 158] width 137 height 20
paste input "Bottega"
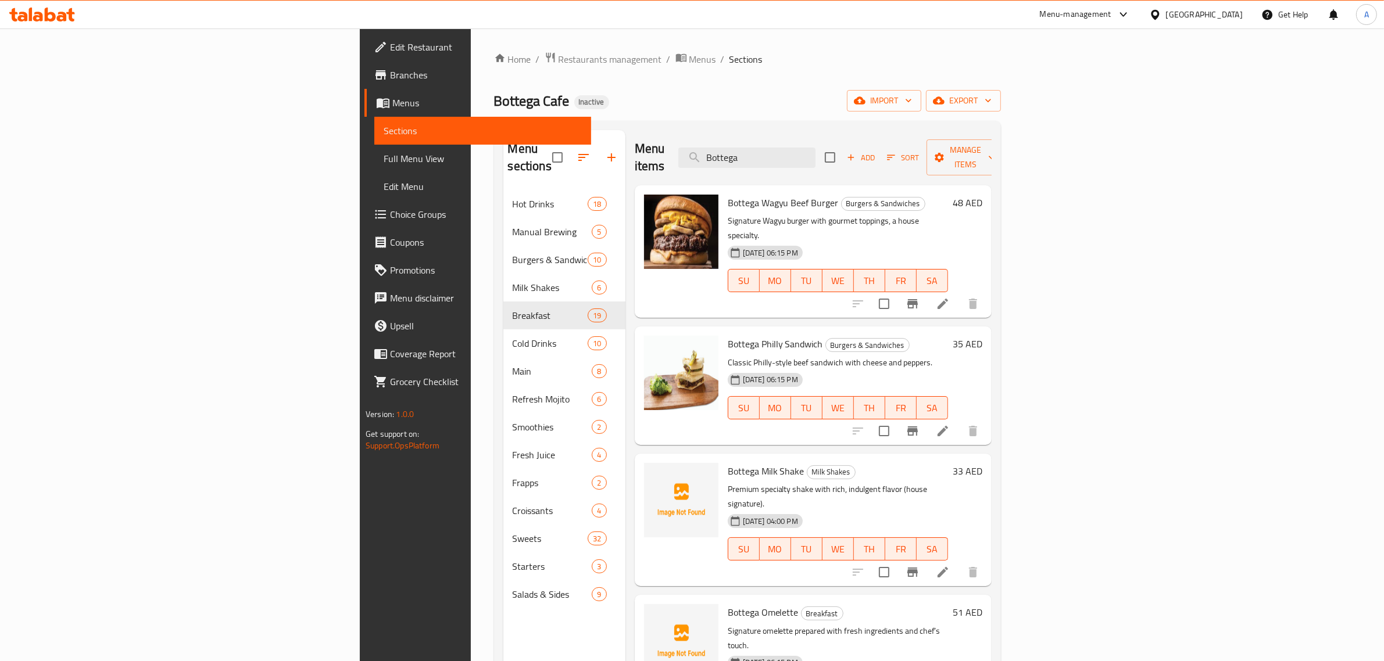
drag, startPoint x: 757, startPoint y: 166, endPoint x: 750, endPoint y: 166, distance: 6.4
click at [750, 166] on div "Menu items Bottega Add Sort Manage items" at bounding box center [813, 157] width 357 height 55
type input "="
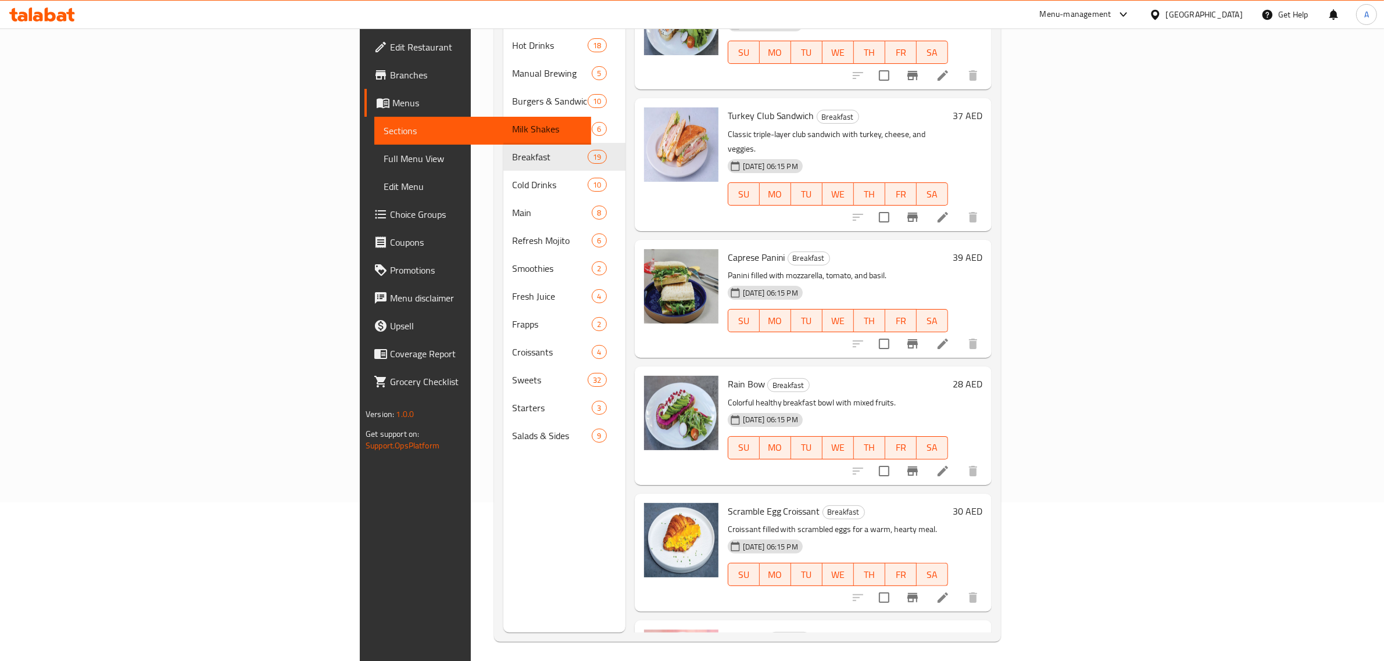
scroll to position [163, 0]
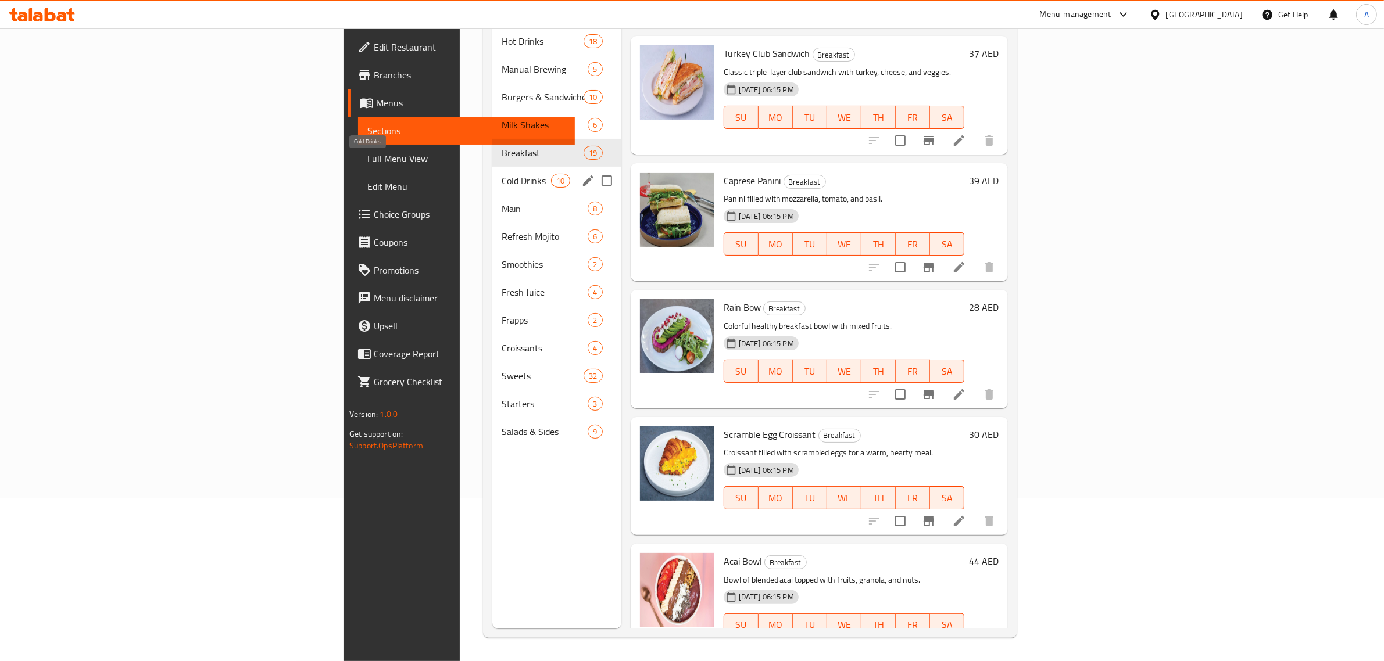
click at [501, 174] on span "Cold Drinks" at bounding box center [525, 181] width 49 height 14
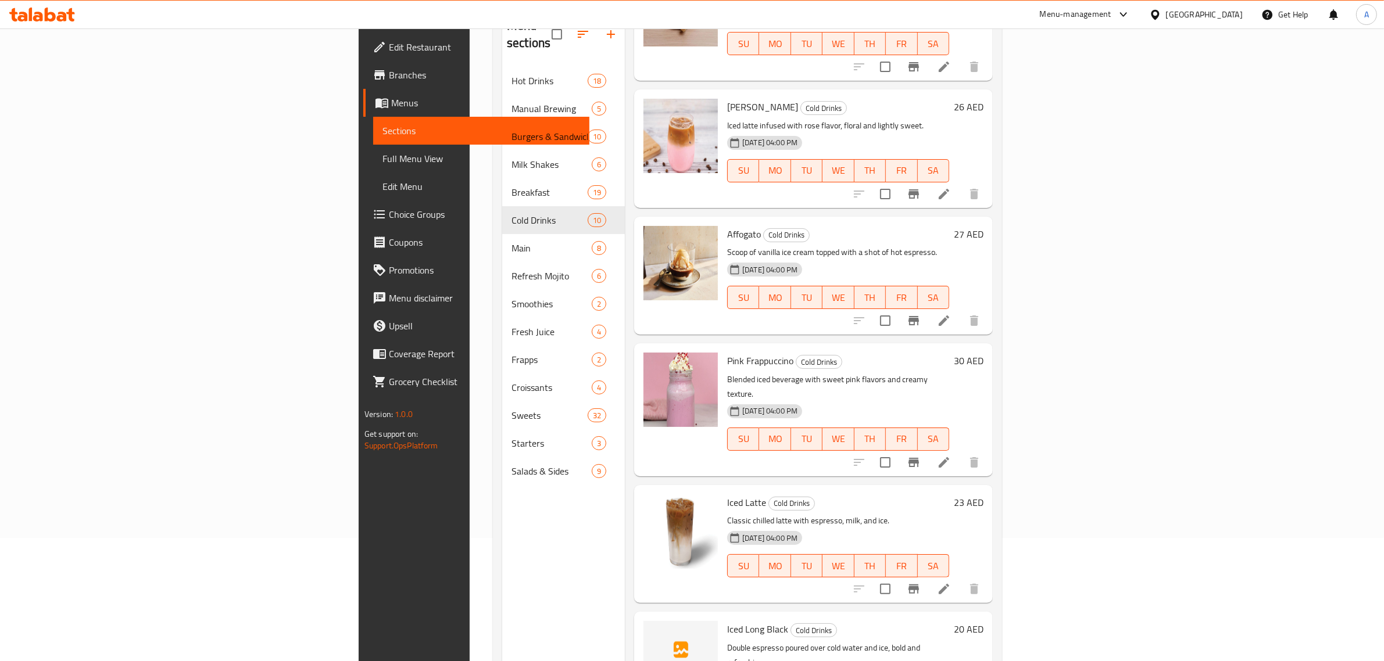
scroll to position [163, 0]
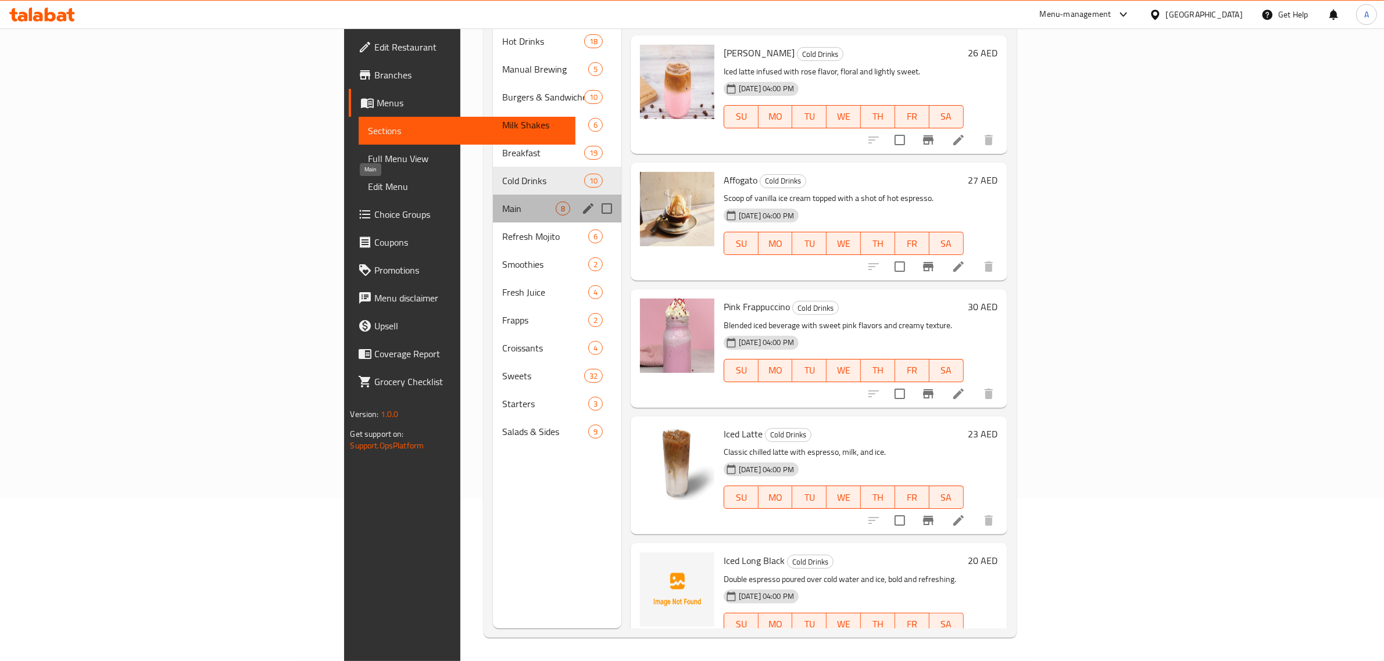
click at [502, 202] on span "Main" at bounding box center [528, 209] width 53 height 14
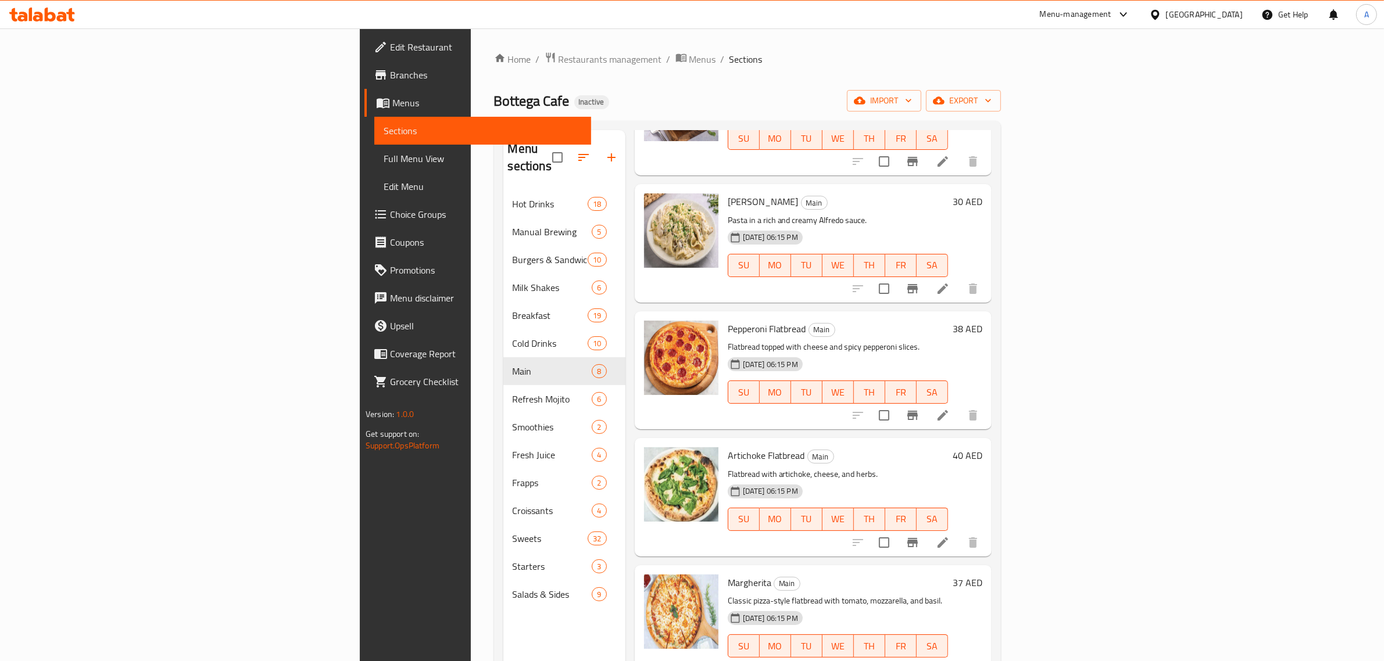
scroll to position [163, 0]
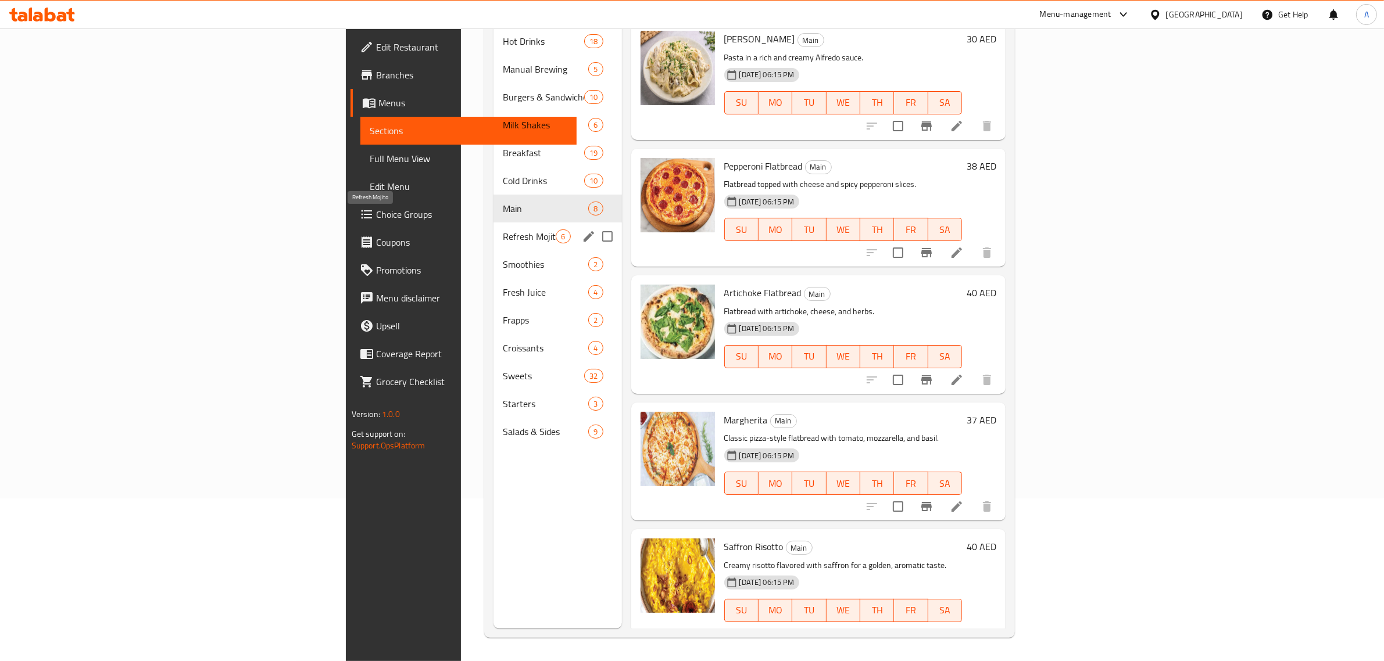
click at [503, 230] on span "Refresh Mojito" at bounding box center [529, 237] width 53 height 14
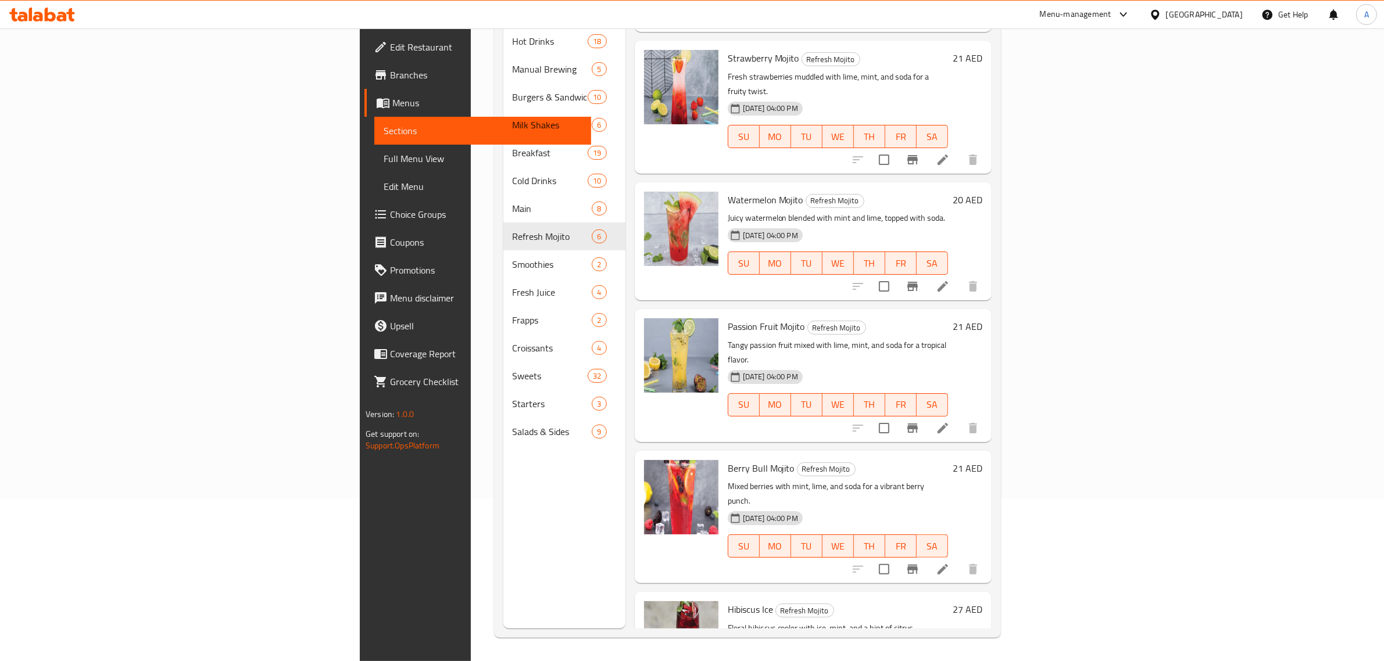
scroll to position [128, 0]
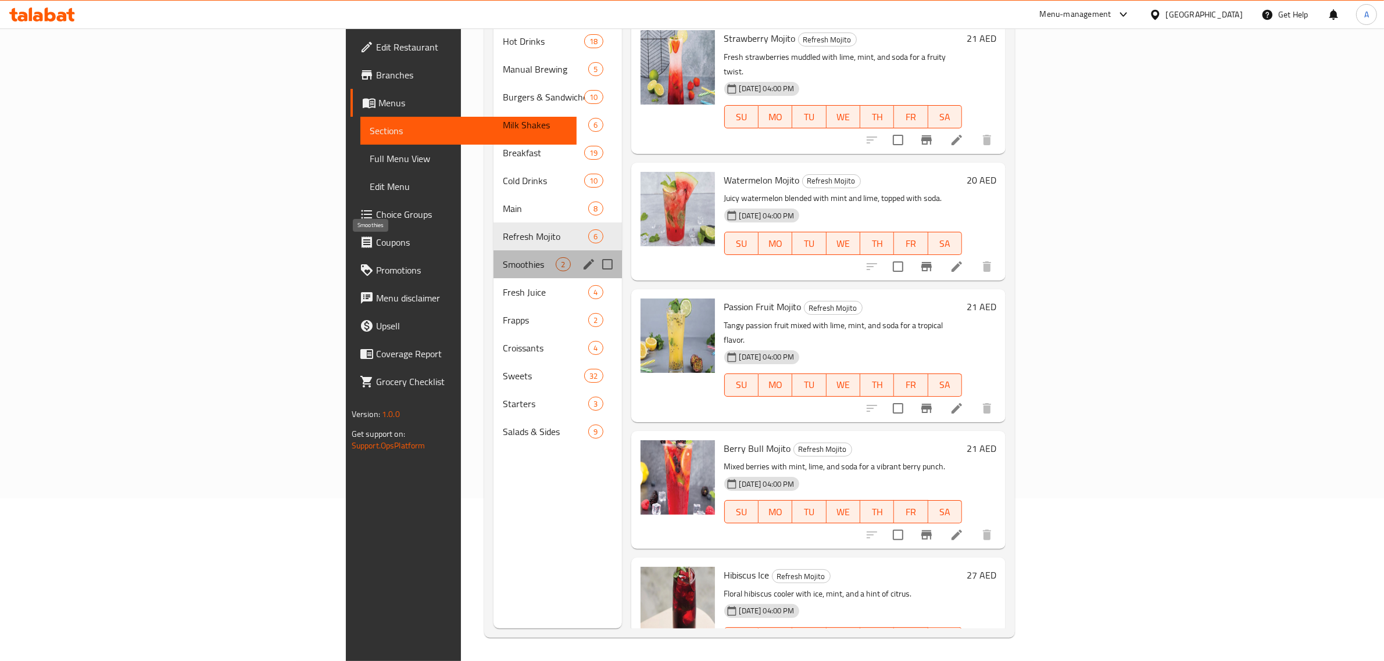
click at [503, 257] on span "Smoothies" at bounding box center [529, 264] width 53 height 14
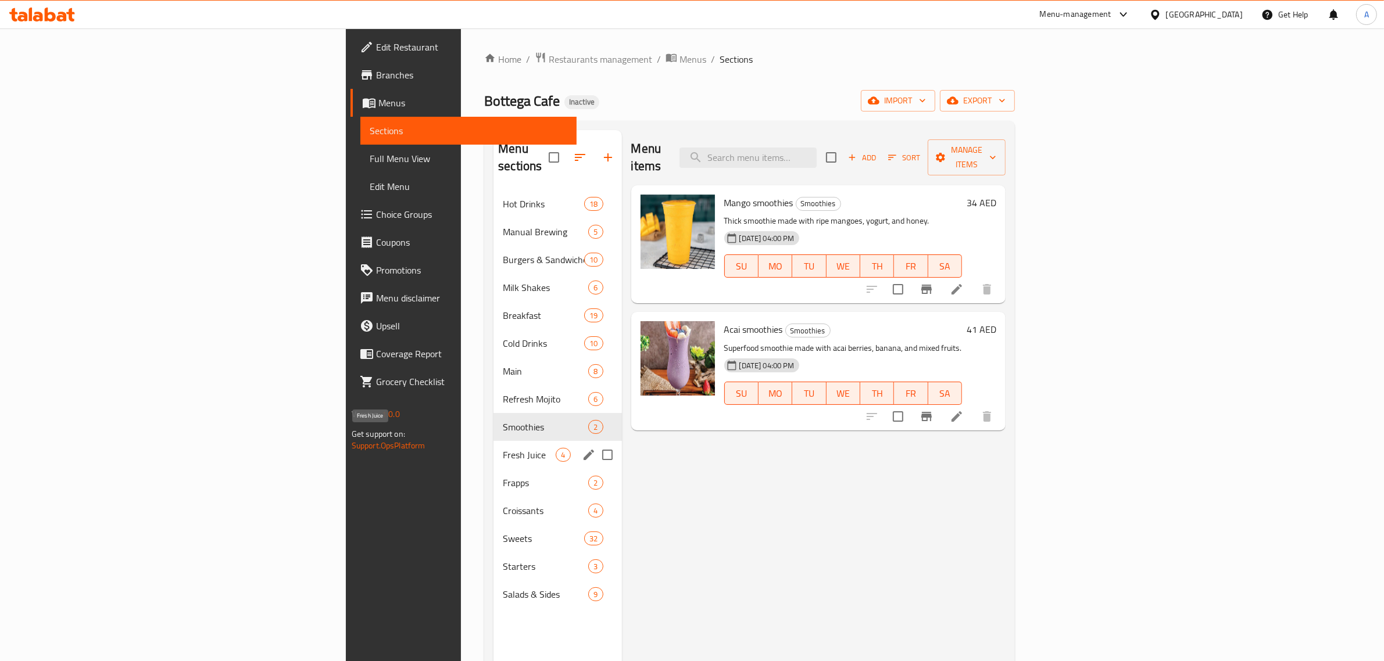
click at [503, 448] on span "Fresh Juice" at bounding box center [529, 455] width 53 height 14
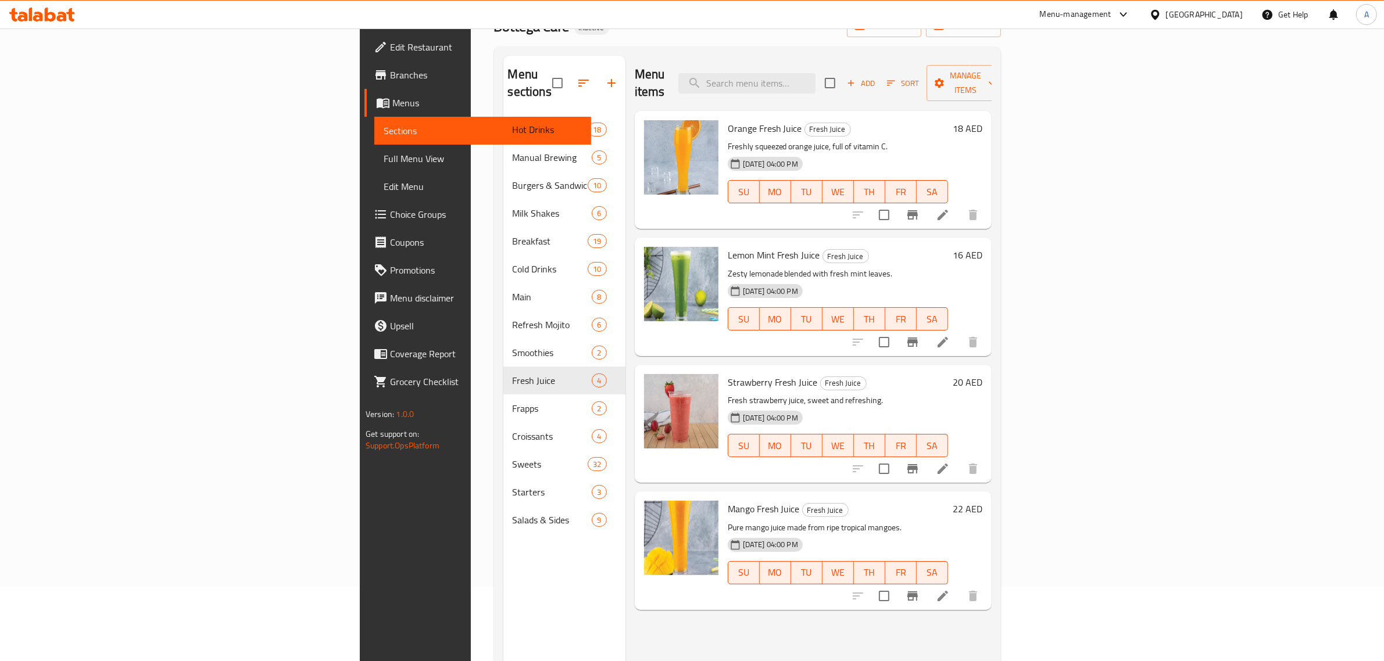
scroll to position [163, 0]
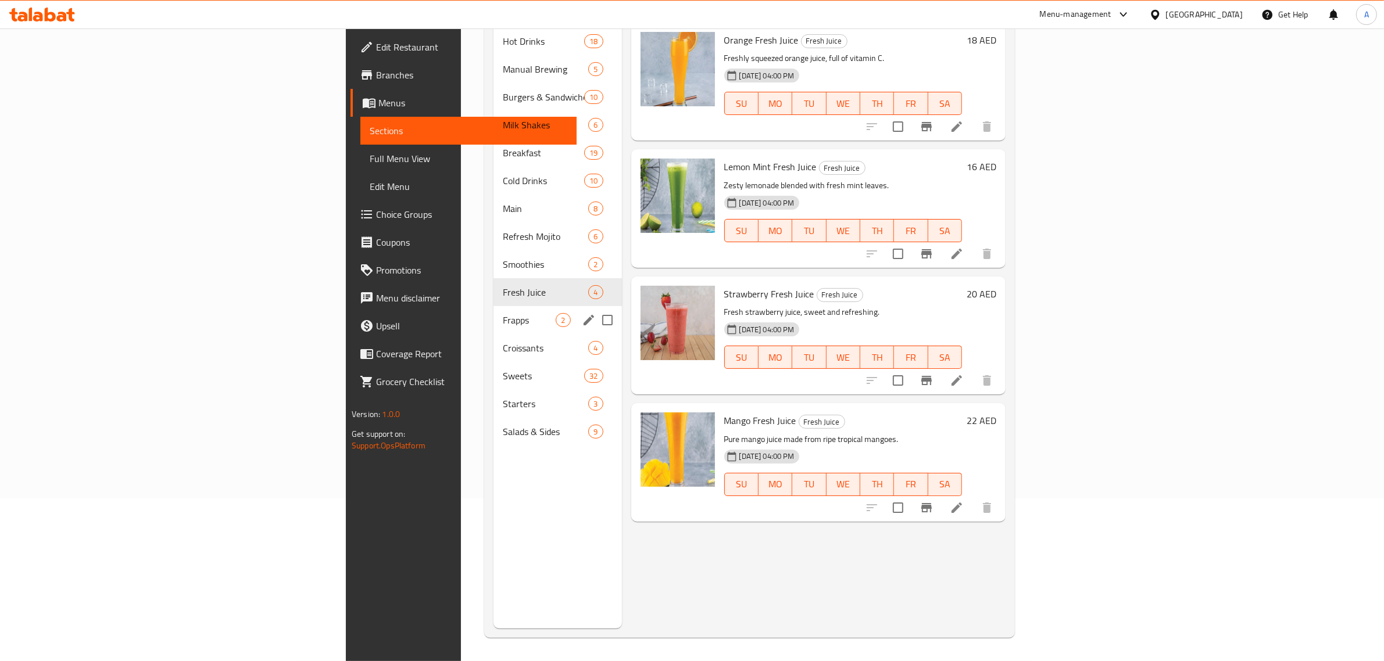
click at [503, 313] on span "Frapps" at bounding box center [529, 320] width 53 height 14
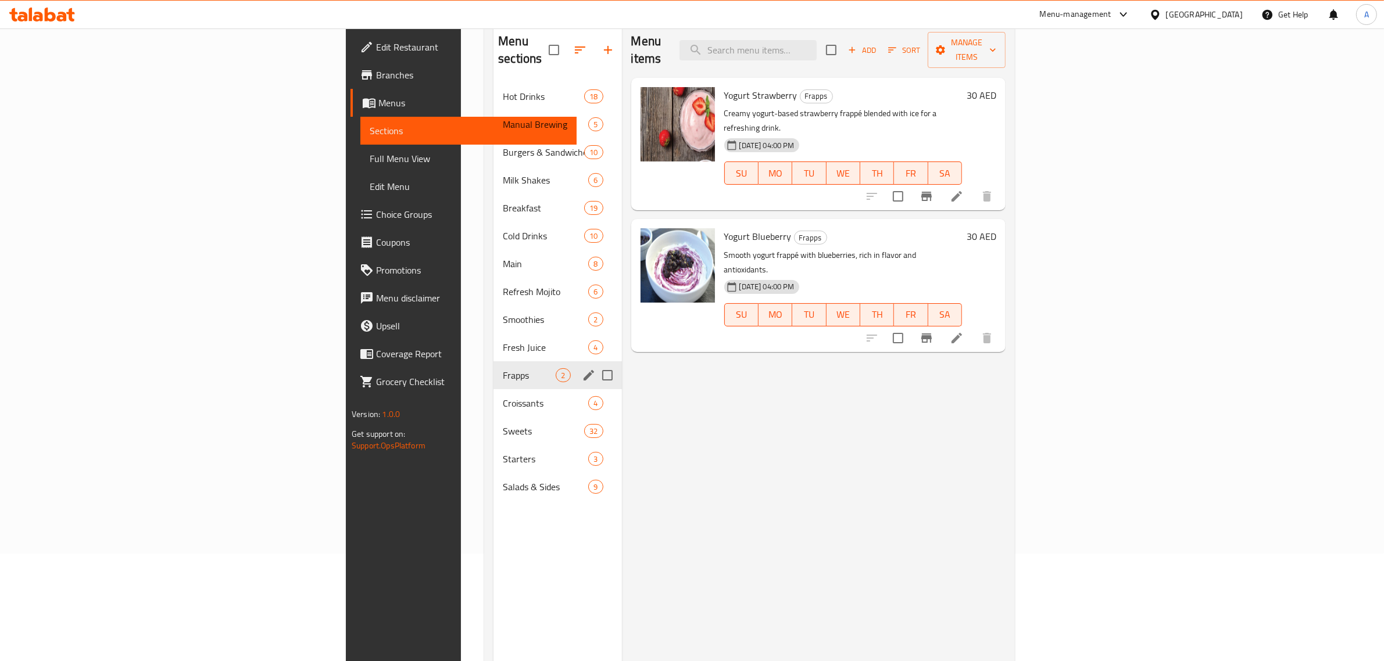
scroll to position [91, 0]
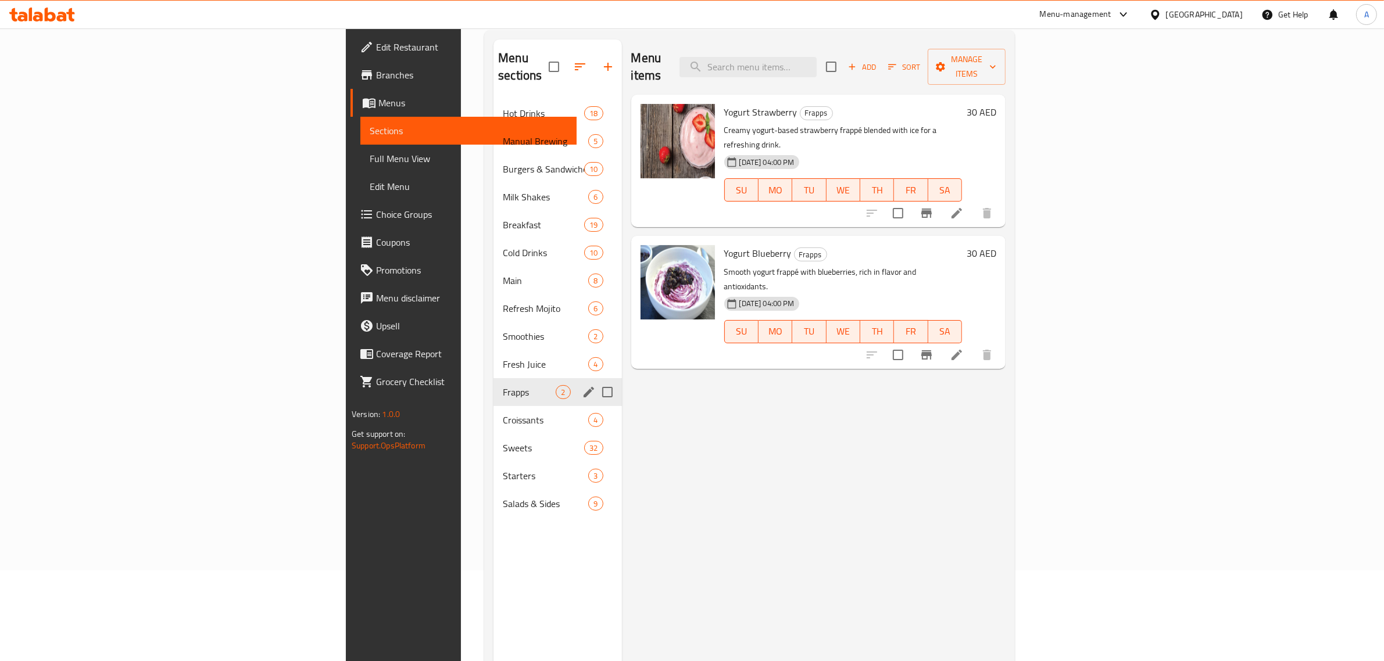
click at [493, 406] on div "Croissants 4" at bounding box center [557, 420] width 128 height 28
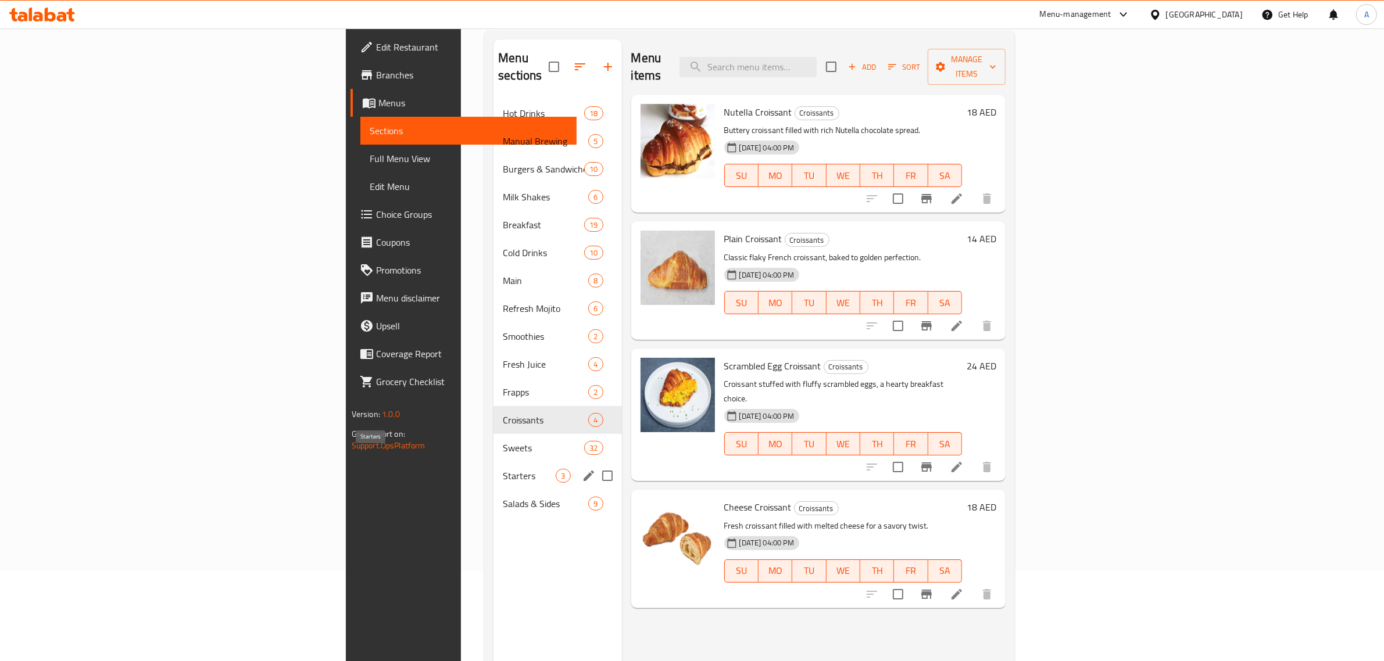
click at [503, 469] on span "Starters" at bounding box center [529, 476] width 53 height 14
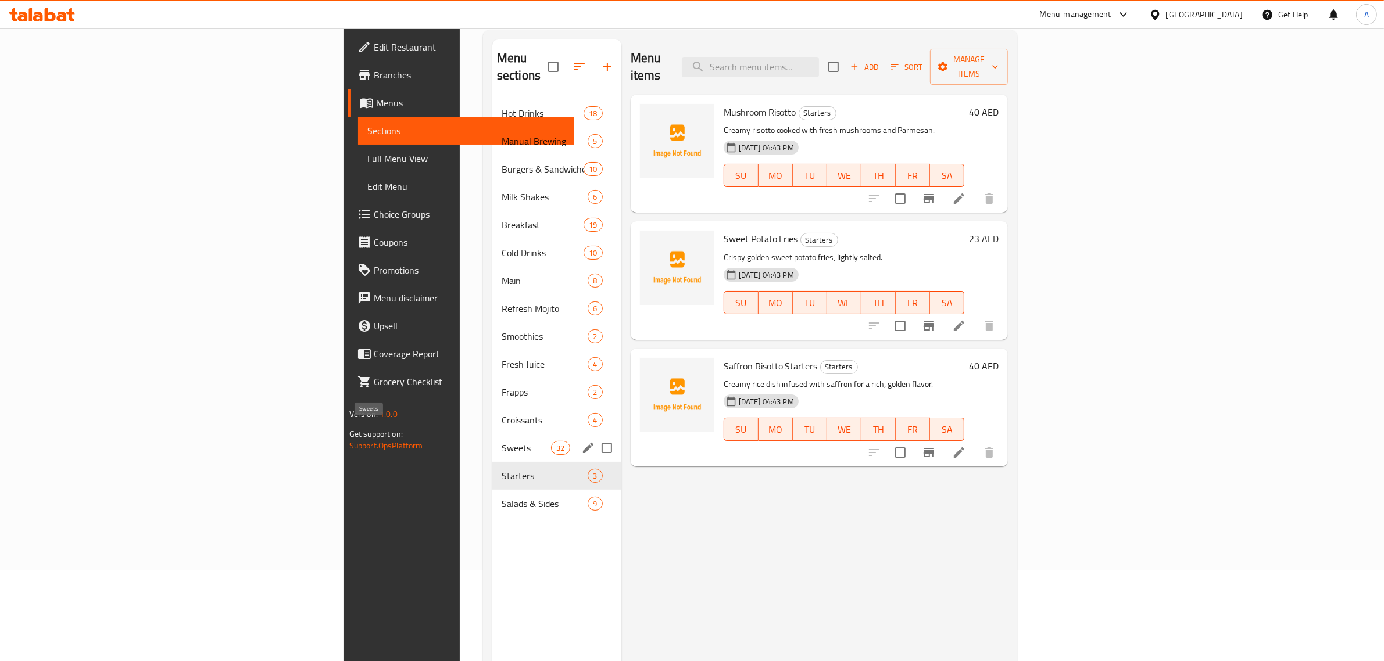
click at [501, 441] on span "Sweets" at bounding box center [525, 448] width 49 height 14
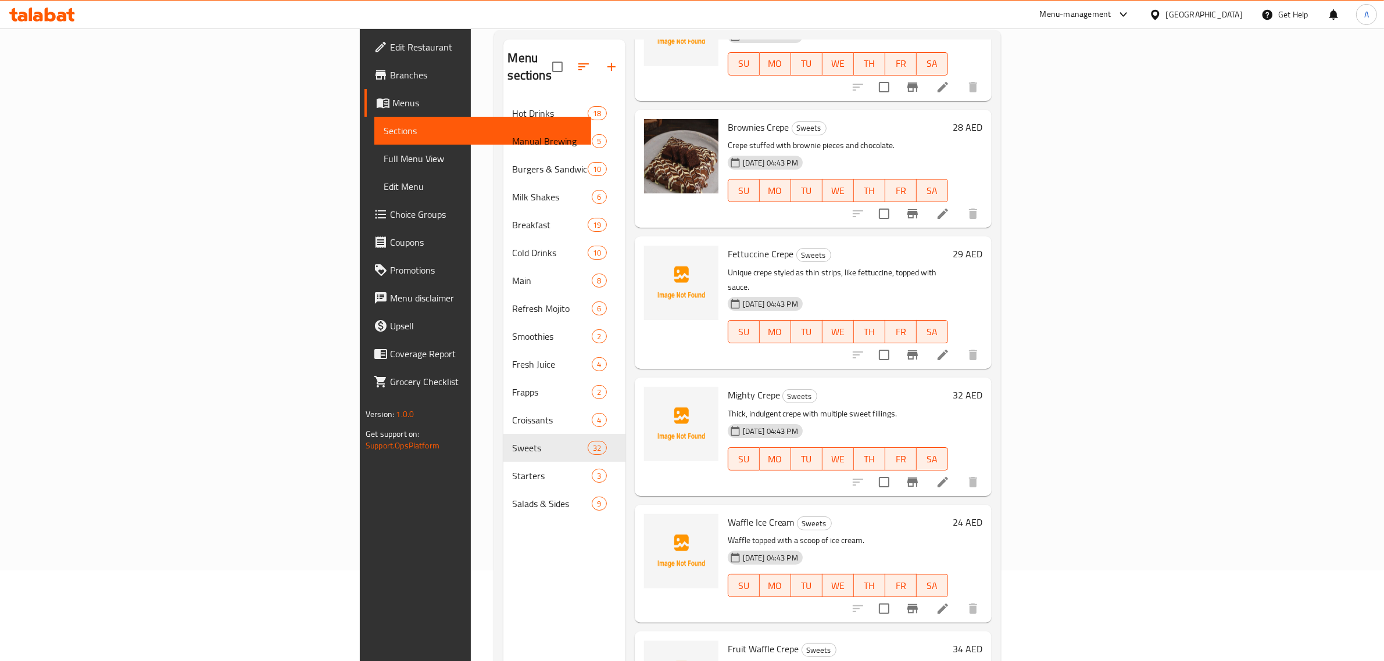
scroll to position [163, 0]
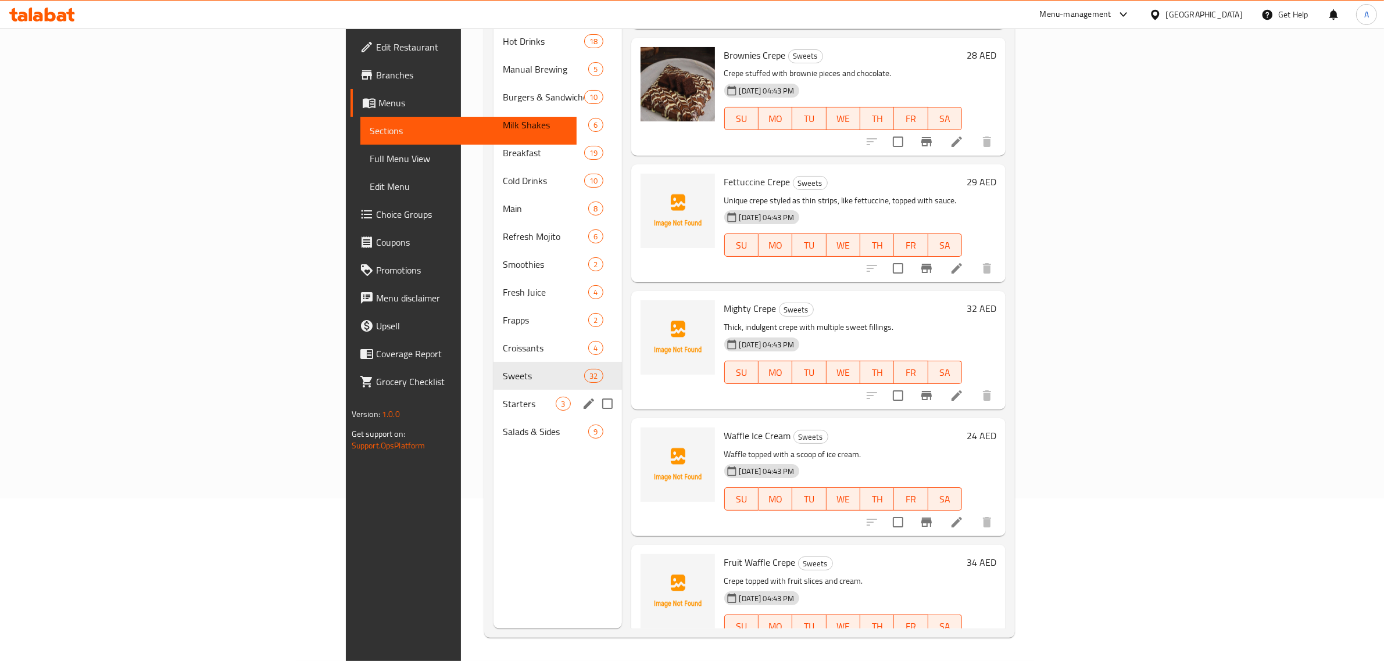
click at [493, 393] on div "Starters 3" at bounding box center [557, 404] width 128 height 28
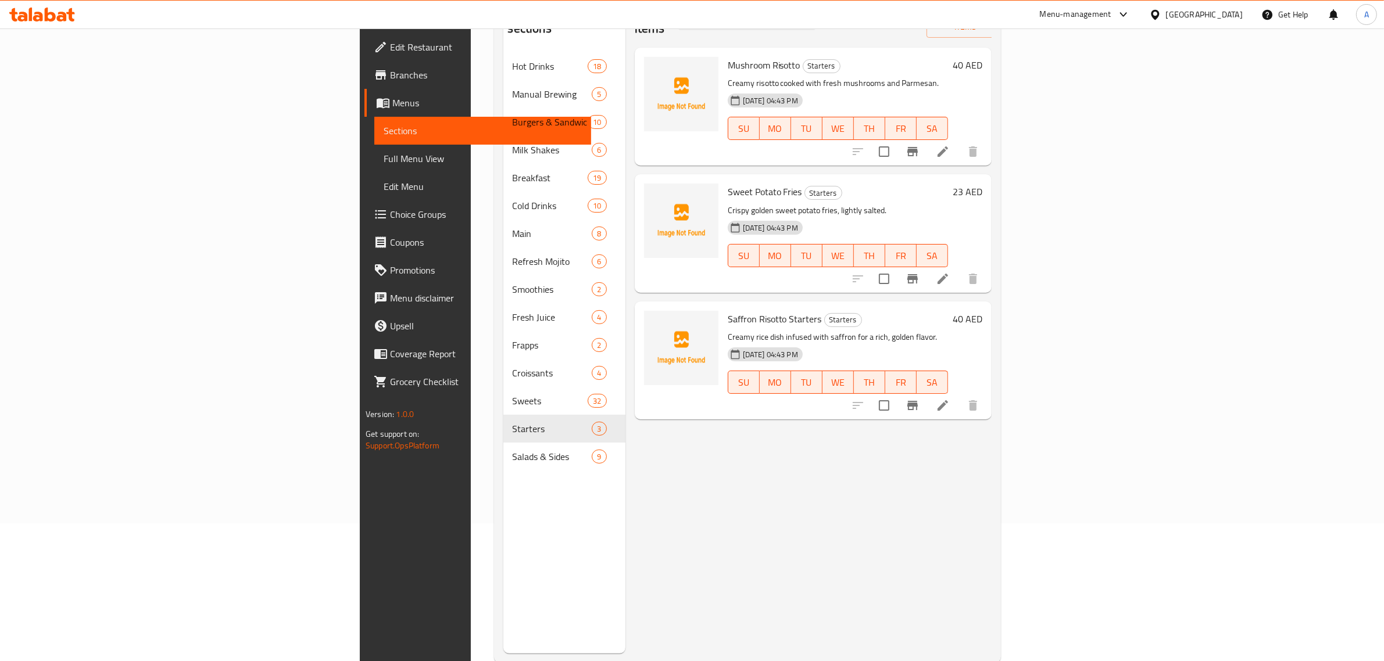
scroll to position [163, 0]
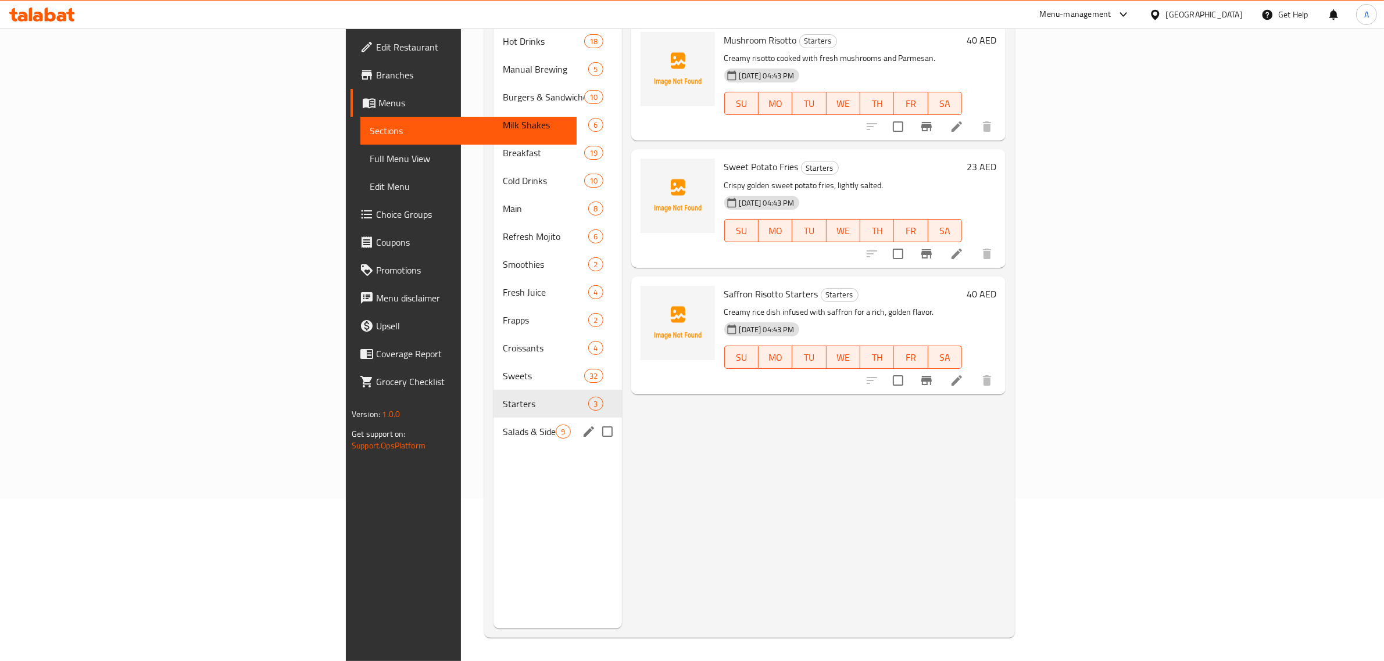
click at [493, 423] on div "Salads & Sides 9" at bounding box center [557, 432] width 128 height 28
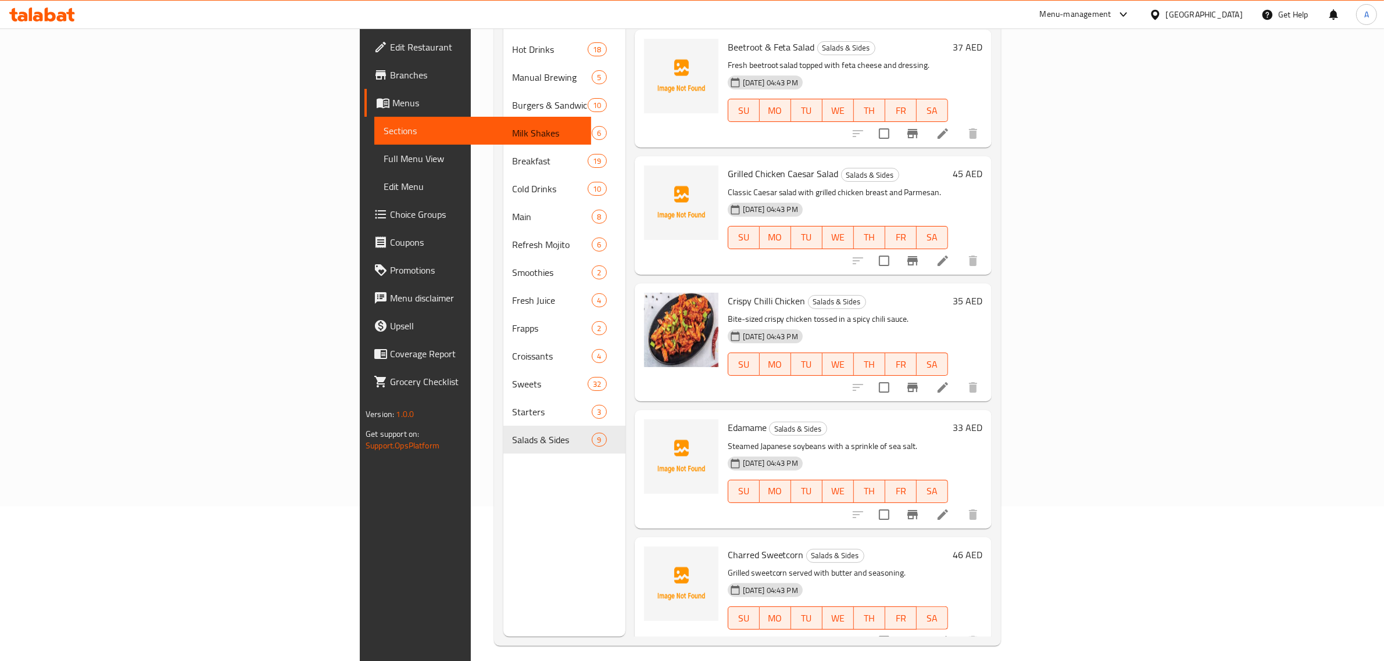
scroll to position [163, 0]
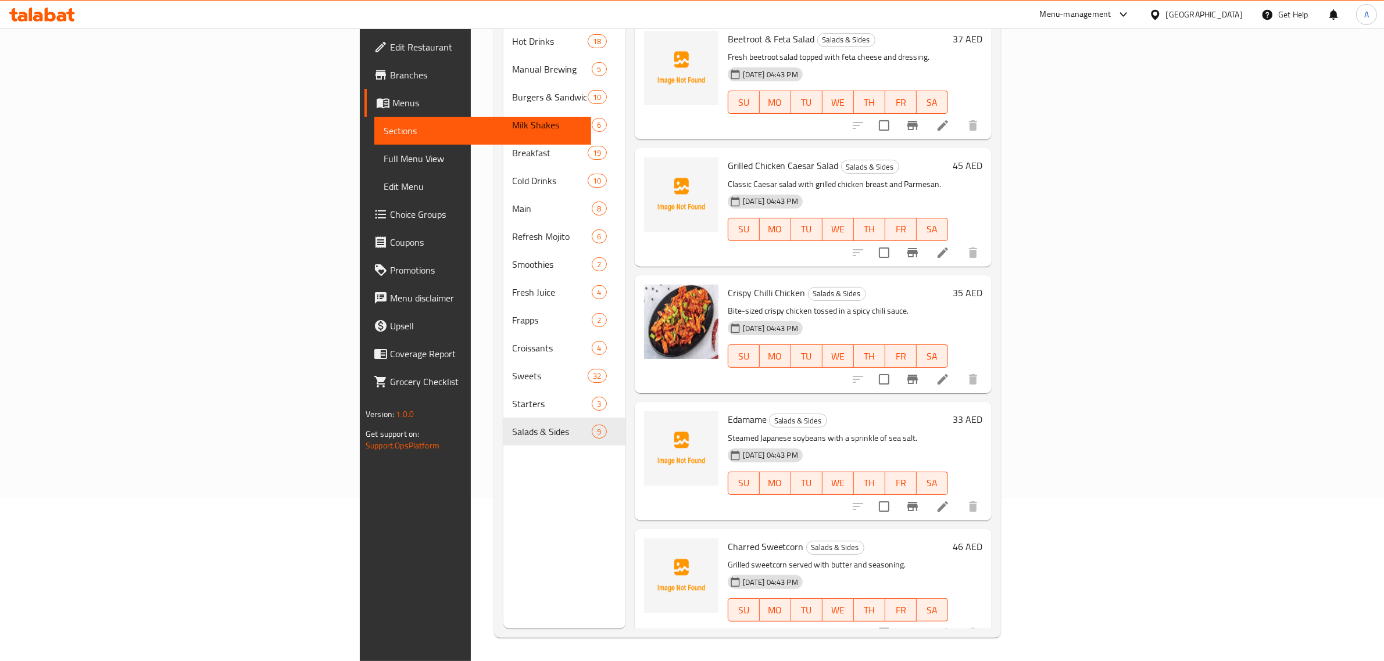
click at [795, 249] on div "Menu items Add Sort Manage items Loaded Fries Salads & Sides French fries toppe…" at bounding box center [808, 297] width 366 height 661
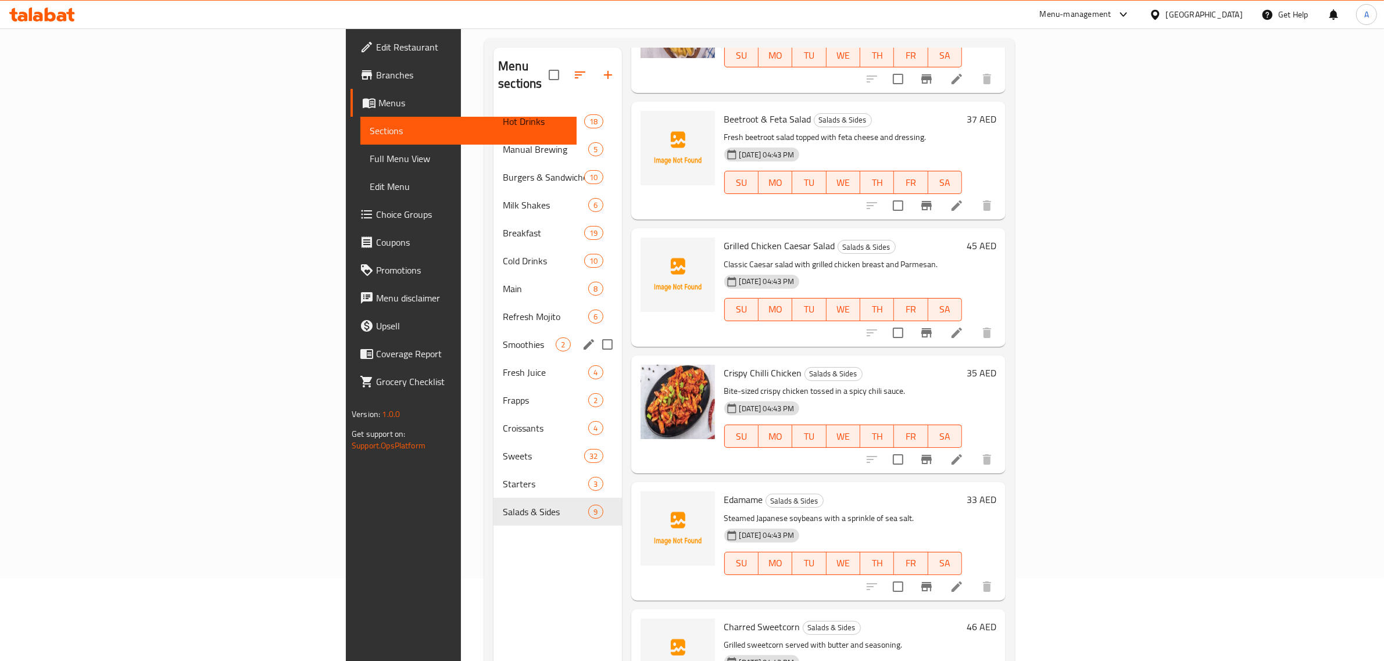
scroll to position [0, 0]
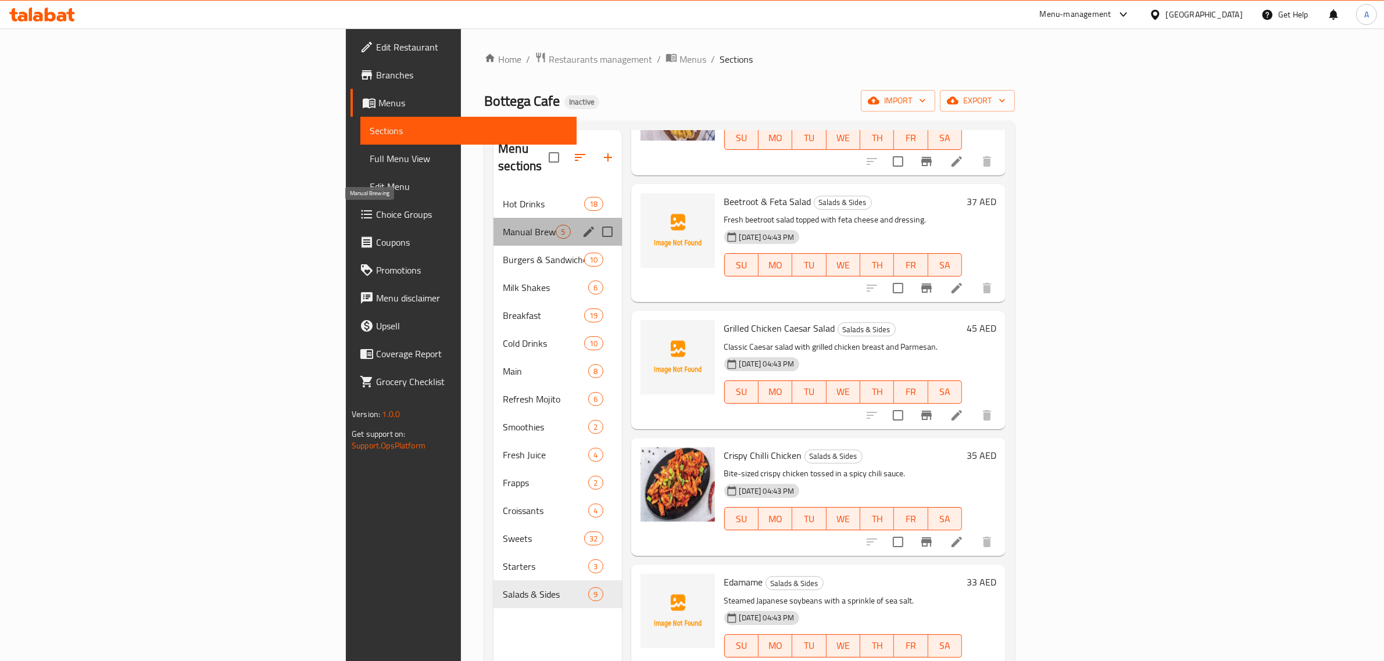
click at [503, 225] on span "Manual Brewing" at bounding box center [529, 232] width 53 height 14
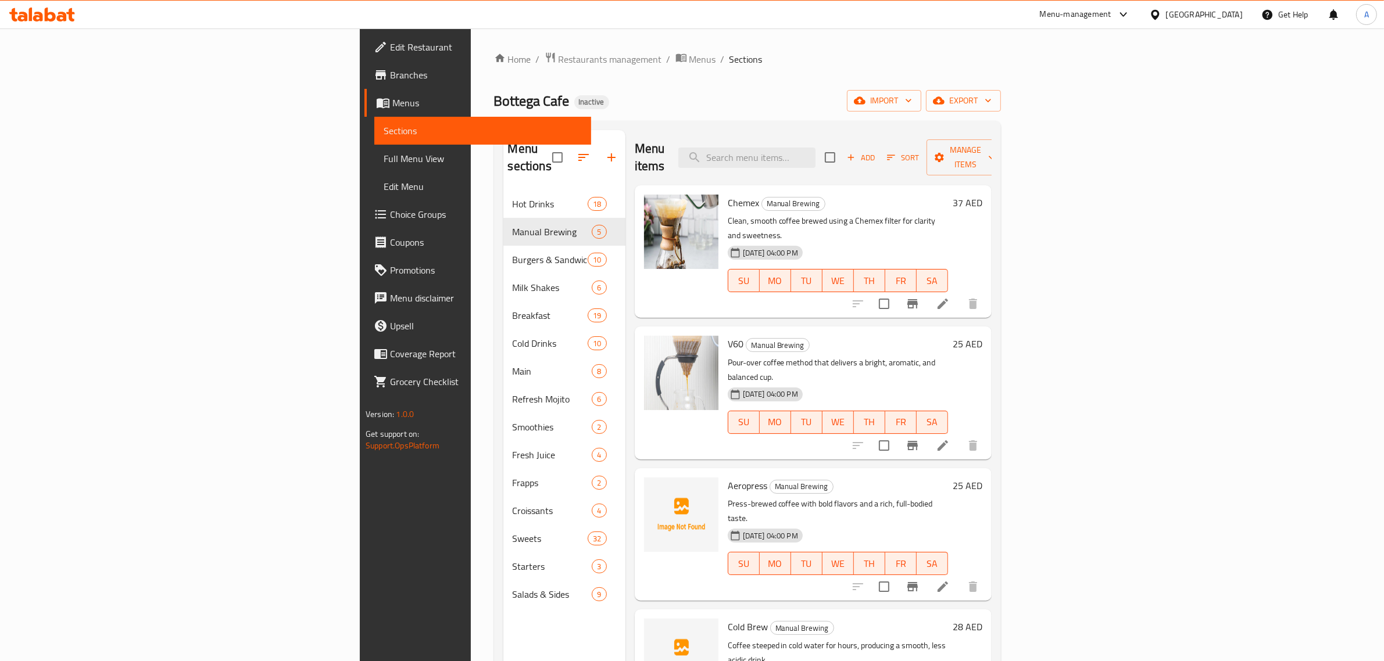
drag, startPoint x: 1332, startPoint y: 78, endPoint x: 1332, endPoint y: 85, distance: 7.0
click at [1001, 80] on div "Home / Restaurants management / Menus / Sections Bottega Cafe Inactive import e…" at bounding box center [747, 426] width 507 height 749
click at [991, 95] on span "export" at bounding box center [963, 101] width 56 height 15
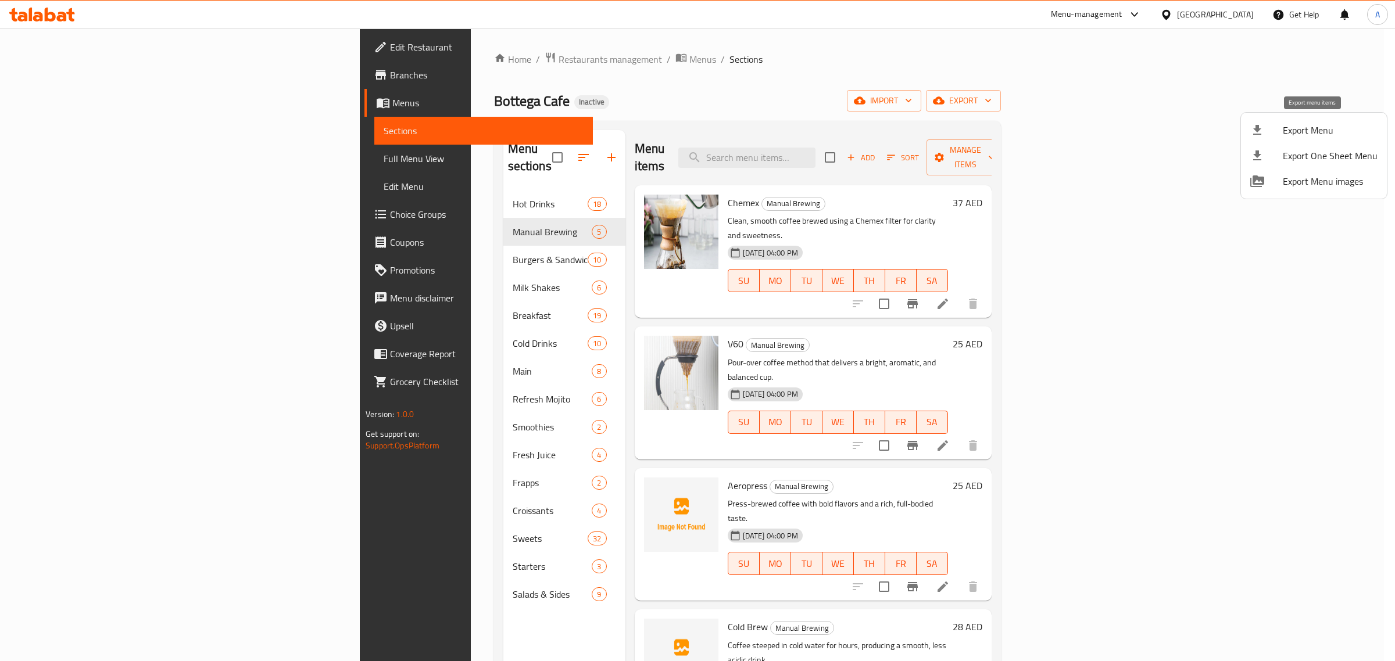
click at [1314, 134] on span "Export Menu" at bounding box center [1329, 130] width 95 height 14
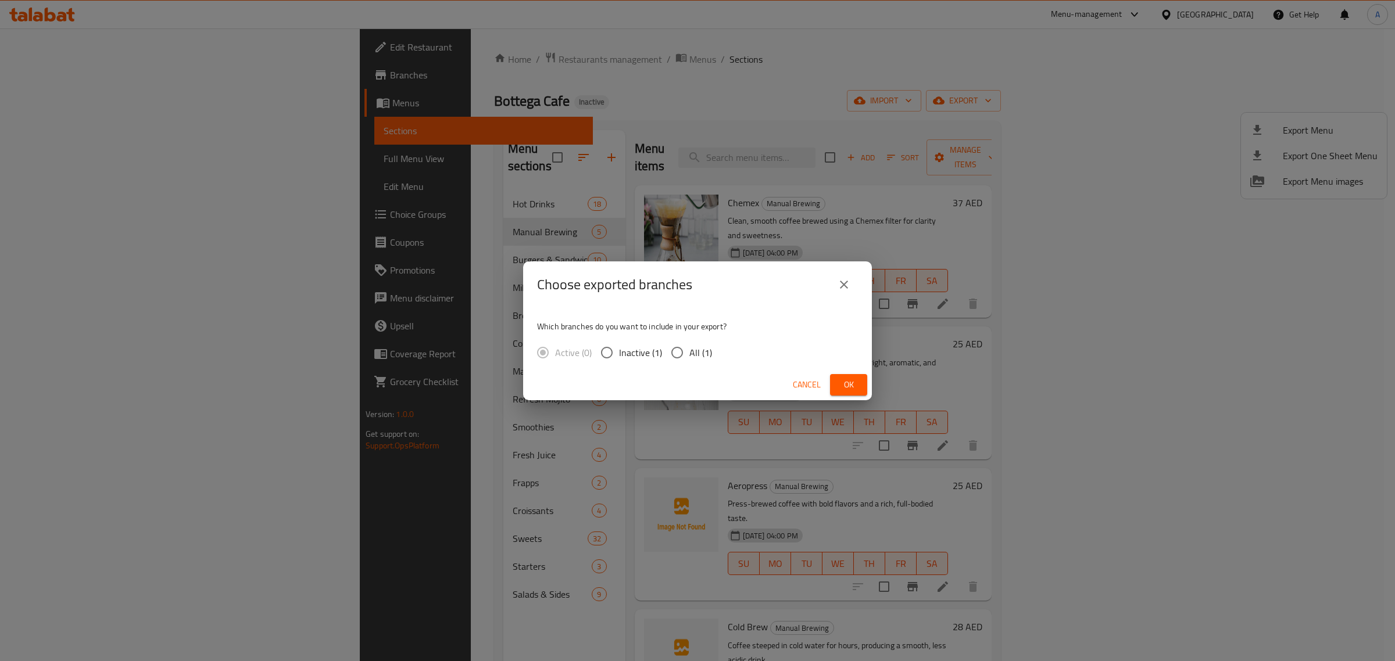
click at [702, 355] on span "All (1)" at bounding box center [700, 353] width 23 height 14
click at [689, 355] on input "All (1)" at bounding box center [677, 353] width 24 height 24
radio input "true"
click at [840, 381] on span "Ok" at bounding box center [848, 385] width 19 height 15
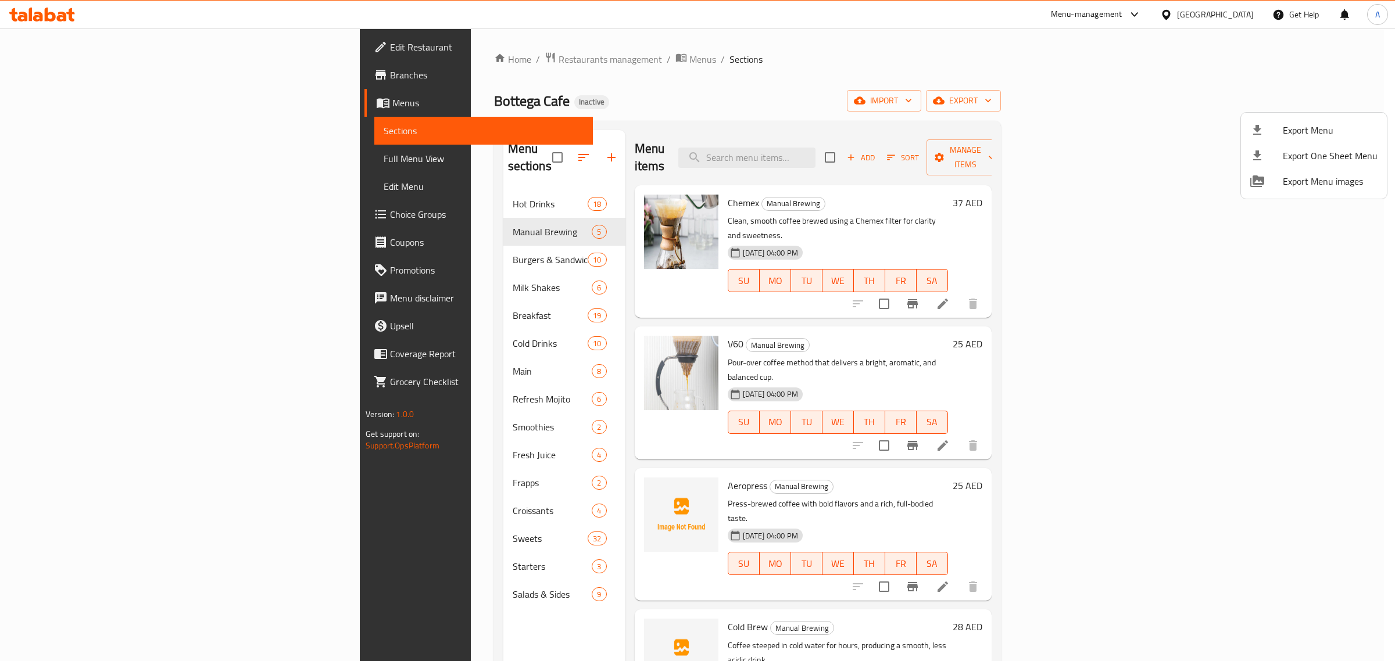
click at [346, 231] on div at bounding box center [697, 330] width 1395 height 661
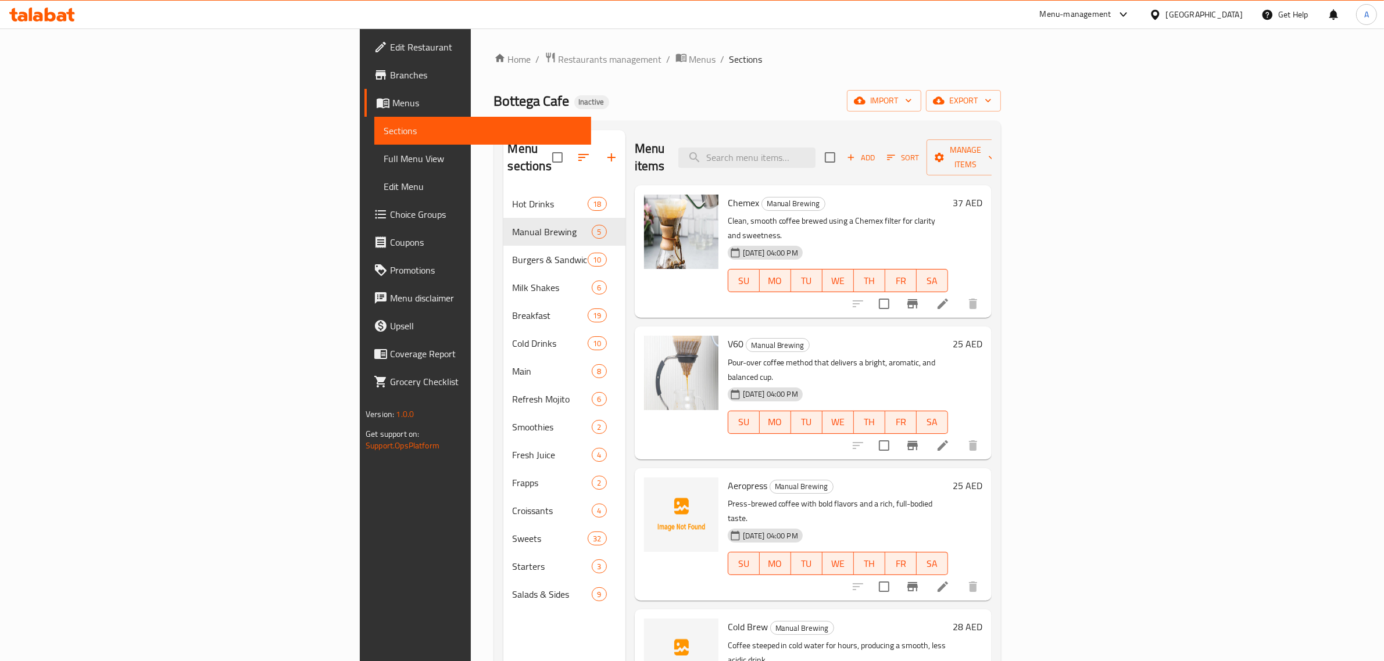
click at [512, 253] on span "Burgers & Sandwiches" at bounding box center [550, 260] width 76 height 14
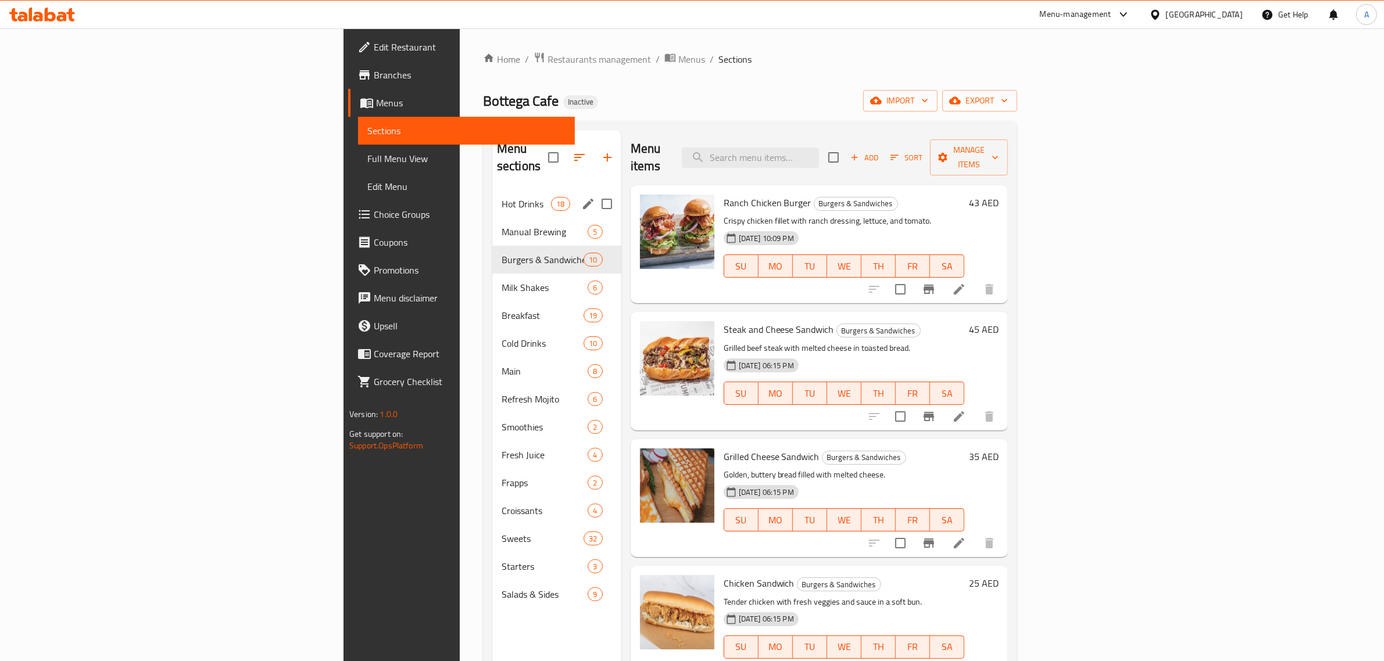
click at [492, 190] on div "Hot Drinks 18" at bounding box center [556, 204] width 129 height 28
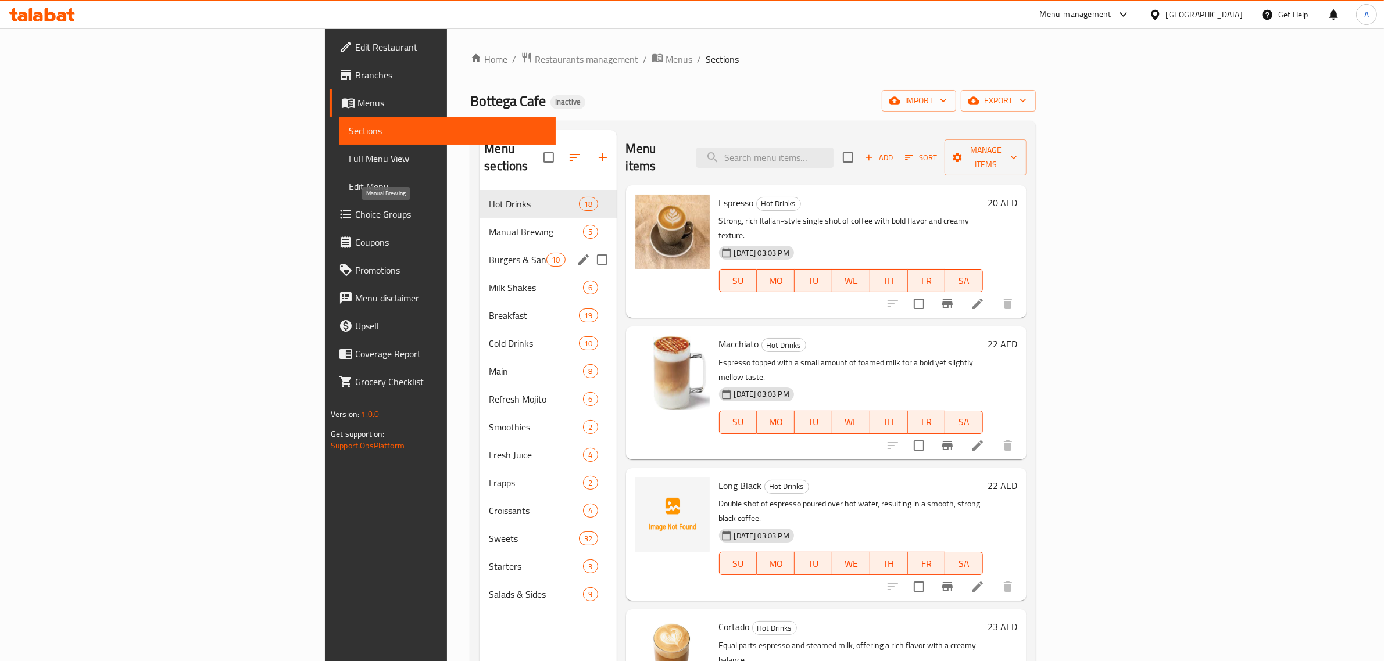
click at [479, 253] on div "Burgers & Sandwiches 10" at bounding box center [547, 260] width 137 height 28
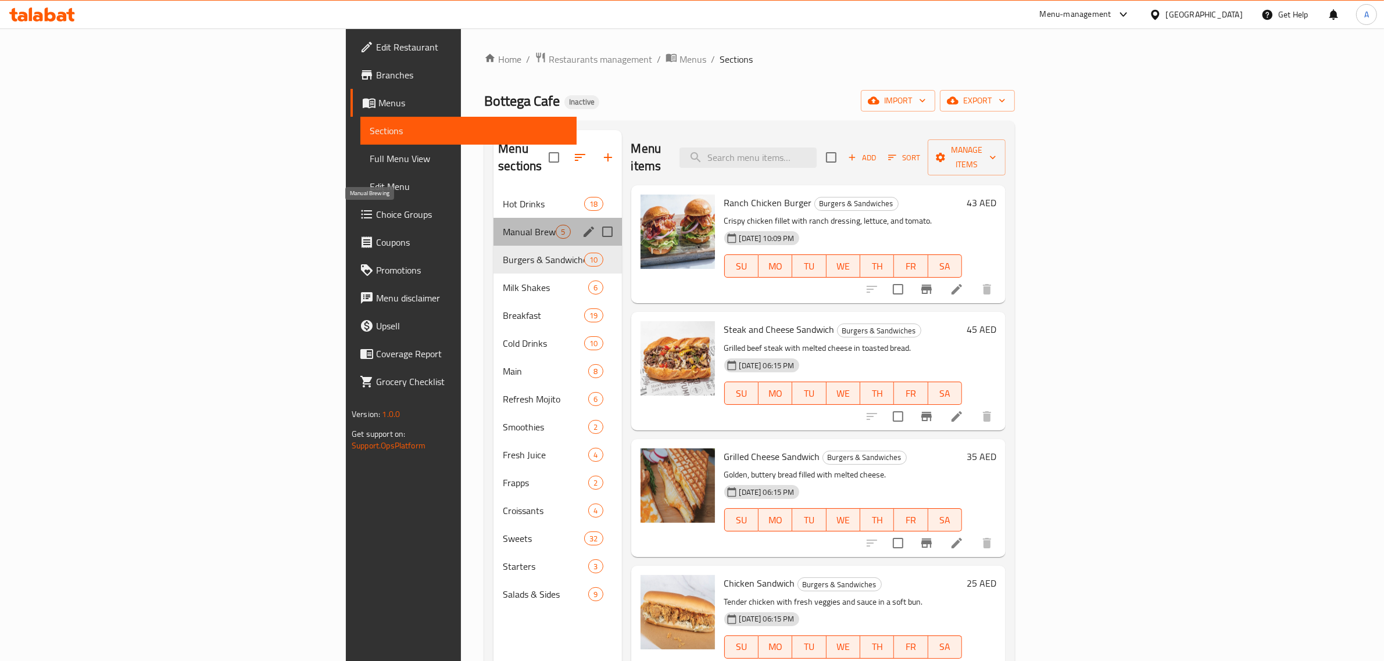
click at [503, 225] on span "Manual Brewing" at bounding box center [529, 232] width 53 height 14
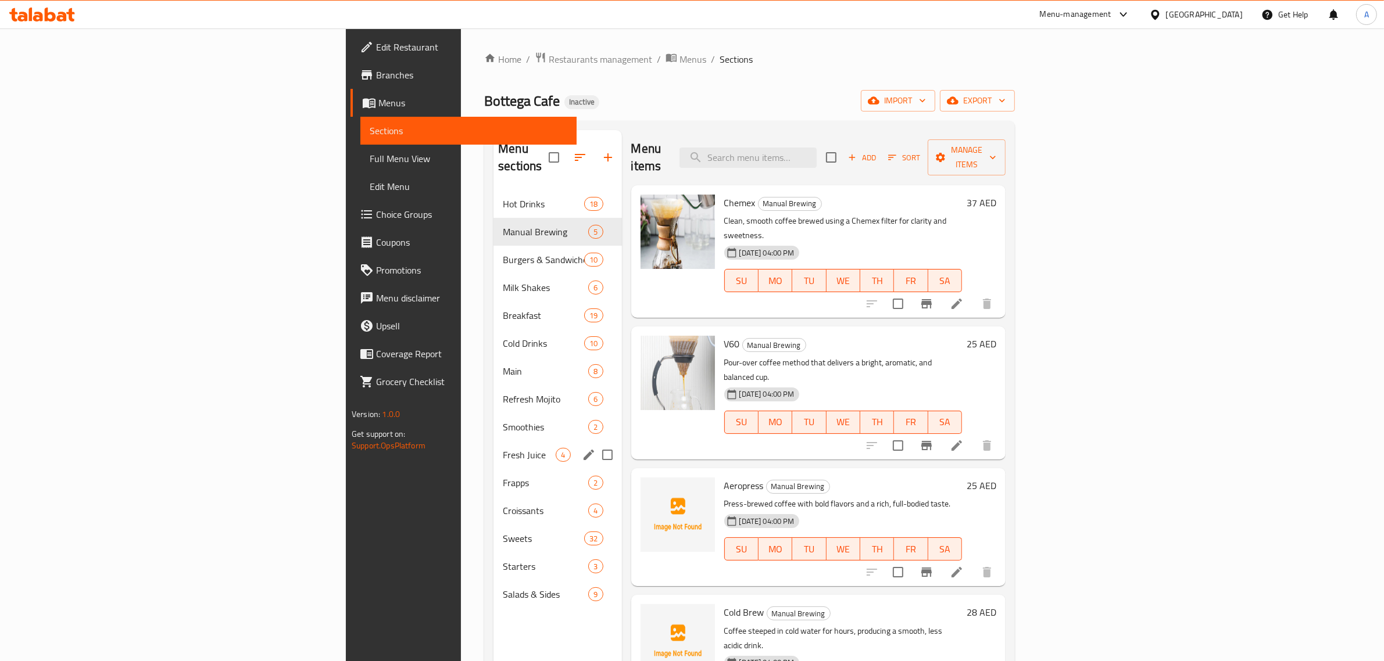
click at [493, 446] on div "Fresh Juice 4" at bounding box center [557, 455] width 128 height 28
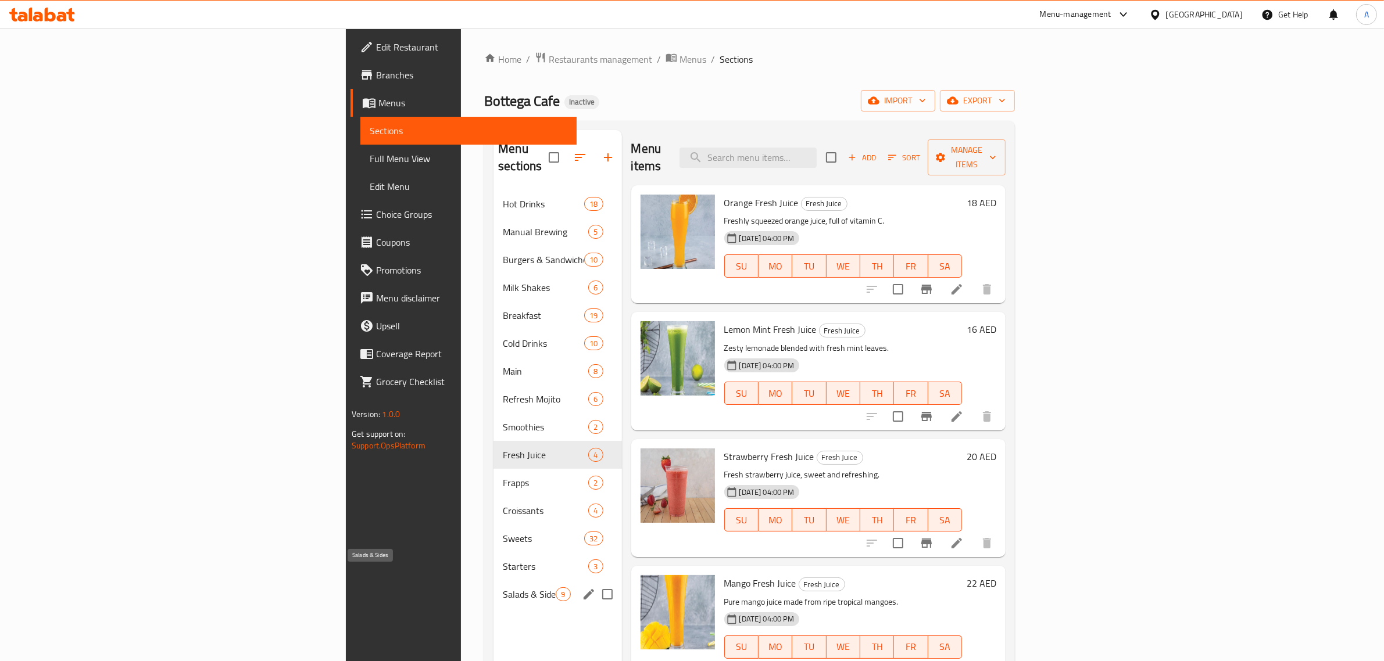
click at [503, 587] on span "Salads & Sides" at bounding box center [529, 594] width 53 height 14
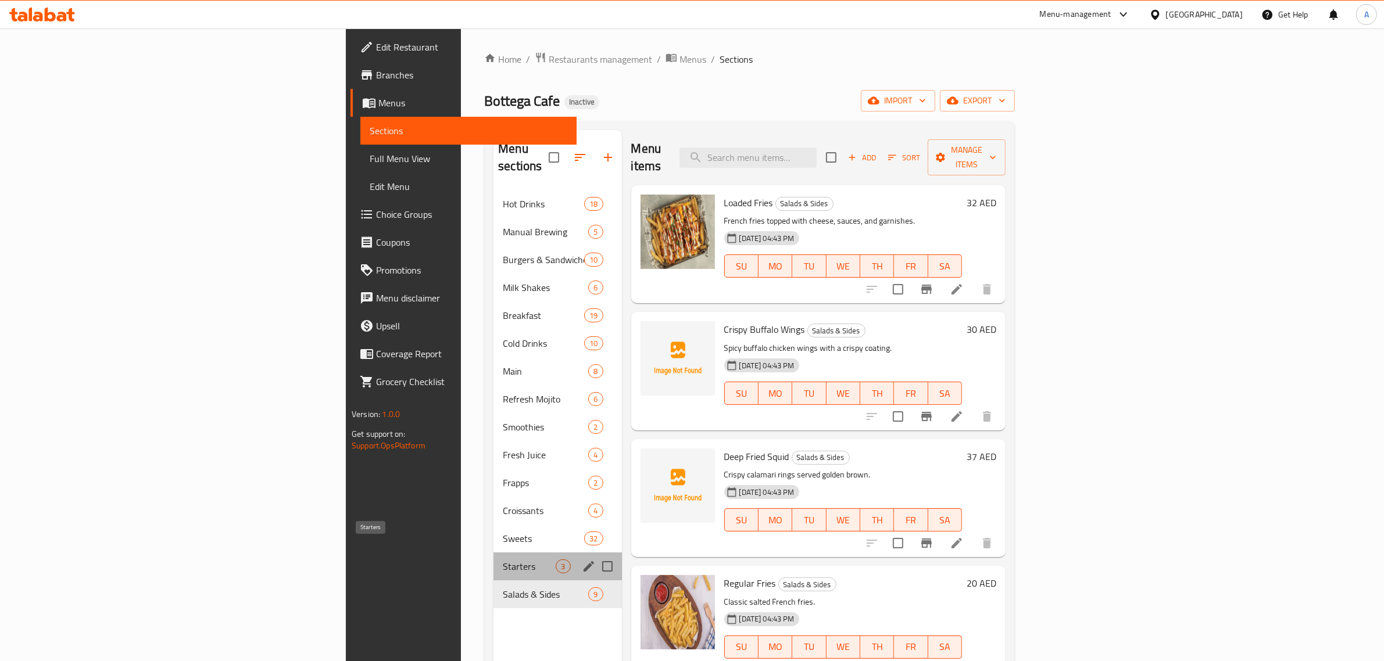
click at [503, 560] on span "Starters" at bounding box center [529, 567] width 53 height 14
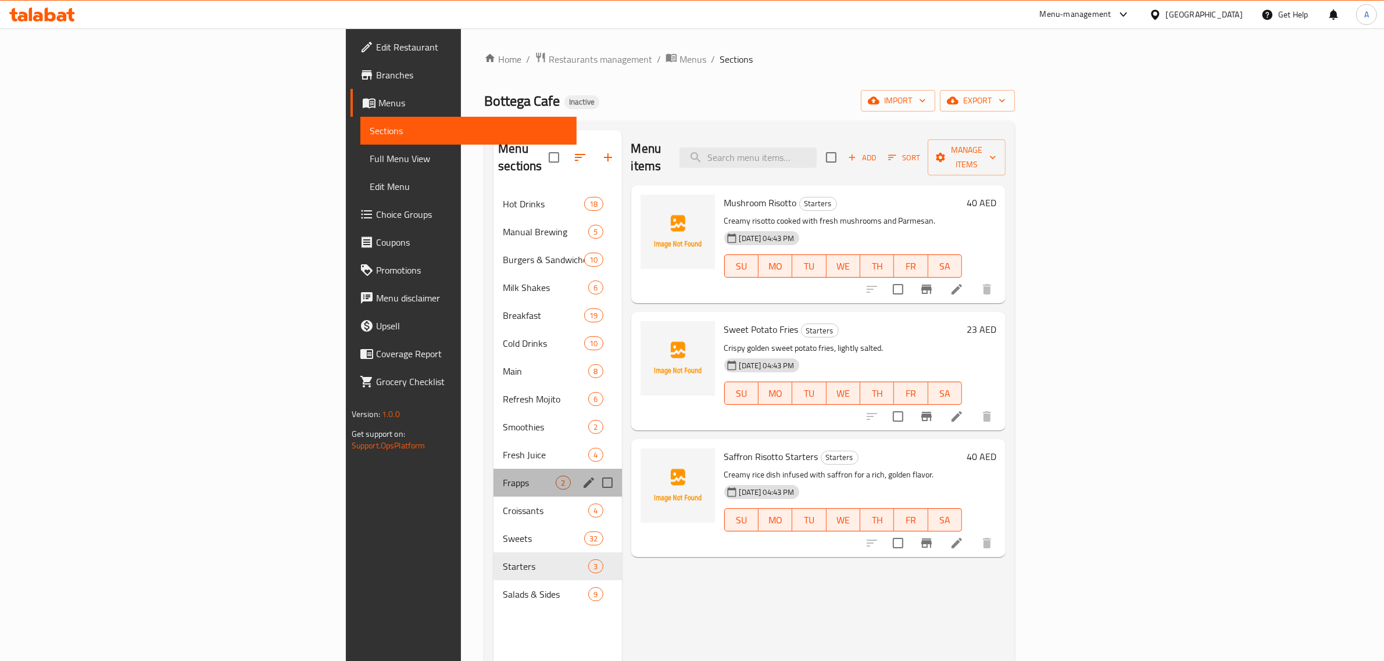
click at [493, 469] on div "Frapps 2" at bounding box center [557, 483] width 128 height 28
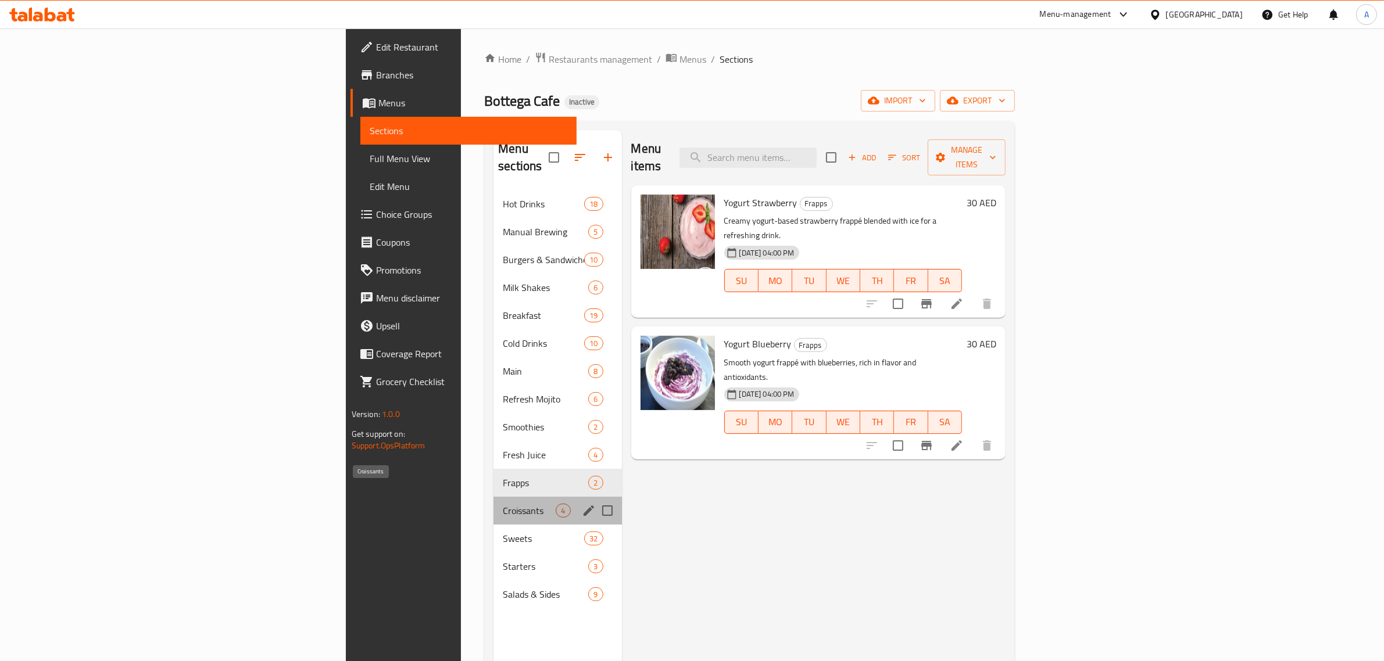
click at [503, 504] on span "Croissants" at bounding box center [529, 511] width 53 height 14
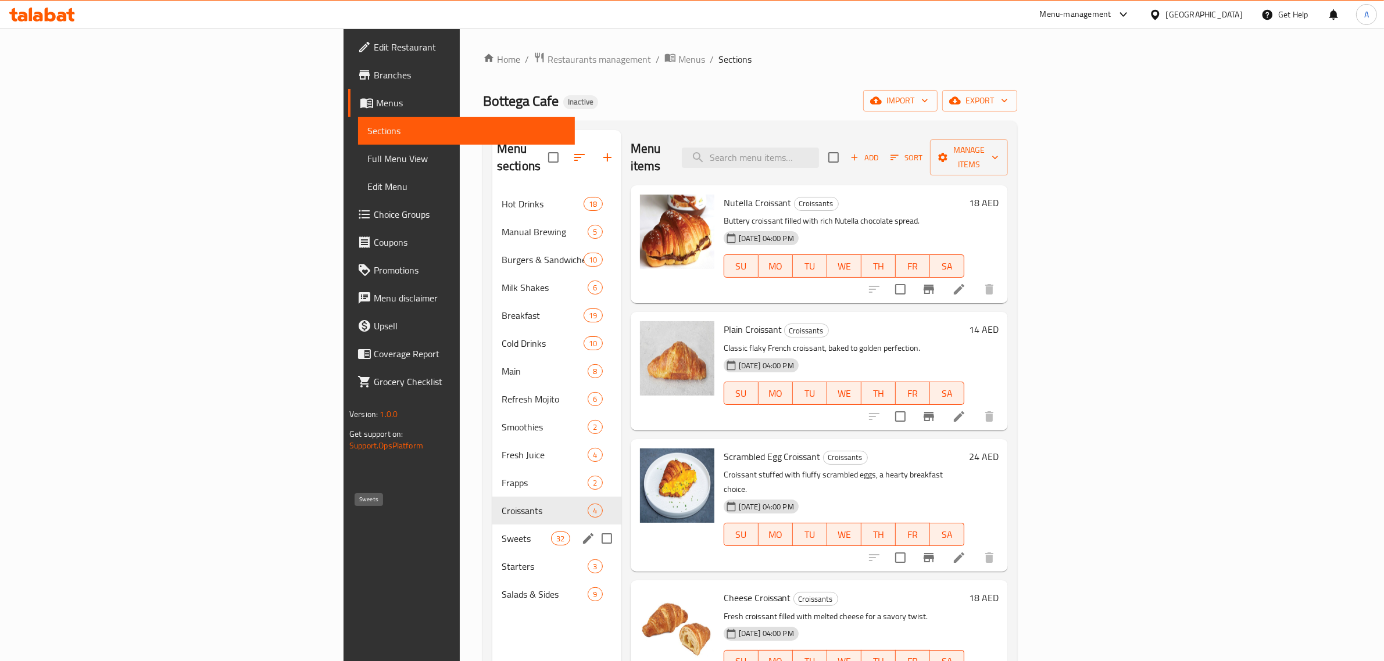
click at [501, 532] on span "Sweets" at bounding box center [525, 539] width 49 height 14
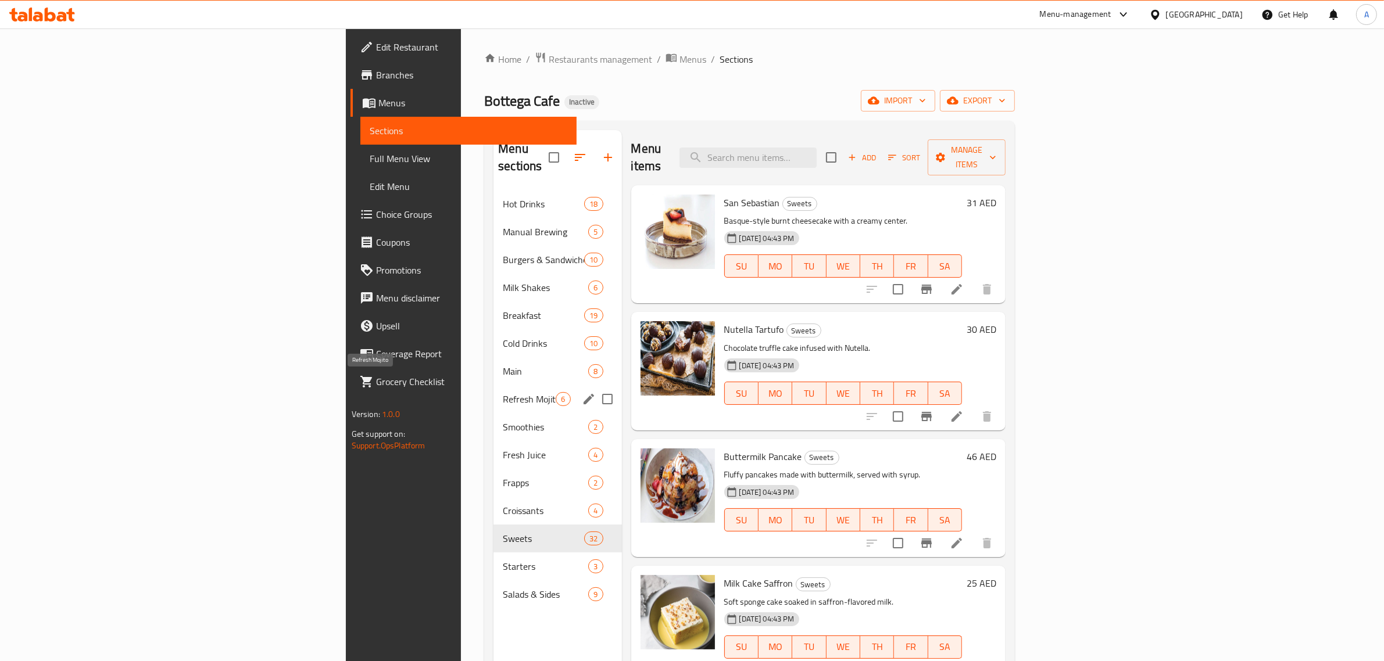
click at [503, 392] on span "Refresh Mojito" at bounding box center [529, 399] width 53 height 14
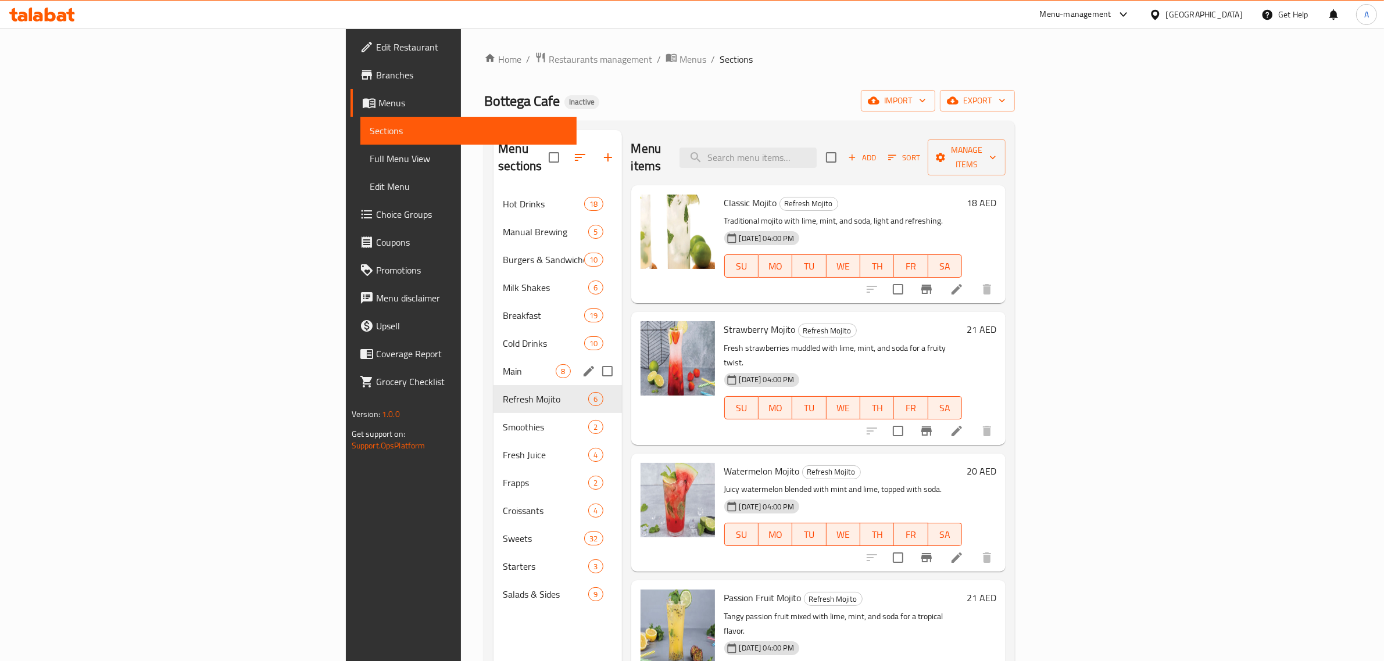
click at [493, 357] on div "Main 8" at bounding box center [557, 371] width 128 height 28
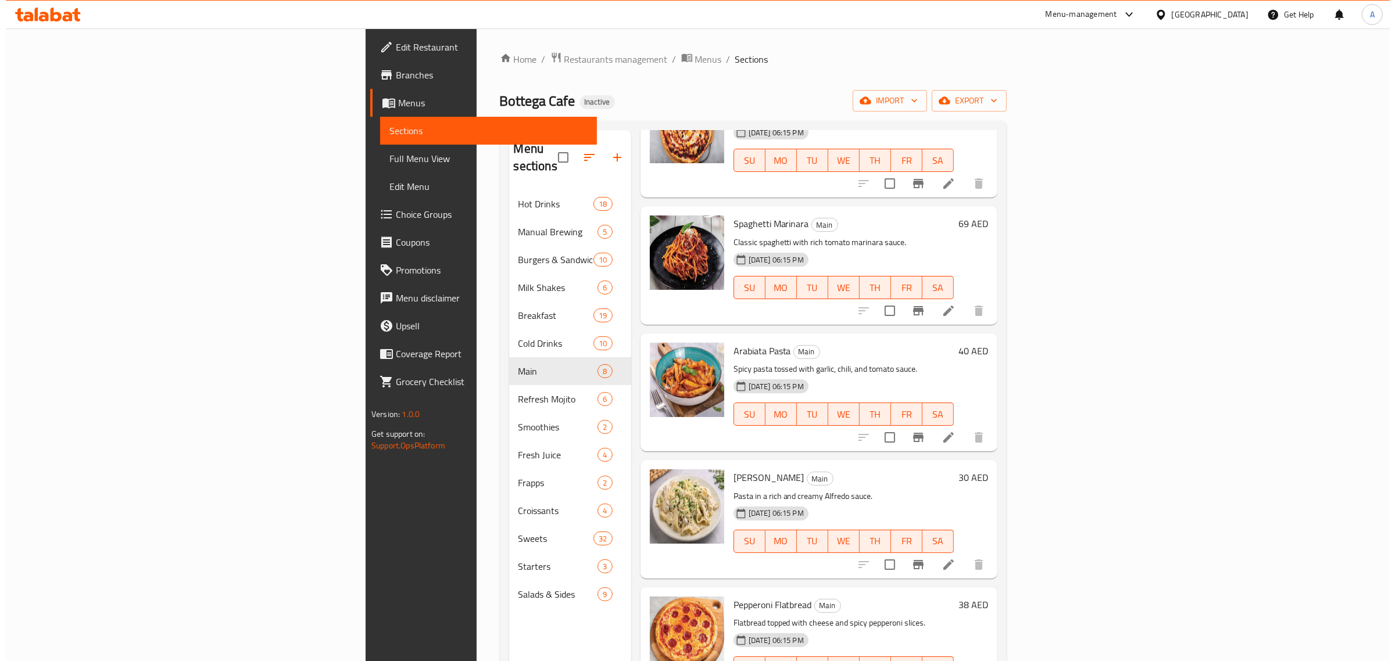
scroll to position [218, 0]
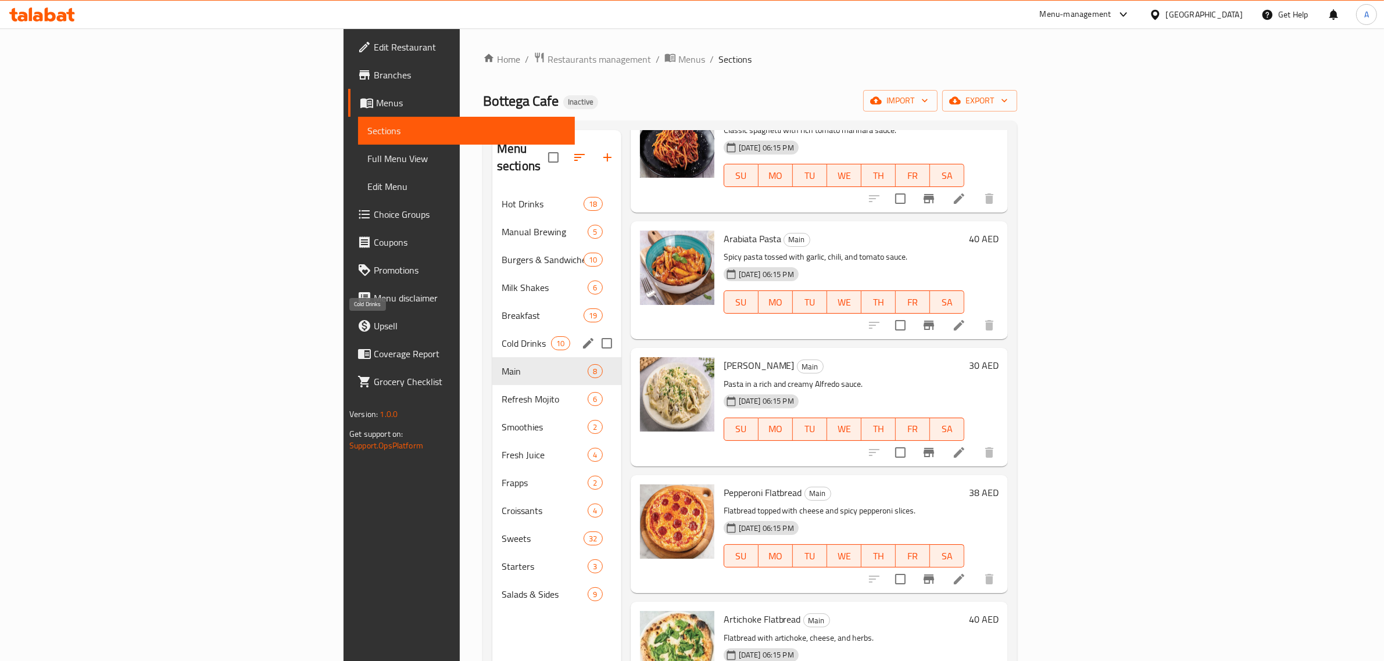
click at [492, 337] on div "Cold Drinks 10" at bounding box center [556, 343] width 129 height 28
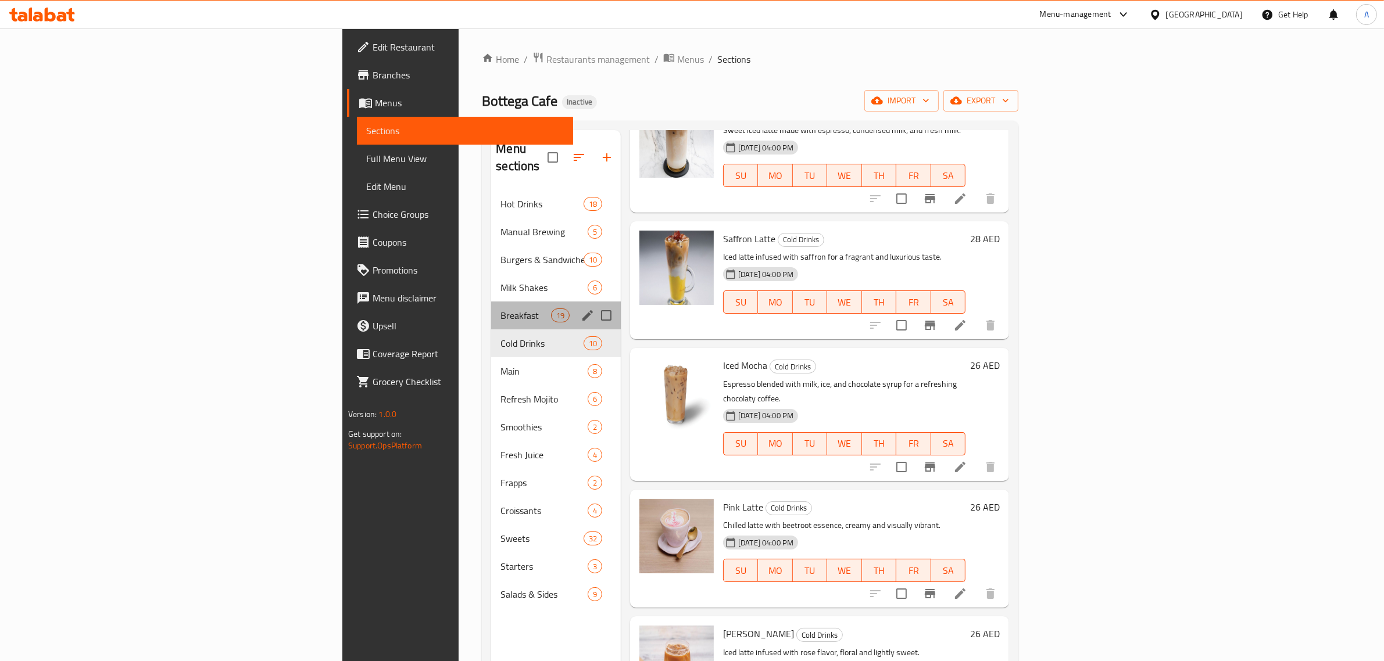
click at [491, 302] on div "Breakfast 19" at bounding box center [556, 316] width 130 height 28
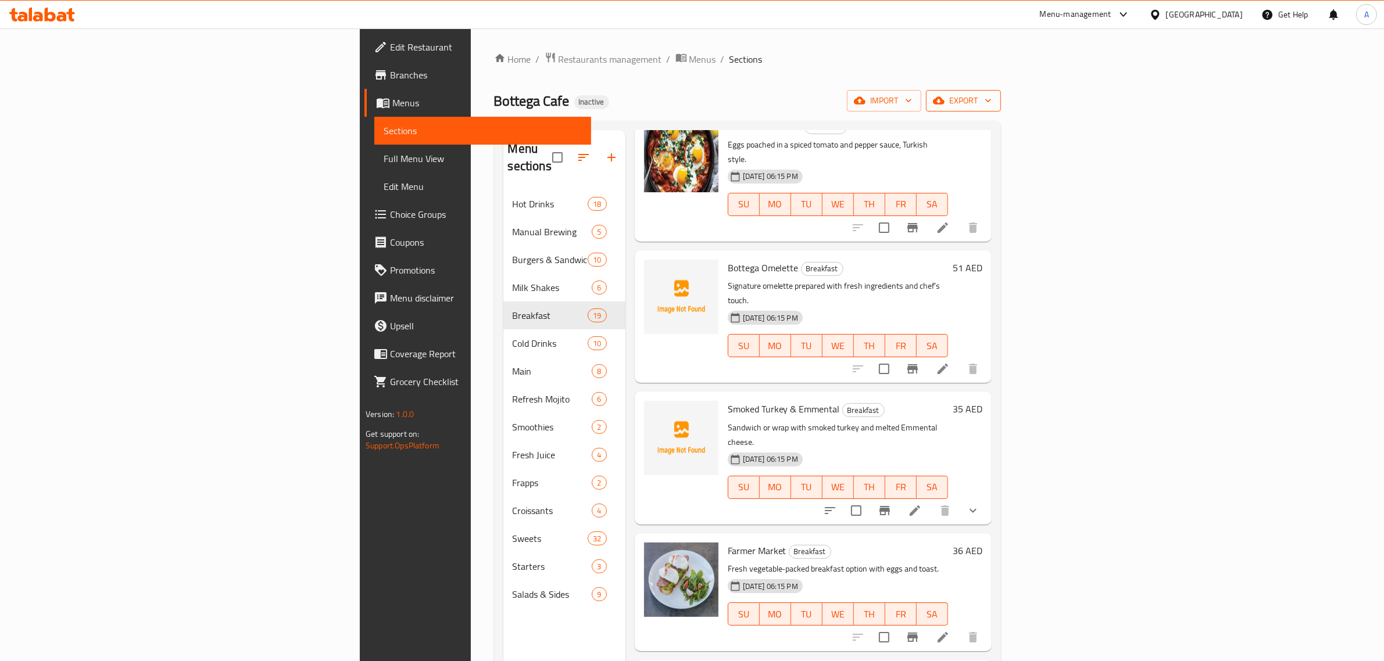
click at [994, 98] on icon "button" at bounding box center [988, 101] width 12 height 12
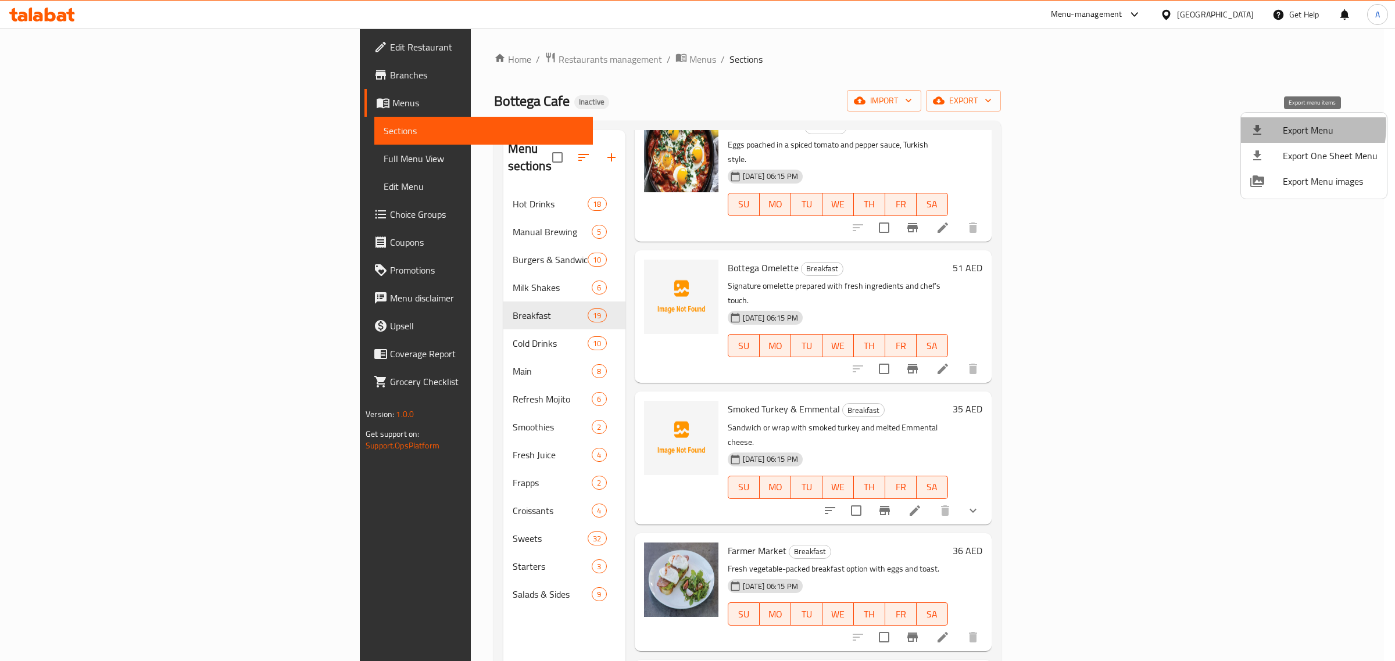
click at [1279, 126] on div at bounding box center [1266, 130] width 33 height 14
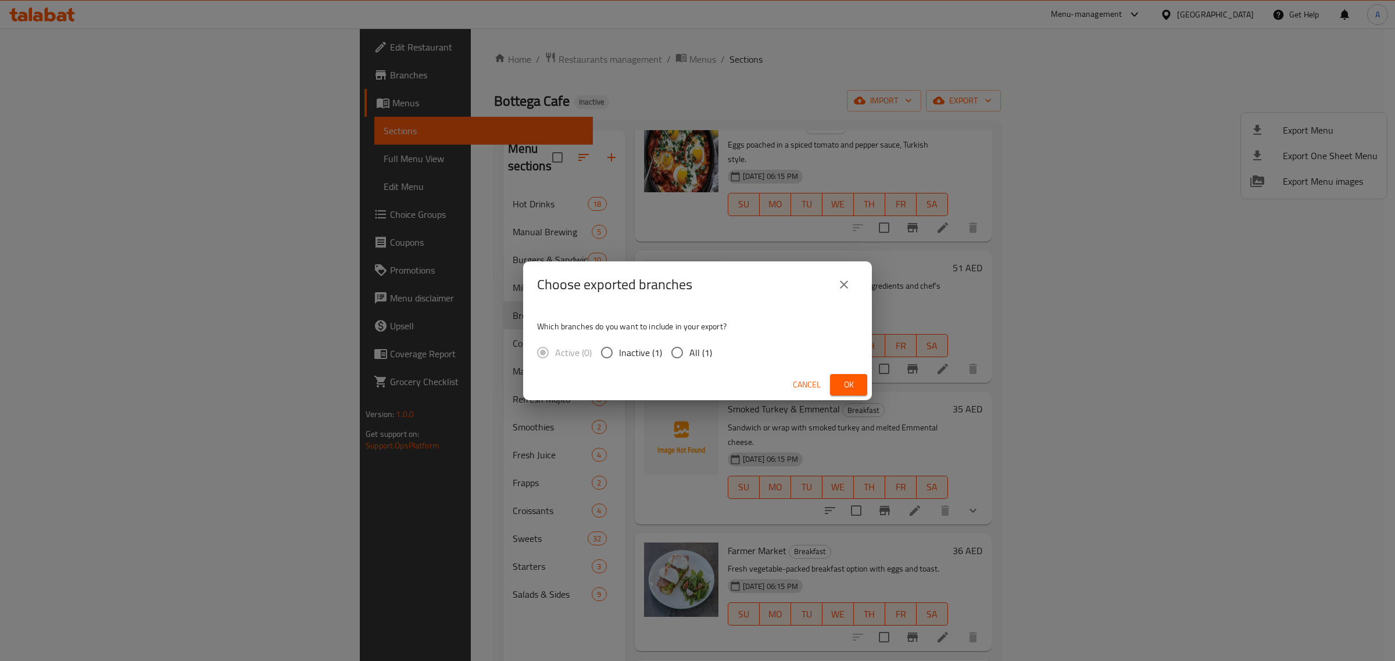
click at [682, 359] on input "All (1)" at bounding box center [677, 353] width 24 height 24
radio input "true"
click at [850, 382] on span "Ok" at bounding box center [848, 385] width 19 height 15
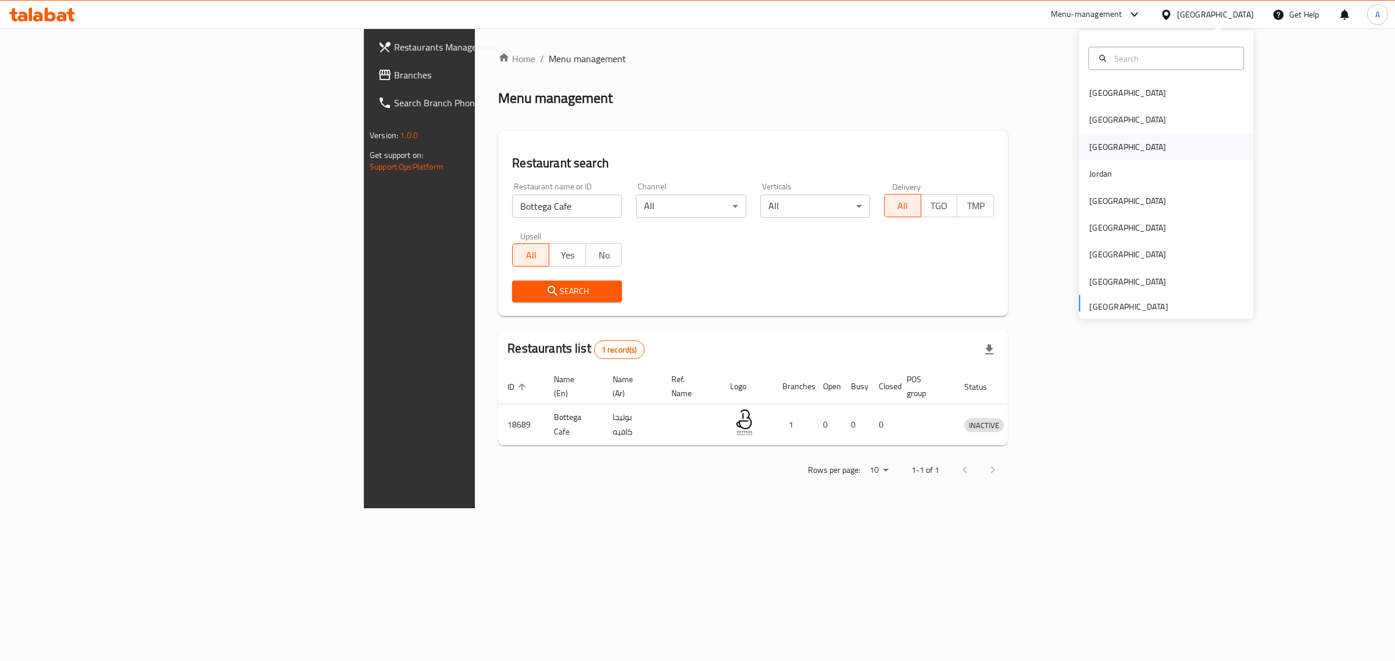
click at [1099, 141] on div "[GEOGRAPHIC_DATA]" at bounding box center [1127, 146] width 95 height 27
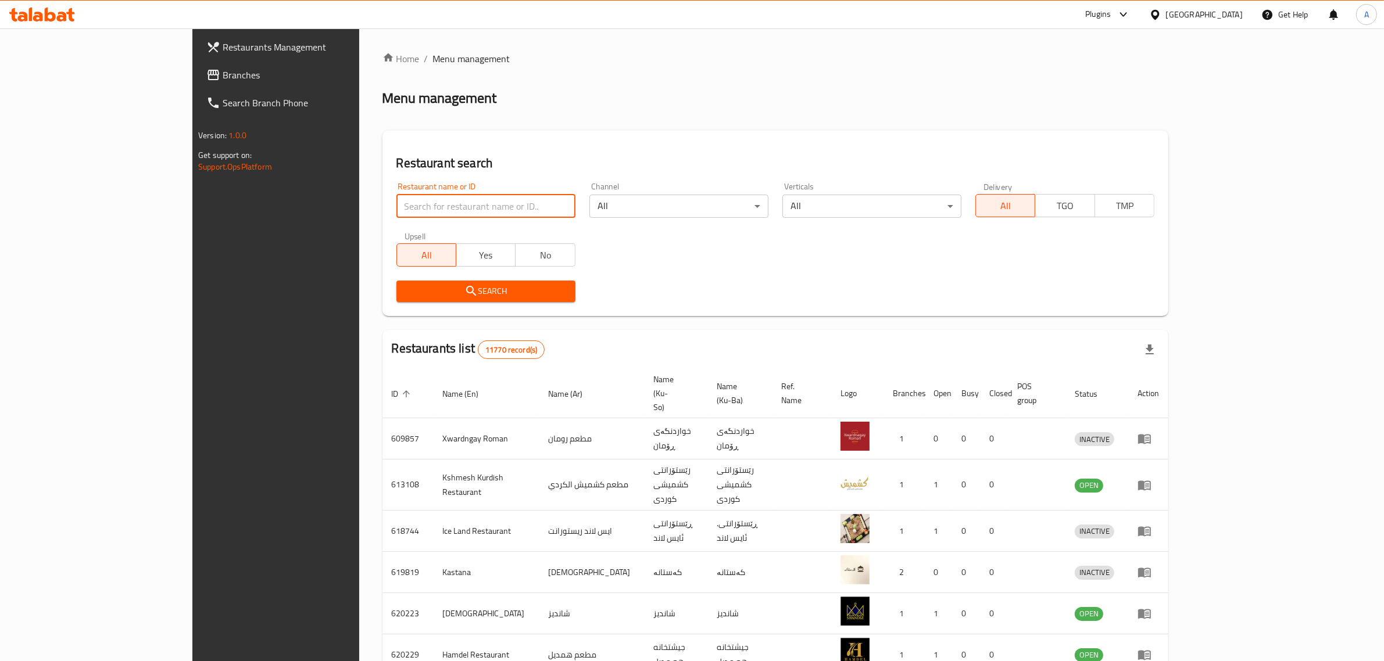
click at [396, 201] on input "search" at bounding box center [485, 206] width 179 height 23
click button "Search" at bounding box center [485, 291] width 179 height 21
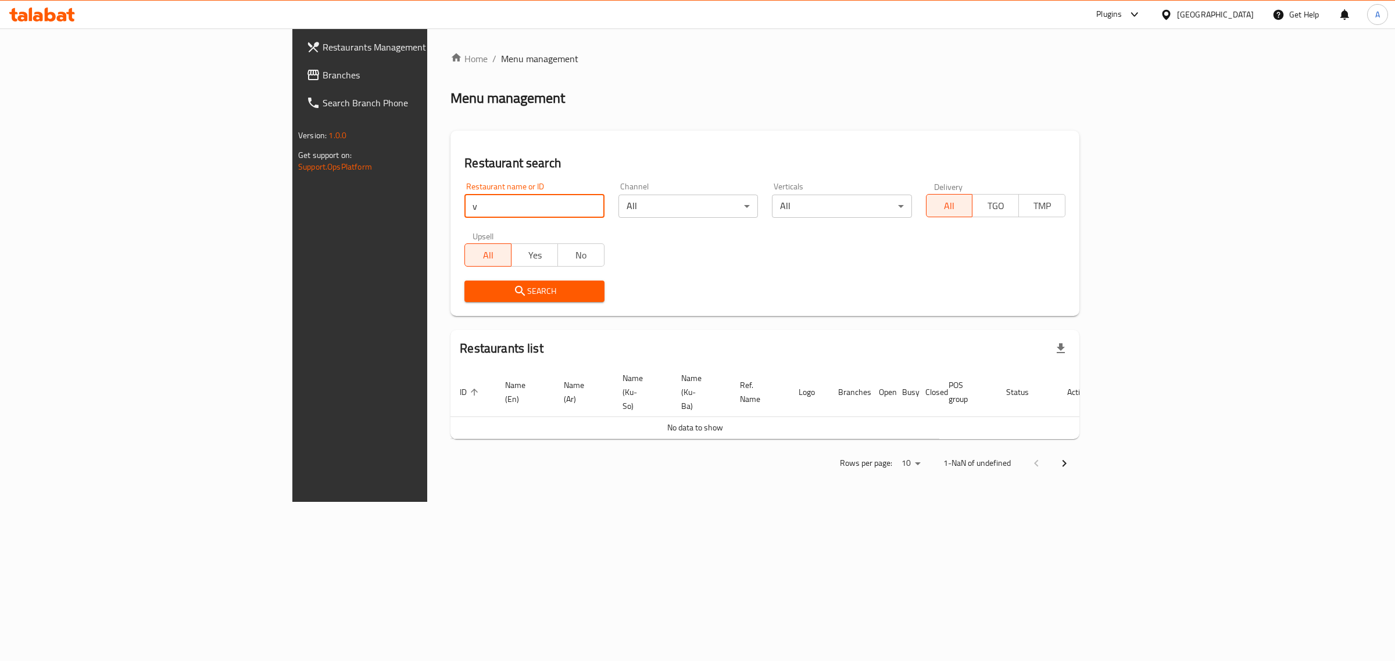
click at [457, 218] on div "Restaurant name or ID v Restaurant name or ID" at bounding box center [533, 199] width 153 height 49
click at [464, 211] on input "v" at bounding box center [533, 206] width 139 height 23
paste input "HannaH Kitchen & Catering"
type input "HannaH Kitchen & Catering"
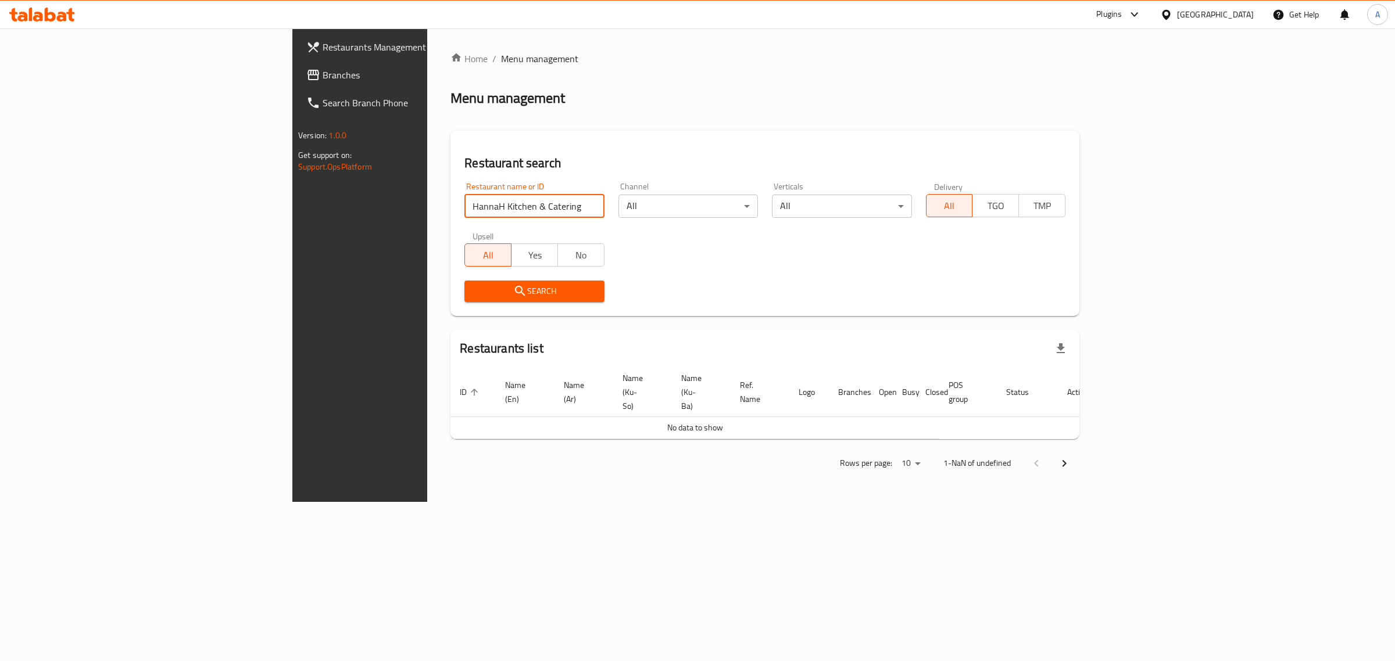
click button "Search" at bounding box center [533, 291] width 139 height 21
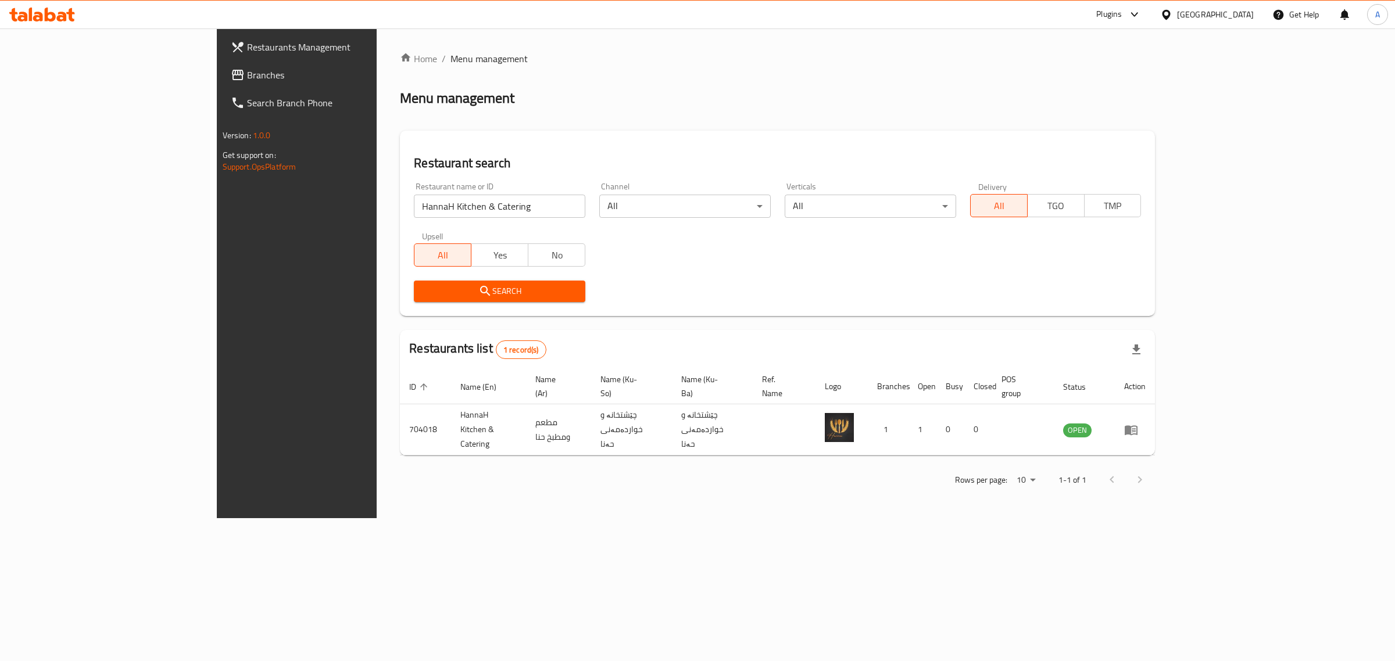
click at [1253, 19] on div "[GEOGRAPHIC_DATA]" at bounding box center [1215, 14] width 77 height 13
click at [1096, 246] on div "[GEOGRAPHIC_DATA]" at bounding box center [1127, 251] width 77 height 13
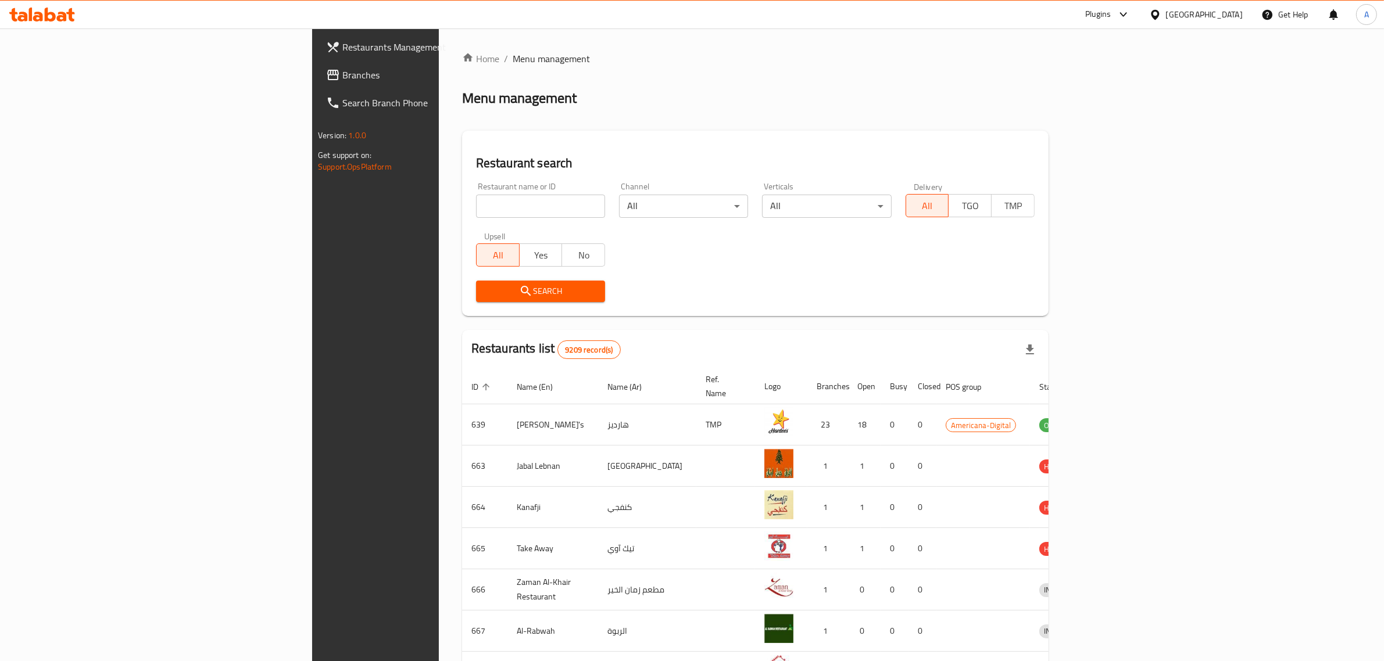
click at [469, 218] on div "Restaurant name or ID Restaurant name or ID" at bounding box center [540, 199] width 143 height 49
click at [476, 213] on input "search" at bounding box center [540, 206] width 129 height 23
paste input "Q Smart Technolgy"
type input "Q Smart Technolgy"
click button "Search" at bounding box center [540, 291] width 129 height 21
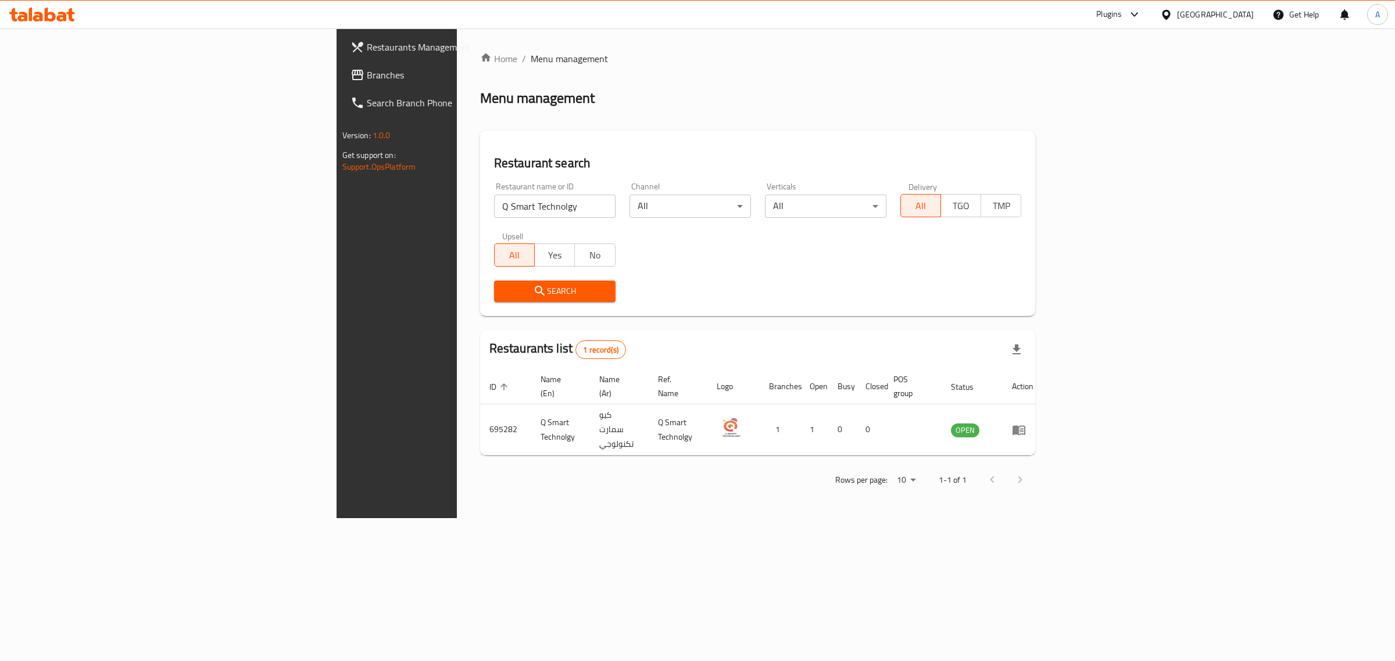
click at [1260, 20] on div "[GEOGRAPHIC_DATA]" at bounding box center [1206, 15] width 112 height 28
click at [1243, 13] on div "[GEOGRAPHIC_DATA]" at bounding box center [1215, 14] width 77 height 13
click at [1169, 150] on div "[GEOGRAPHIC_DATA]" at bounding box center [1165, 146] width 174 height 27
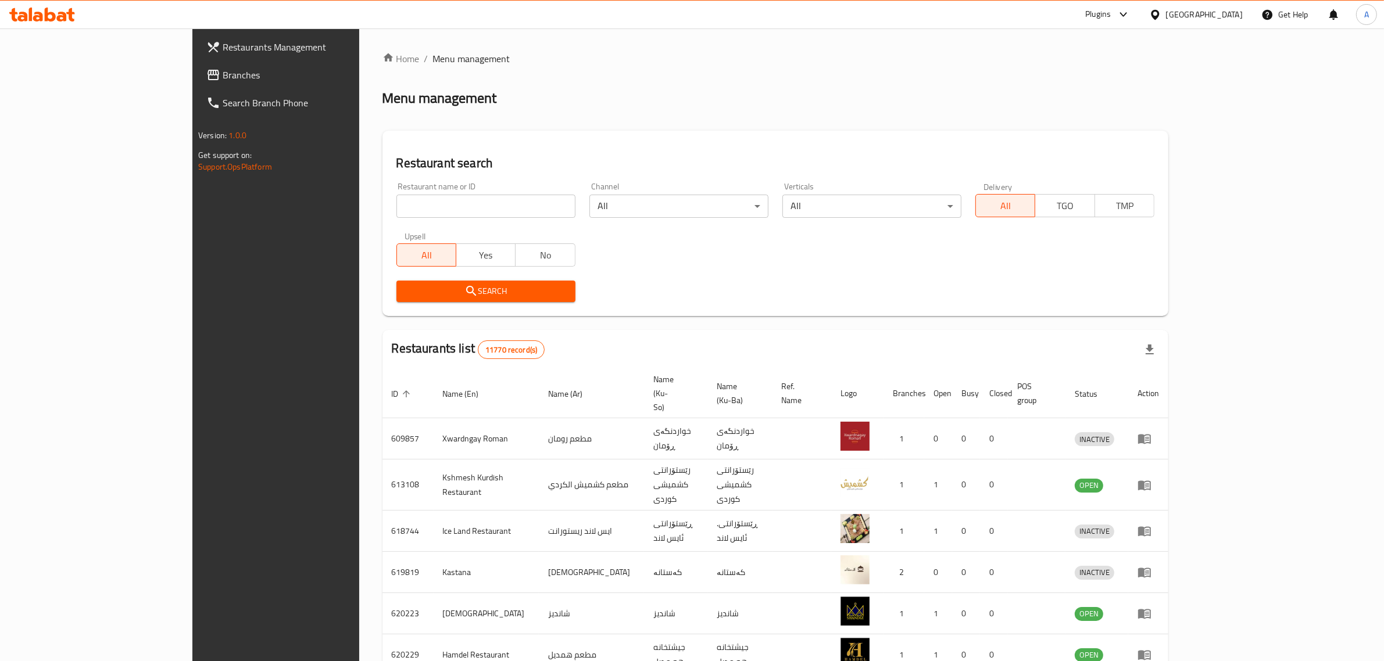
drag, startPoint x: 386, startPoint y: 201, endPoint x: 406, endPoint y: 207, distance: 20.0
click at [396, 205] on input "search" at bounding box center [485, 206] width 179 height 23
drag, startPoint x: 408, startPoint y: 208, endPoint x: 128, endPoint y: 178, distance: 281.1
click at [192, 178] on div "Restaurants Management Branches Search Branch Phone Version: 1.0.0 Get support …" at bounding box center [691, 465] width 999 height 875
paste input "HannaH Kitchen & Catering"
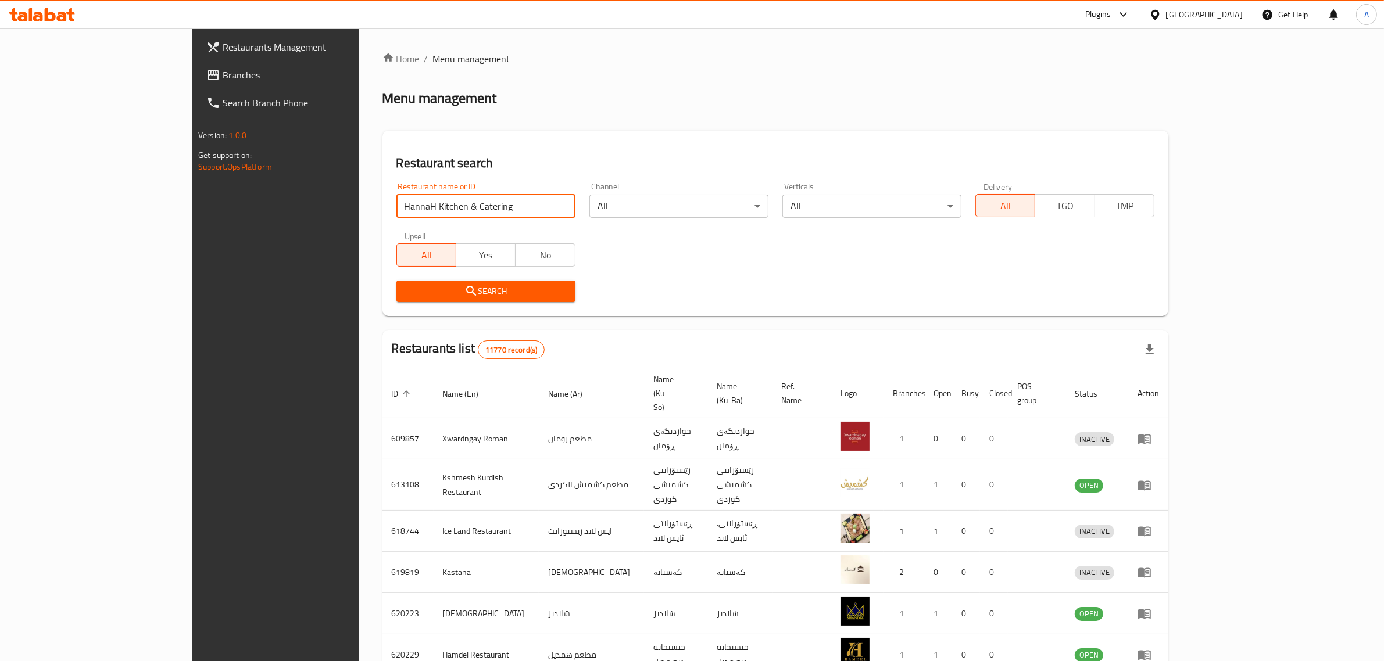
type input "HannaH Kitchen & Catering"
click button "Search" at bounding box center [485, 291] width 179 height 21
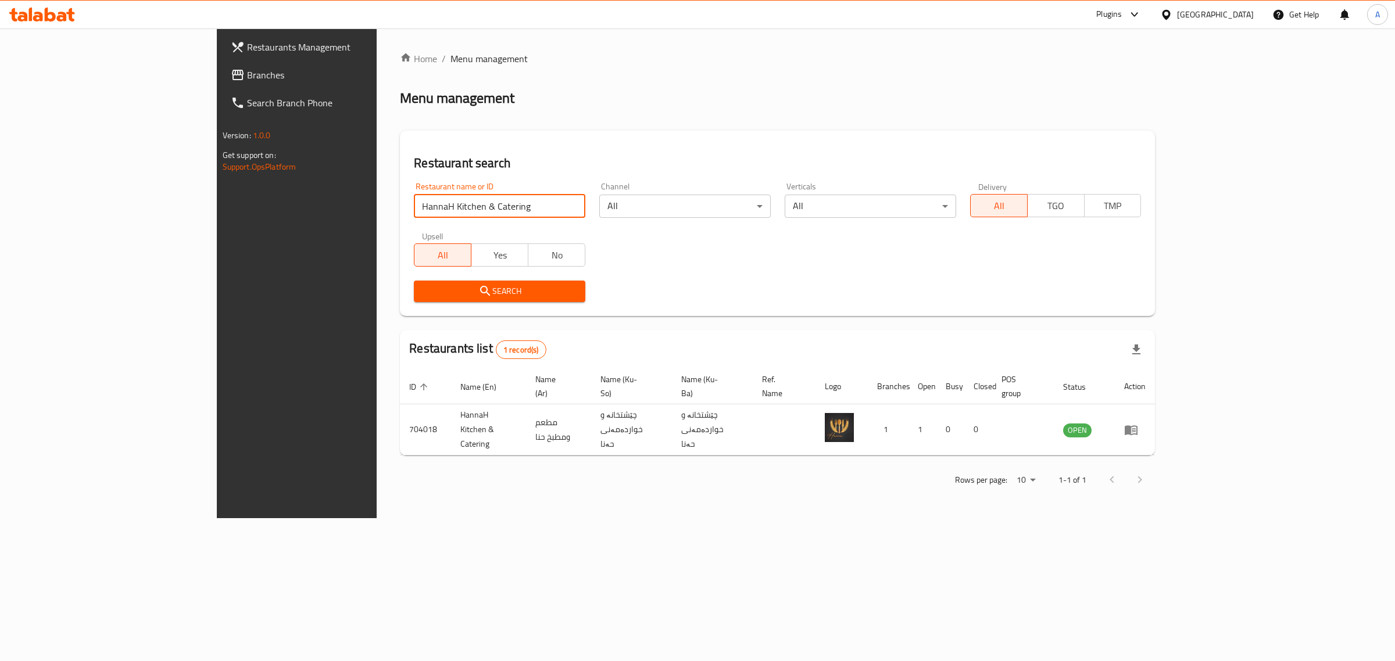
drag, startPoint x: 1335, startPoint y: 408, endPoint x: 1260, endPoint y: 342, distance: 100.0
click at [1245, 3] on div "[GEOGRAPHIC_DATA]" at bounding box center [1206, 15] width 112 height 28
click at [1245, 10] on div "[GEOGRAPHIC_DATA]" at bounding box center [1215, 14] width 77 height 13
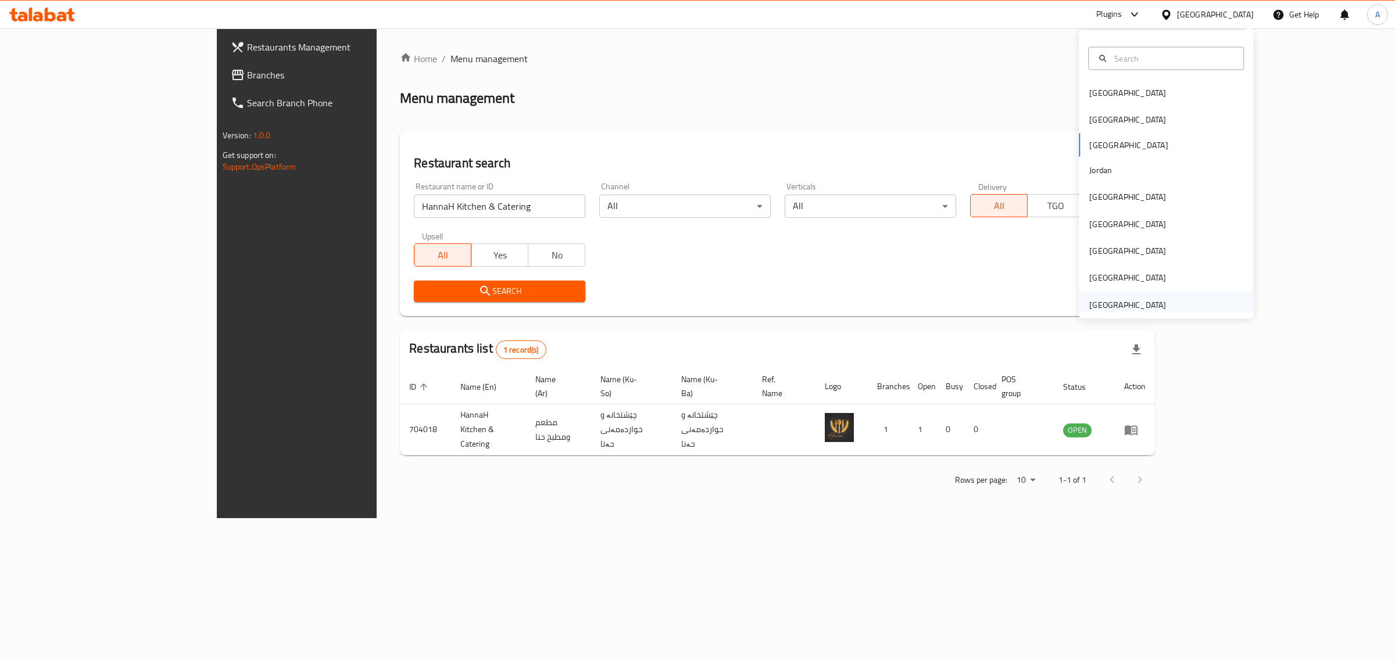
click at [1124, 298] on div "[GEOGRAPHIC_DATA]" at bounding box center [1127, 304] width 77 height 13
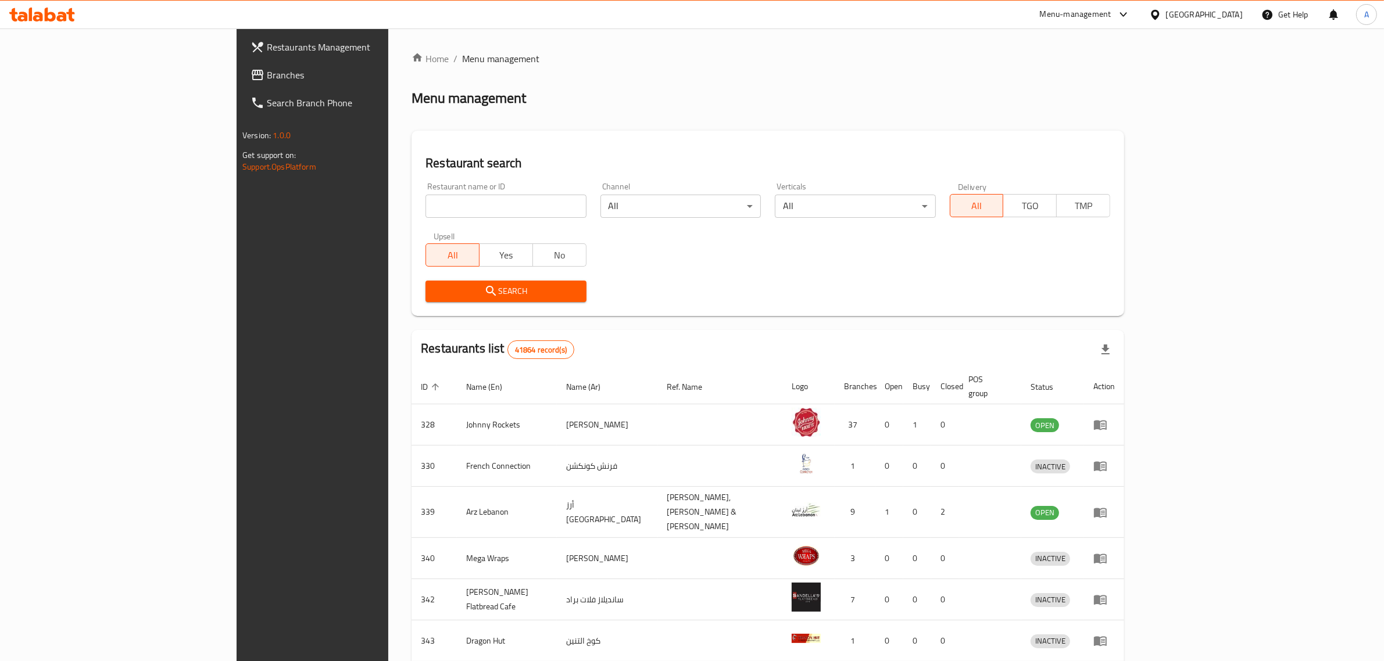
click at [425, 206] on input "search" at bounding box center [505, 206] width 160 height 23
paste input "[GEOGRAPHIC_DATA]"
click button "Search" at bounding box center [505, 291] width 160 height 21
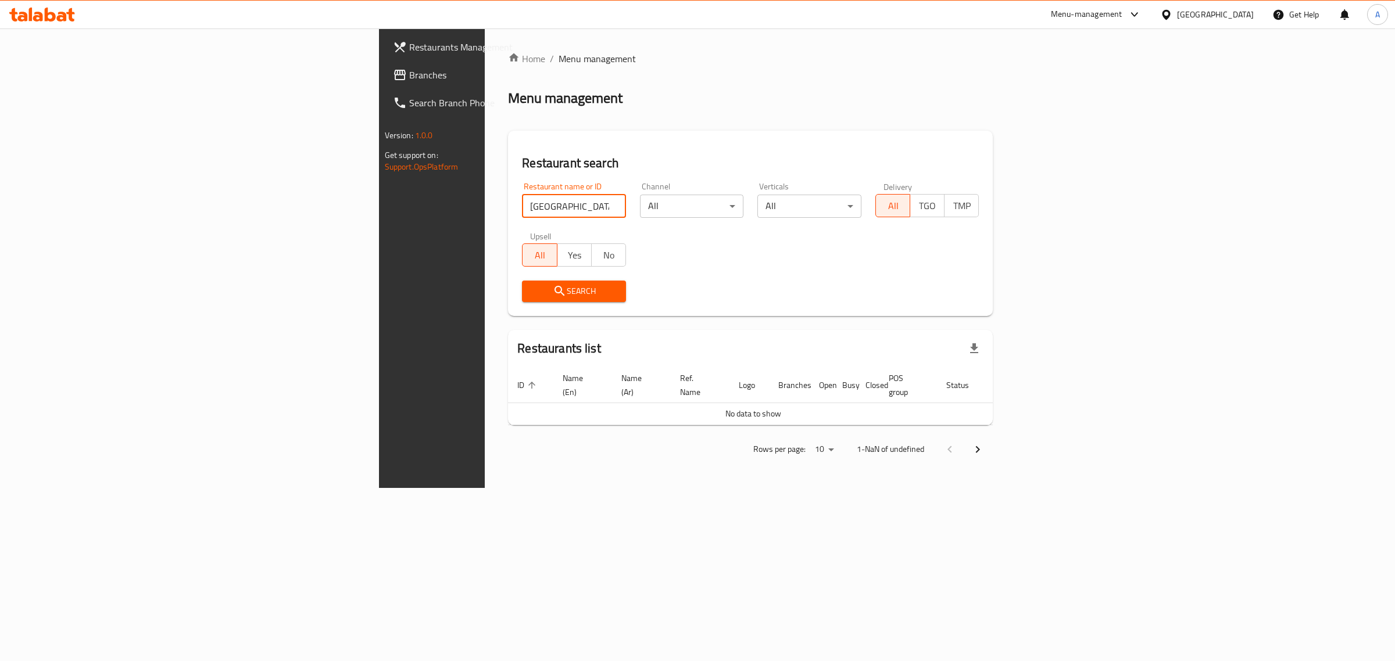
click button "Search" at bounding box center [574, 291] width 104 height 21
click at [522, 203] on input "[GEOGRAPHIC_DATA]" at bounding box center [574, 206] width 104 height 23
click button "Search" at bounding box center [574, 291] width 104 height 21
click at [522, 215] on input "Peak" at bounding box center [574, 206] width 104 height 23
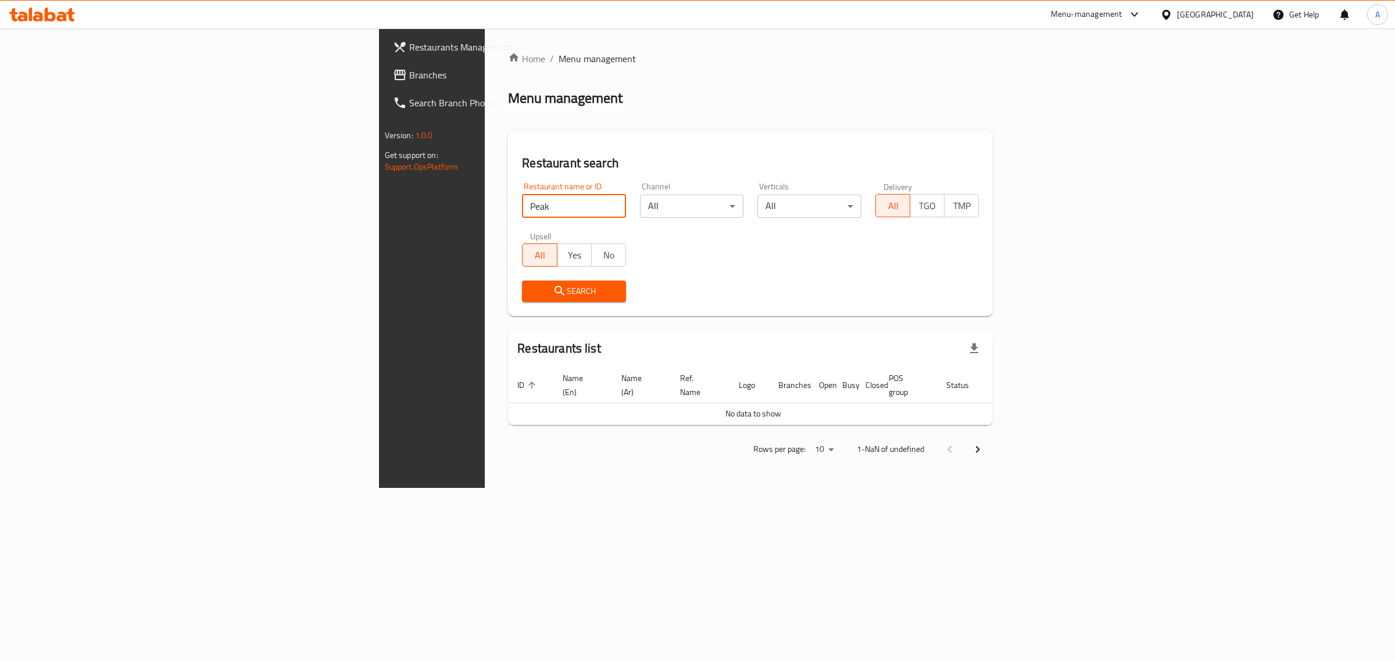
drag, startPoint x: 360, startPoint y: 215, endPoint x: 94, endPoint y: 172, distance: 270.1
click at [379, 172] on div "Restaurants Management Branches Search Branch Phone Version: 1.0.0 Get support …" at bounding box center [697, 258] width 637 height 460
drag, startPoint x: 303, startPoint y: 214, endPoint x: 209, endPoint y: 207, distance: 93.8
click at [379, 207] on div "Restaurants Management Branches Search Branch Phone Version: 1.0.0 Get support …" at bounding box center [697, 258] width 637 height 460
drag, startPoint x: 294, startPoint y: 213, endPoint x: 231, endPoint y: 206, distance: 63.7
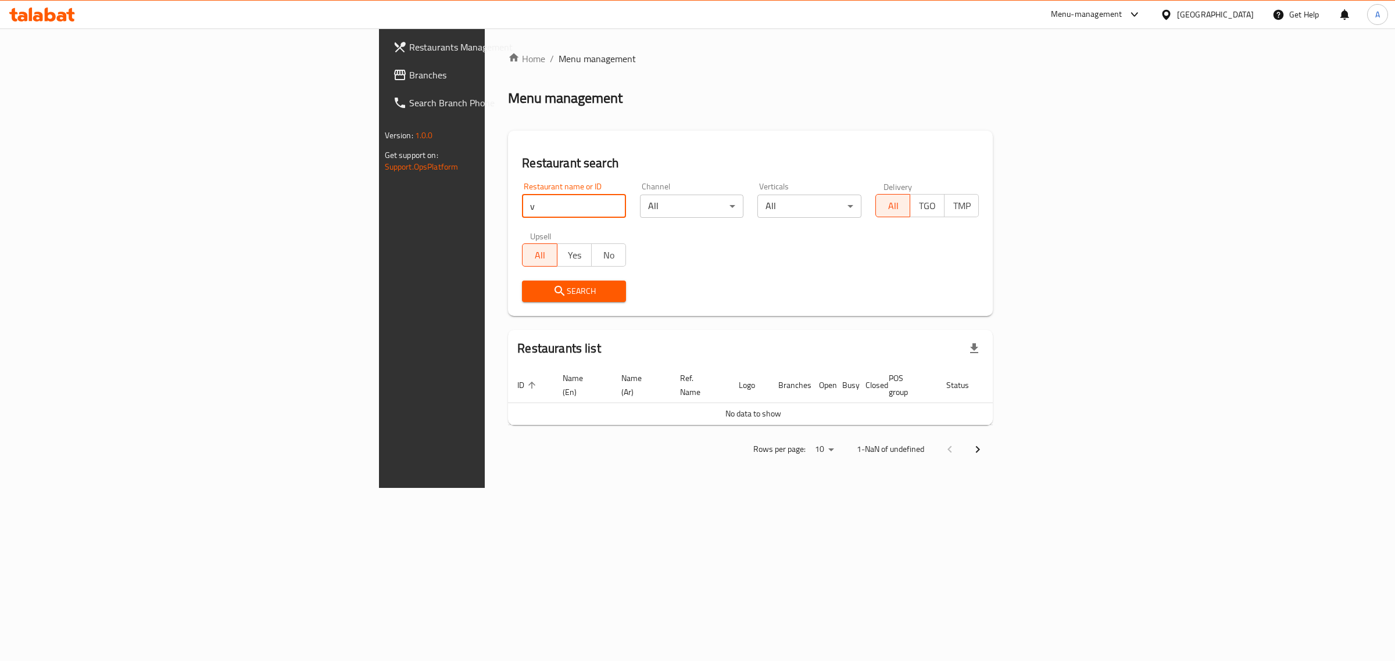
click at [379, 206] on div "Restaurants Management Branches Search Branch Phone Version: 1.0.0 Get support …" at bounding box center [697, 258] width 637 height 460
paste input "Peak Cafe"
click button "Search" at bounding box center [574, 291] width 104 height 21
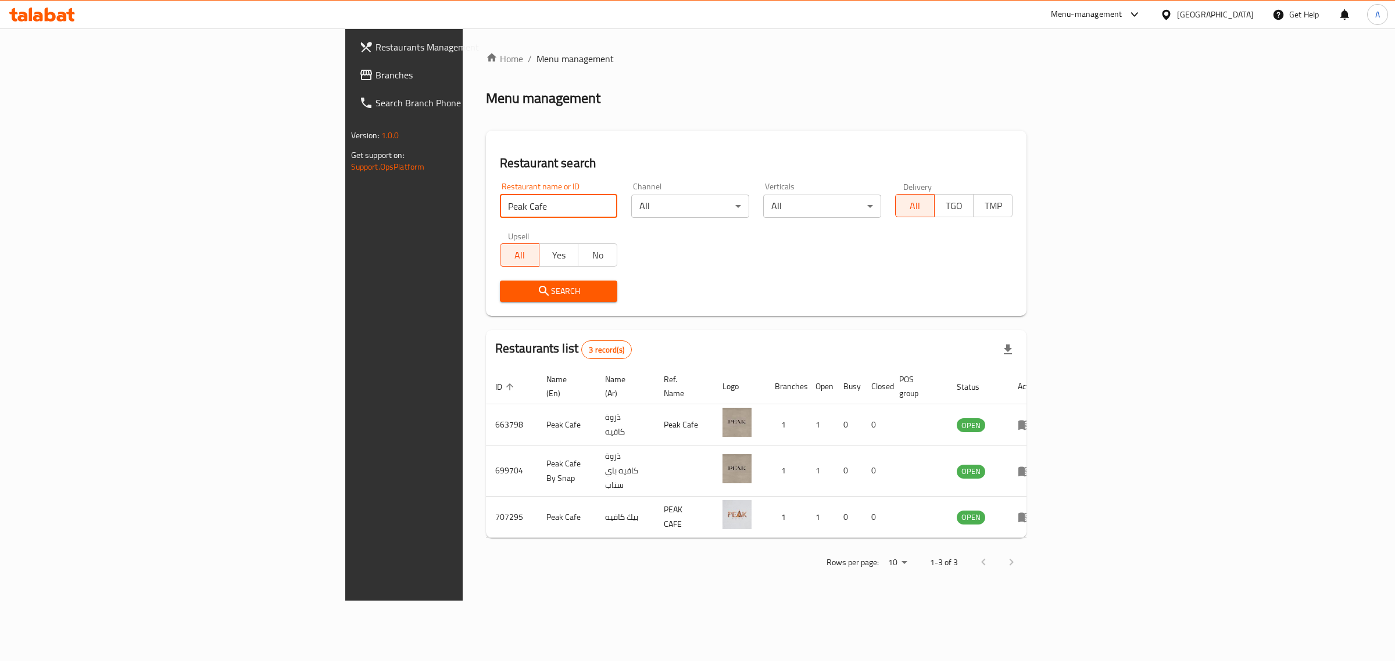
click at [500, 210] on input "Peak Cafe" at bounding box center [559, 206] width 118 height 23
paste input "Lounge Cafe"
click button "Search" at bounding box center [559, 291] width 118 height 21
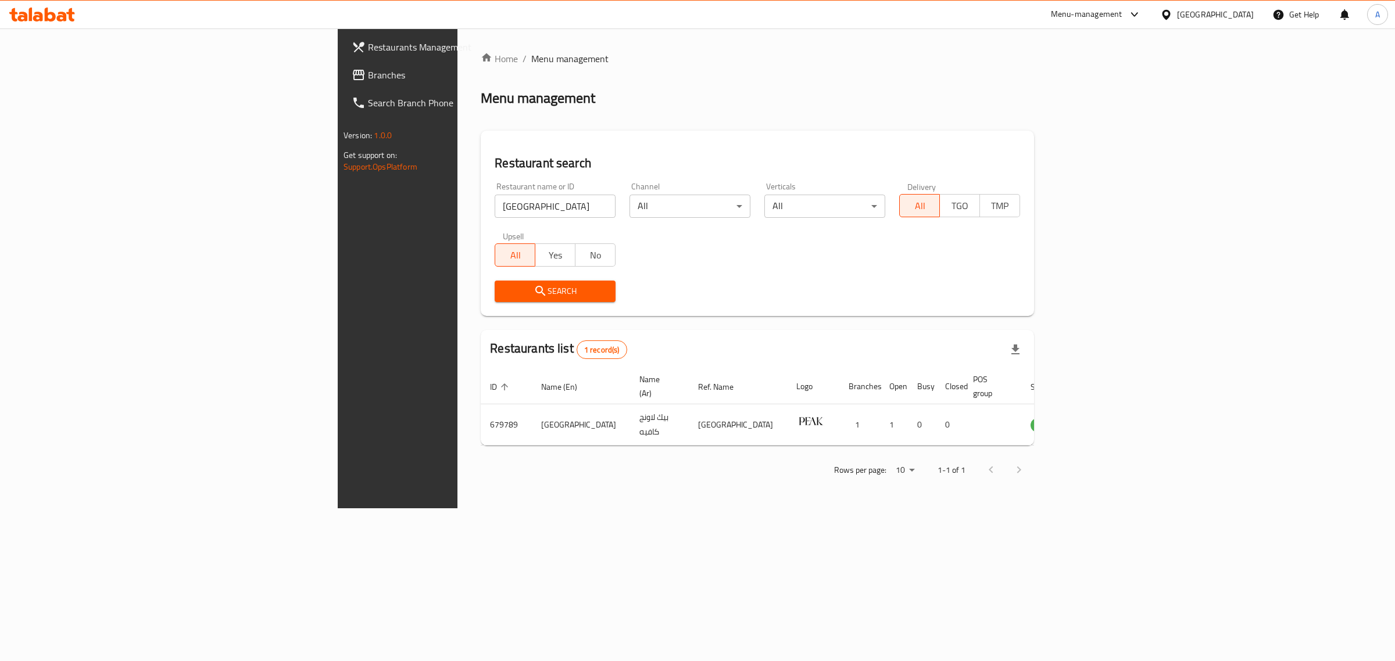
click at [494, 213] on input "[GEOGRAPHIC_DATA]" at bounding box center [554, 206] width 121 height 23
paste input "Cafe"
type input "Peak Cafe"
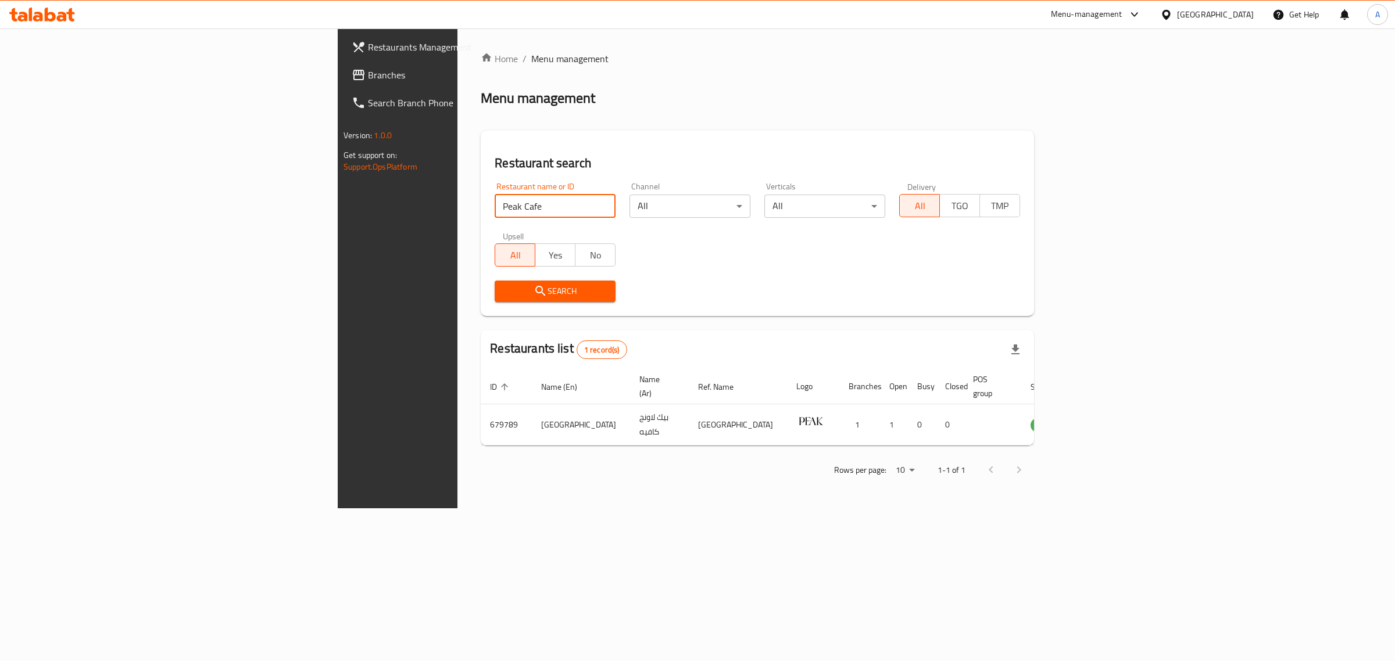
click button "Search" at bounding box center [554, 291] width 121 height 21
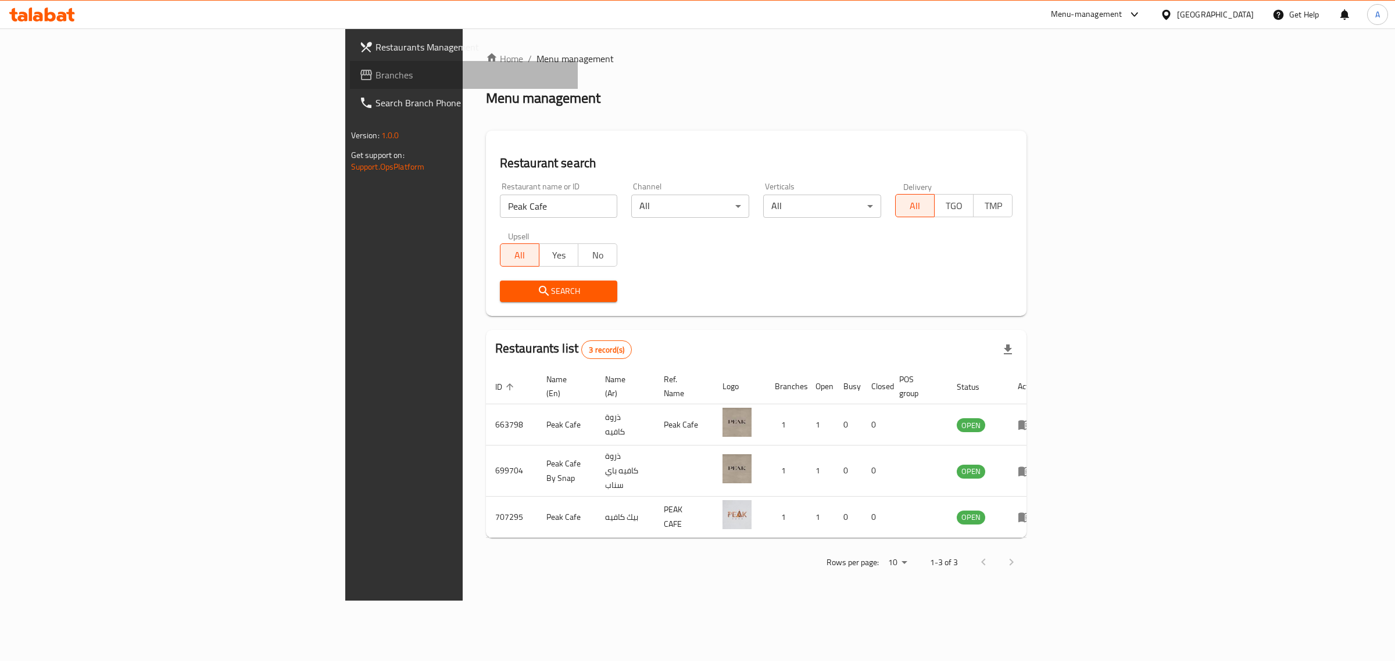
click at [375, 73] on span "Branches" at bounding box center [471, 75] width 193 height 14
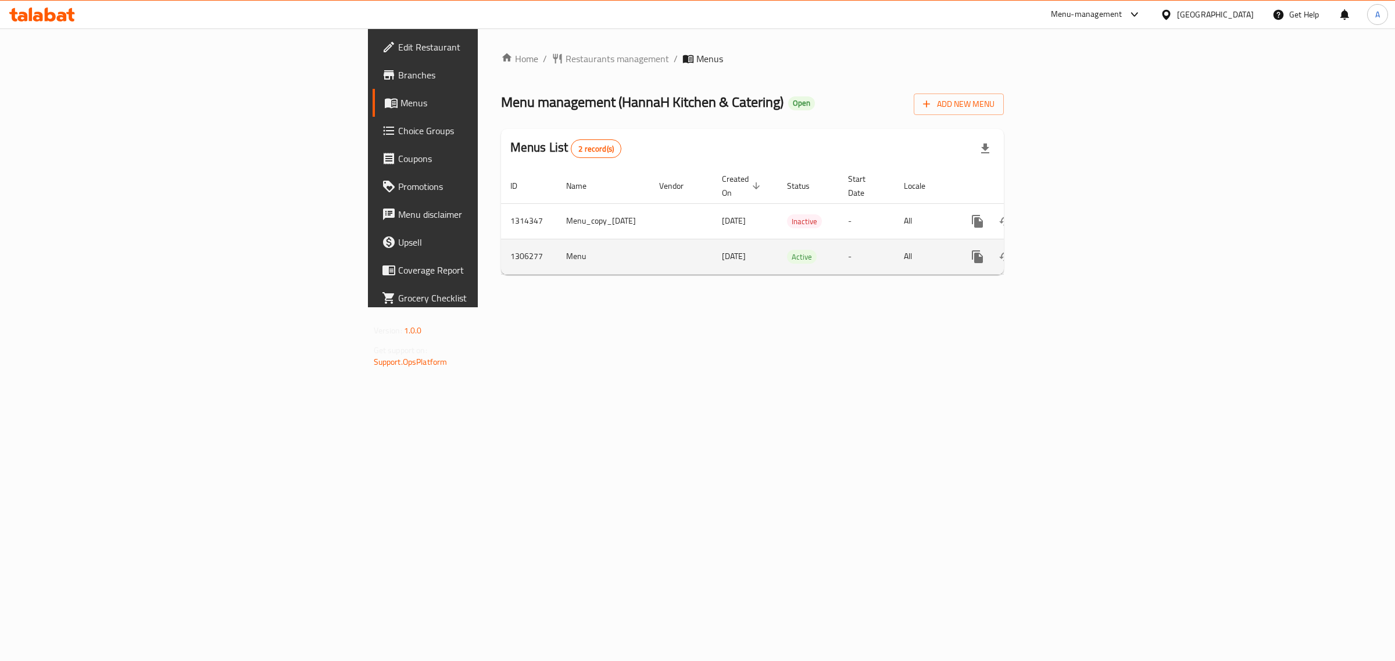
click at [1068, 250] on icon "enhanced table" at bounding box center [1061, 257] width 14 height 14
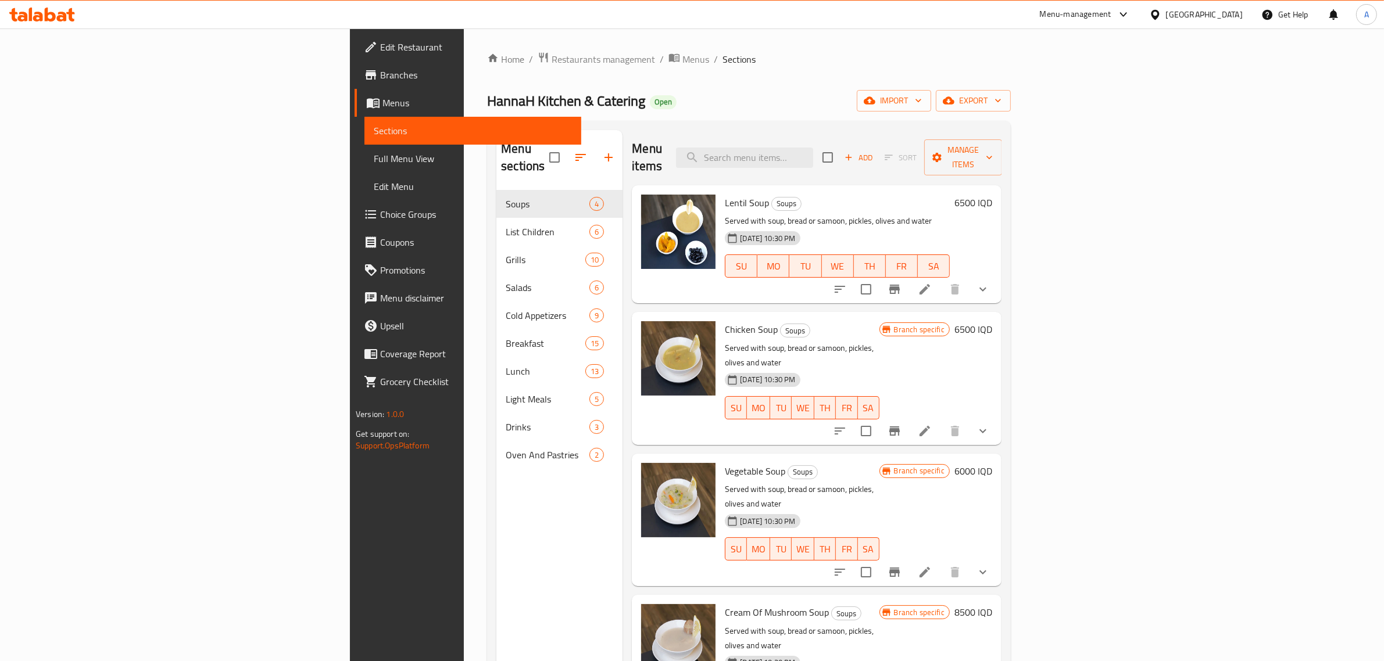
drag, startPoint x: 818, startPoint y: 132, endPoint x: 845, endPoint y: 134, distance: 28.0
click at [823, 134] on div "Menu items Add Sort Manage items" at bounding box center [817, 157] width 370 height 55
click at [855, 135] on div "Menu items Add Sort Manage items" at bounding box center [817, 157] width 370 height 55
click at [813, 148] on input "search" at bounding box center [744, 158] width 137 height 20
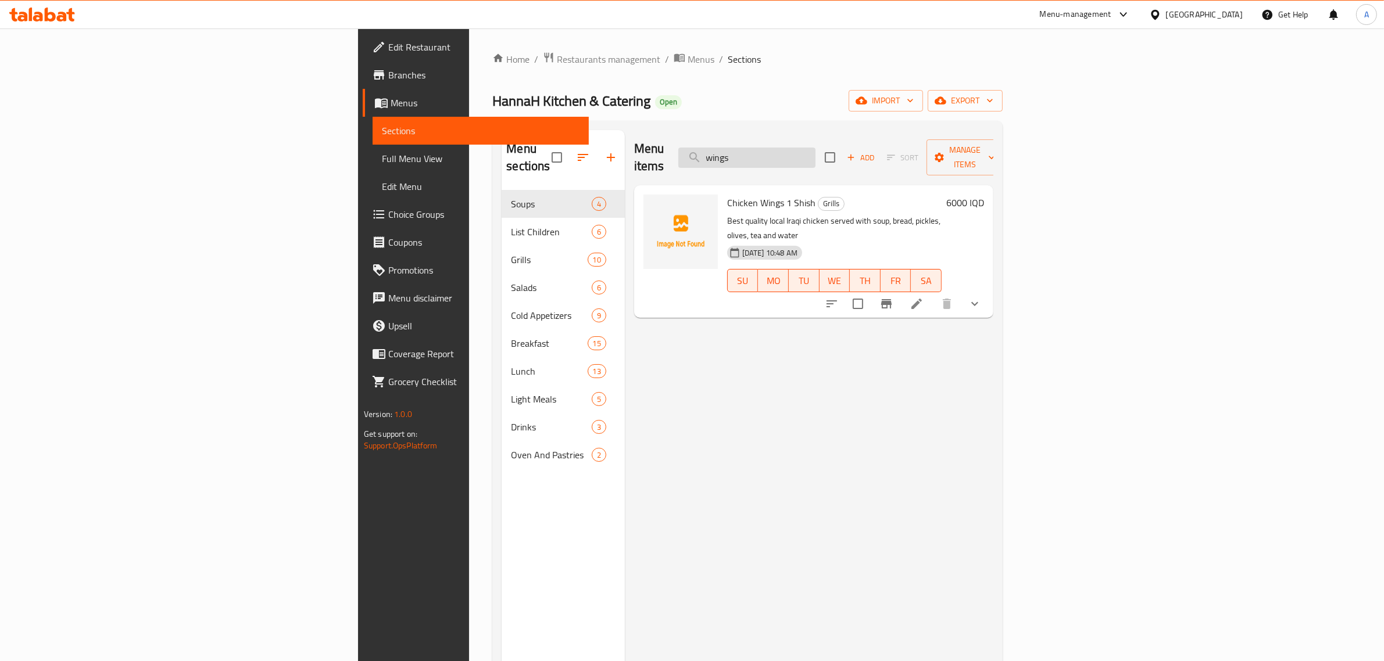
click at [815, 158] on input "wings" at bounding box center [746, 158] width 137 height 20
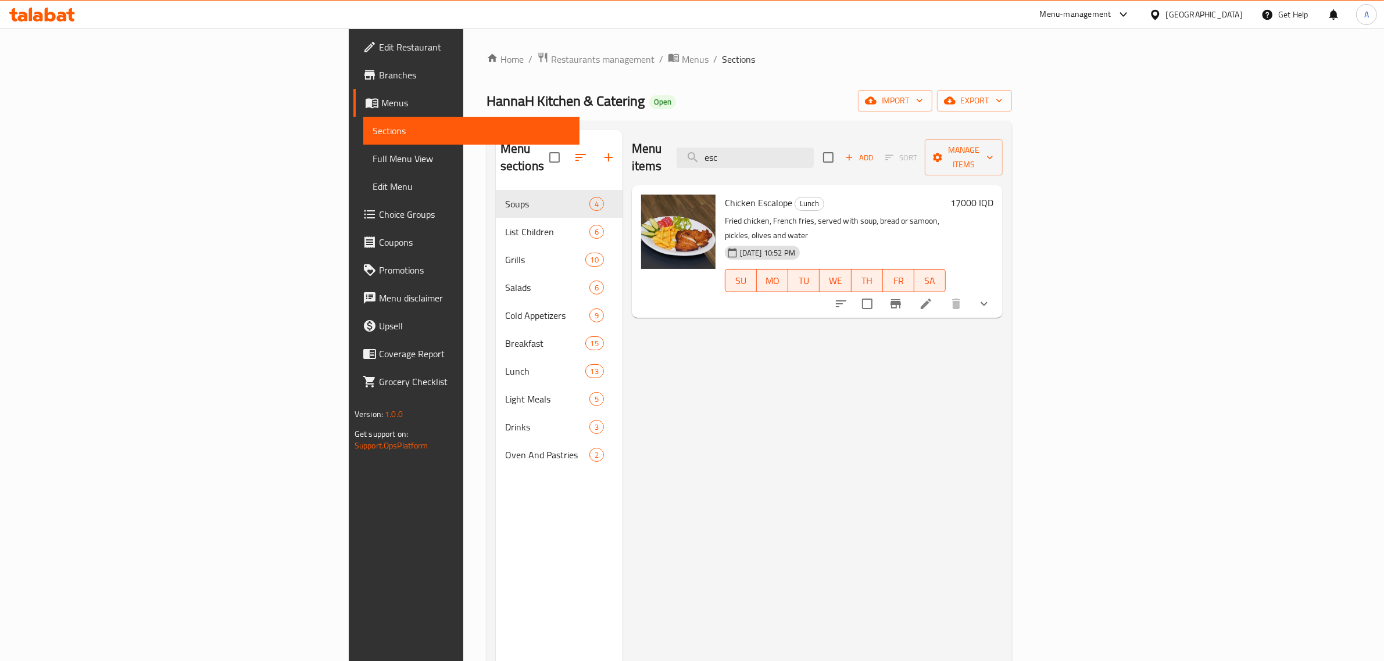
click at [775, 85] on div "Home / Restaurants management / Menus / Sections HannaH Kitchen & Catering Open…" at bounding box center [748, 426] width 525 height 749
click at [873, 160] on div "Menu items esc Add Sort Manage items" at bounding box center [817, 157] width 371 height 55
click at [813, 150] on input "esc" at bounding box center [744, 158] width 137 height 20
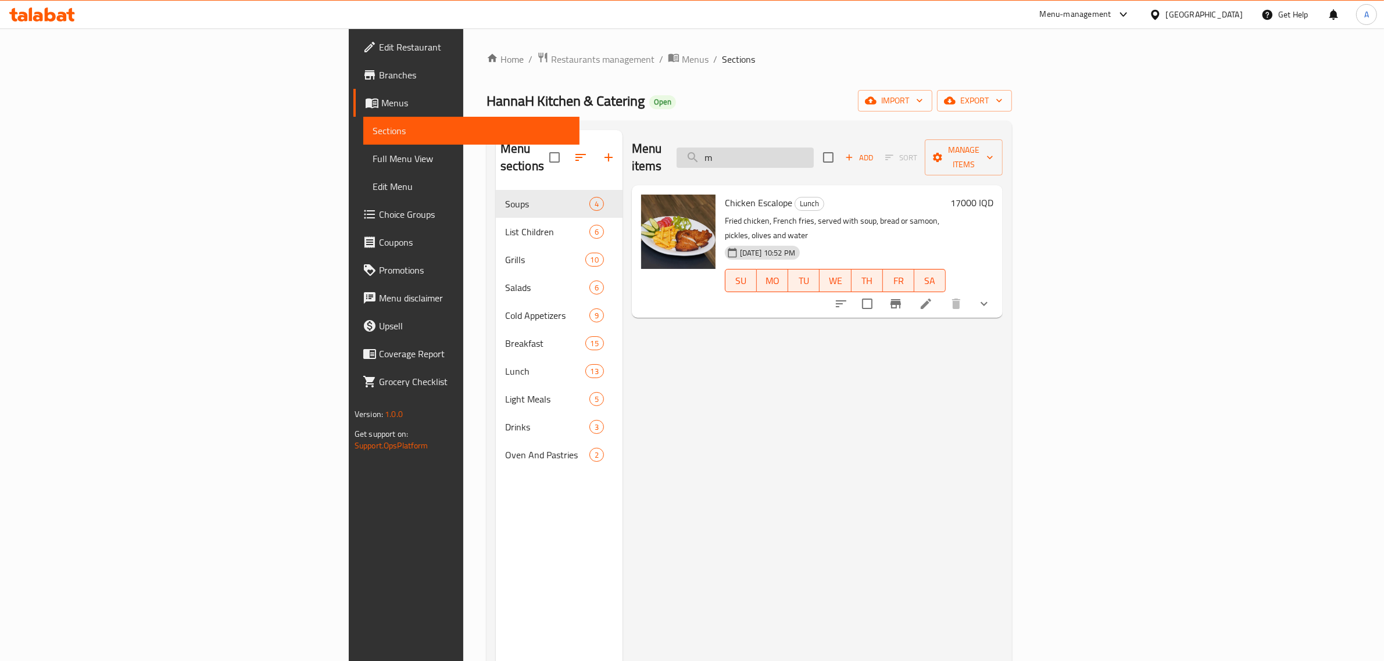
type input "me"
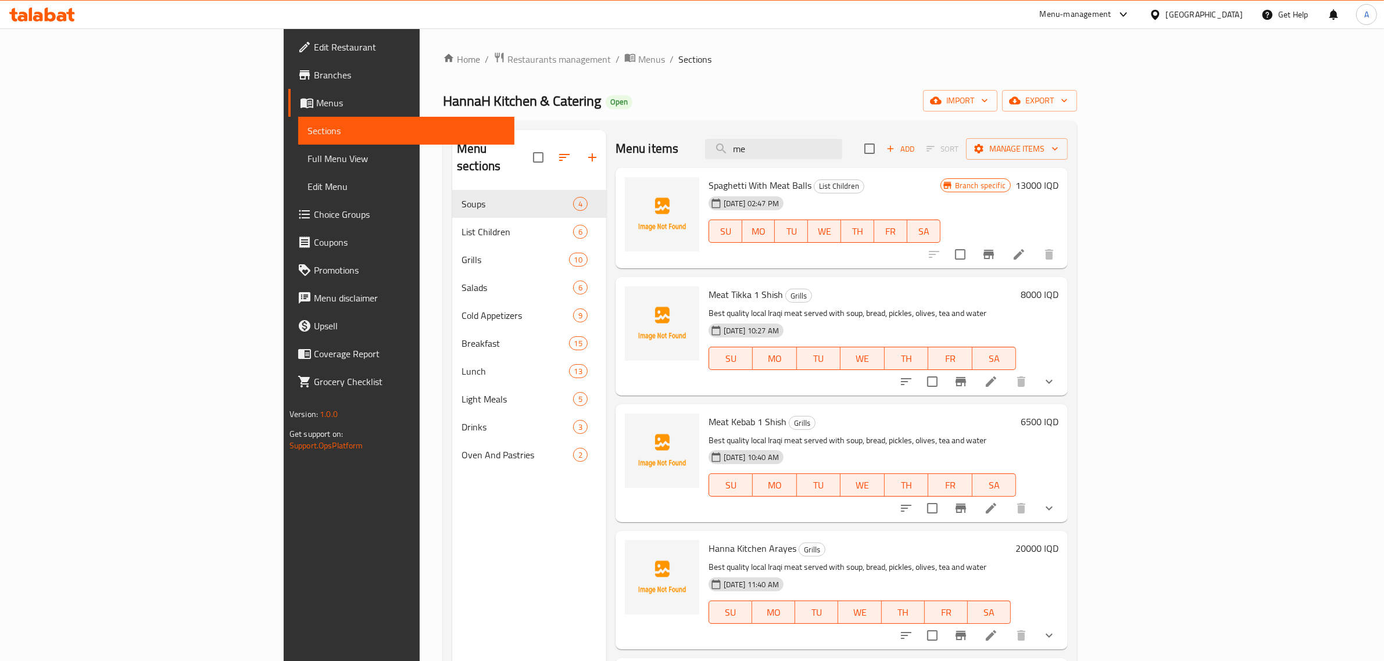
drag, startPoint x: 881, startPoint y: 150, endPoint x: 751, endPoint y: 157, distance: 130.9
click at [751, 157] on div "Menu items me Add Sort Manage items" at bounding box center [841, 149] width 452 height 38
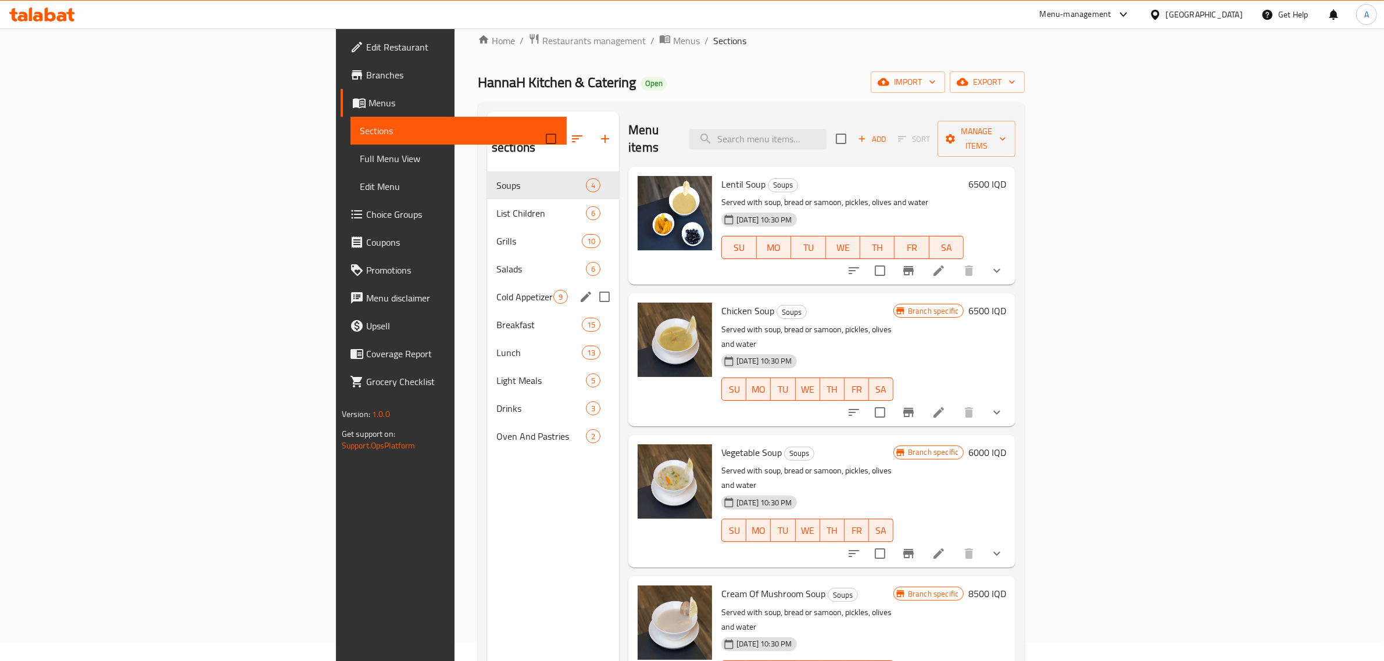
scroll to position [18, 0]
click at [496, 207] on span "List Children" at bounding box center [524, 214] width 57 height 14
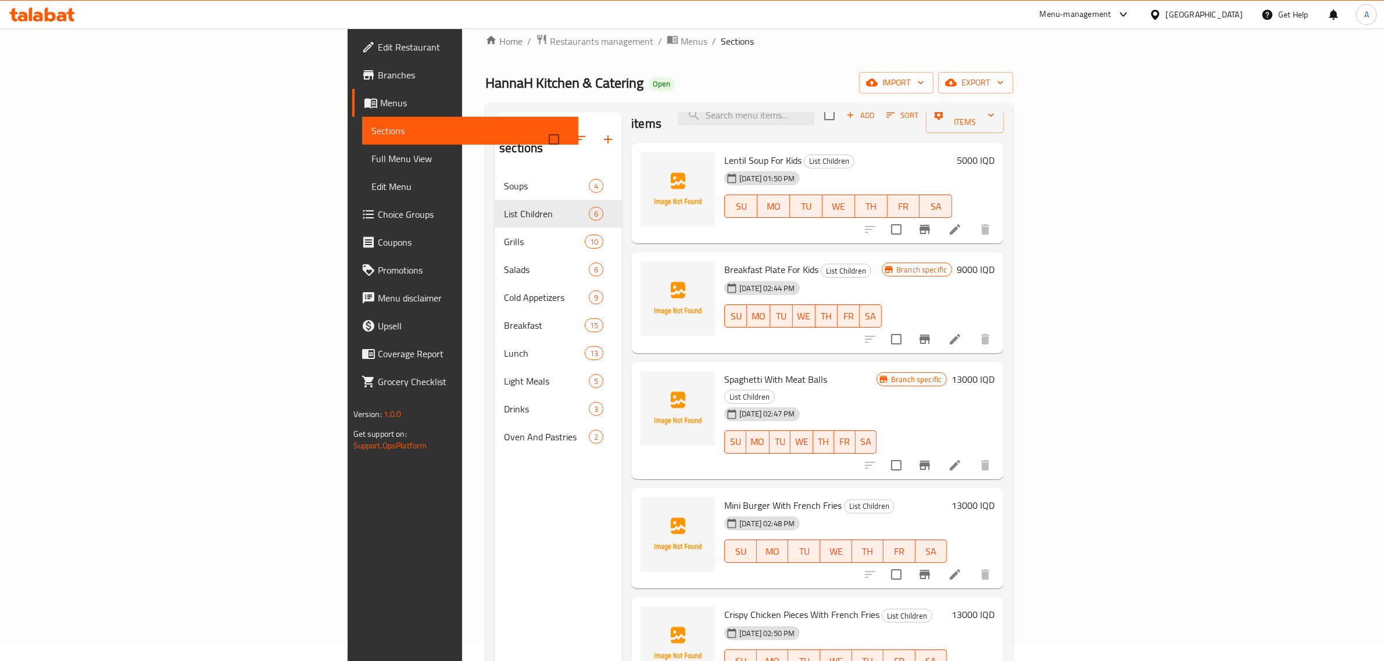
scroll to position [163, 0]
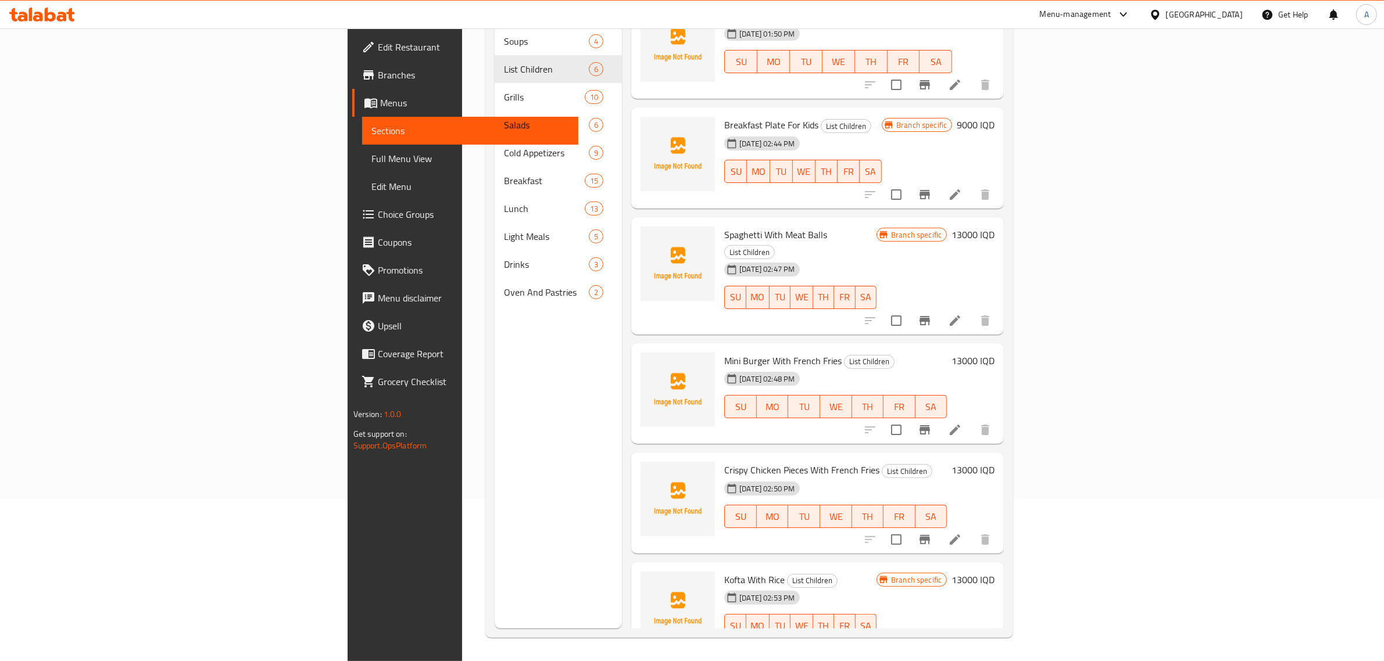
click at [881, 258] on div "[DATE] 02:47 PM SU MO TU WE TH FR SA" at bounding box center [800, 289] width 162 height 63
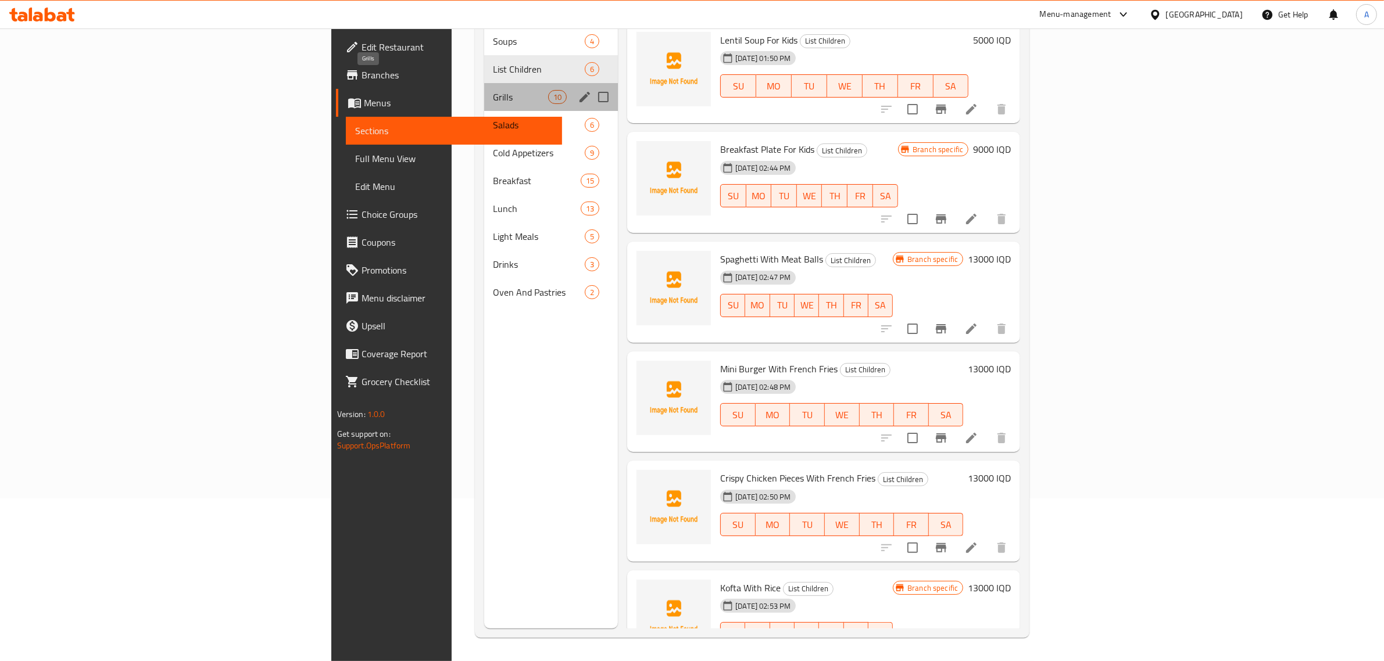
click at [493, 90] on span "Grills" at bounding box center [520, 97] width 55 height 14
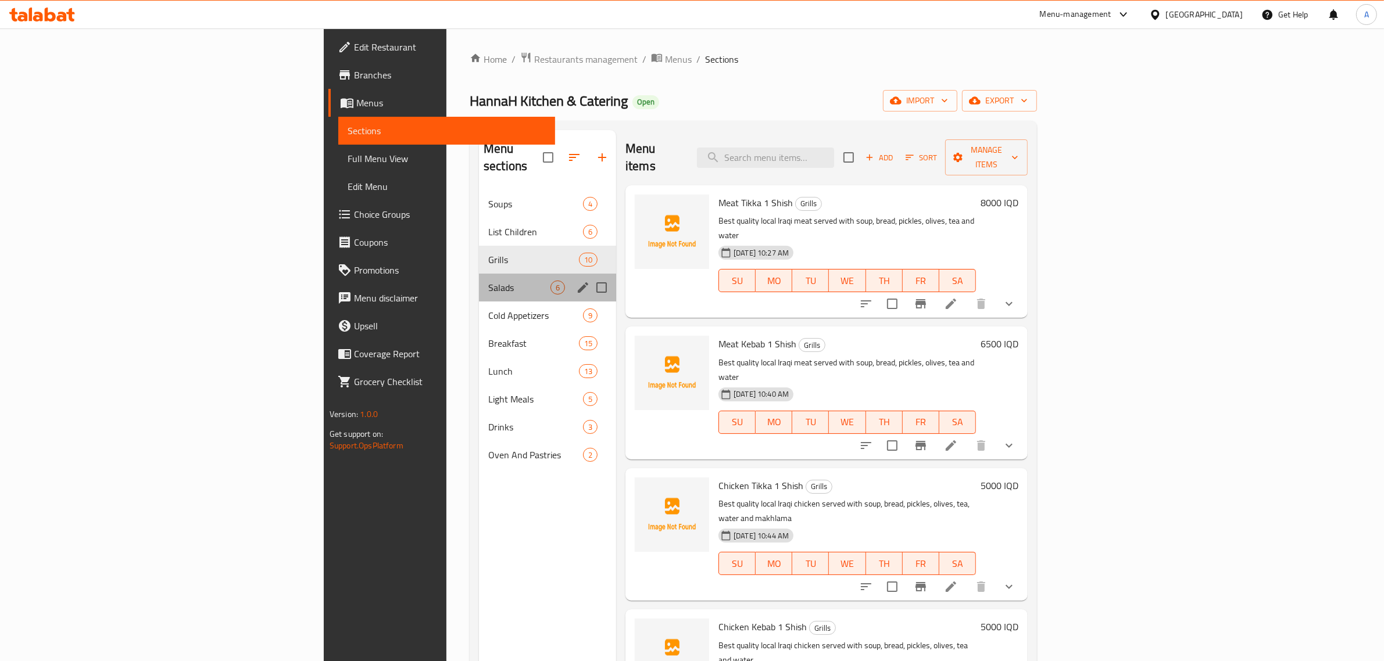
click at [479, 274] on div "Salads 6" at bounding box center [547, 288] width 137 height 28
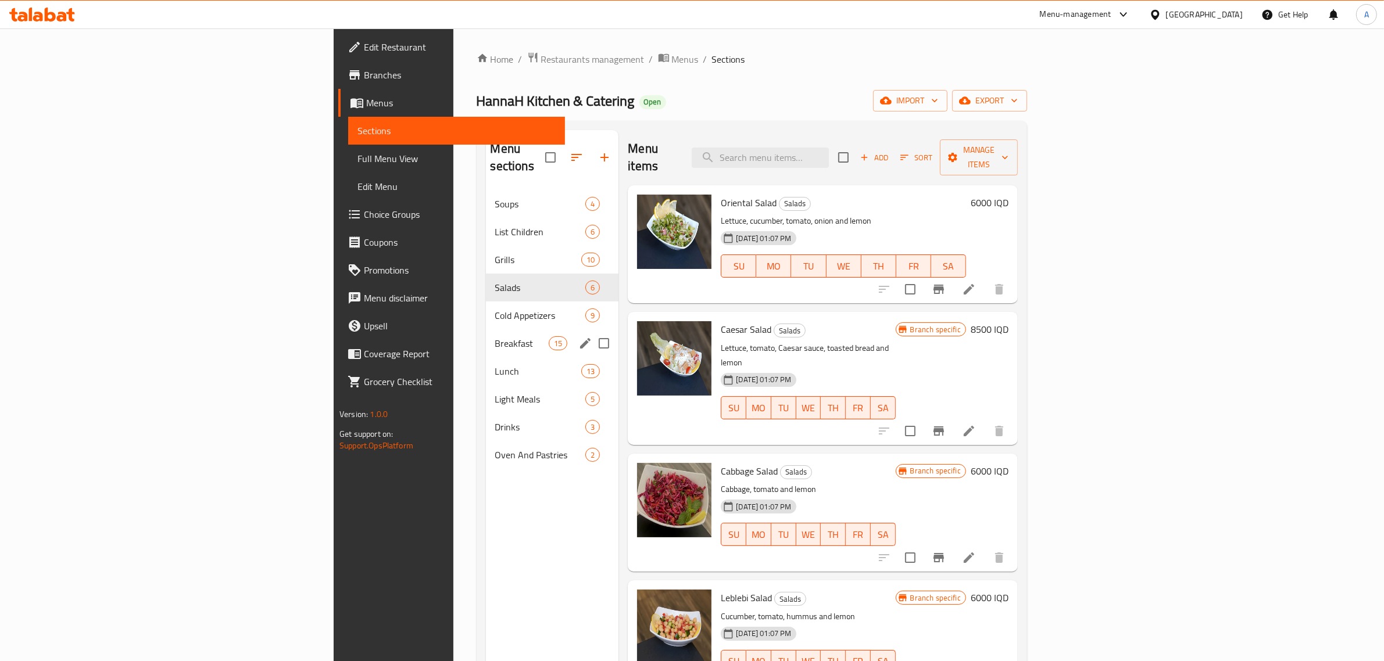
click at [486, 337] on div "Breakfast 15" at bounding box center [552, 343] width 133 height 28
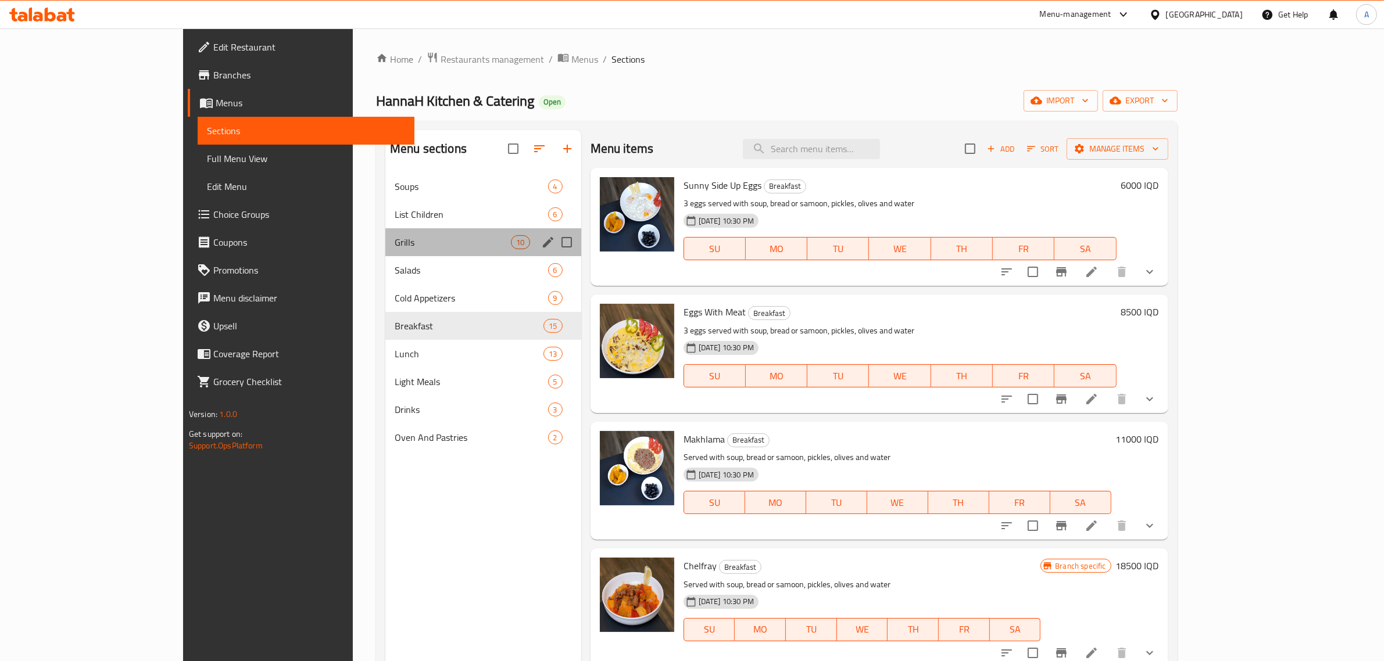
click at [385, 252] on div "Grills 10" at bounding box center [483, 242] width 196 height 28
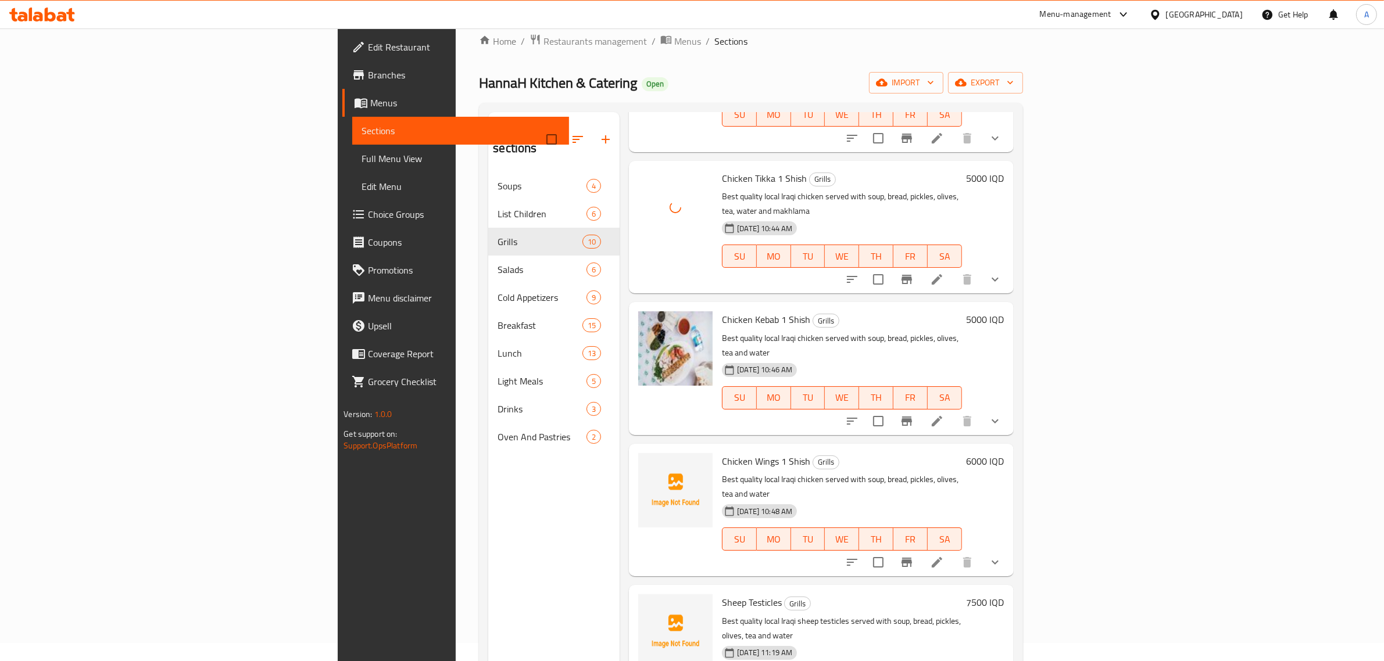
scroll to position [363, 0]
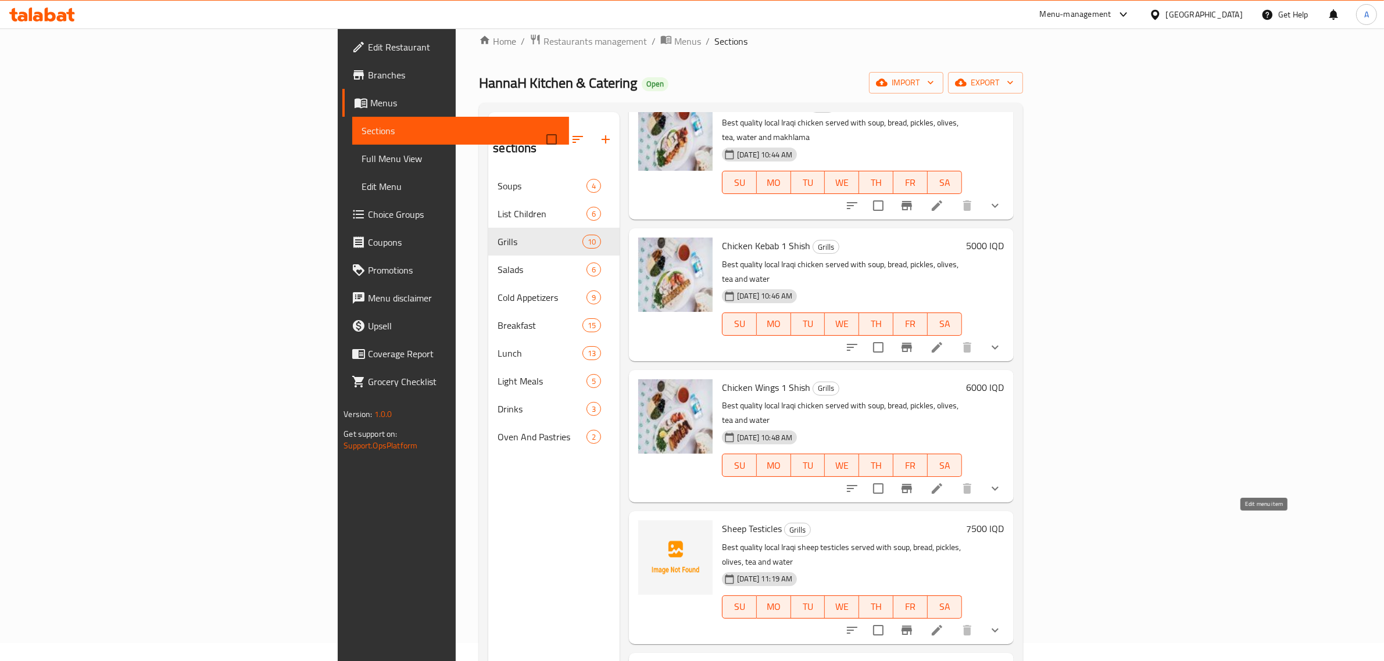
click at [944, 623] on icon at bounding box center [937, 630] width 14 height 14
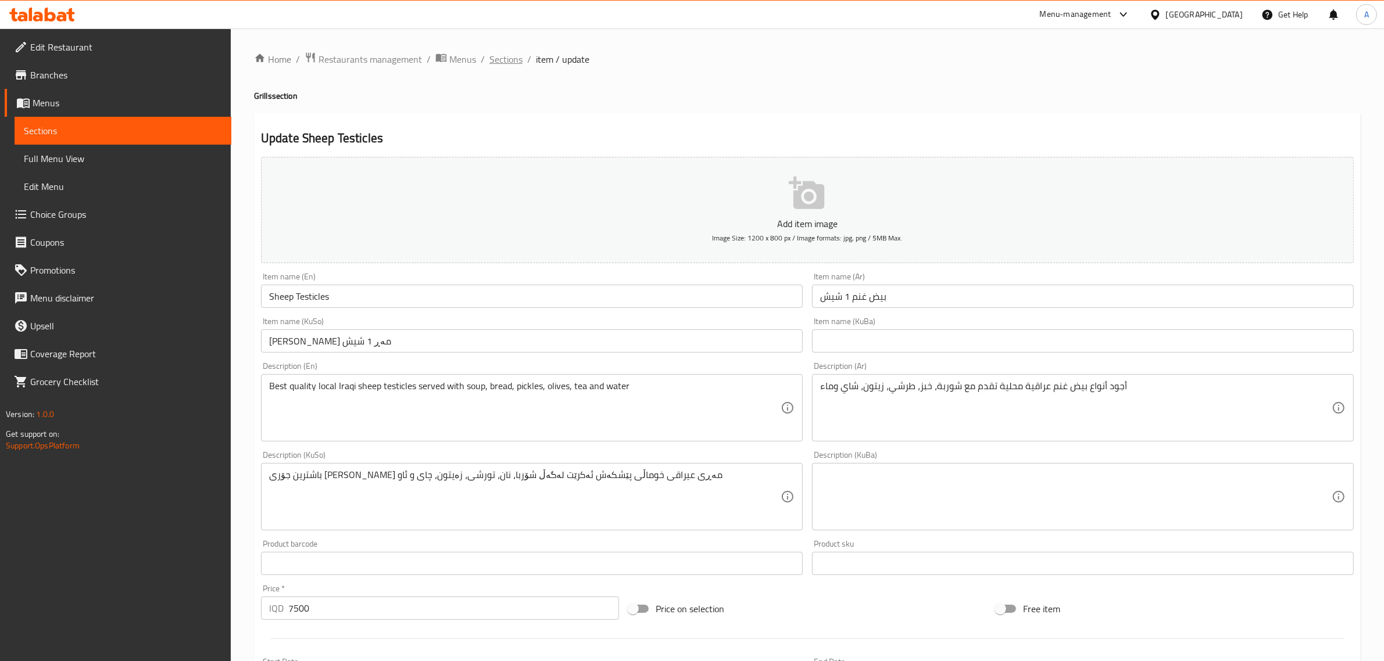
click at [512, 56] on span "Sections" at bounding box center [505, 59] width 33 height 14
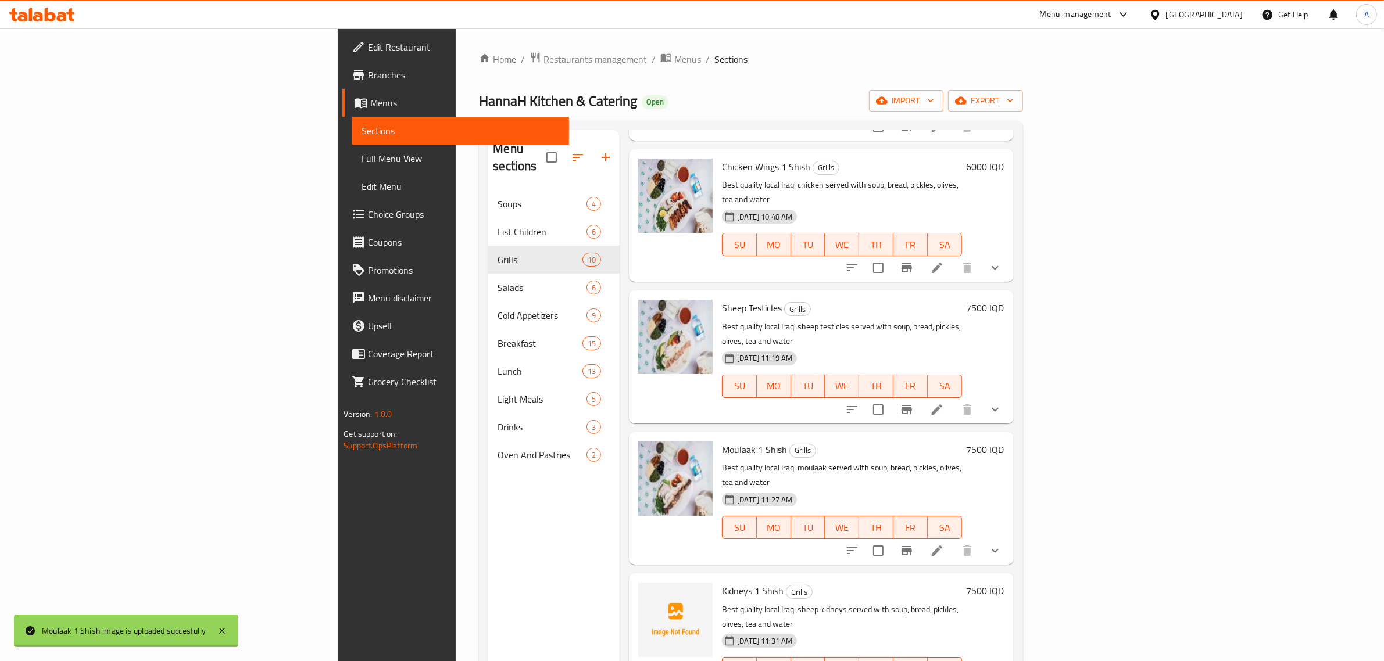
scroll to position [636, 0]
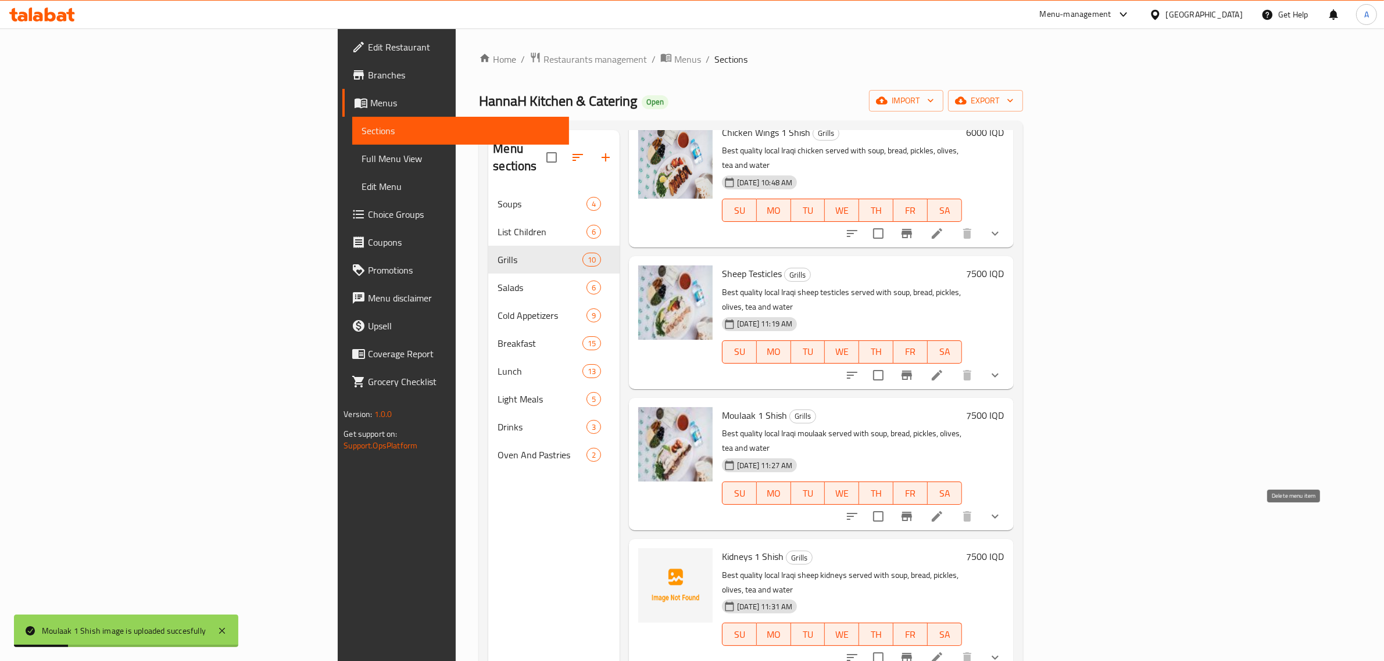
click at [944, 651] on icon at bounding box center [937, 658] width 14 height 14
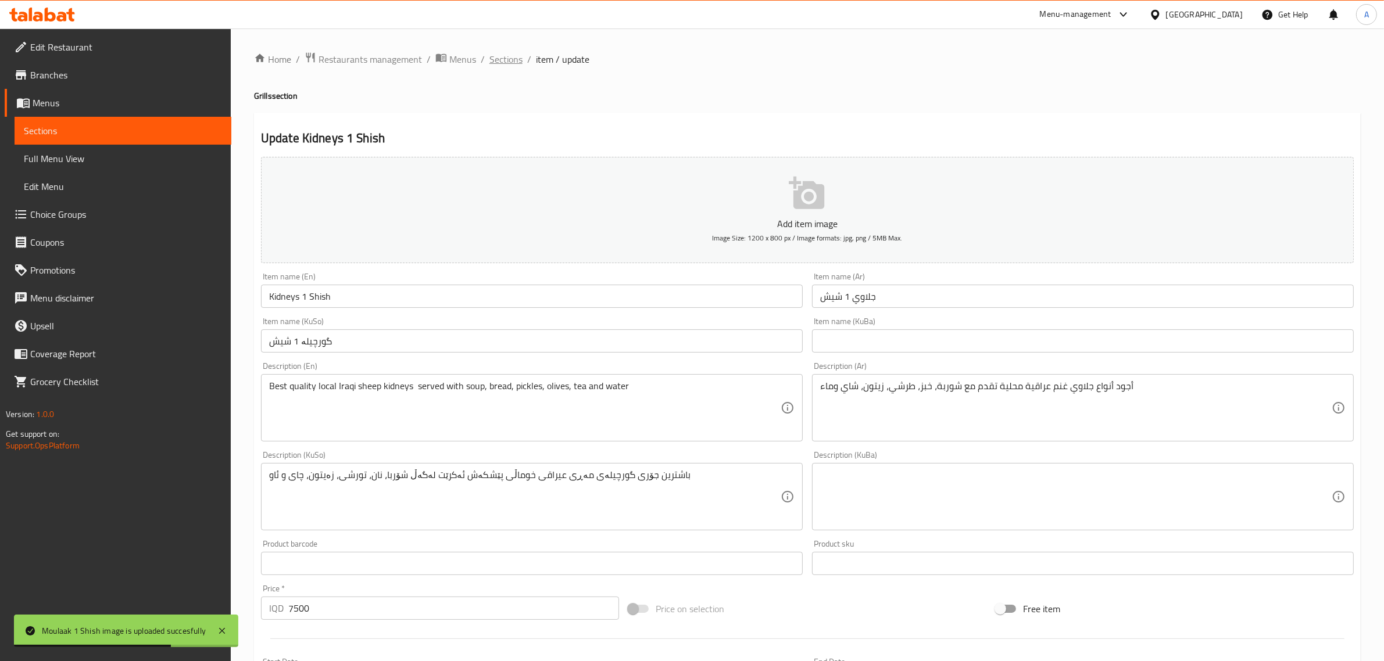
click at [507, 53] on span "Sections" at bounding box center [505, 59] width 33 height 14
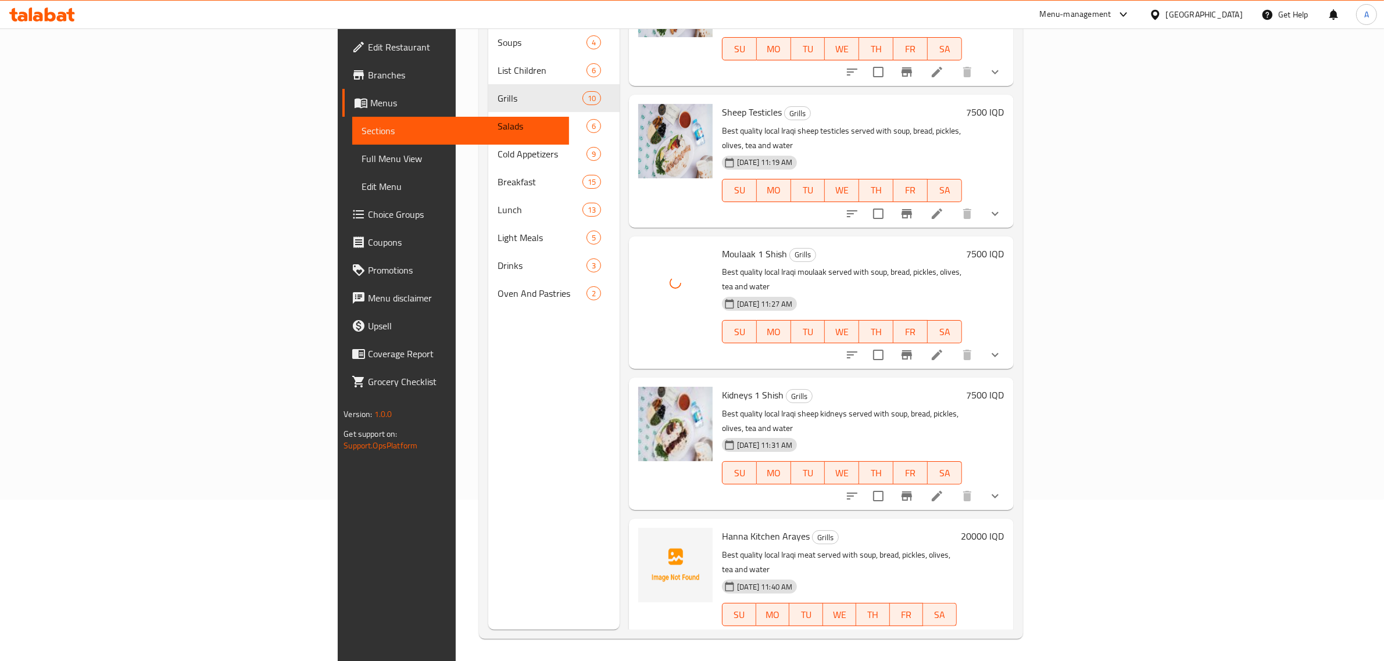
scroll to position [163, 0]
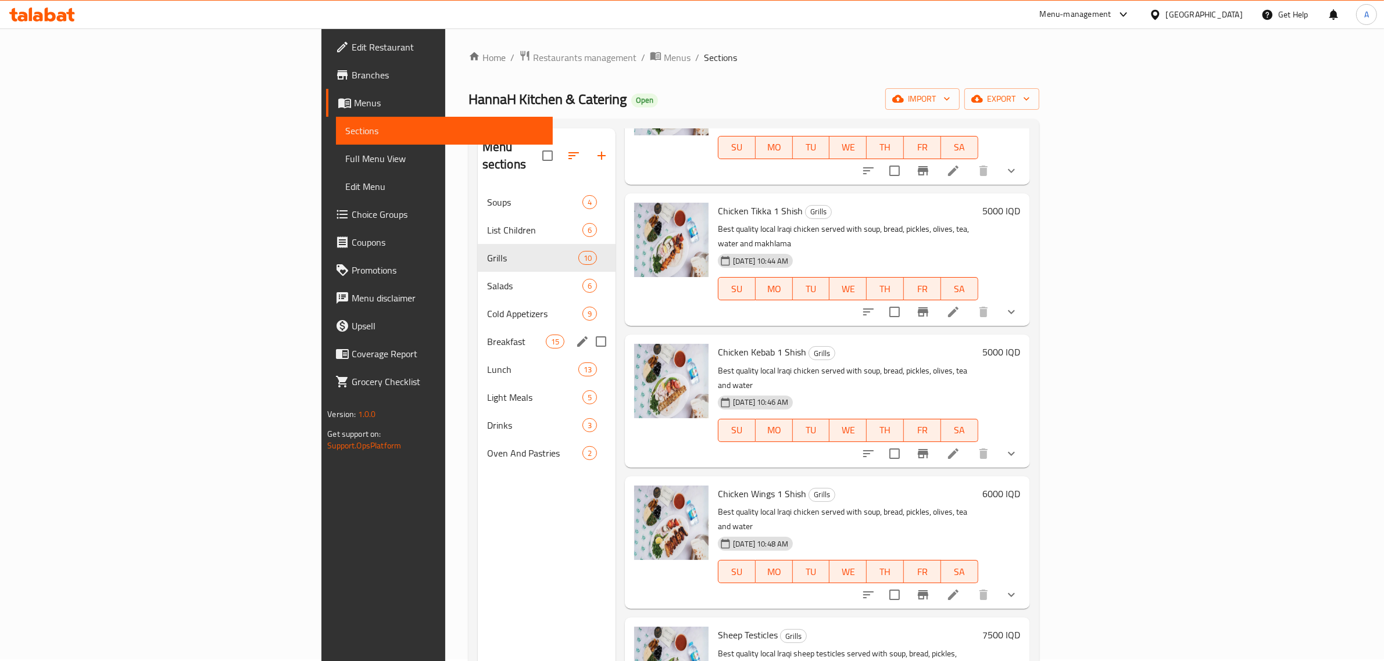
scroll to position [0, 0]
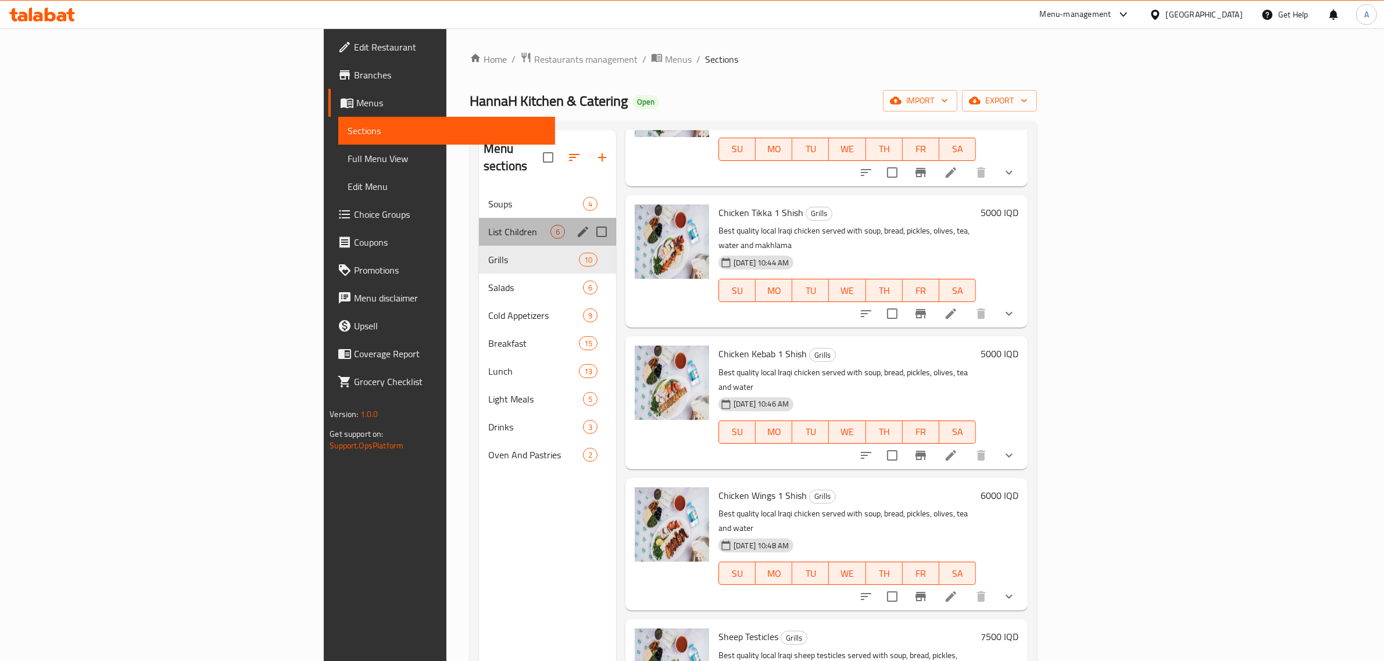
click at [479, 225] on div "List Children 6" at bounding box center [547, 232] width 137 height 28
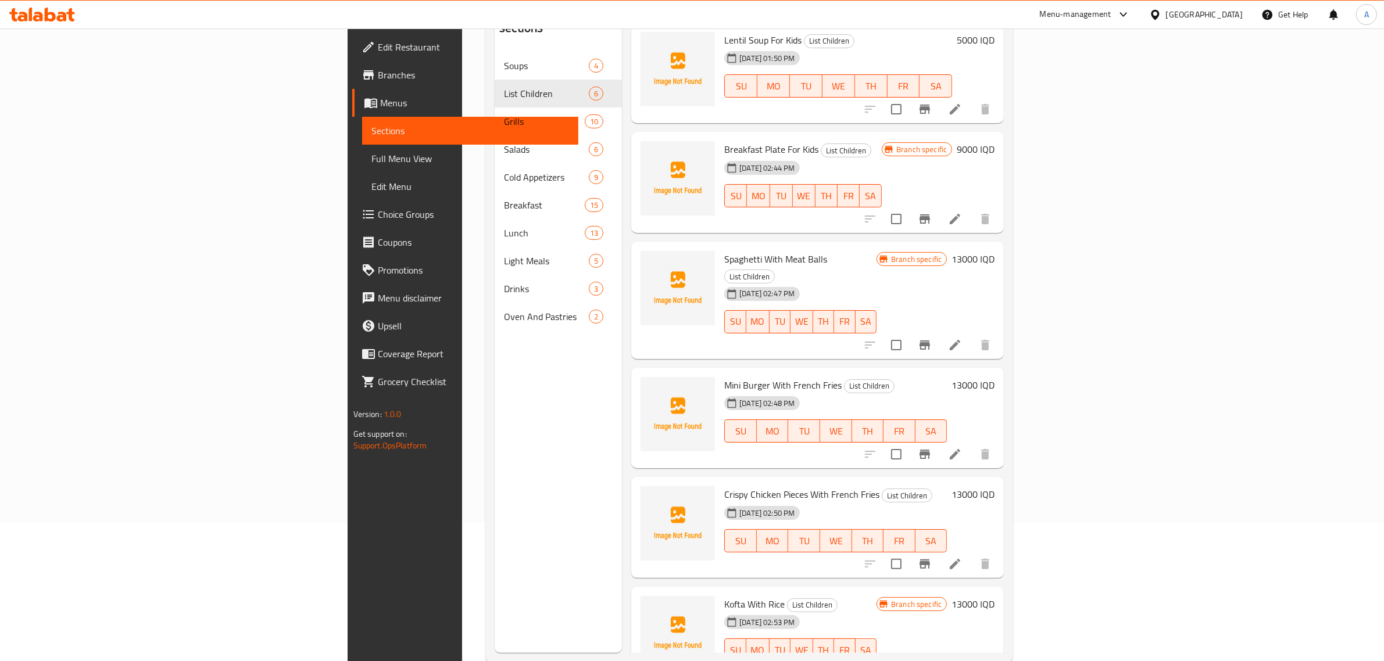
scroll to position [145, 0]
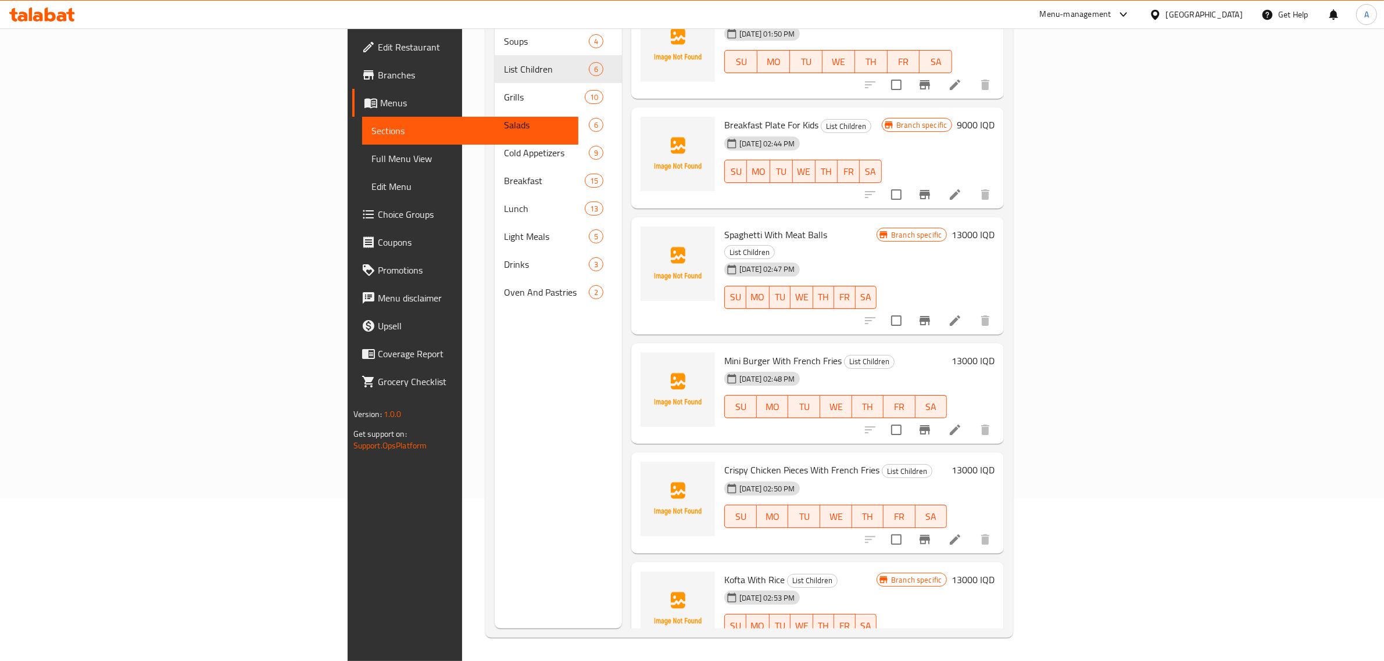
click at [902, 343] on div "Mini Burger With French Fries List Children [DATE] 02:48 PM SU MO TU WE TH FR S…" at bounding box center [817, 393] width 372 height 101
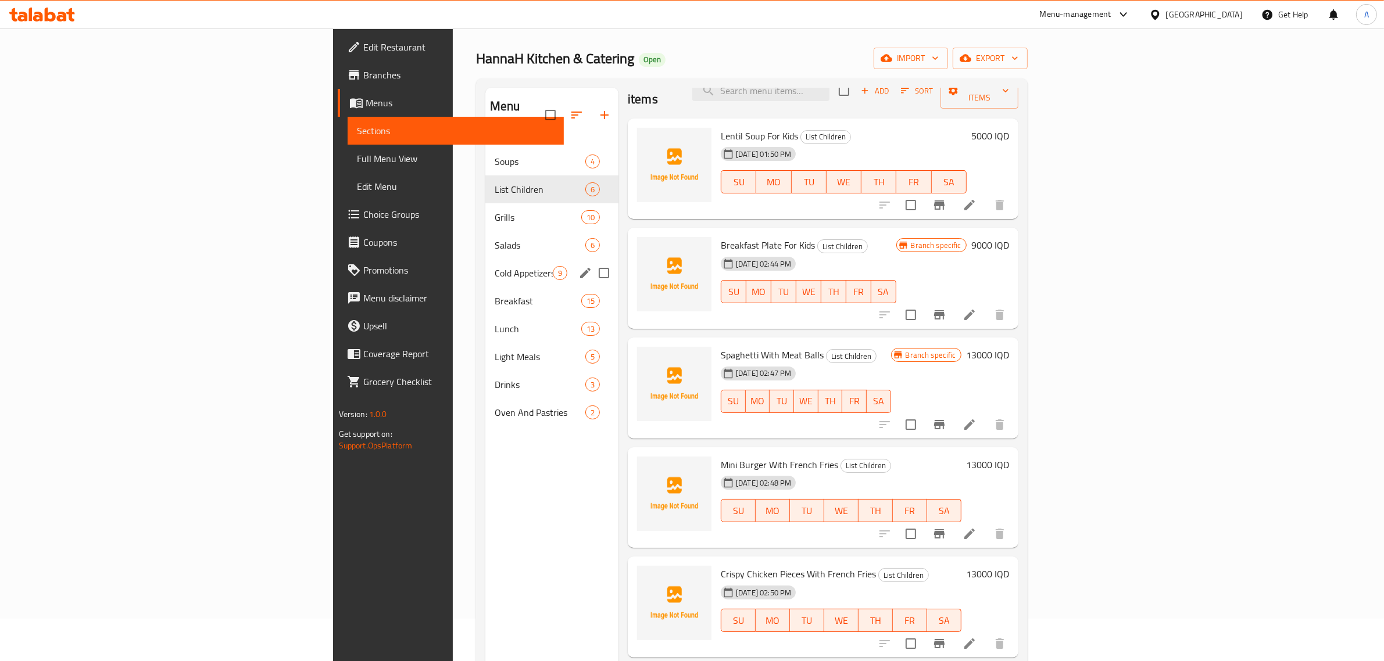
scroll to position [18, 0]
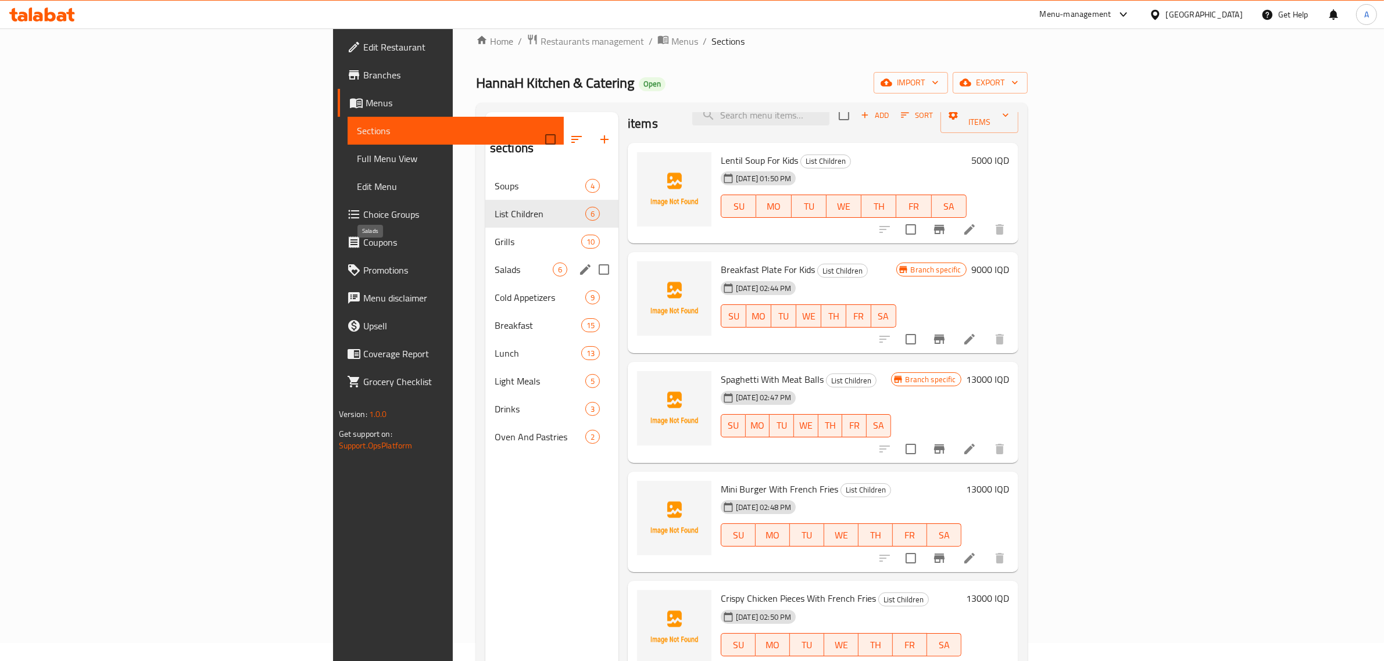
click at [494, 263] on span "Salads" at bounding box center [523, 270] width 58 height 14
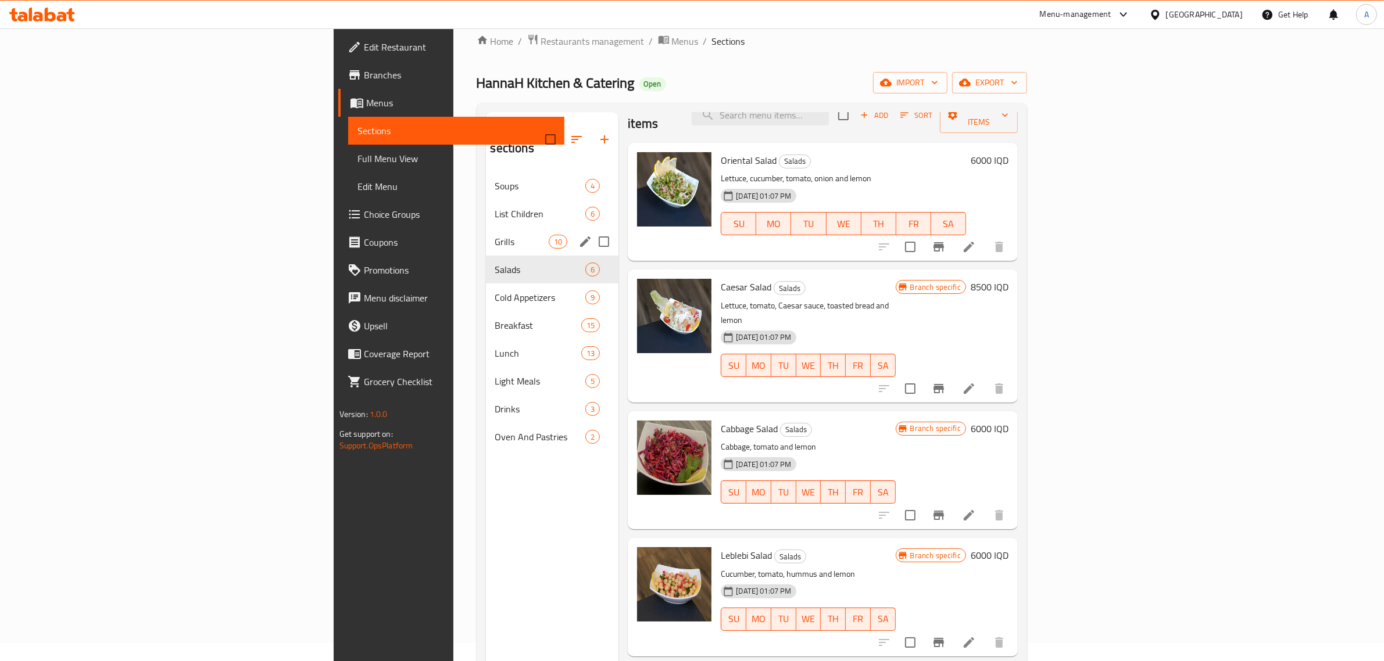
click at [486, 234] on div "Grills 10" at bounding box center [552, 242] width 133 height 28
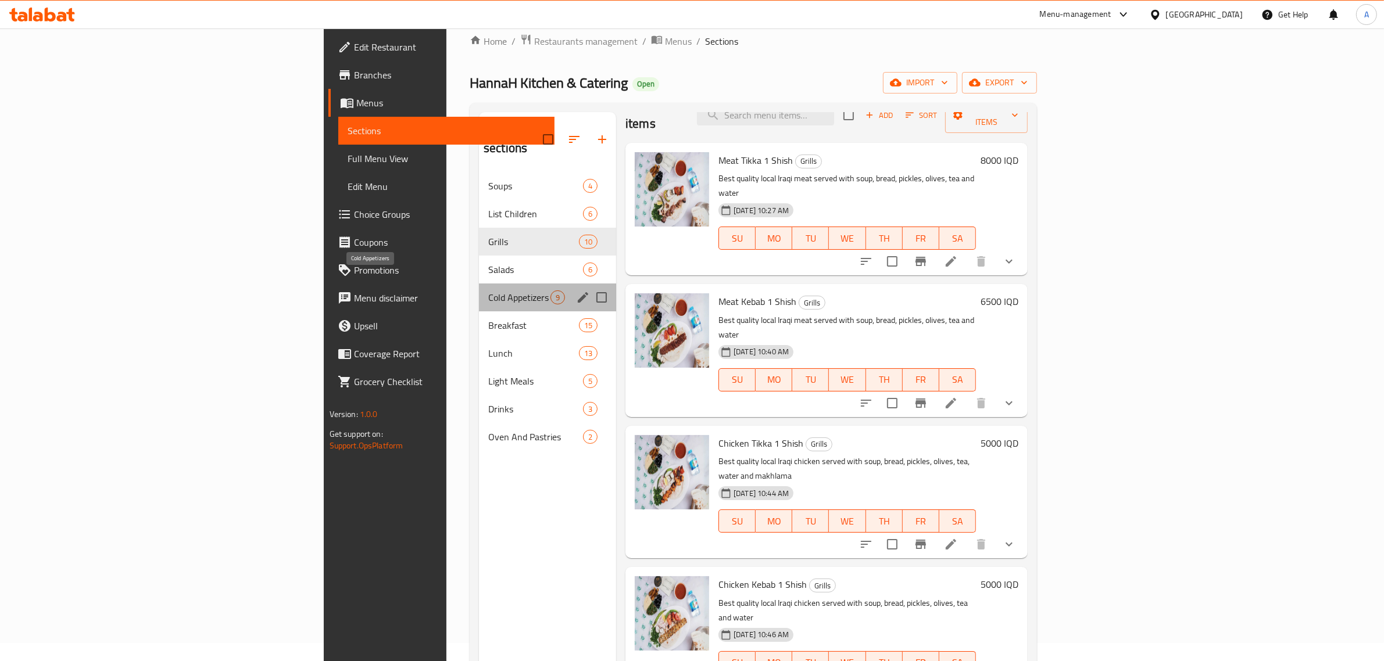
click at [488, 291] on span "Cold Appetizers" at bounding box center [519, 298] width 62 height 14
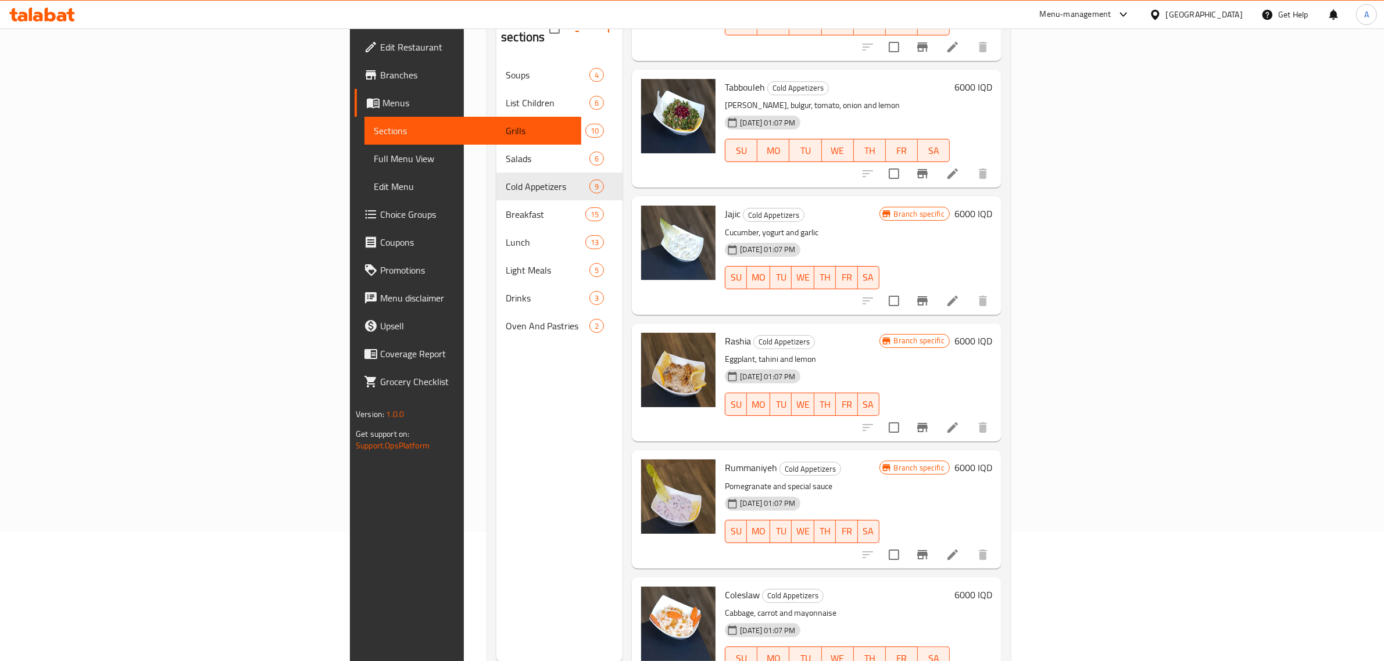
scroll to position [163, 0]
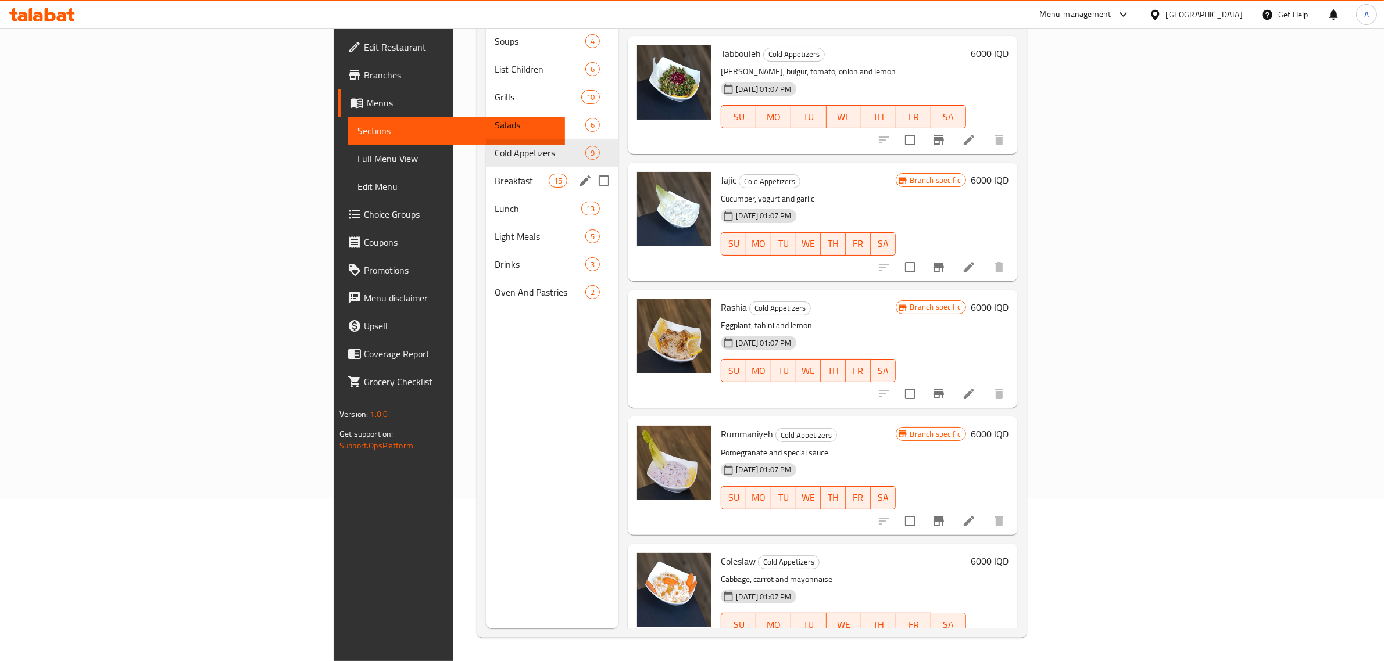
click at [495, 174] on span "Breakfast" at bounding box center [522, 181] width 54 height 14
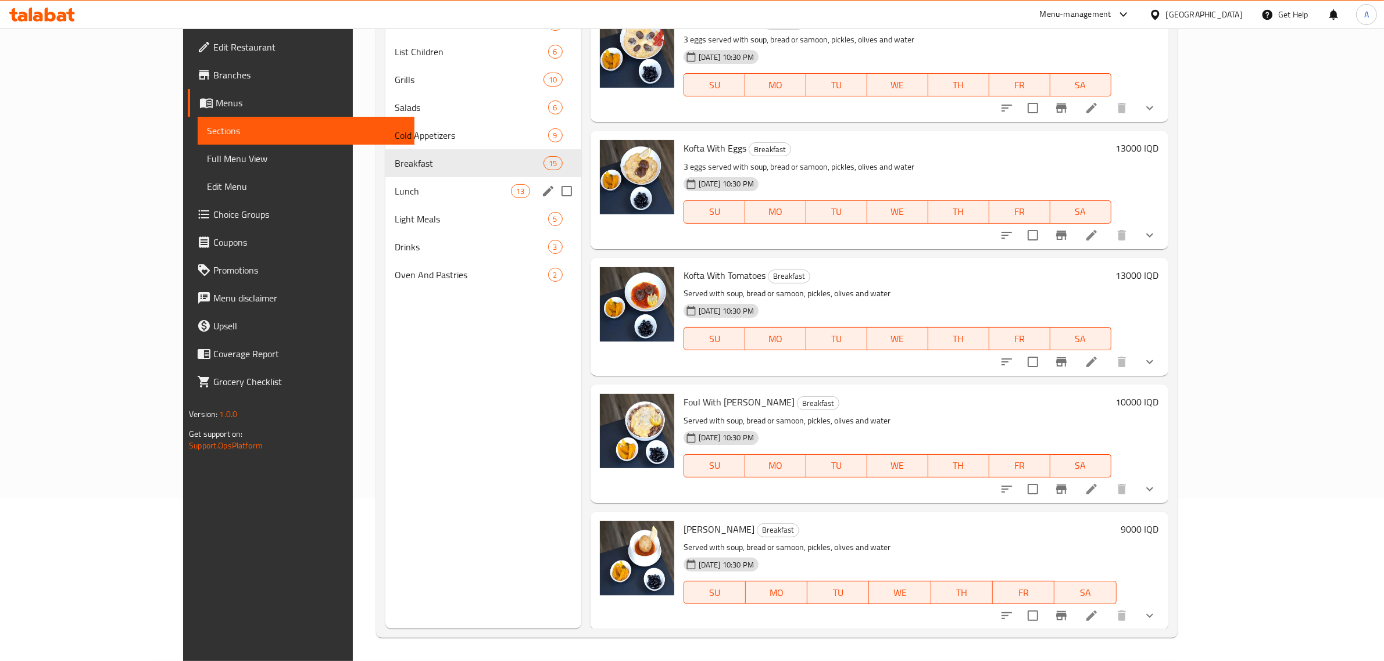
click at [395, 185] on span "Lunch" at bounding box center [453, 191] width 116 height 14
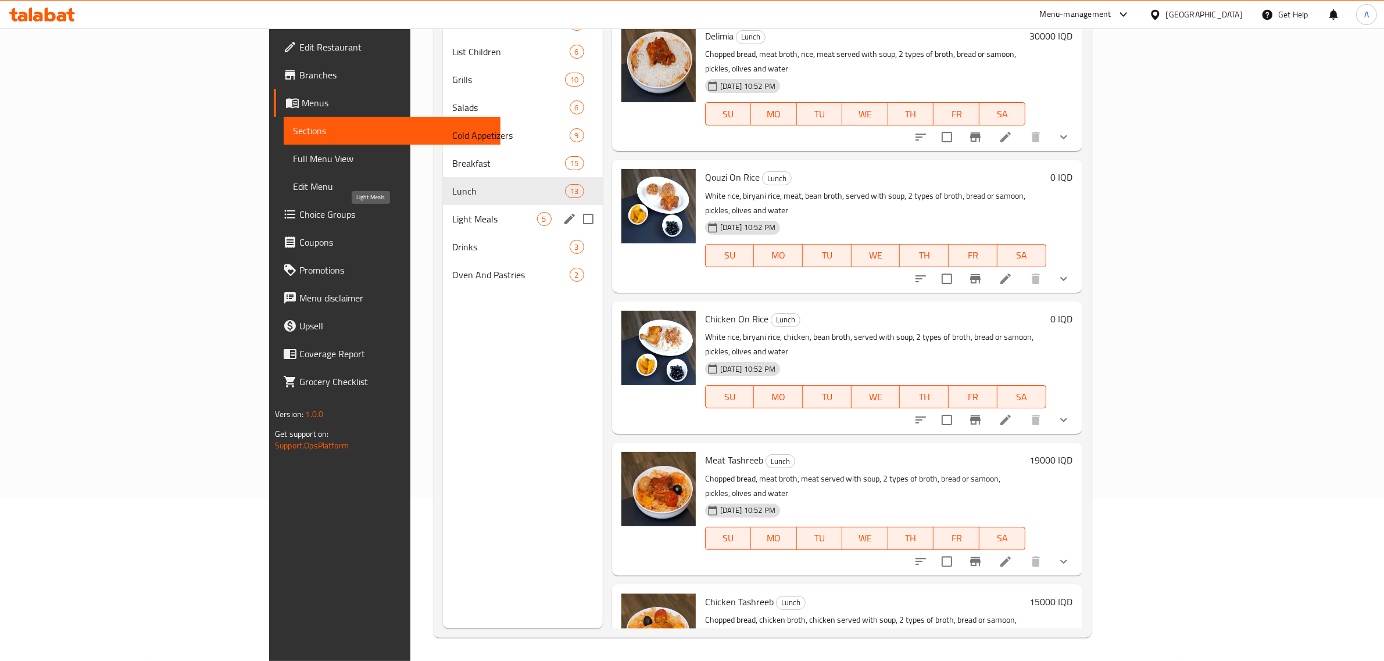
click at [452, 218] on span "Light Meals" at bounding box center [494, 219] width 85 height 14
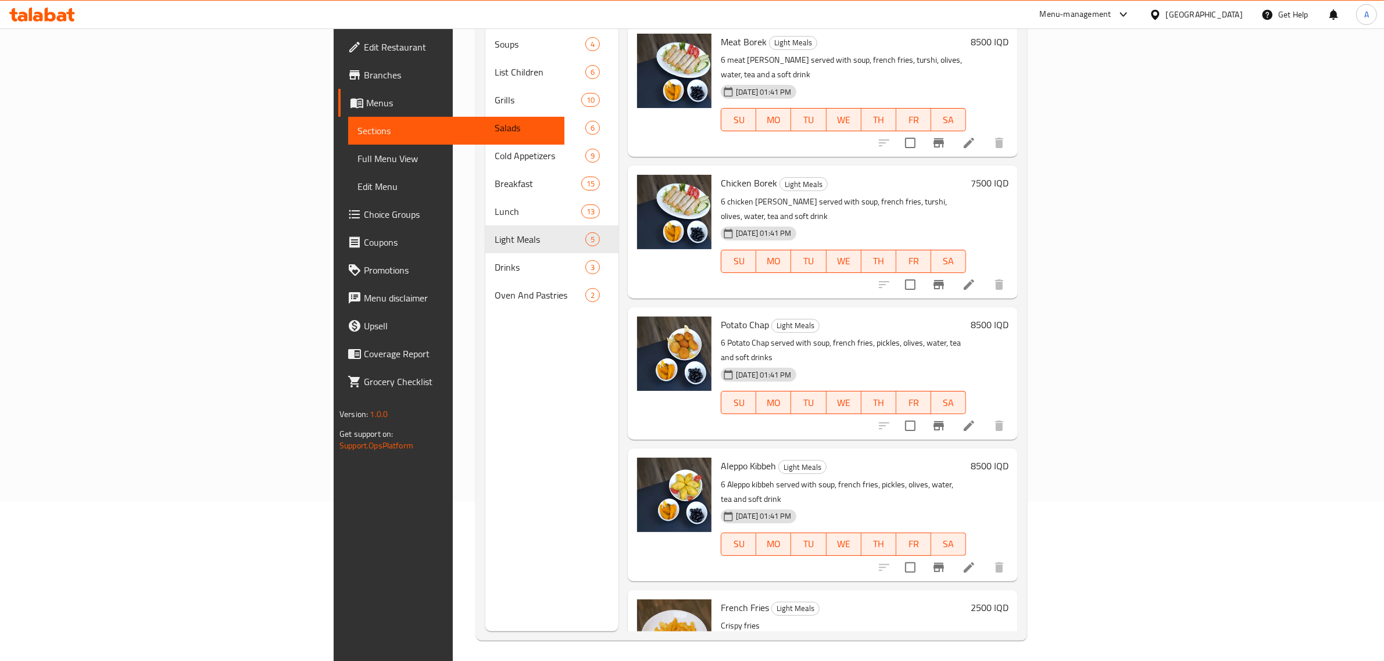
scroll to position [163, 0]
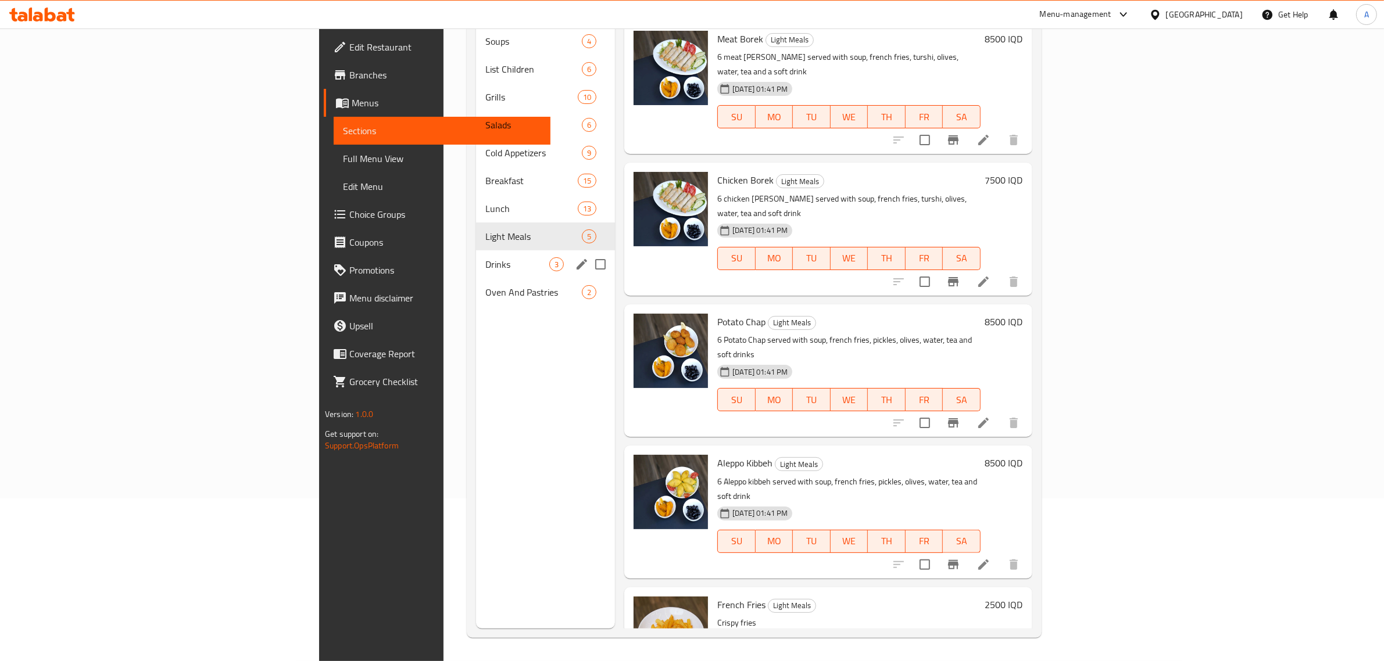
click at [476, 257] on div "Drinks 3" at bounding box center [545, 264] width 139 height 28
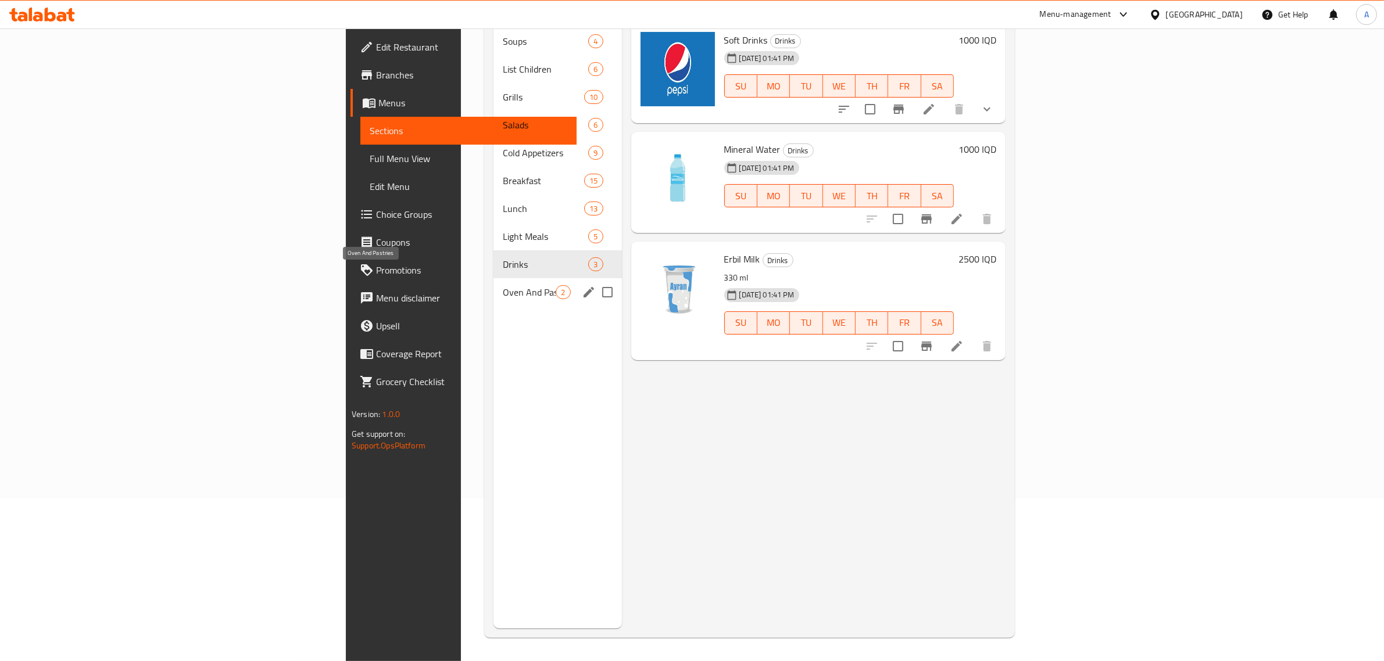
click at [503, 285] on span "Oven And Pastries" at bounding box center [529, 292] width 53 height 14
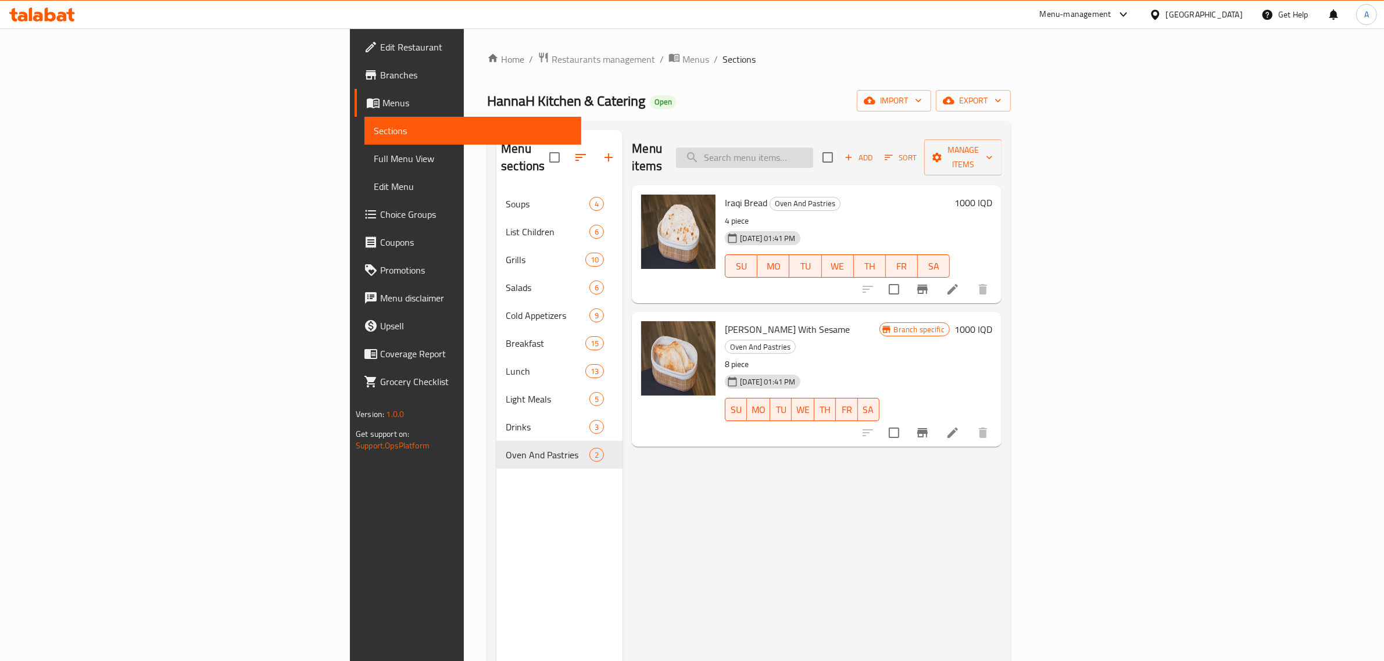
click at [813, 148] on input "search" at bounding box center [744, 158] width 137 height 20
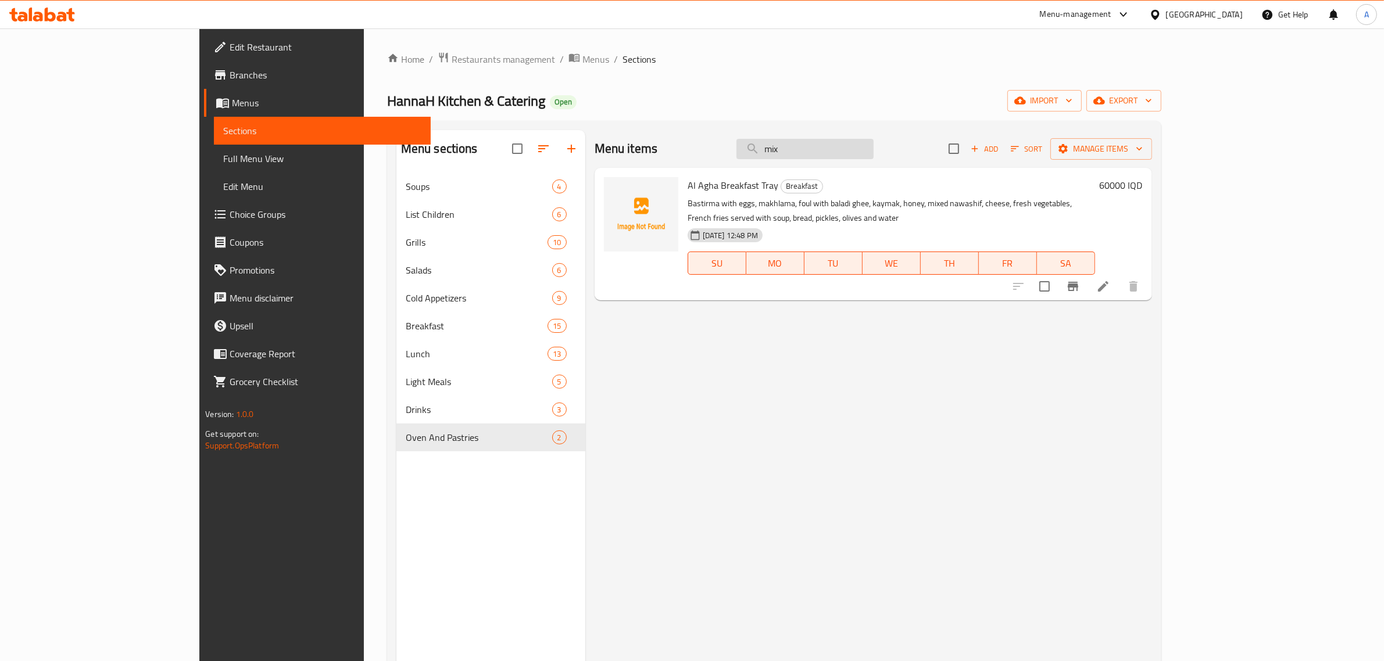
type input "mix"
drag, startPoint x: 1142, startPoint y: 376, endPoint x: 712, endPoint y: 3, distance: 568.9
click at [1139, 376] on div "Menu items mix Add Sort Manage items Al Agha Breakfast Tray Breakfast Bastirma …" at bounding box center [868, 460] width 567 height 661
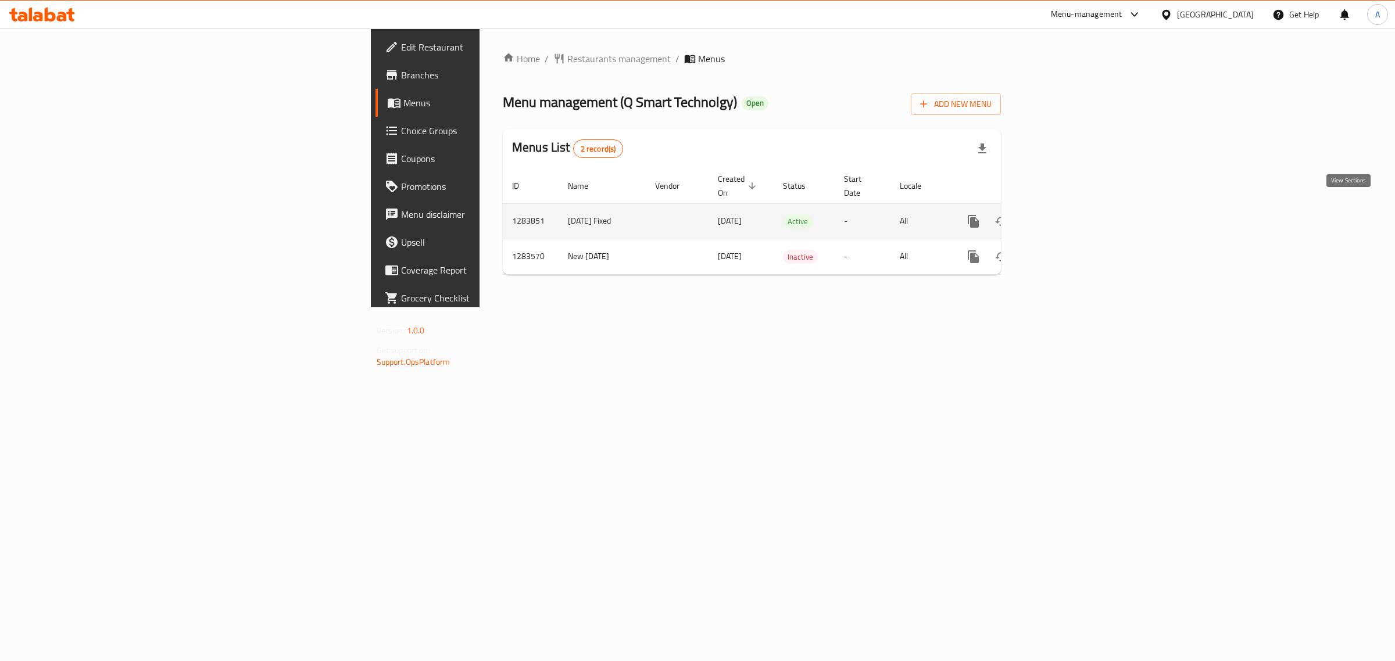
click at [1071, 207] on link "enhanced table" at bounding box center [1057, 221] width 28 height 28
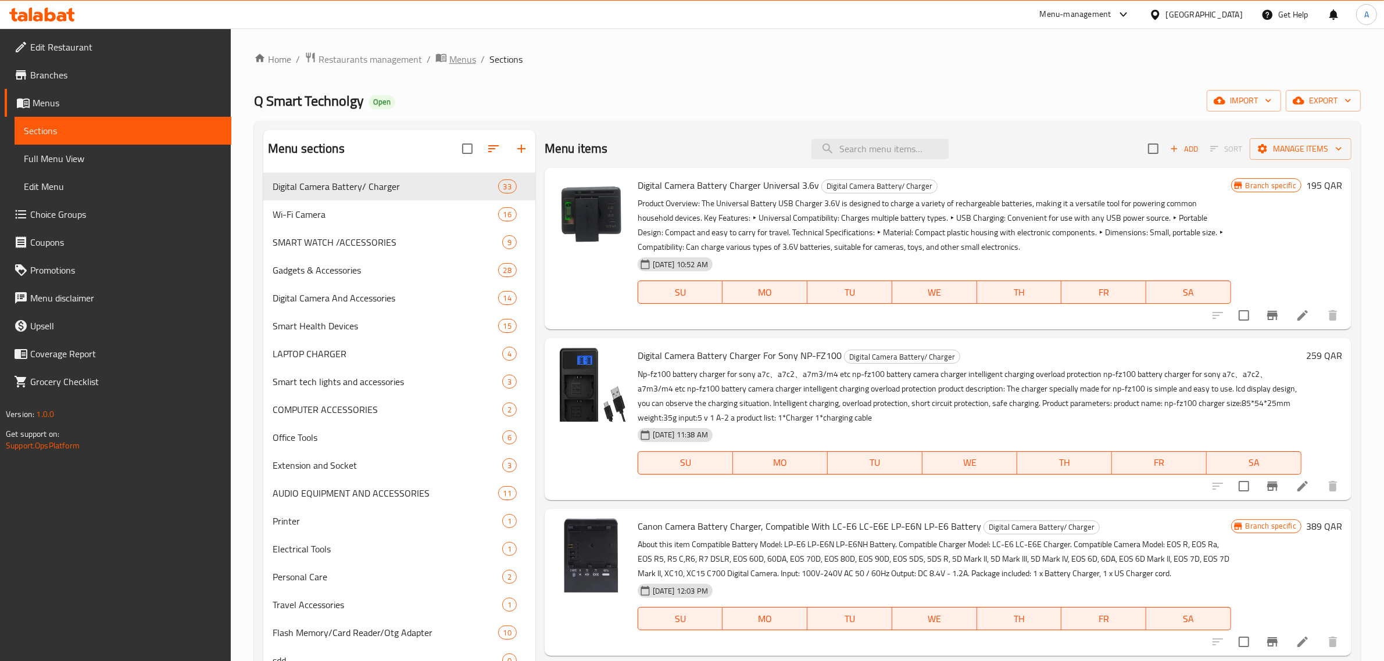
click at [445, 56] on icon "breadcrumb" at bounding box center [441, 58] width 10 height 8
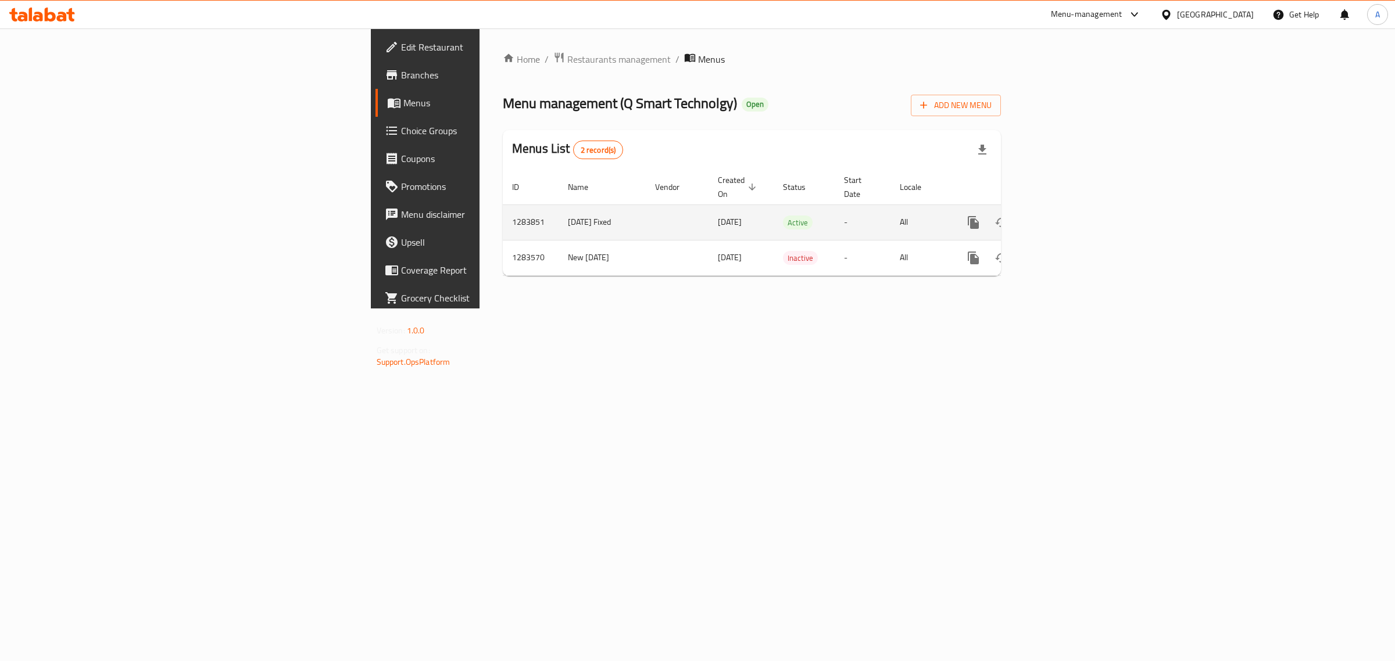
click at [1071, 209] on link "enhanced table" at bounding box center [1057, 223] width 28 height 28
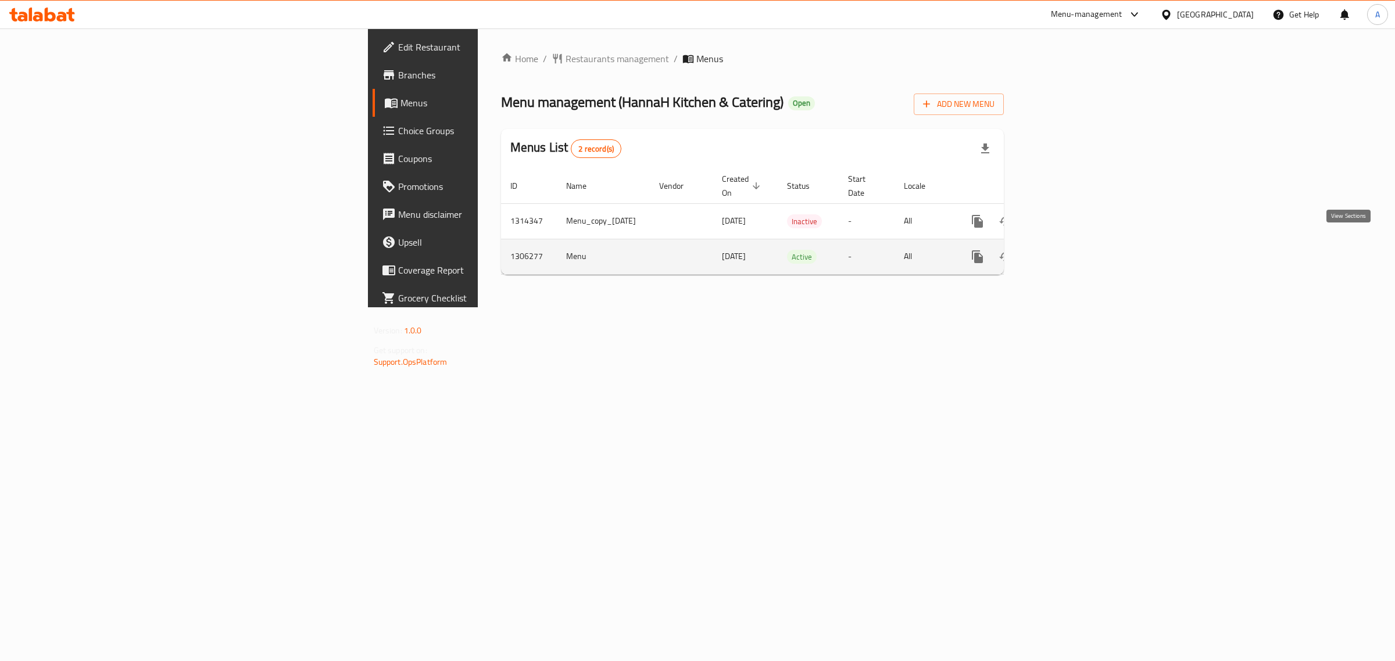
click at [1075, 256] on link "enhanced table" at bounding box center [1061, 257] width 28 height 28
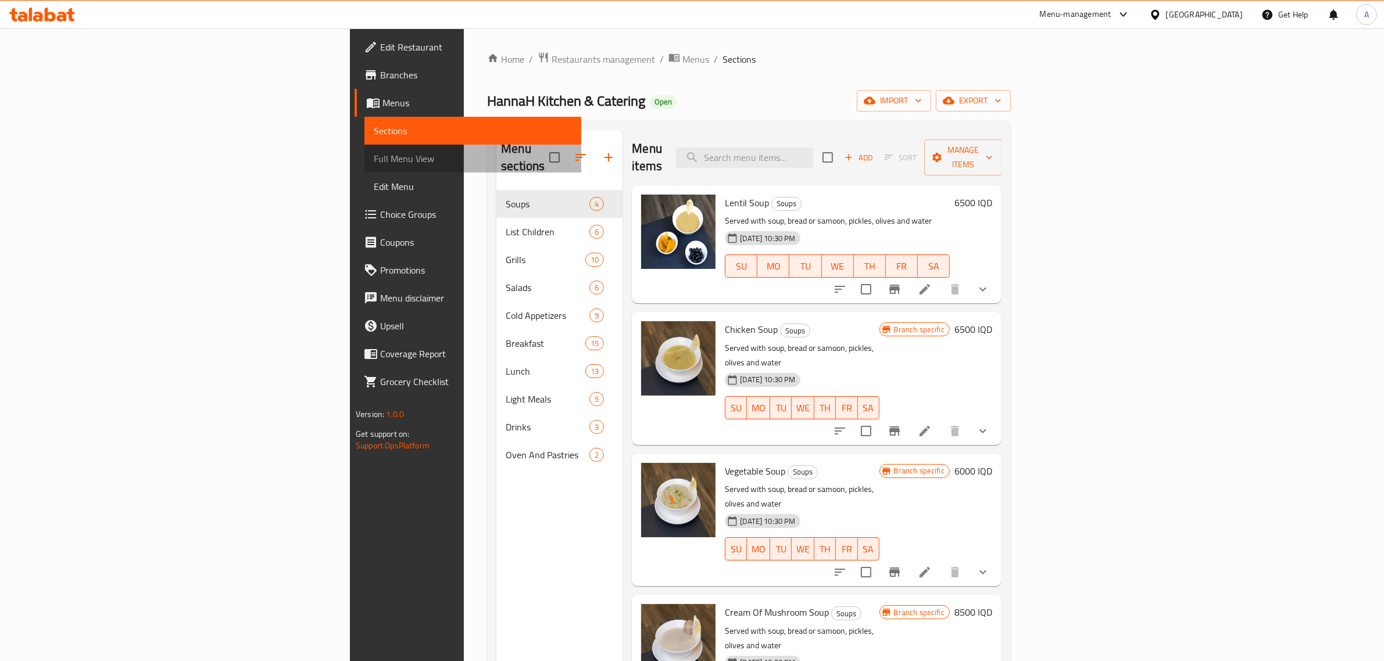
click at [374, 166] on span "Full Menu View" at bounding box center [473, 159] width 198 height 14
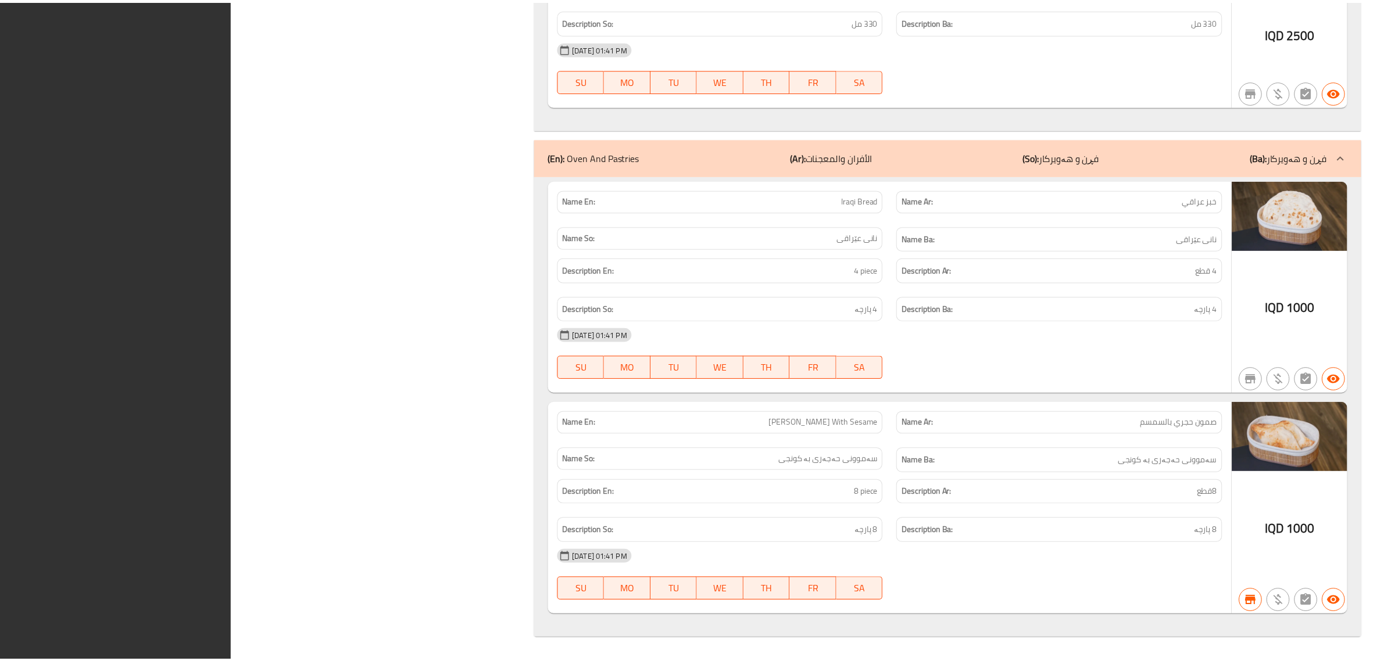
scroll to position [19655, 0]
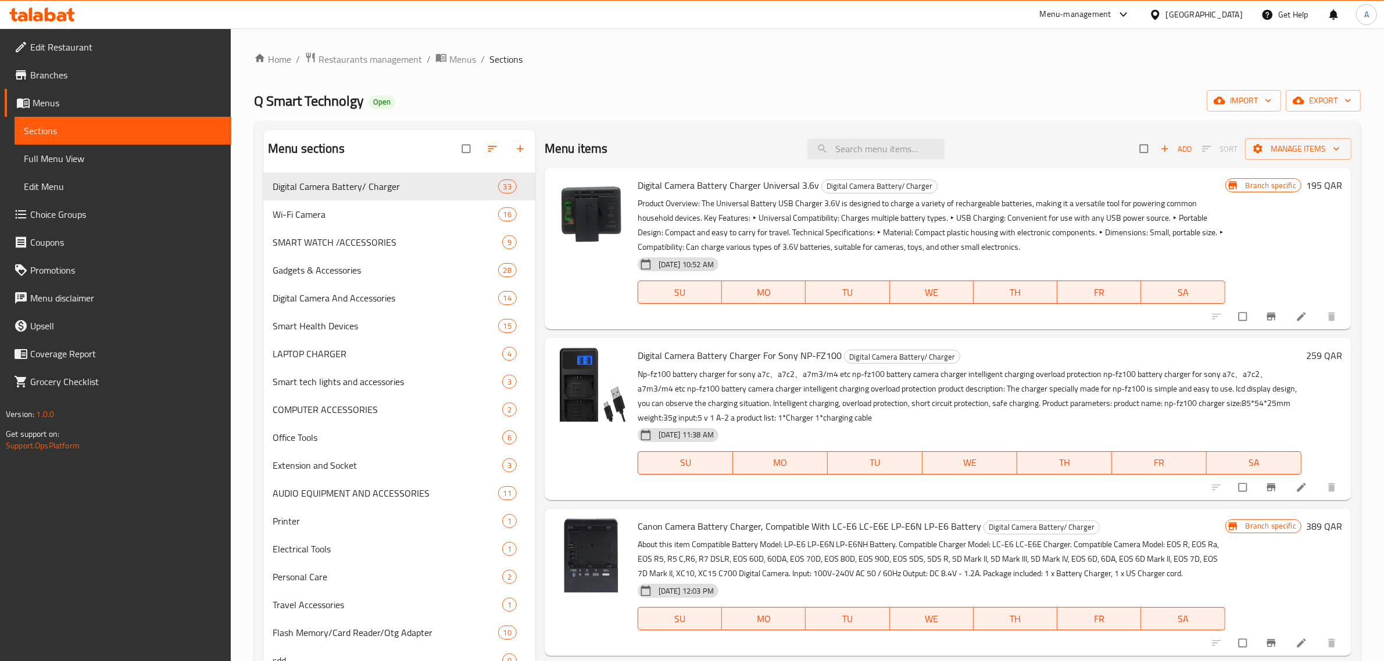
click at [904, 131] on div "Menu items Add Sort Manage items" at bounding box center [947, 149] width 807 height 38
click at [898, 155] on input "search" at bounding box center [875, 149] width 137 height 20
paste input "LIGHTNING TO 3.5 JACK Earphone"
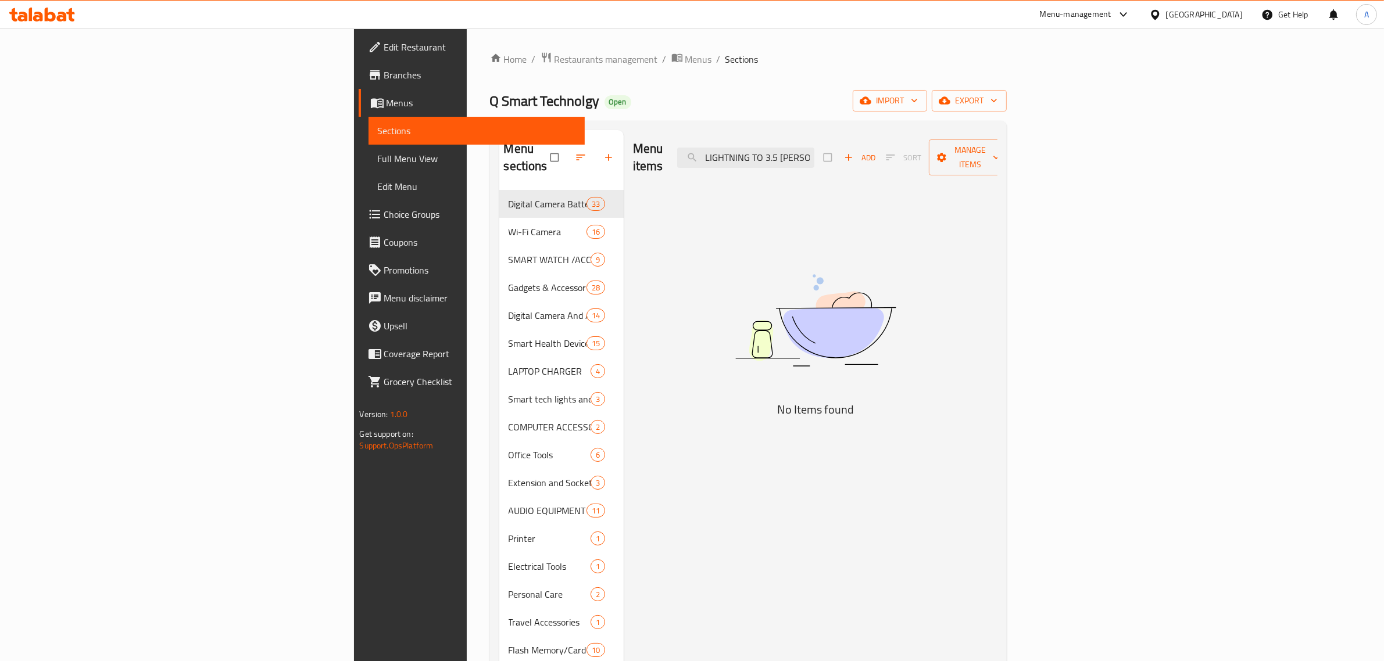
drag, startPoint x: 858, startPoint y: 151, endPoint x: 827, endPoint y: 163, distance: 33.5
click at [722, 161] on div "Menu items LIGHTNING TO 3.5 JACK Earphone Add Sort Manage items" at bounding box center [815, 157] width 364 height 55
click at [814, 152] on input "LIGHTNING TO 3.5 JACK Earphone" at bounding box center [745, 158] width 137 height 20
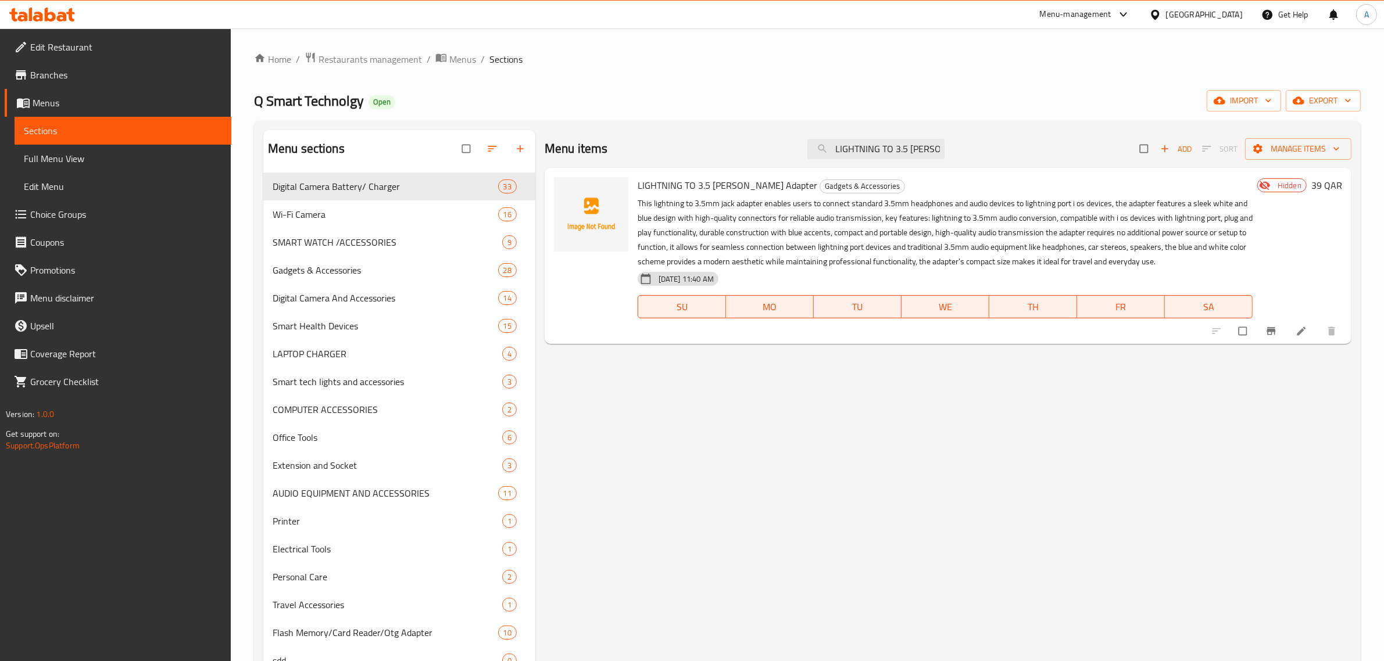
type input "LIGHTNING TO 3.5 JACK Earphone"
click at [715, 556] on div "Menu items LIGHTNING TO 3.5 JACK Earphone Add Sort Manage items LIGHTNING TO 3.…" at bounding box center [943, 530] width 816 height 800
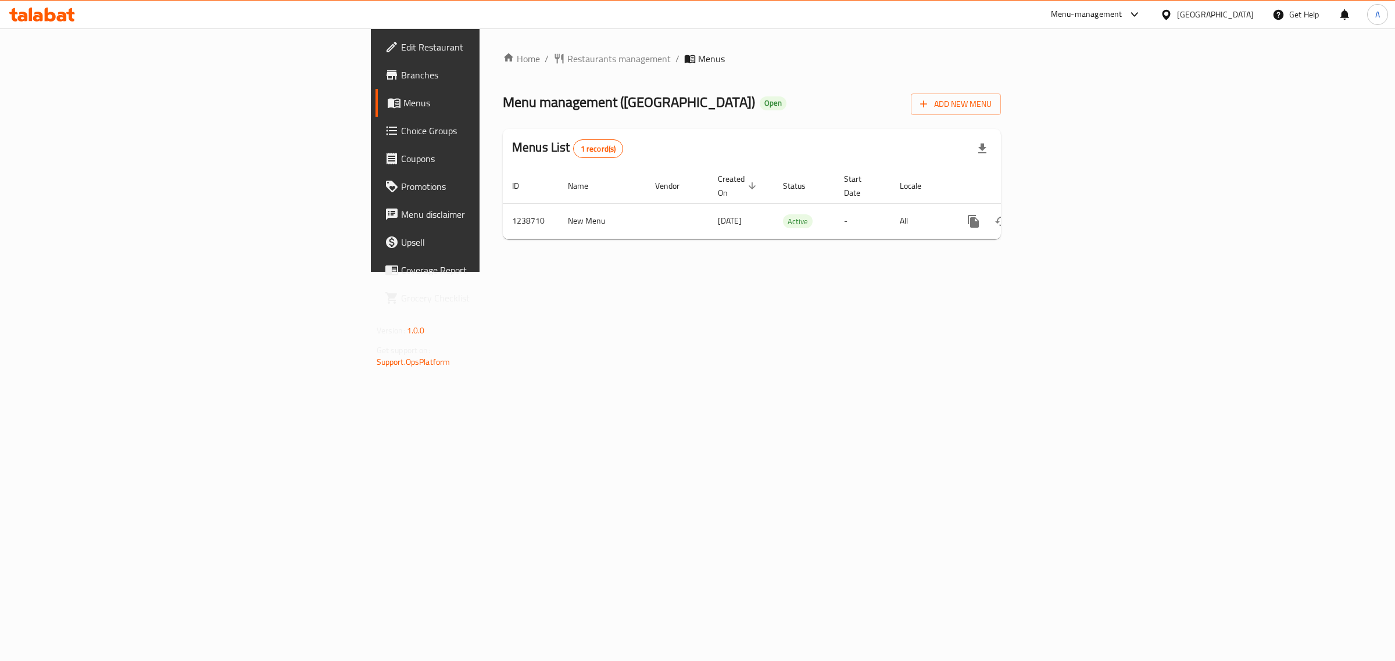
click at [375, 54] on link "Edit Restaurant" at bounding box center [489, 47] width 228 height 28
